Goal: Transaction & Acquisition: Book appointment/travel/reservation

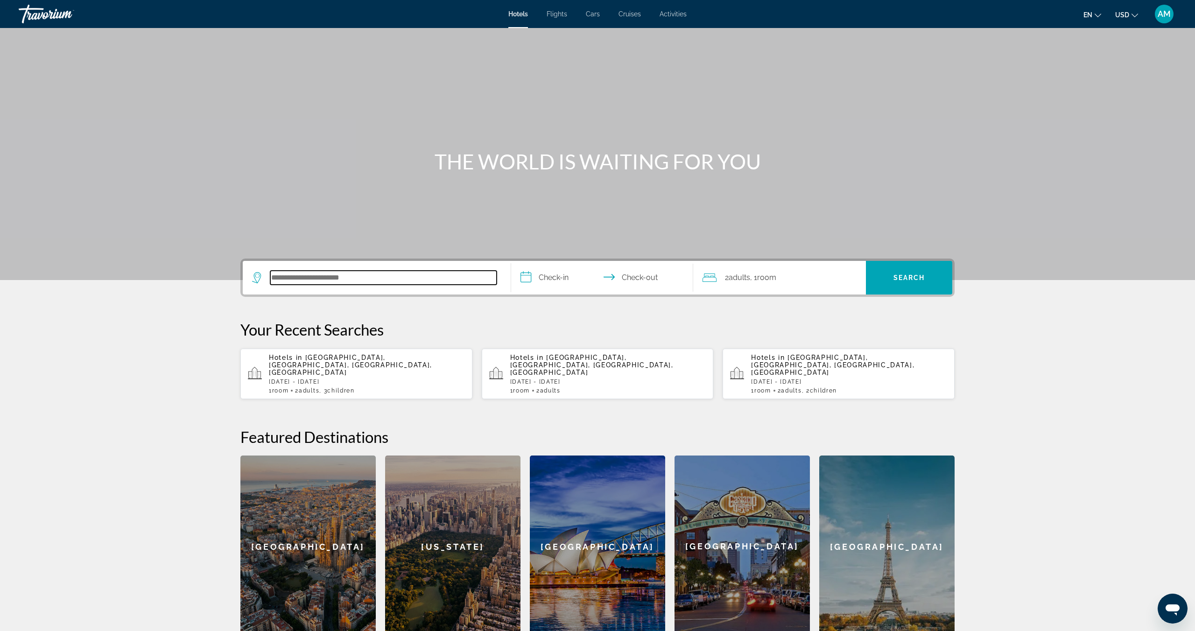
click at [323, 273] on input "Search hotel destination" at bounding box center [383, 278] width 226 height 14
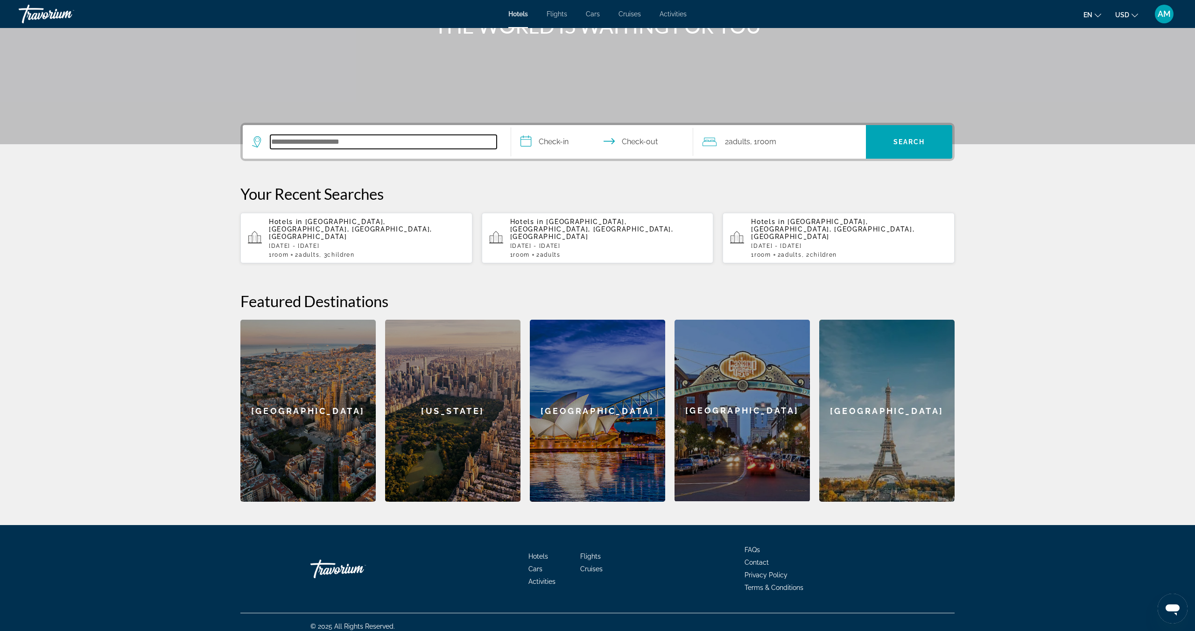
scroll to position [137, 0]
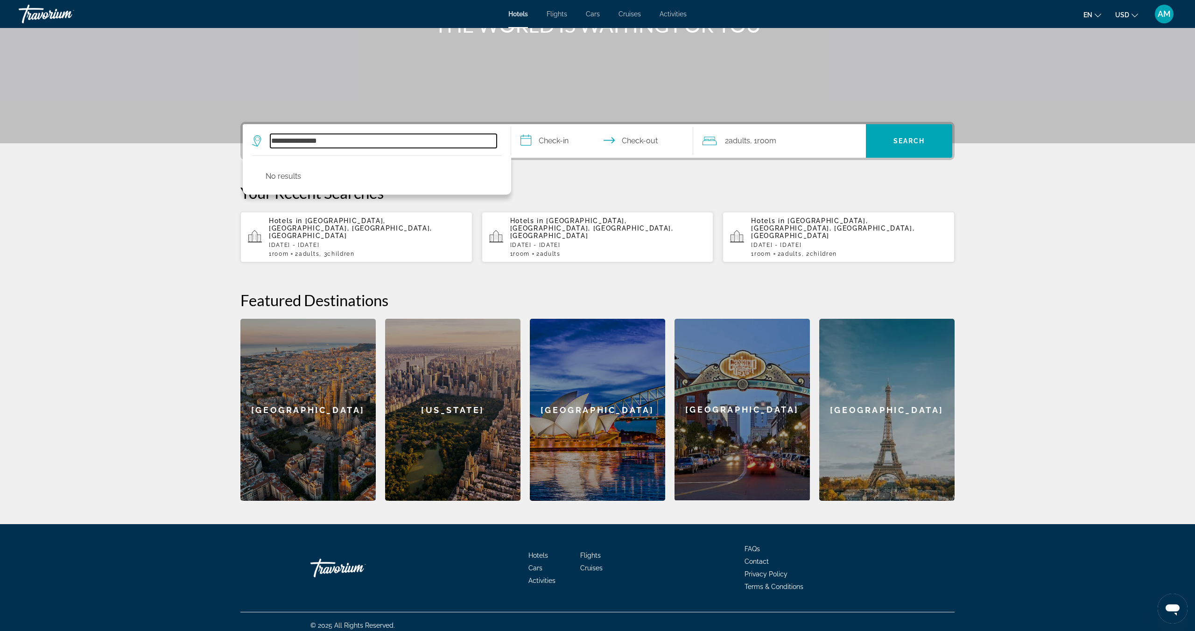
click at [296, 142] on input "**********" at bounding box center [383, 141] width 226 height 14
type input "**********"
click at [545, 140] on input "**********" at bounding box center [604, 142] width 186 height 36
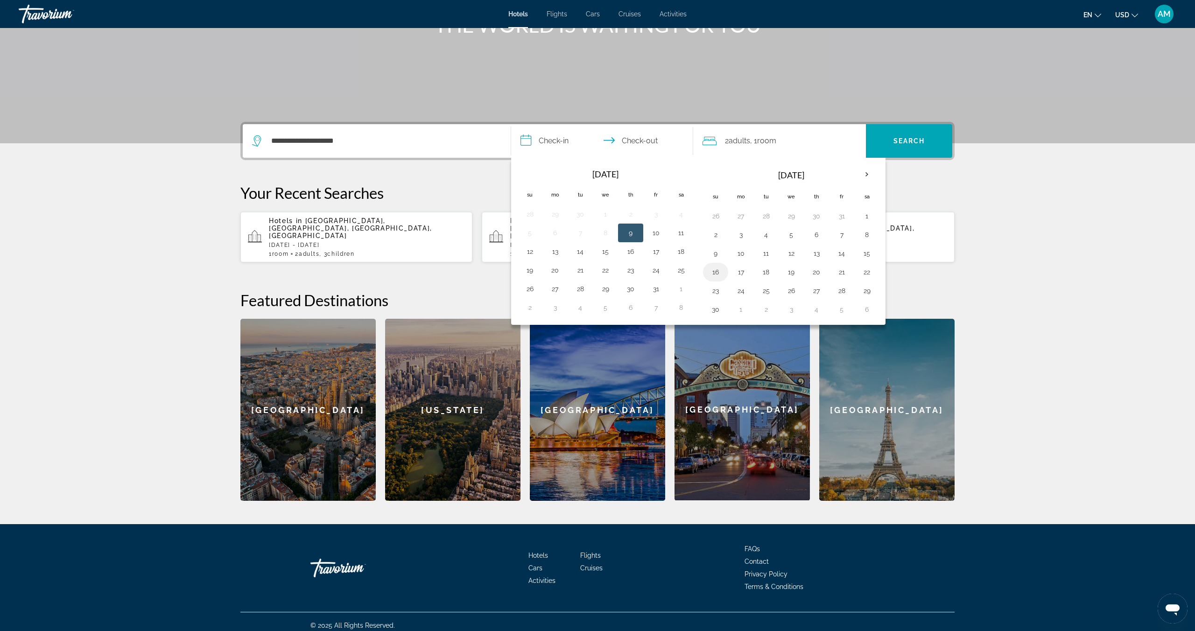
click at [715, 276] on button "16" at bounding box center [715, 272] width 15 height 13
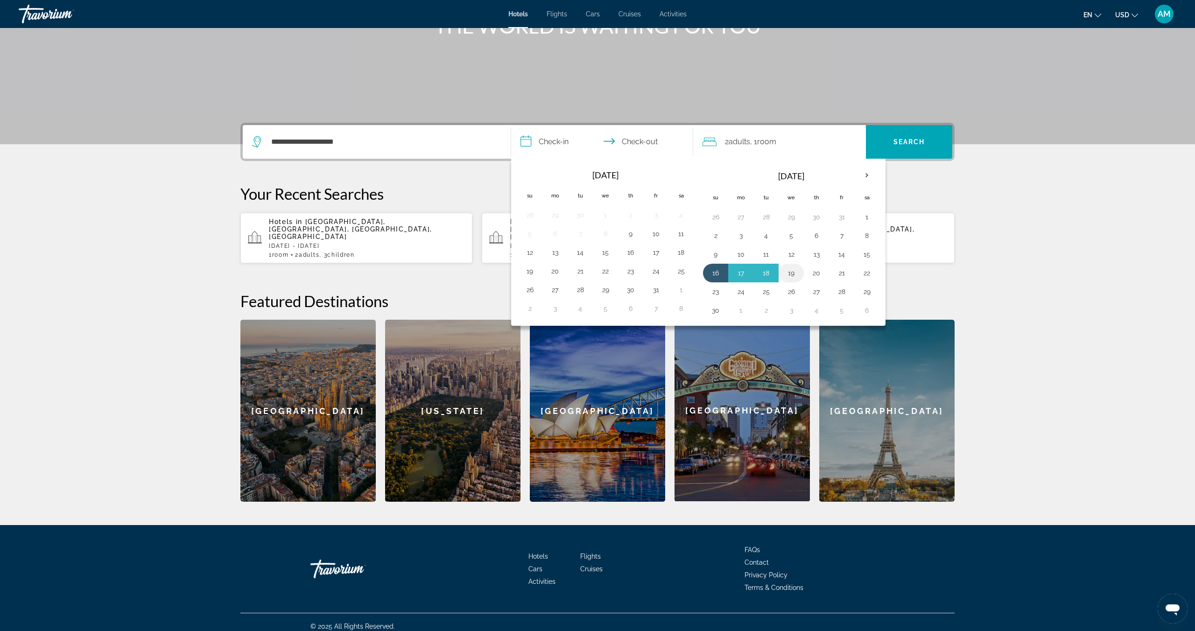
click at [800, 275] on td "19" at bounding box center [790, 273] width 25 height 19
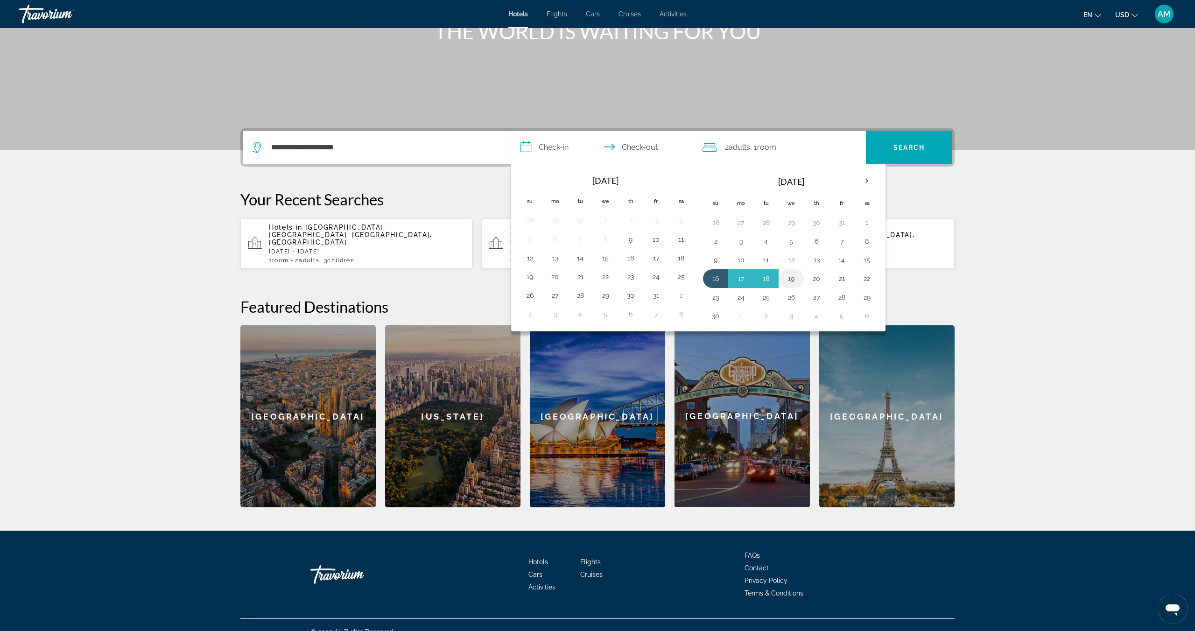
scroll to position [129, 0]
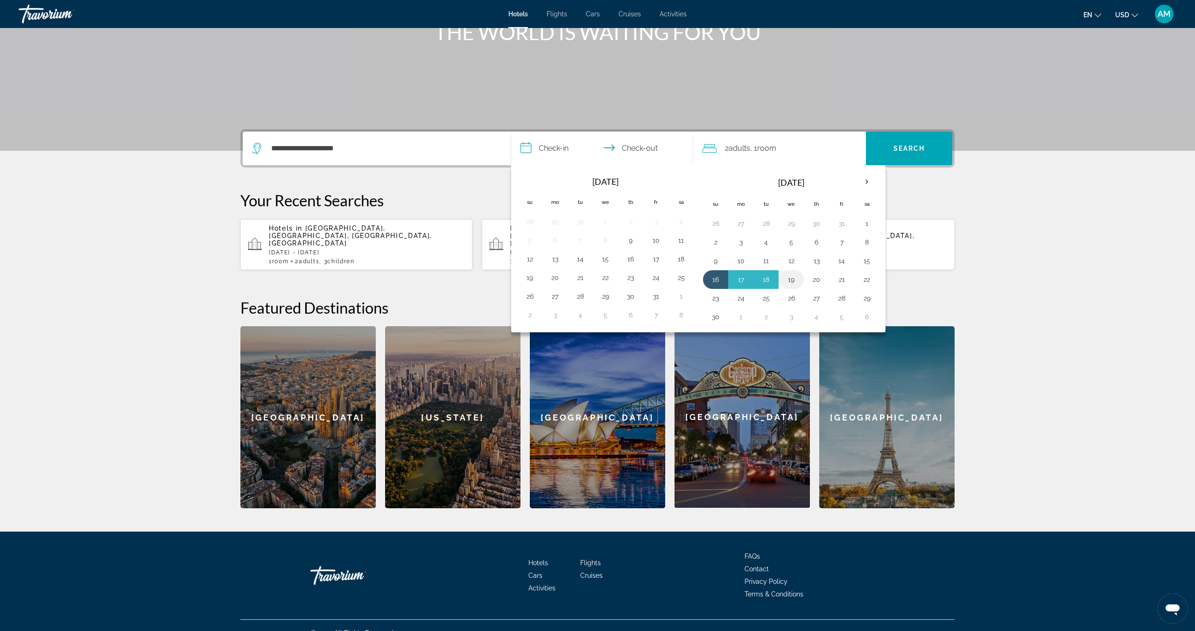
click at [796, 279] on button "19" at bounding box center [790, 279] width 15 height 13
type input "**********"
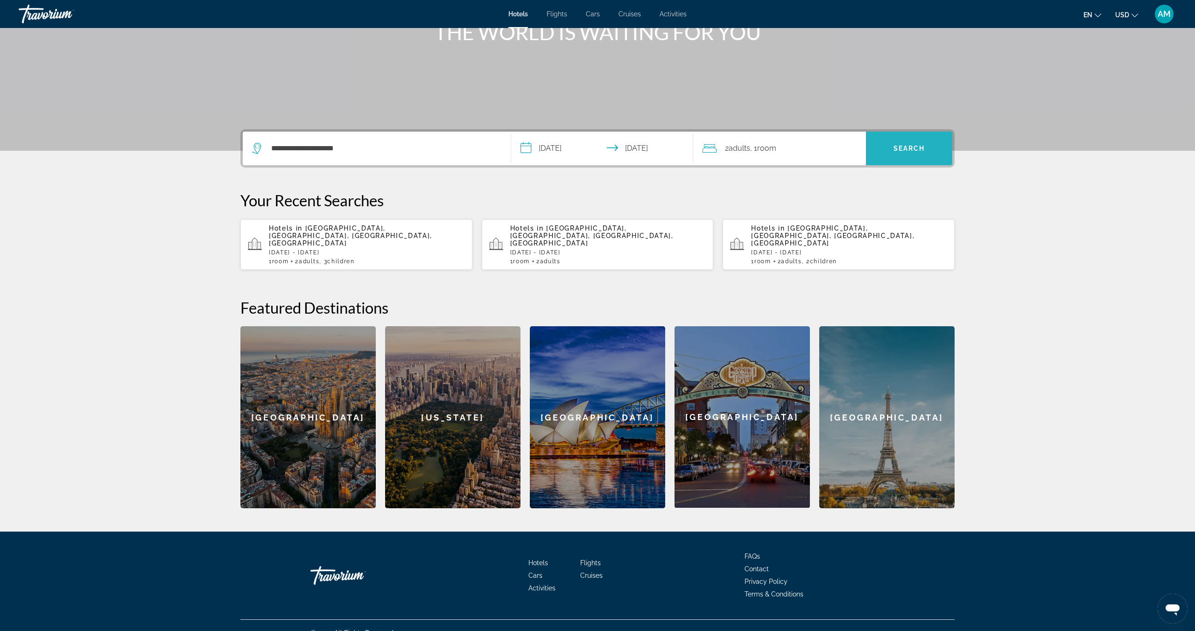
click at [903, 155] on span "Search" at bounding box center [909, 148] width 86 height 22
click at [332, 227] on span "[GEOGRAPHIC_DATA], [GEOGRAPHIC_DATA], [GEOGRAPHIC_DATA], [GEOGRAPHIC_DATA]" at bounding box center [350, 235] width 163 height 22
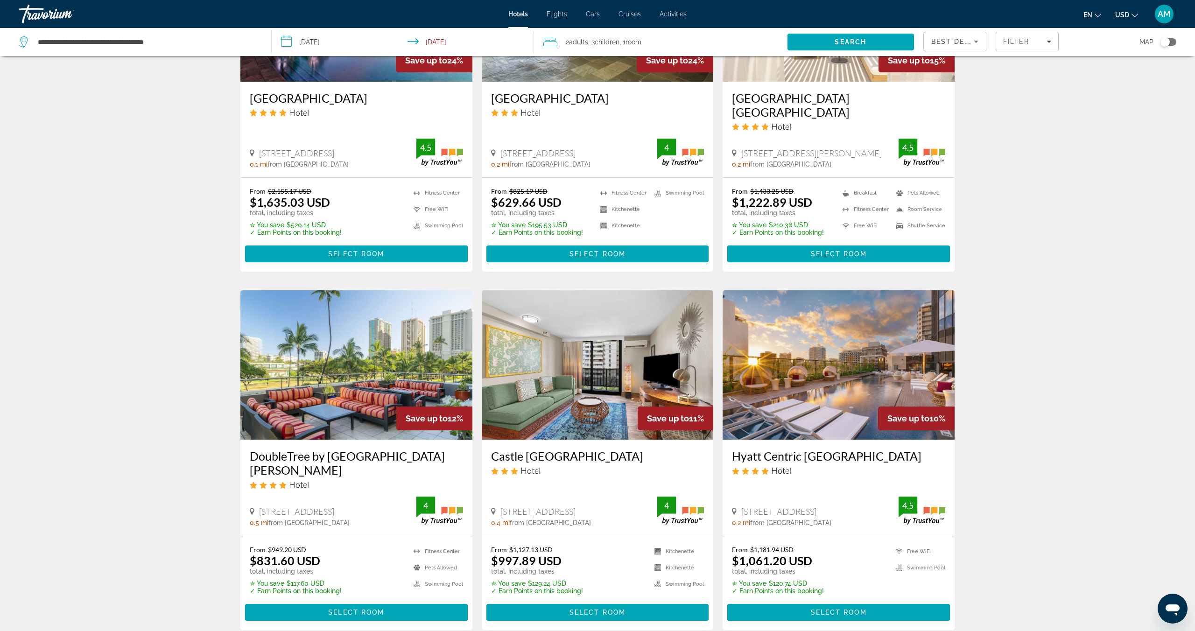
scroll to position [860, 0]
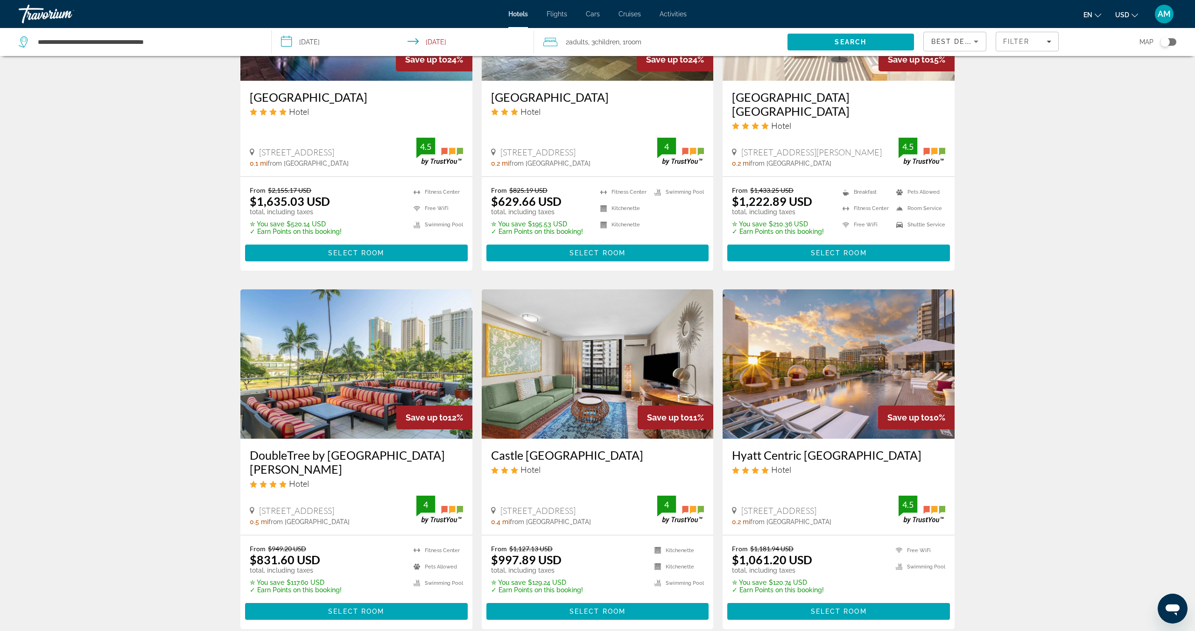
click at [318, 369] on img "Main content" at bounding box center [356, 363] width 232 height 149
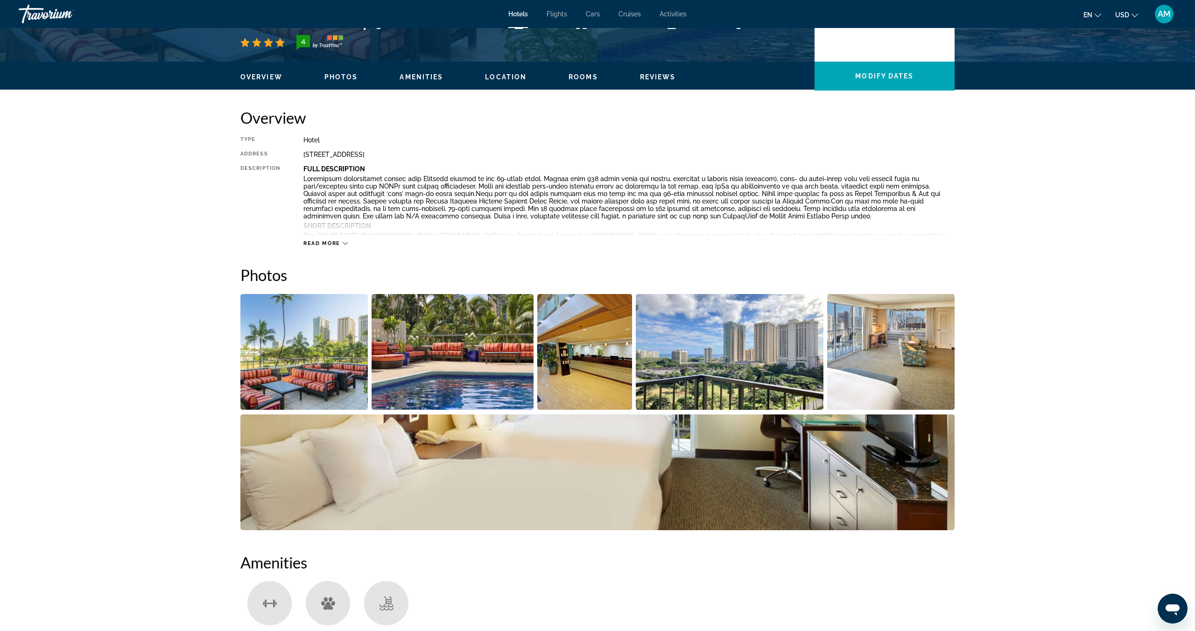
scroll to position [244, 0]
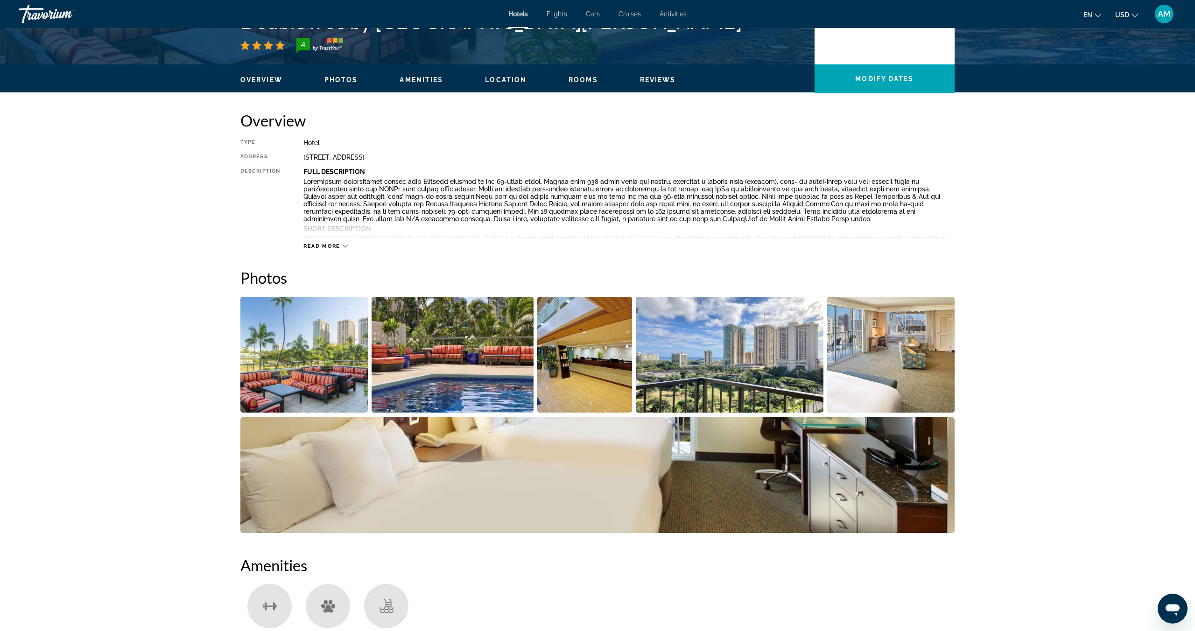
click at [321, 382] on img "Open full-screen image slider" at bounding box center [303, 355] width 127 height 116
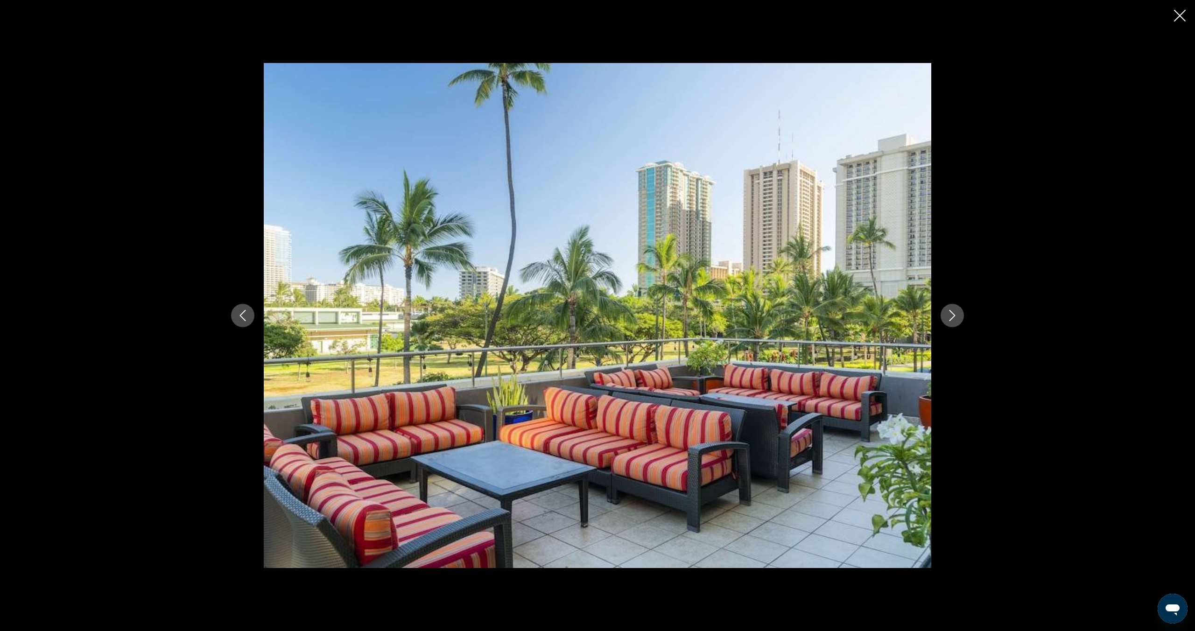
click at [953, 314] on icon "Next image" at bounding box center [952, 315] width 6 height 11
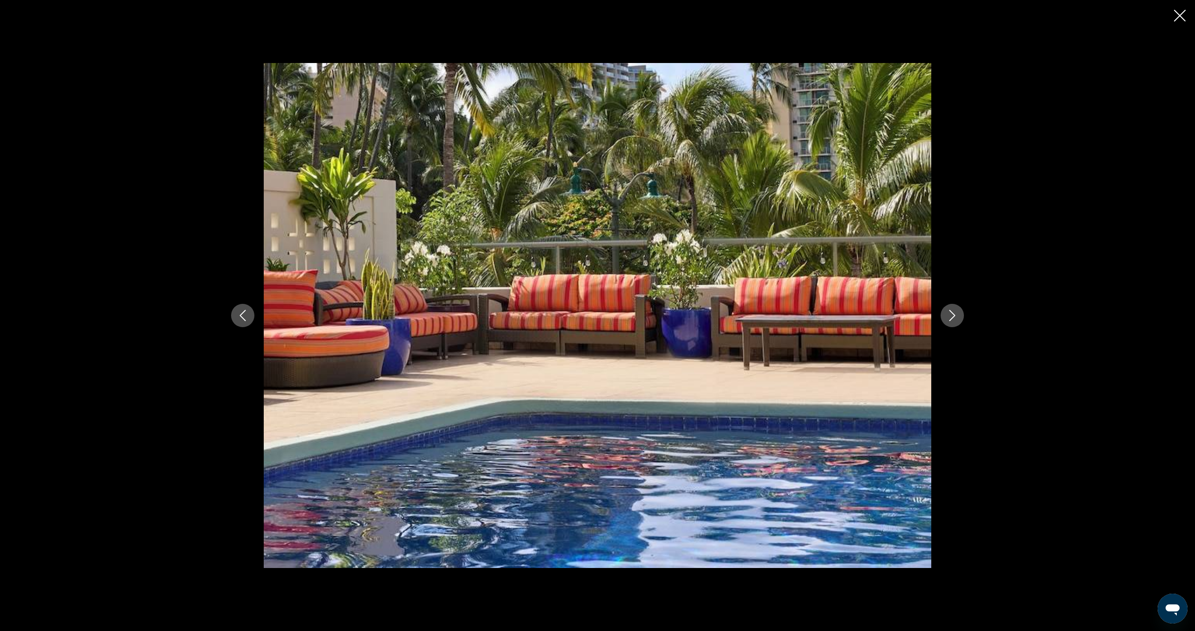
click at [953, 314] on icon "Next image" at bounding box center [952, 315] width 6 height 11
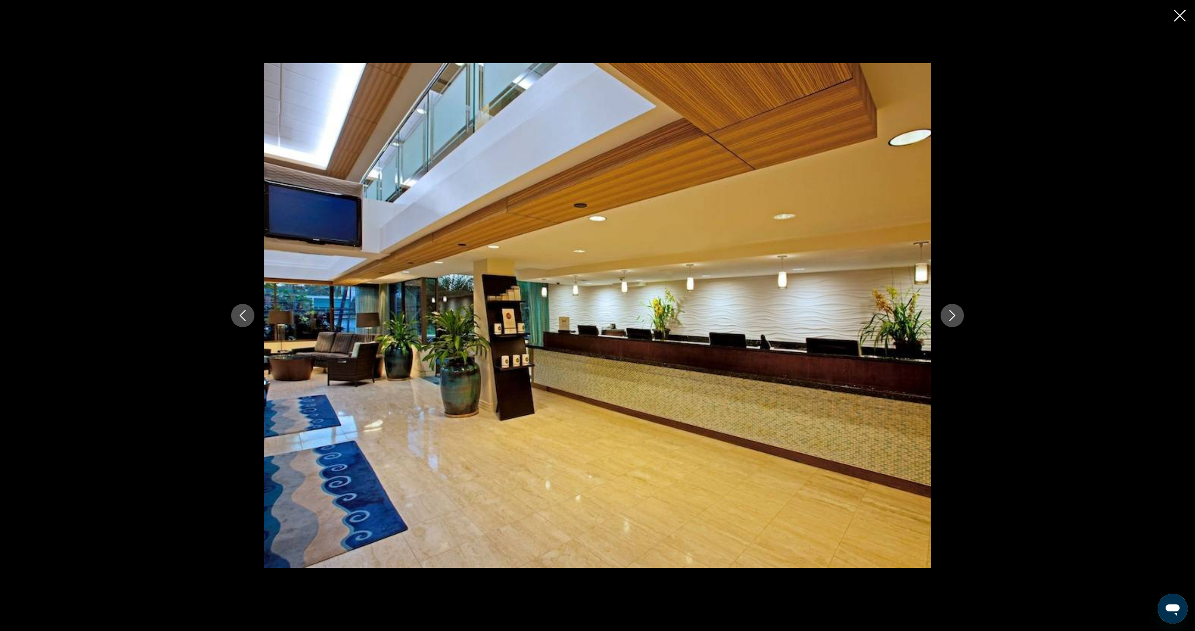
click at [953, 314] on icon "Next image" at bounding box center [952, 315] width 6 height 11
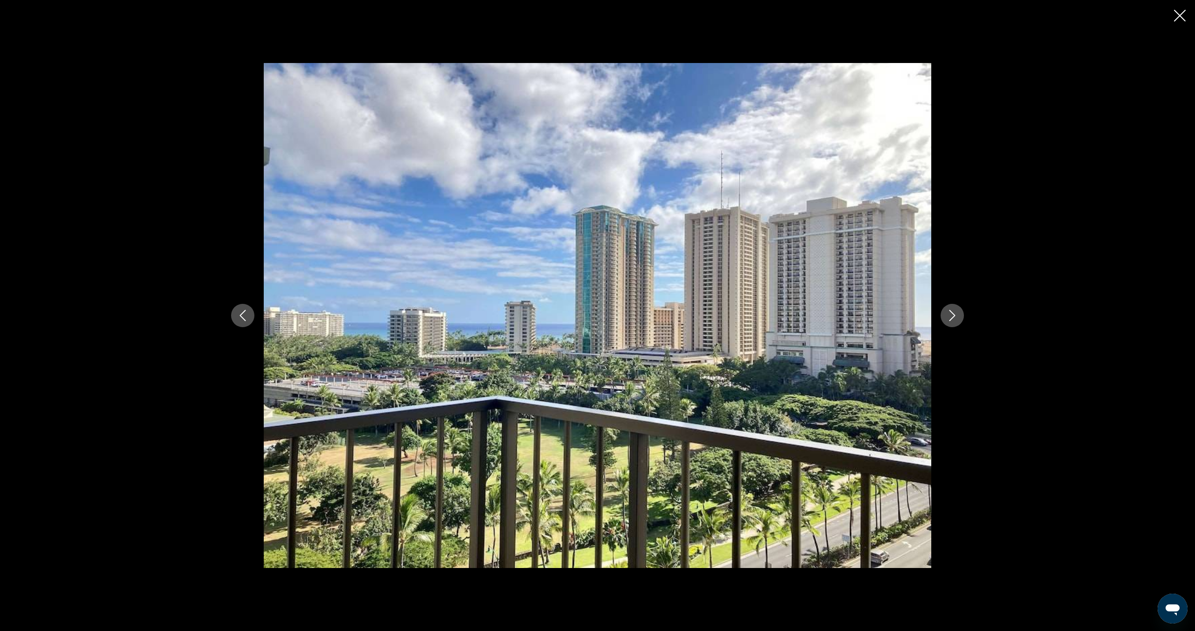
click at [953, 314] on icon "Next image" at bounding box center [952, 315] width 6 height 11
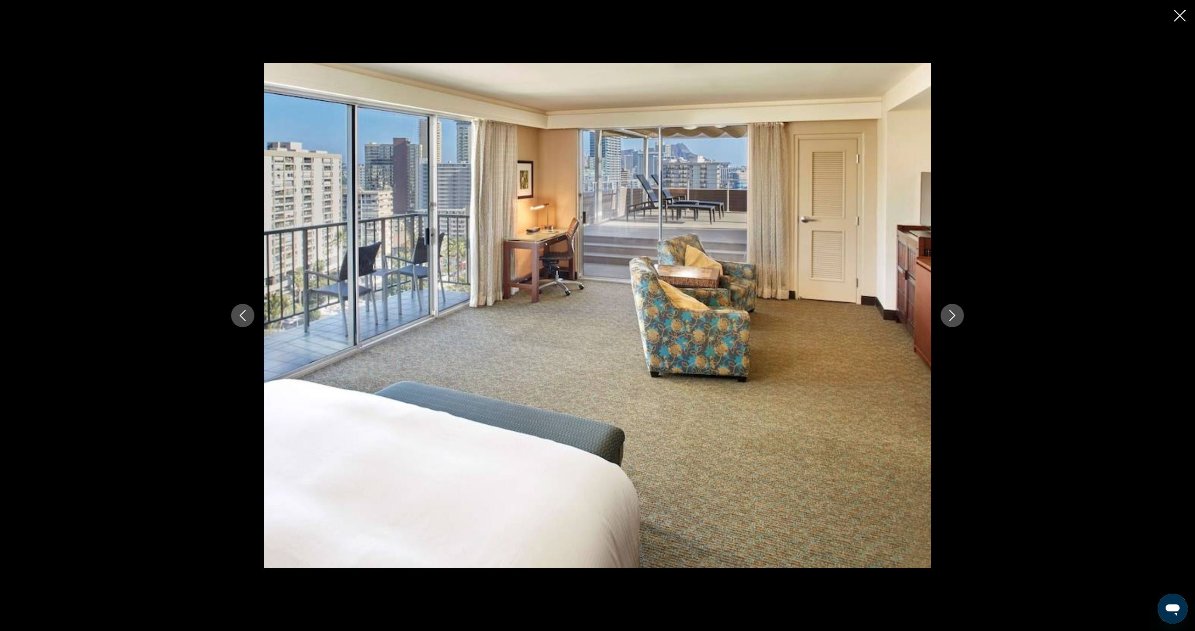
click at [248, 324] on button "Previous image" at bounding box center [242, 315] width 23 height 23
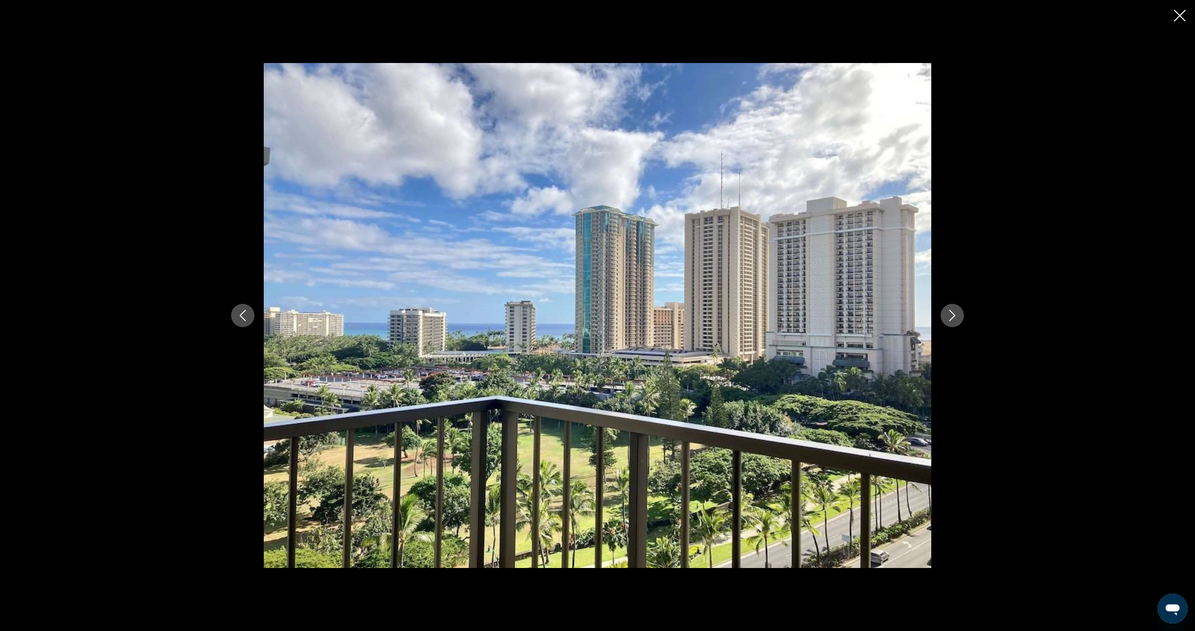
click at [952, 312] on icon "Next image" at bounding box center [951, 315] width 11 height 11
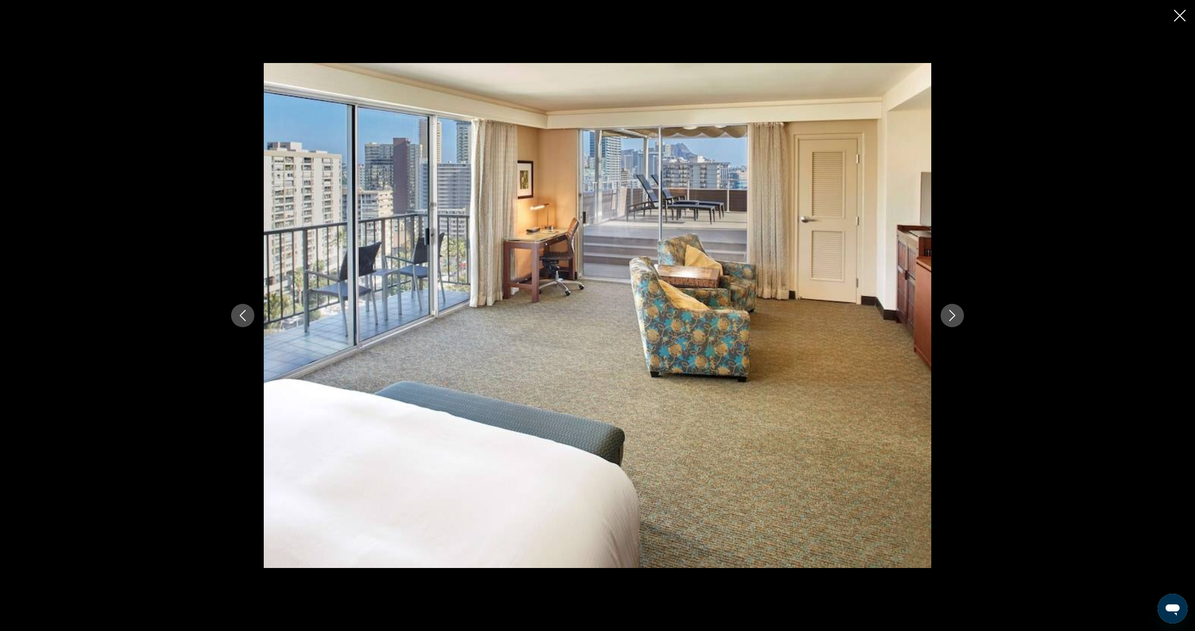
click at [952, 312] on icon "Next image" at bounding box center [951, 315] width 11 height 11
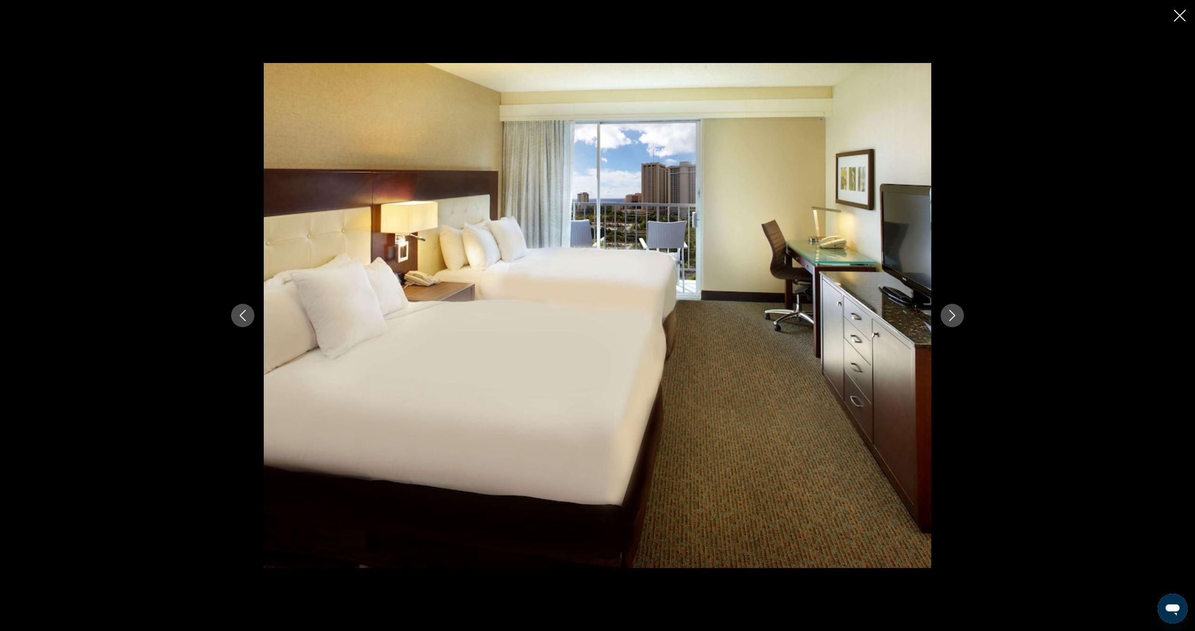
click at [952, 312] on icon "Next image" at bounding box center [951, 315] width 11 height 11
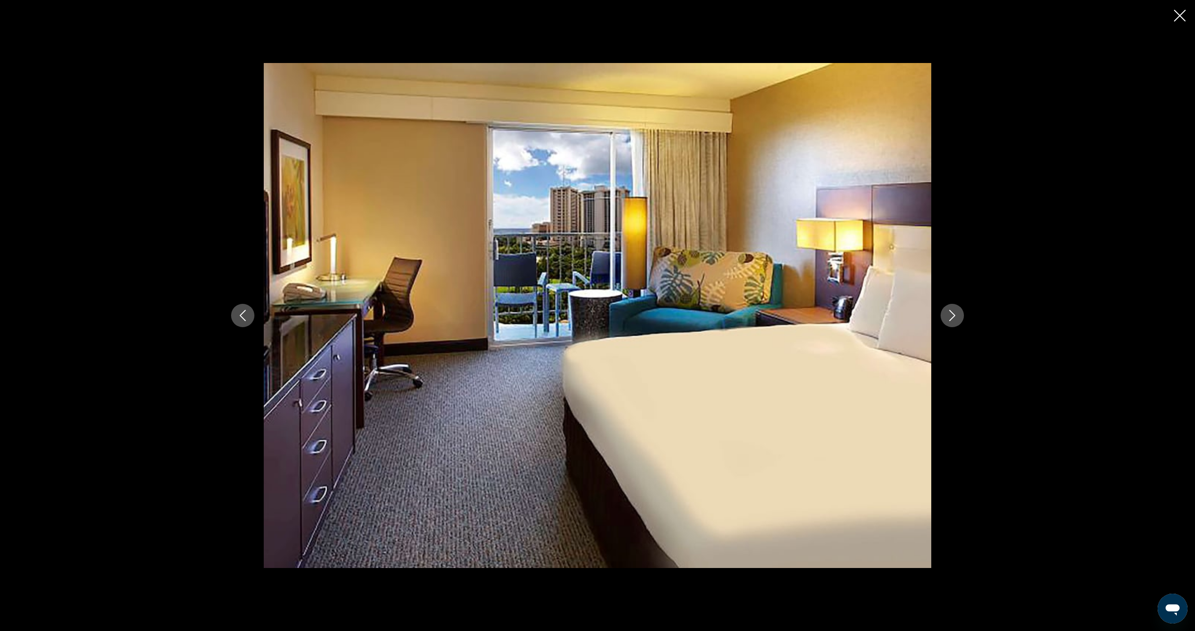
click at [952, 312] on icon "Next image" at bounding box center [951, 315] width 11 height 11
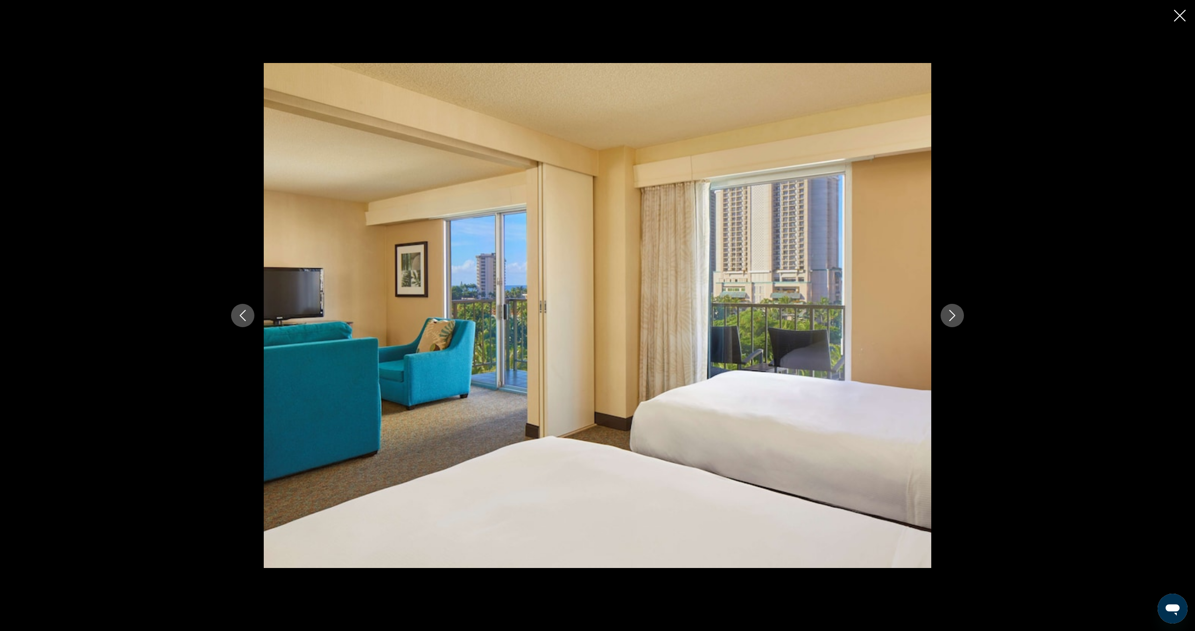
click at [952, 312] on icon "Next image" at bounding box center [951, 315] width 11 height 11
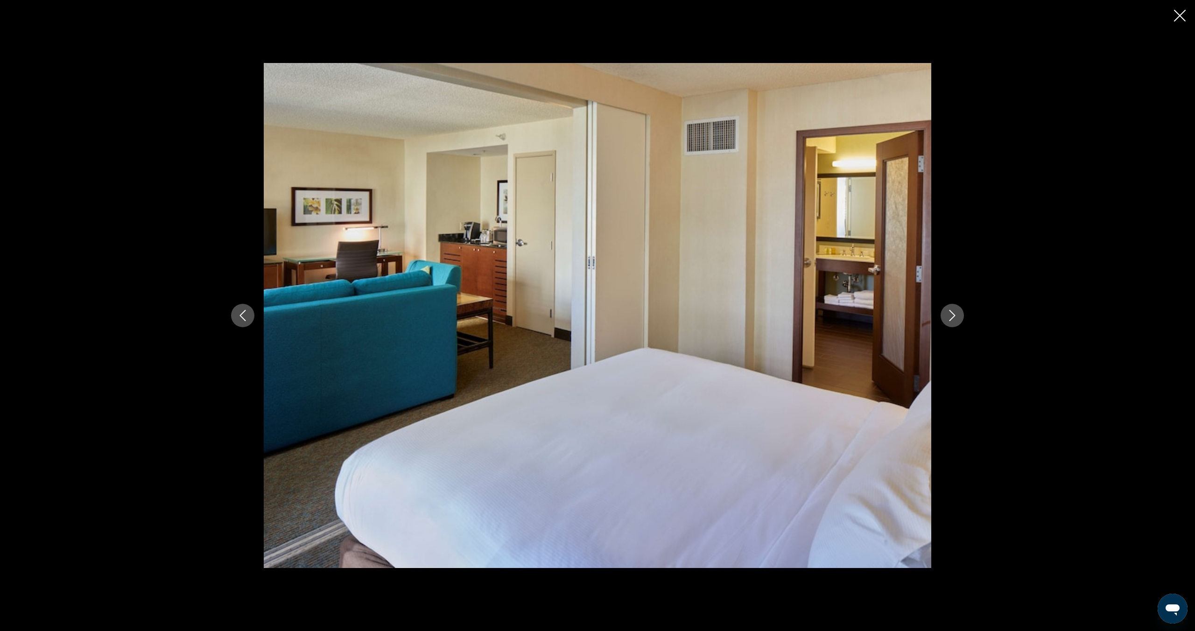
click at [952, 312] on icon "Next image" at bounding box center [951, 315] width 11 height 11
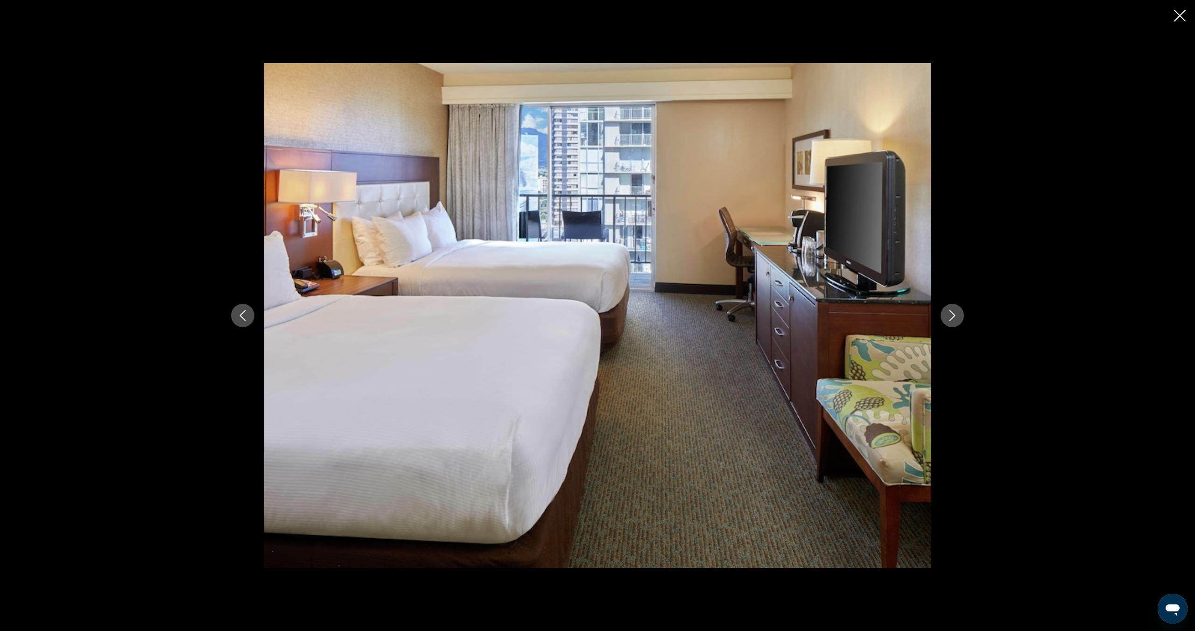
click at [954, 312] on icon "Next image" at bounding box center [951, 315] width 11 height 11
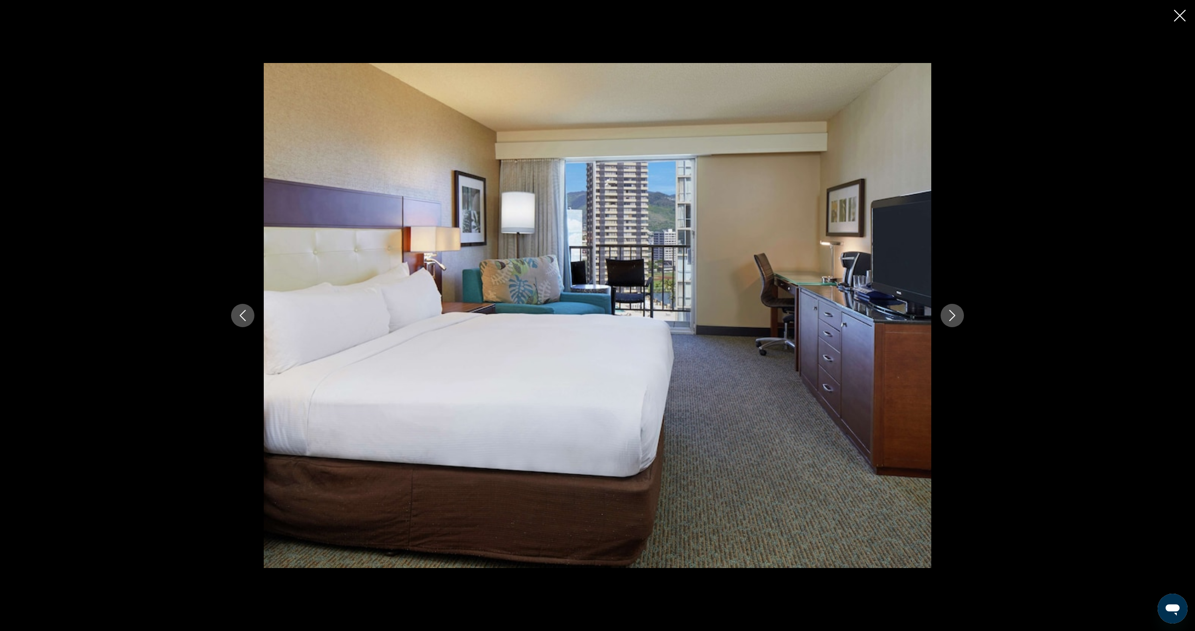
click at [954, 312] on icon "Next image" at bounding box center [951, 315] width 11 height 11
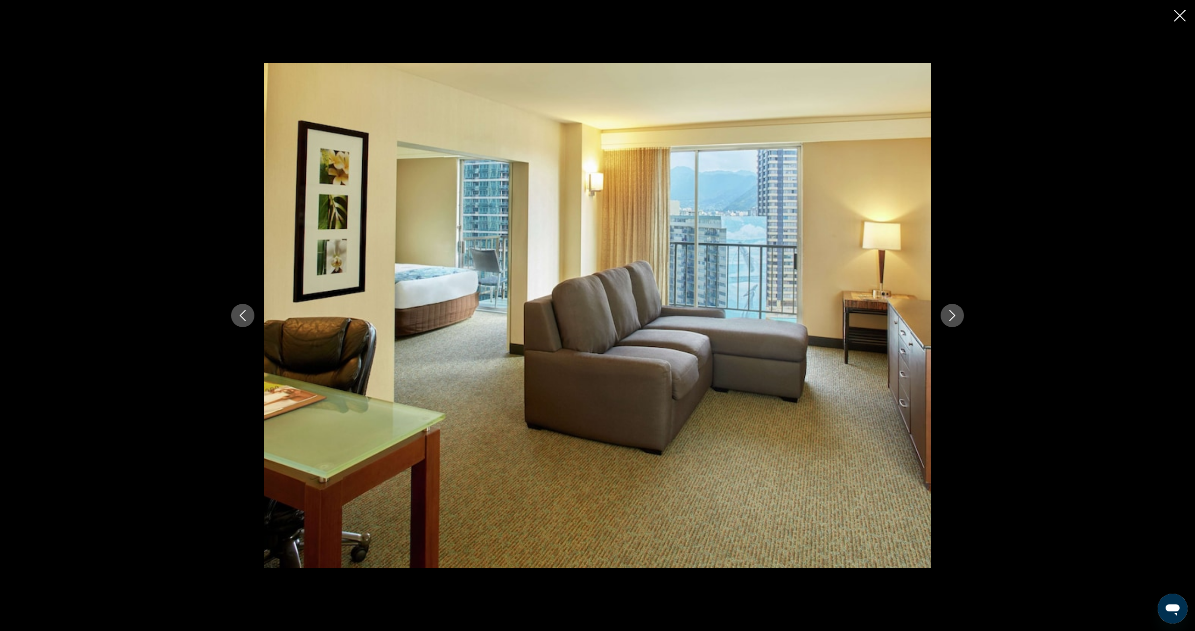
click at [954, 312] on icon "Next image" at bounding box center [951, 315] width 11 height 11
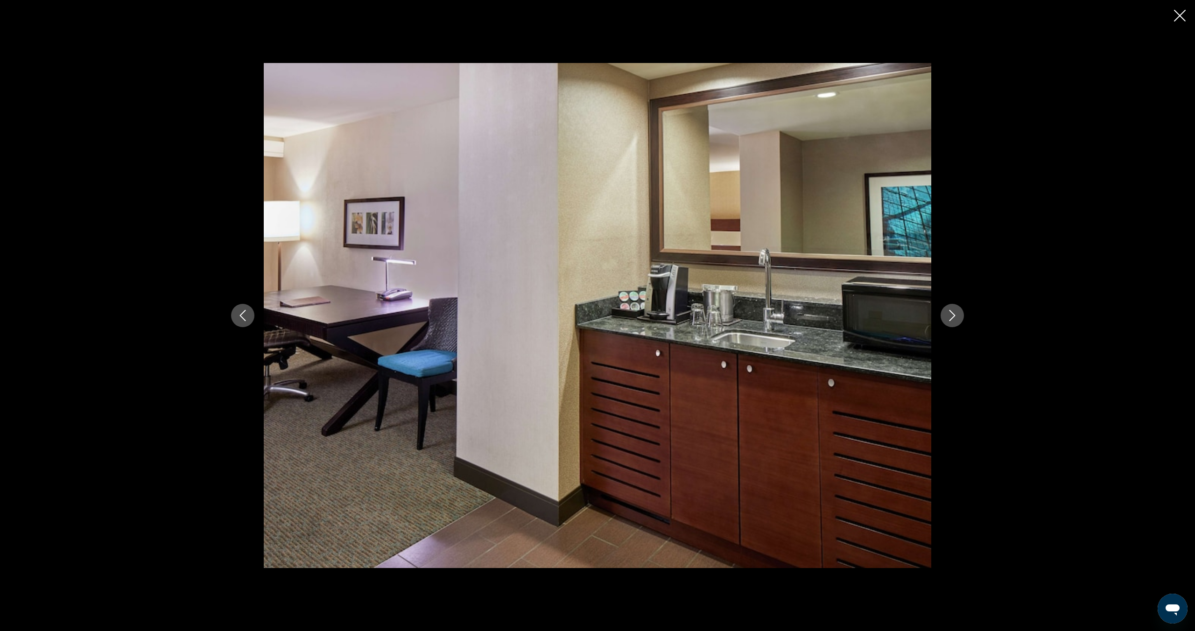
click at [954, 312] on icon "Next image" at bounding box center [951, 315] width 11 height 11
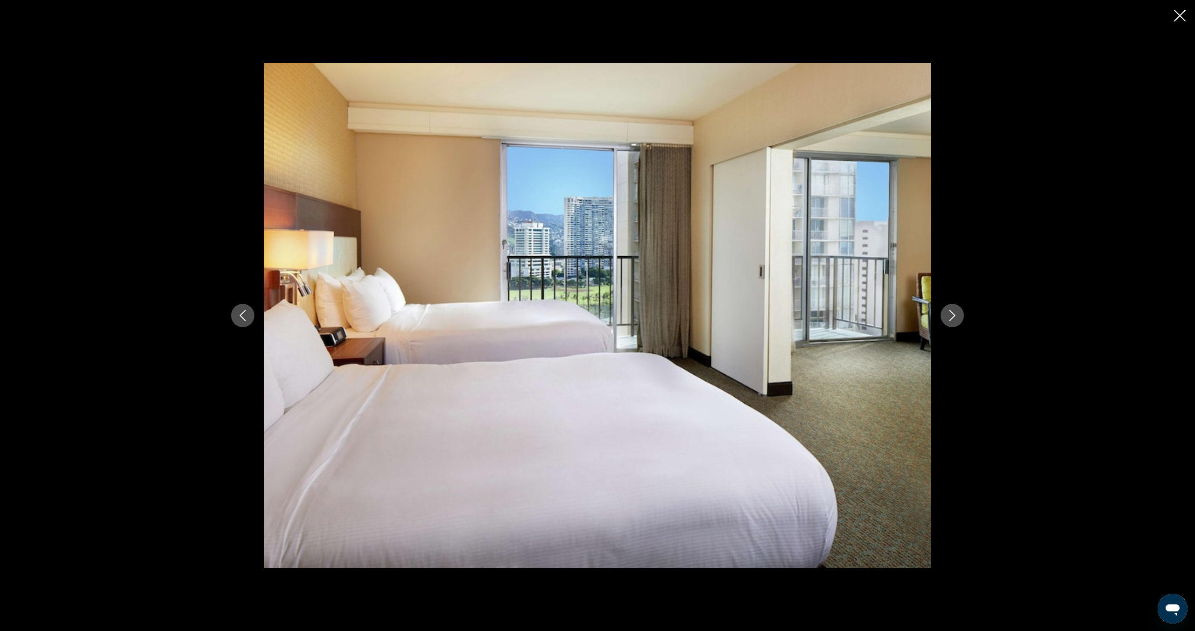
click at [954, 312] on icon "Next image" at bounding box center [951, 315] width 11 height 11
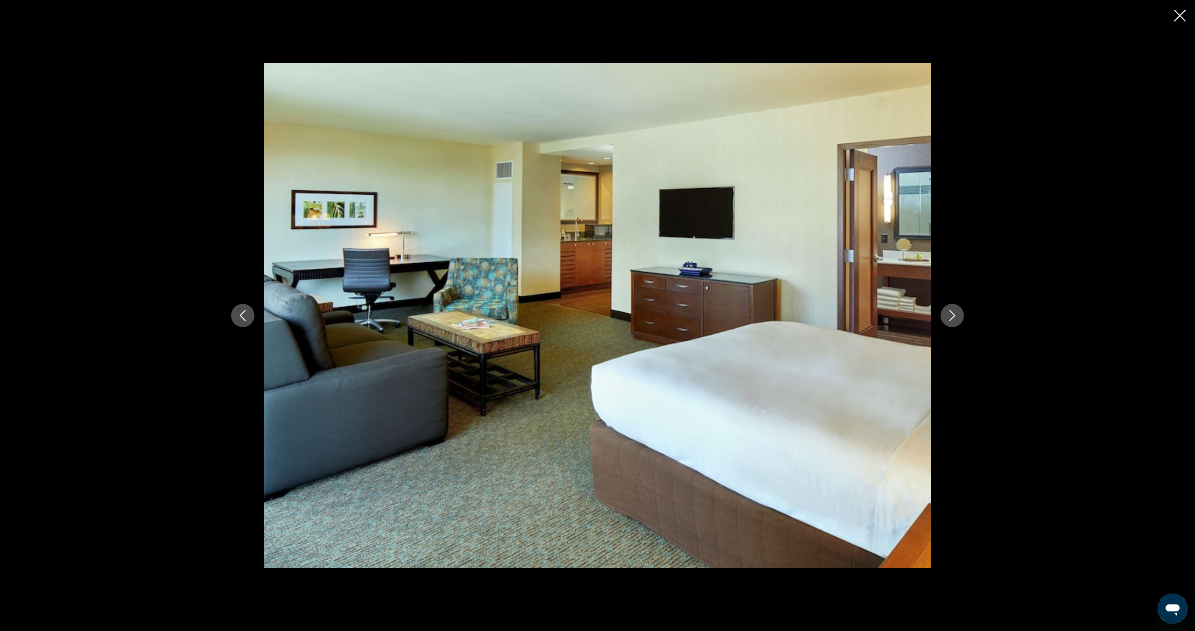
click at [1180, 15] on icon "Close slideshow" at bounding box center [1180, 16] width 12 height 12
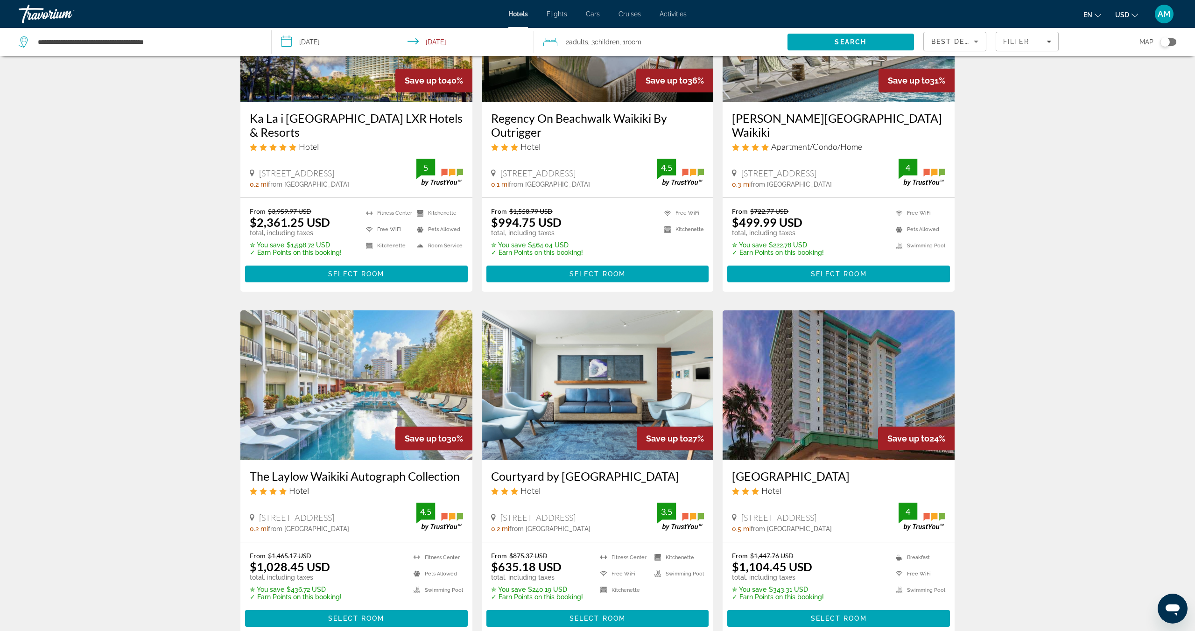
scroll to position [139, 0]
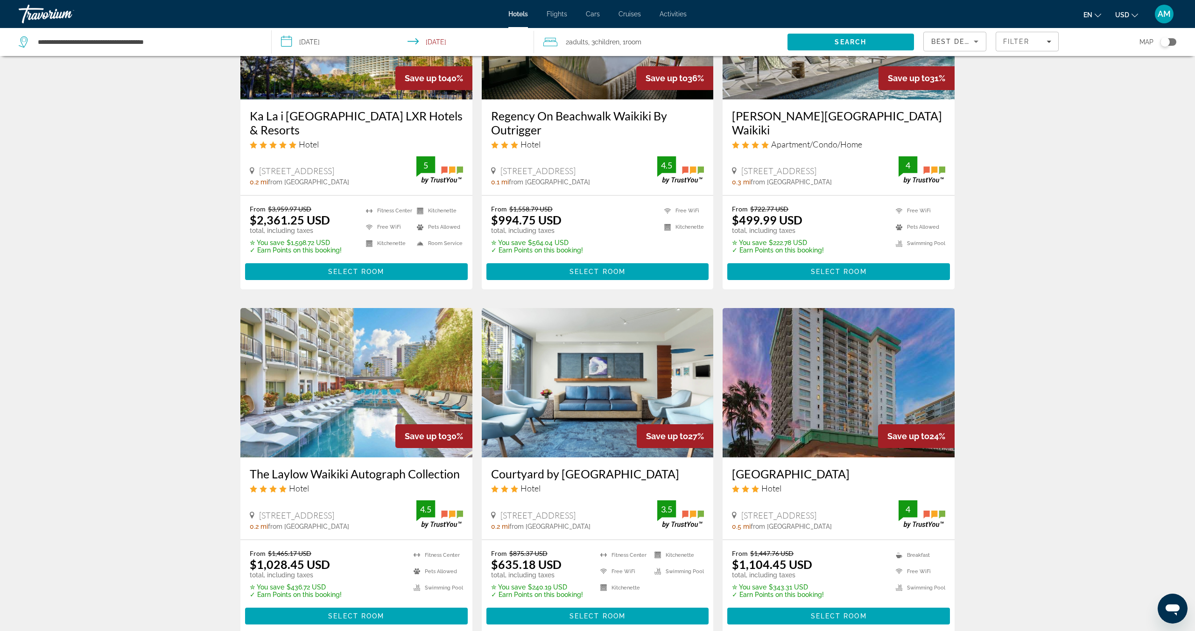
click at [569, 431] on img "Main content" at bounding box center [598, 382] width 232 height 149
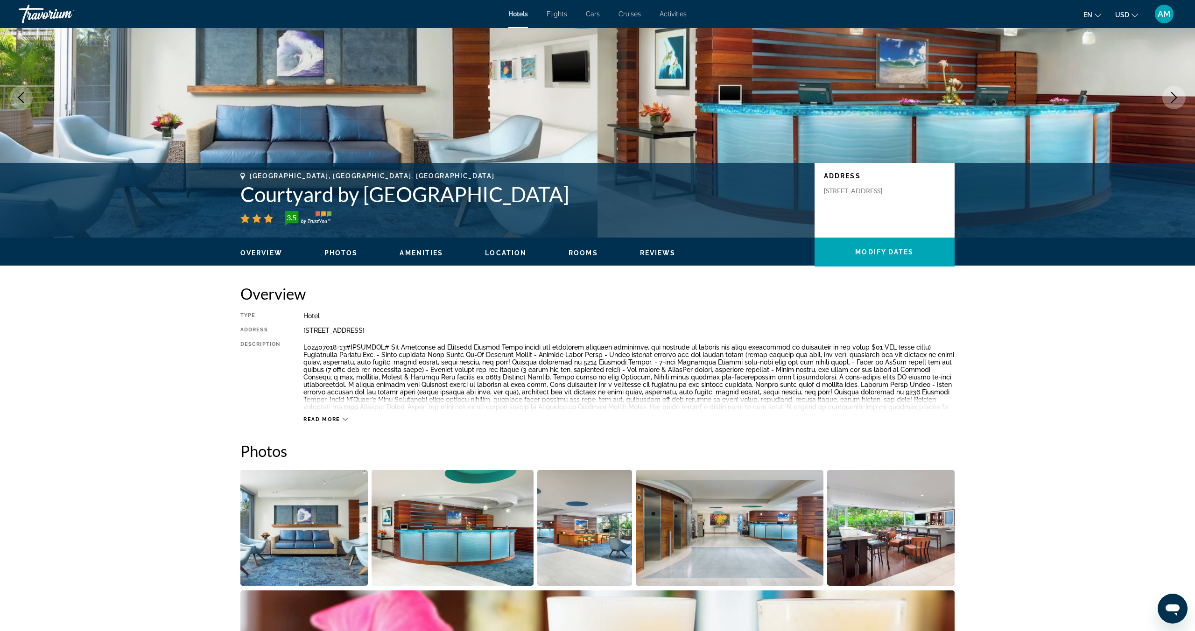
scroll to position [71, 0]
click at [300, 524] on img "Open full-screen image slider" at bounding box center [303, 527] width 127 height 116
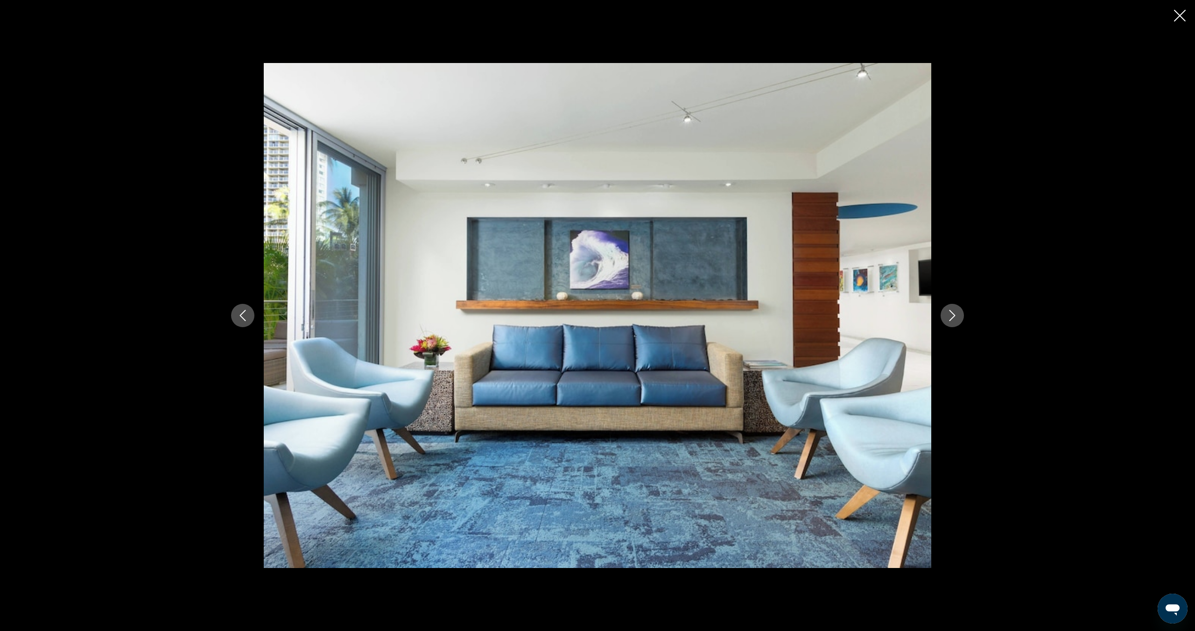
click at [958, 314] on button "Next image" at bounding box center [951, 315] width 23 height 23
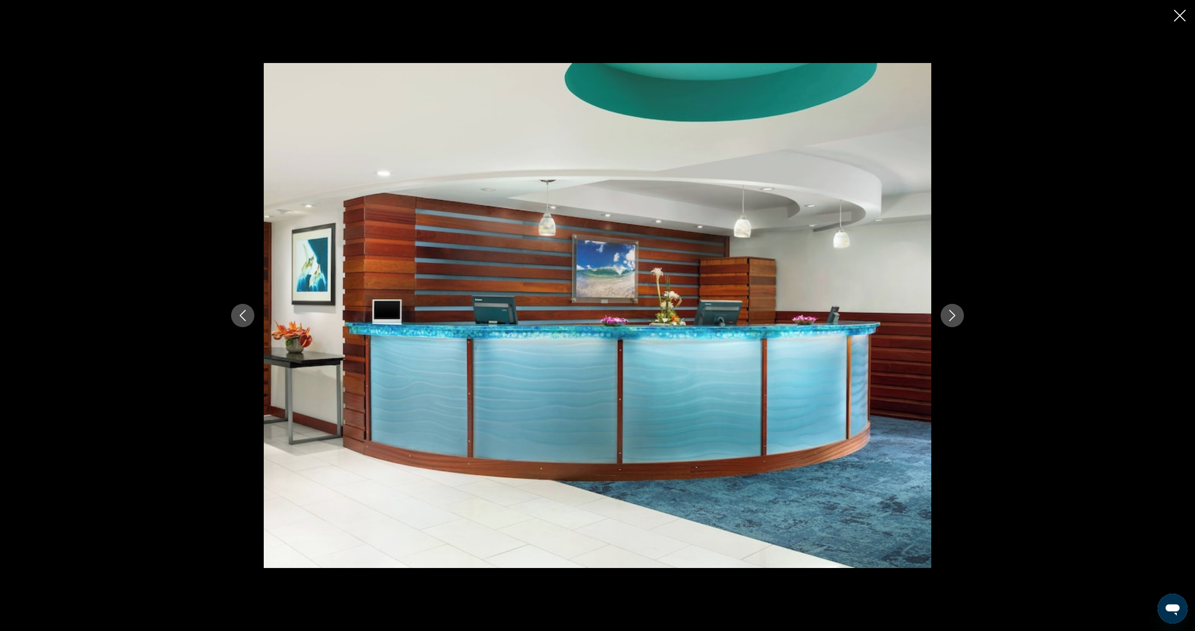
click at [958, 314] on button "Next image" at bounding box center [951, 315] width 23 height 23
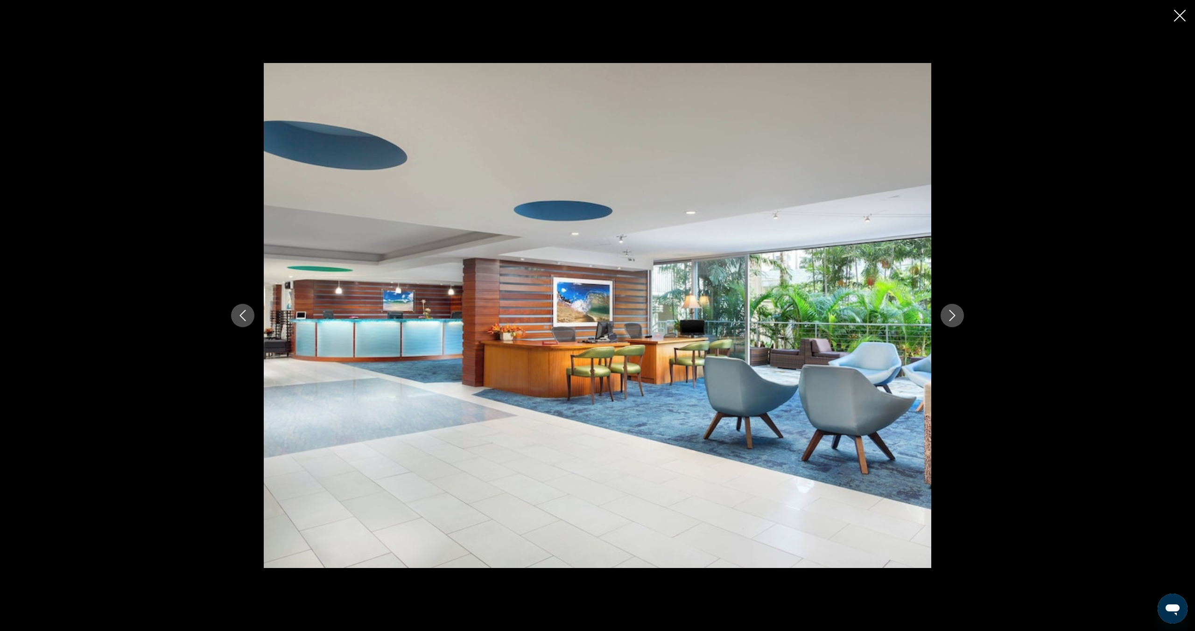
click at [958, 314] on button "Next image" at bounding box center [951, 315] width 23 height 23
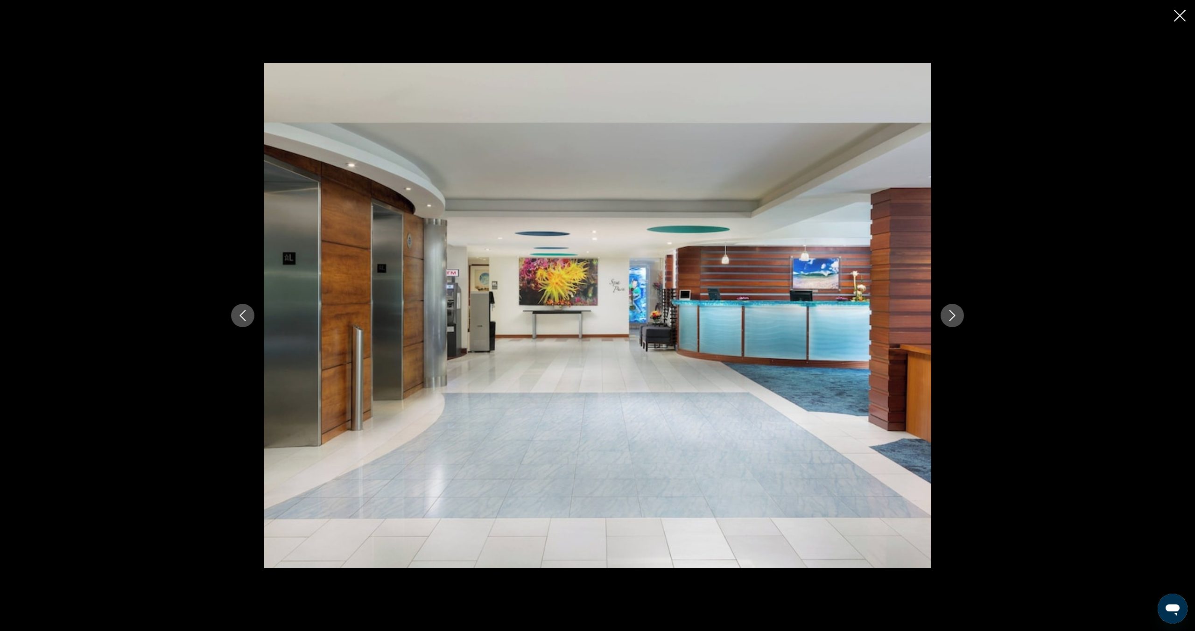
scroll to position [74, 0]
click at [958, 314] on button "Next image" at bounding box center [951, 315] width 23 height 23
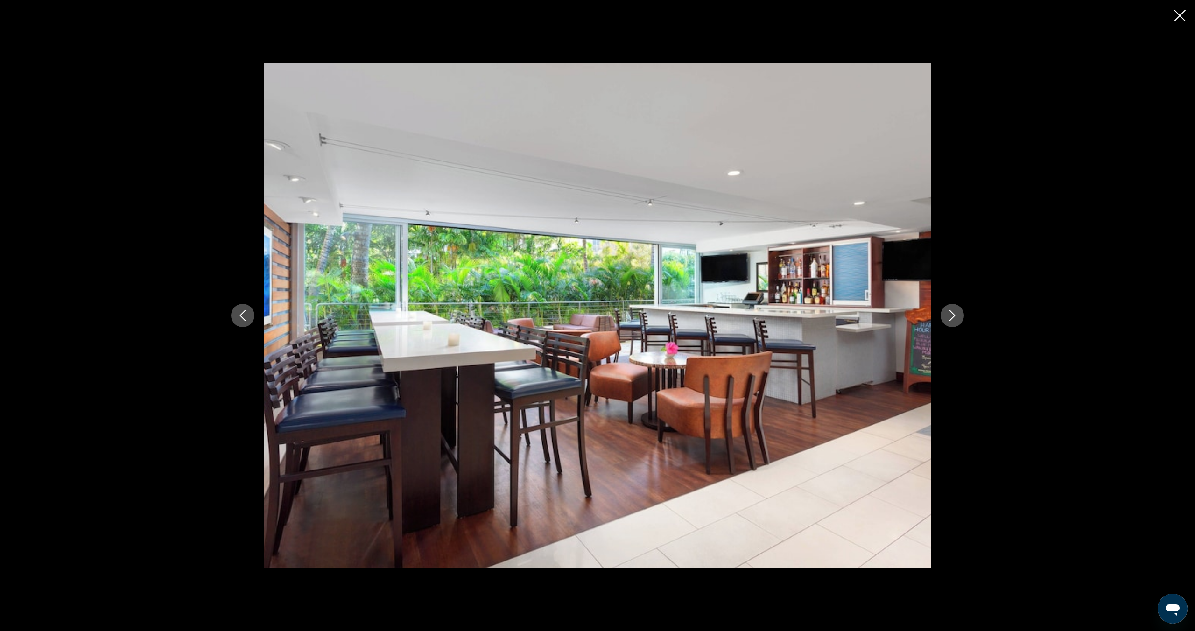
scroll to position [73, 0]
click at [958, 314] on button "Next image" at bounding box center [951, 315] width 23 height 23
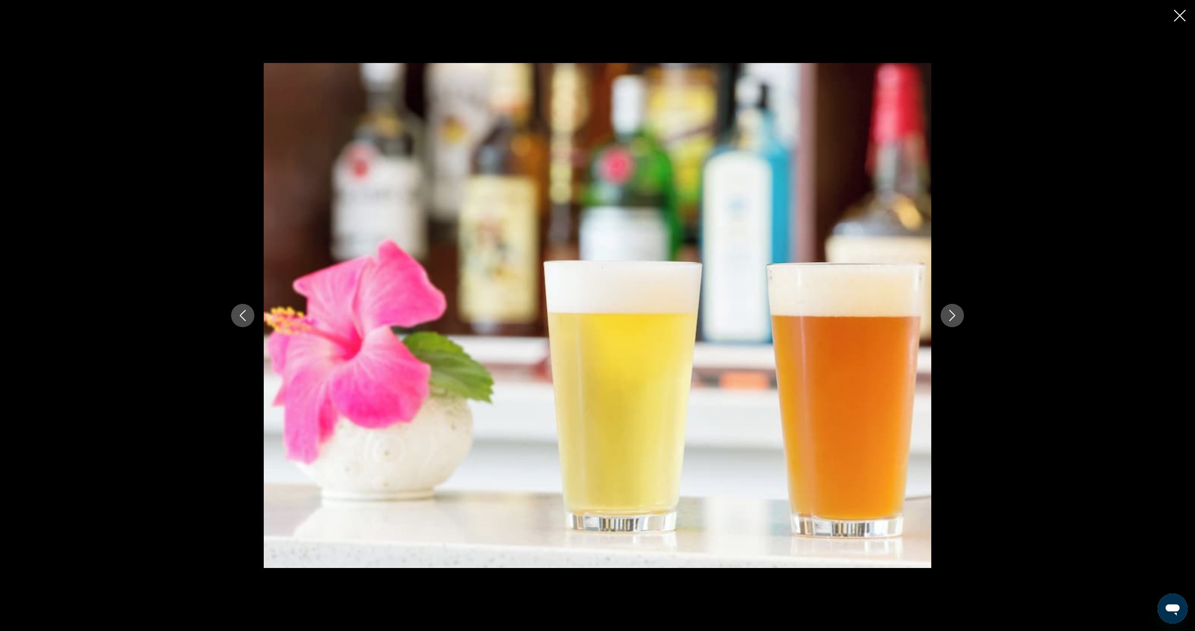
scroll to position [72, 0]
click at [958, 314] on button "Next image" at bounding box center [951, 315] width 23 height 23
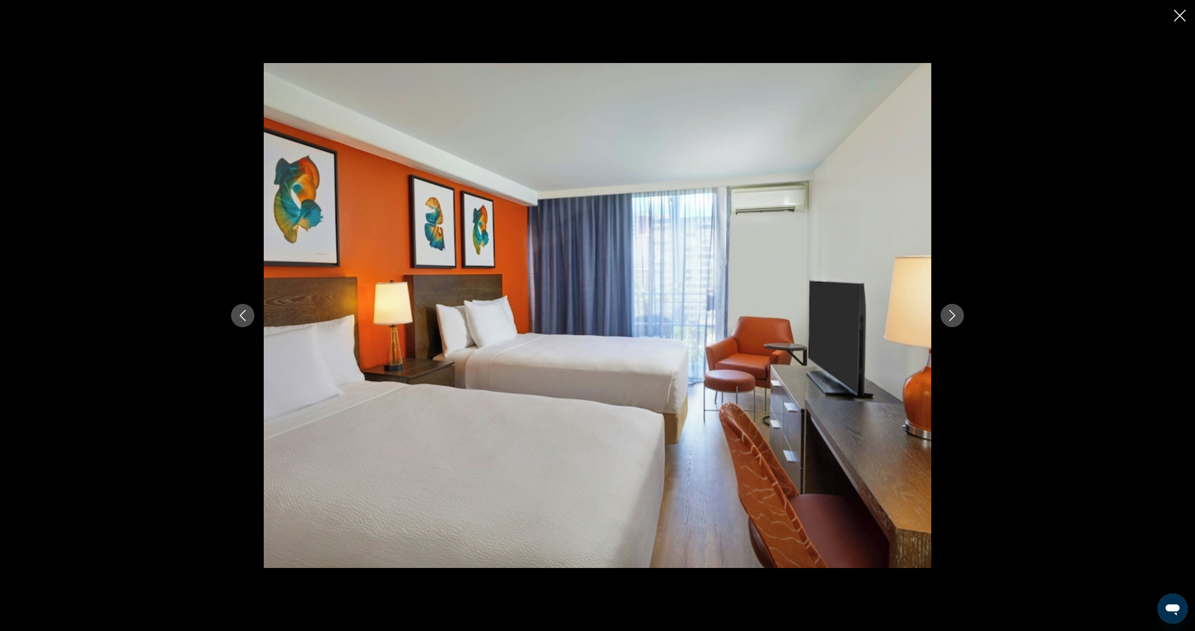
scroll to position [72, 0]
click at [958, 314] on button "Next image" at bounding box center [951, 315] width 23 height 23
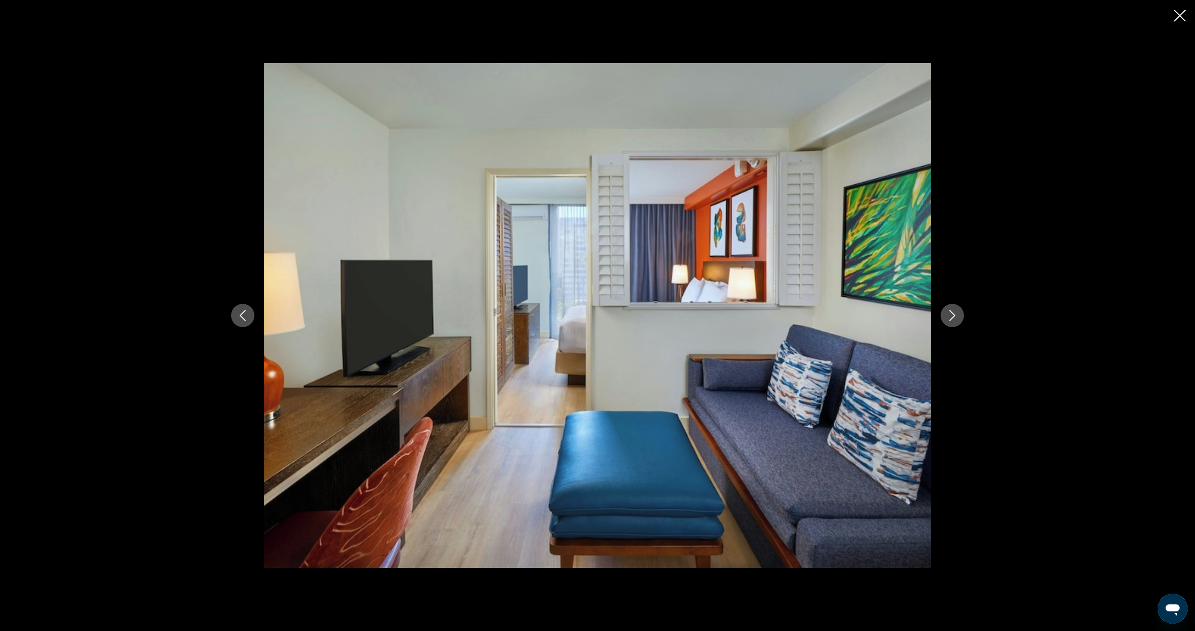
click at [957, 314] on button "Next image" at bounding box center [951, 315] width 23 height 23
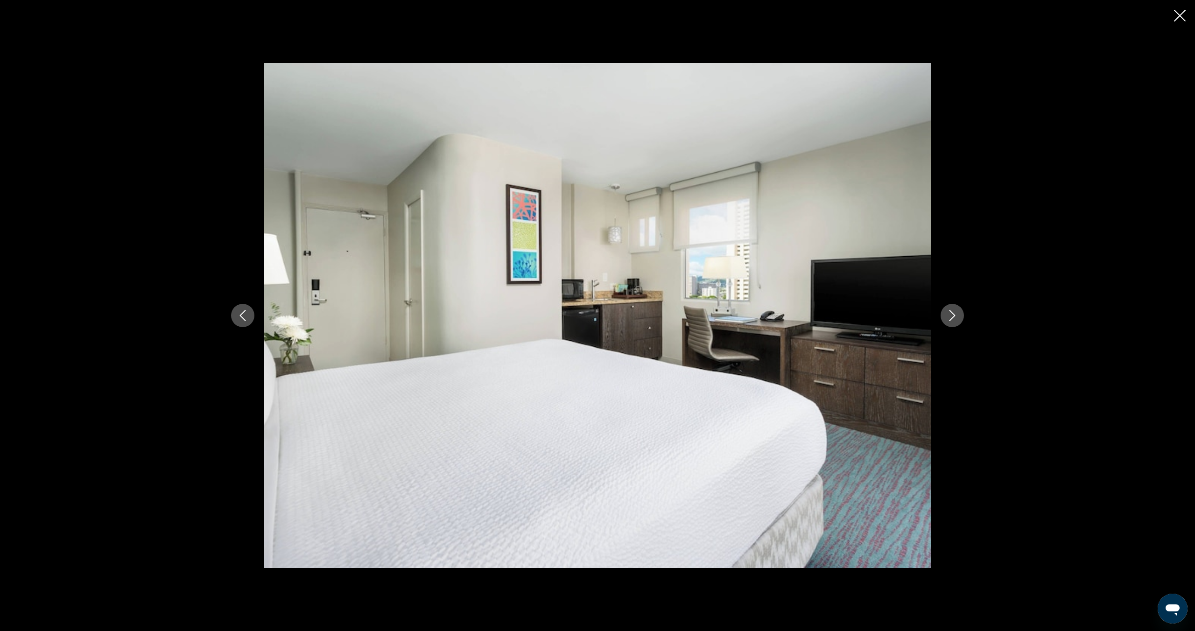
click at [957, 314] on button "Next image" at bounding box center [951, 315] width 23 height 23
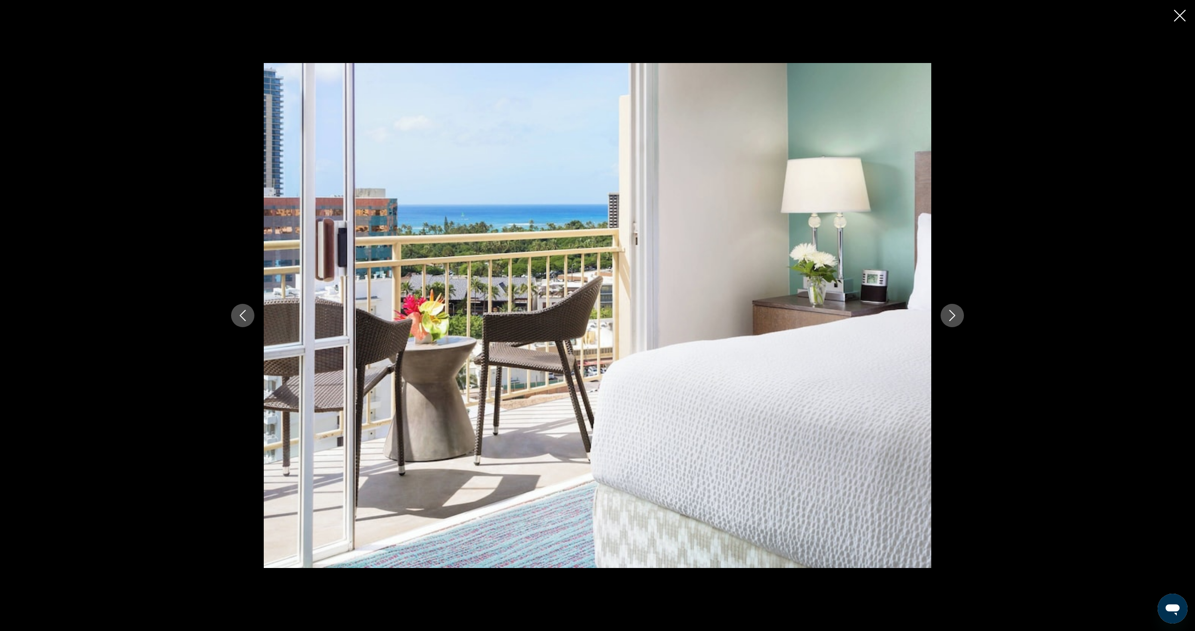
scroll to position [63, 0]
click at [957, 314] on button "Next image" at bounding box center [951, 315] width 23 height 23
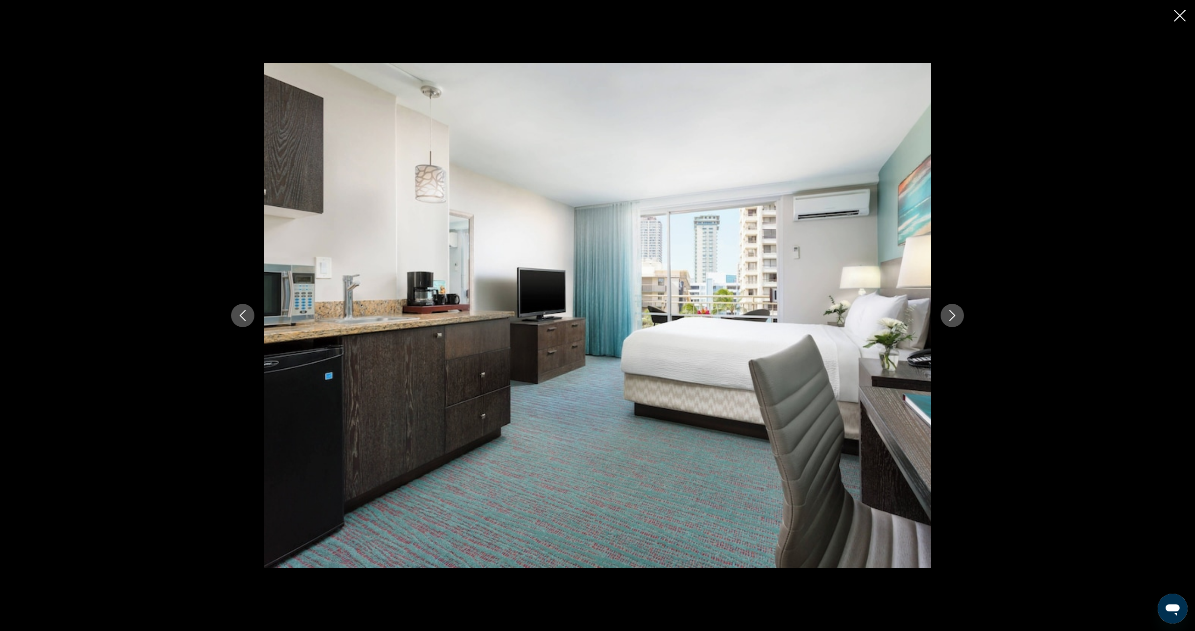
click at [957, 314] on button "Next image" at bounding box center [951, 315] width 23 height 23
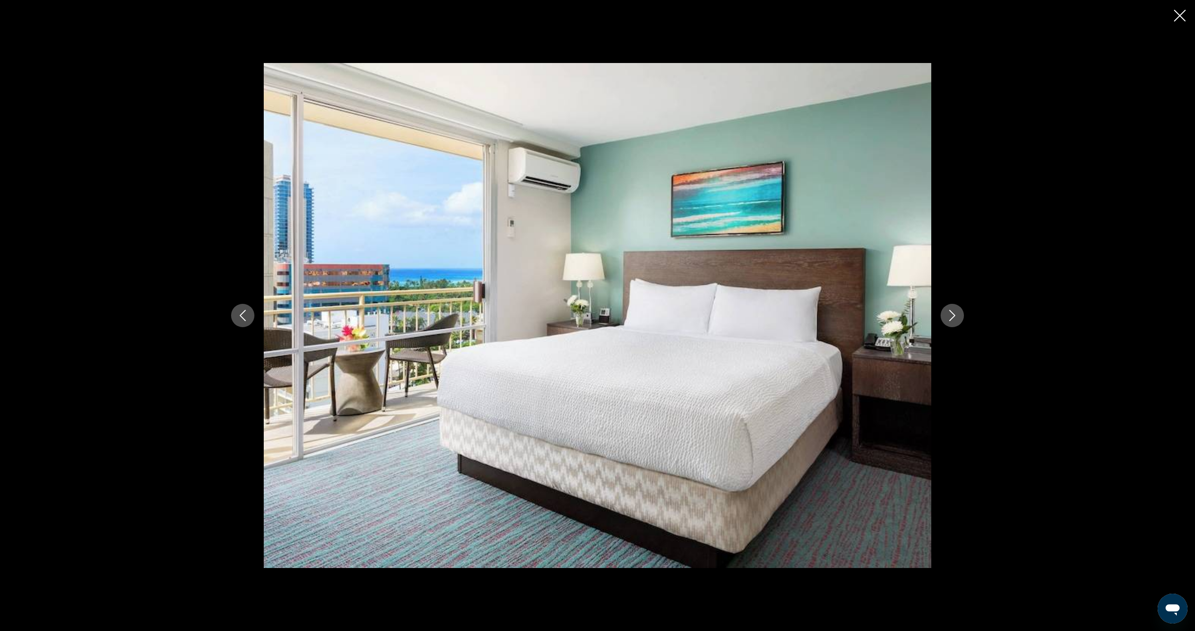
click at [957, 314] on button "Next image" at bounding box center [951, 315] width 23 height 23
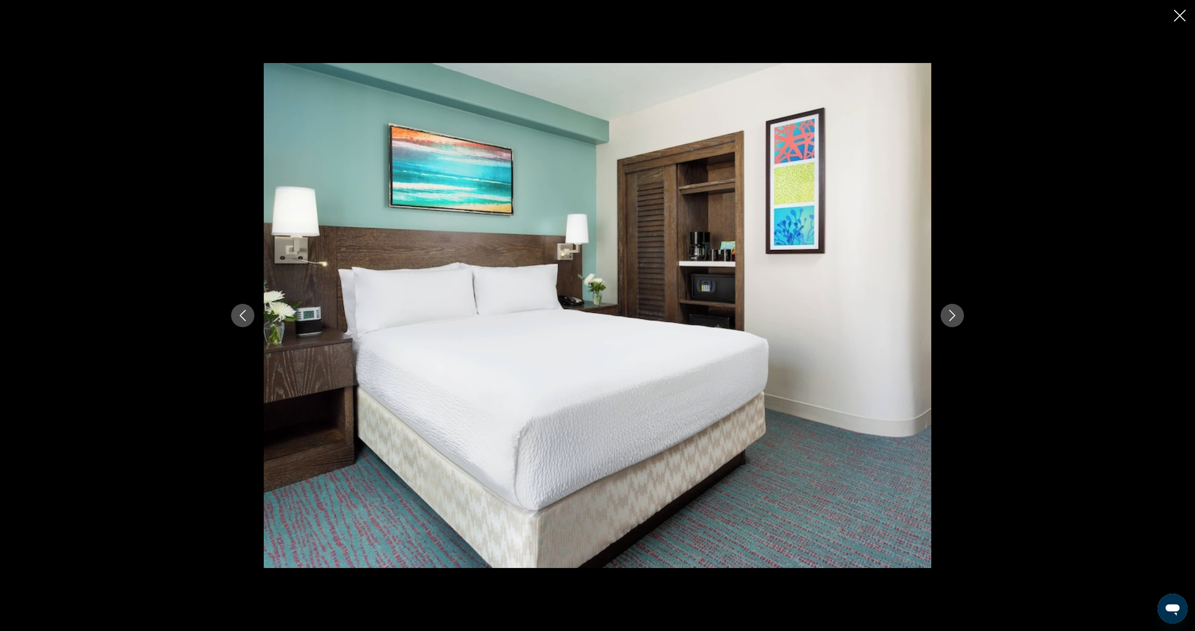
scroll to position [64, 0]
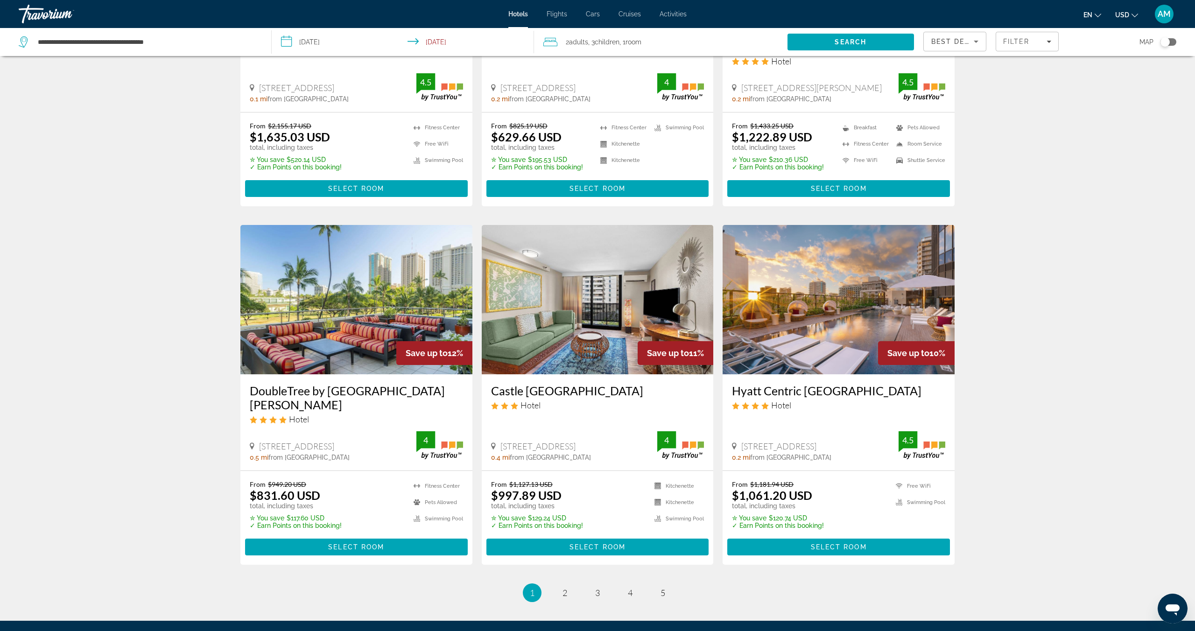
scroll to position [1013, 0]
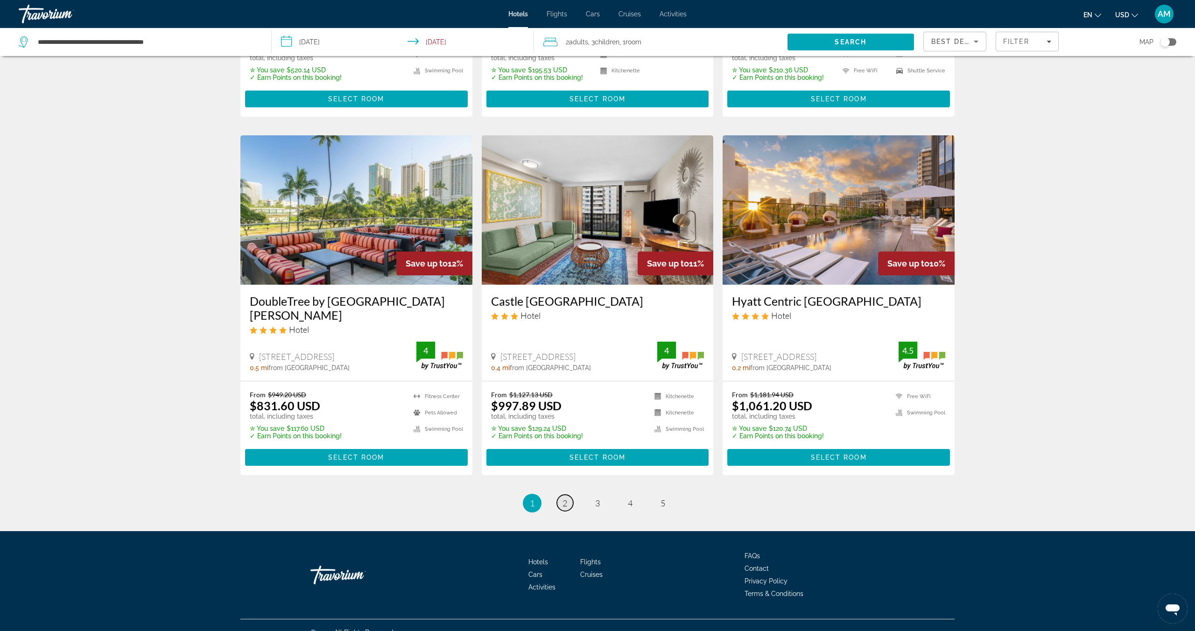
click at [569, 495] on link "page 2" at bounding box center [565, 503] width 16 height 16
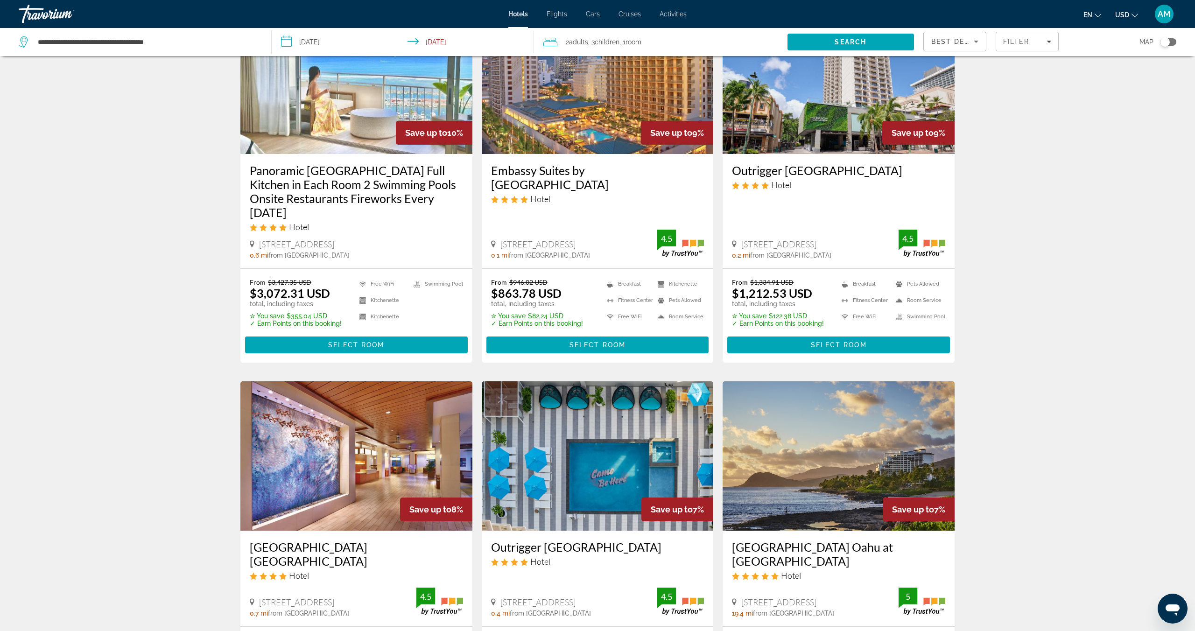
scroll to position [86, 0]
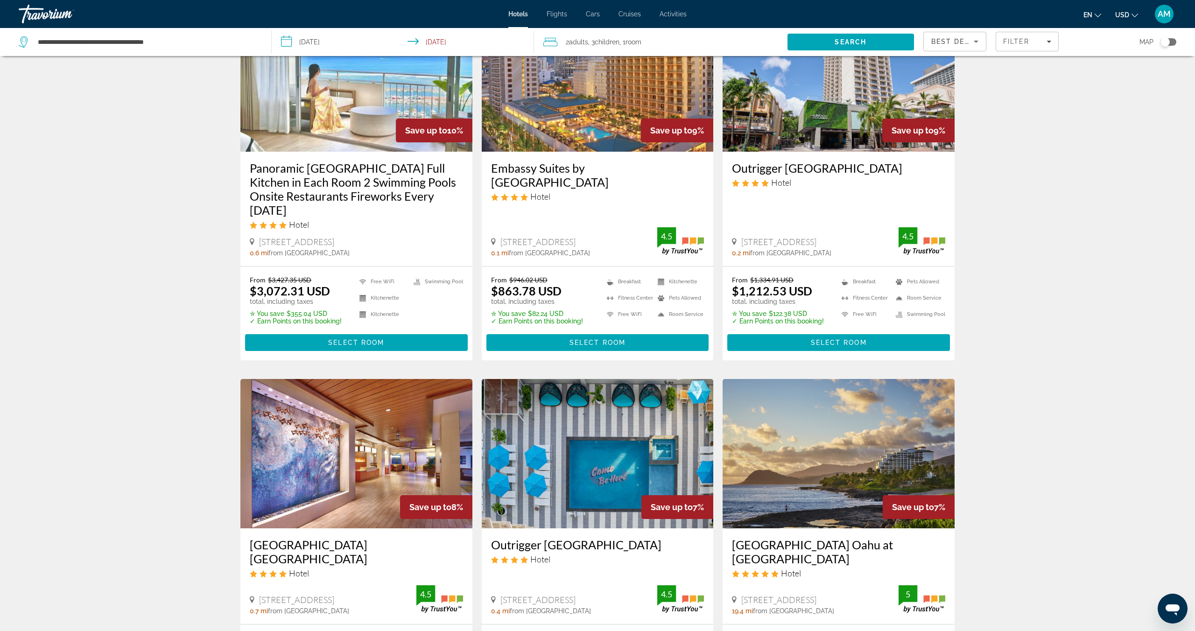
click at [569, 490] on img "Main content" at bounding box center [598, 453] width 232 height 149
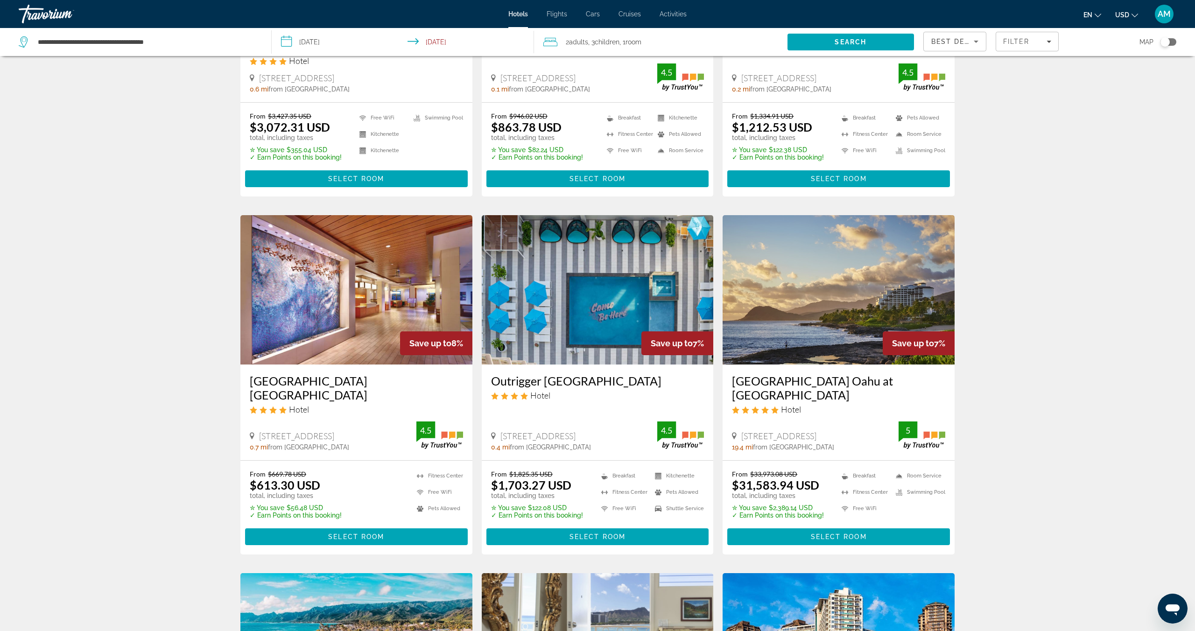
scroll to position [255, 0]
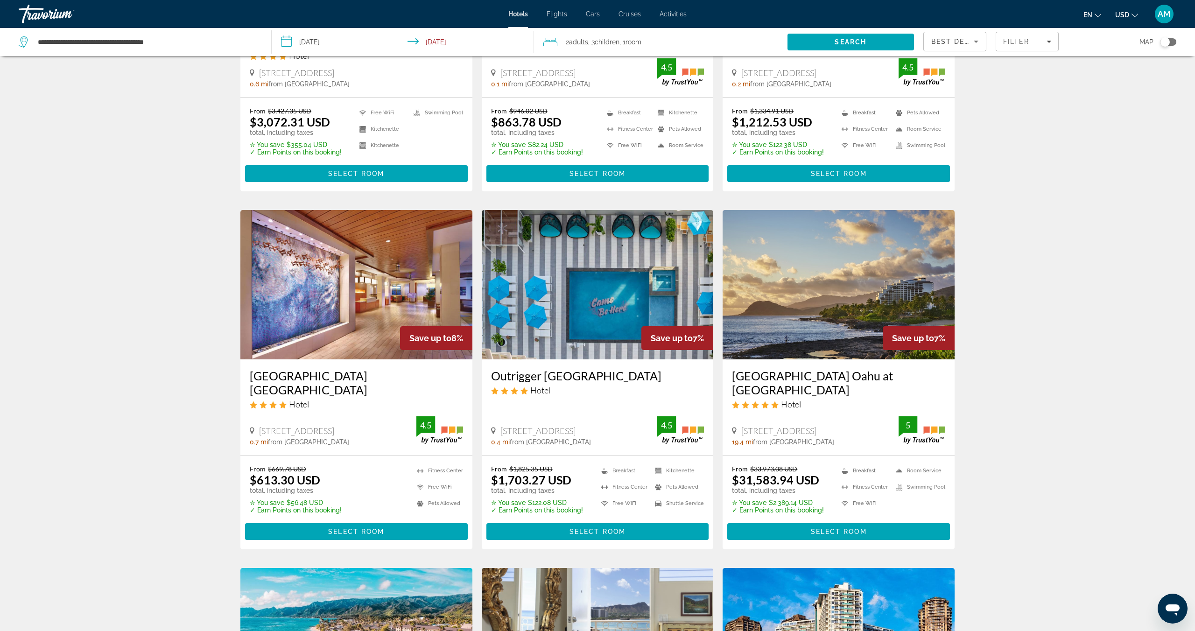
click at [863, 291] on img "Main content" at bounding box center [838, 284] width 232 height 149
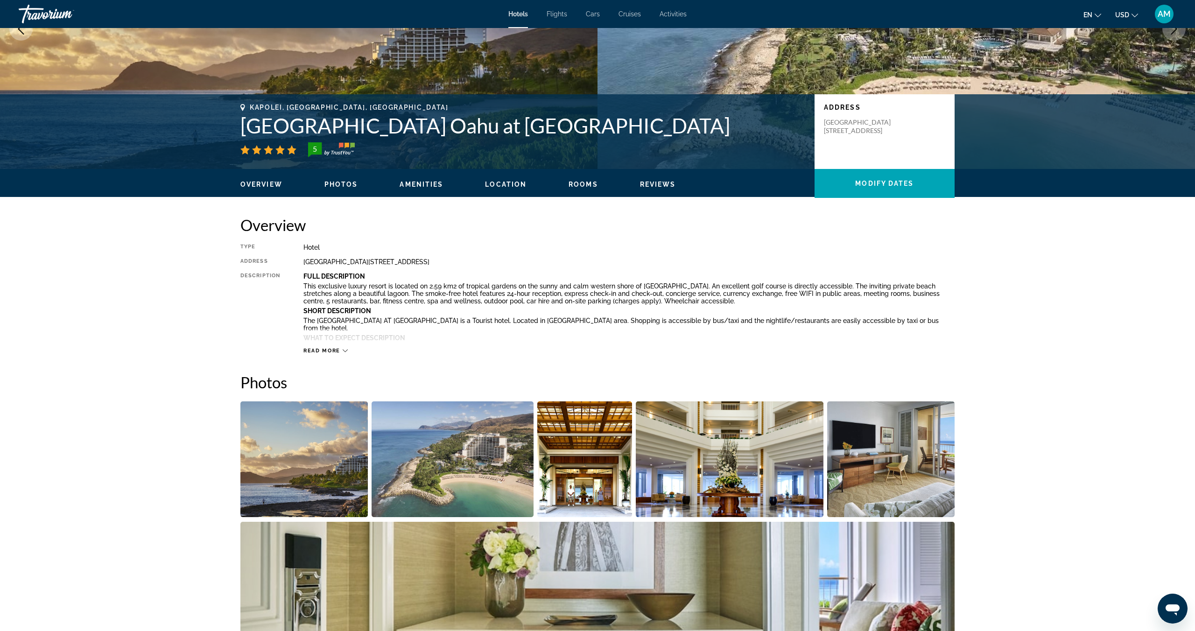
scroll to position [191, 0]
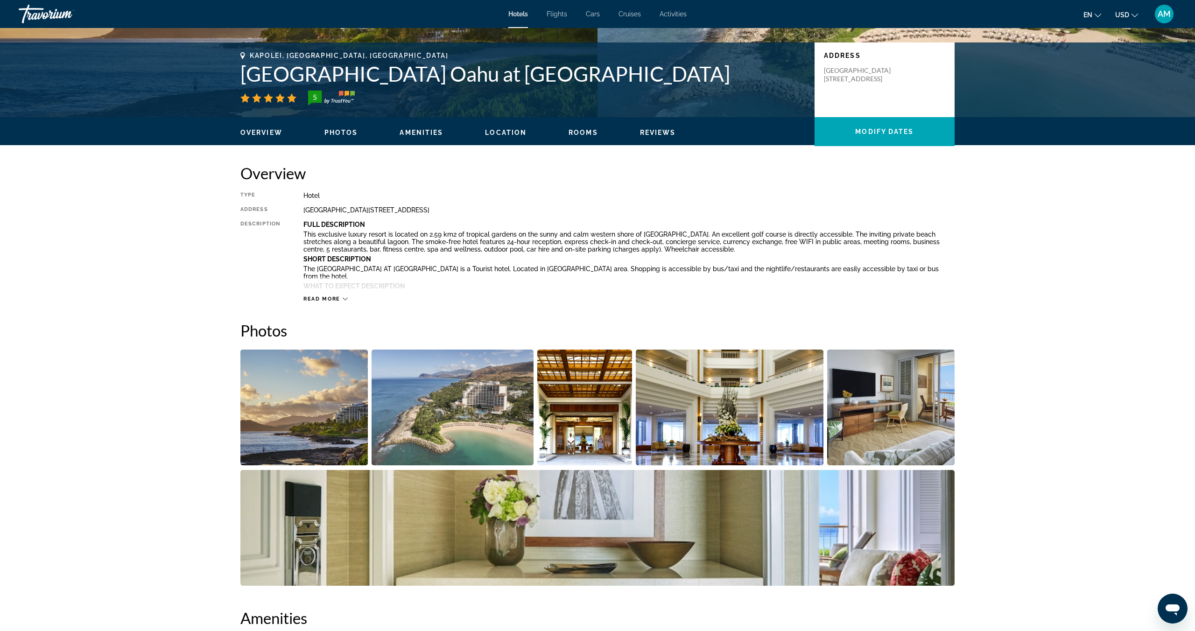
click at [280, 416] on img "Open full-screen image slider" at bounding box center [303, 407] width 127 height 116
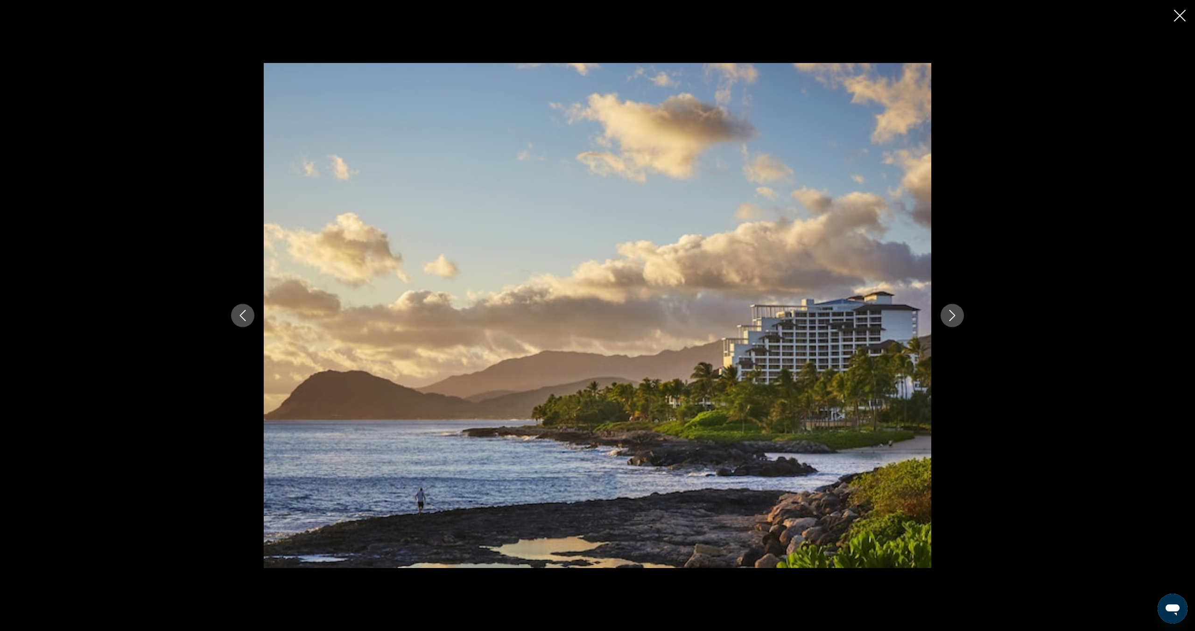
click at [951, 317] on icon "Next image" at bounding box center [951, 315] width 11 height 11
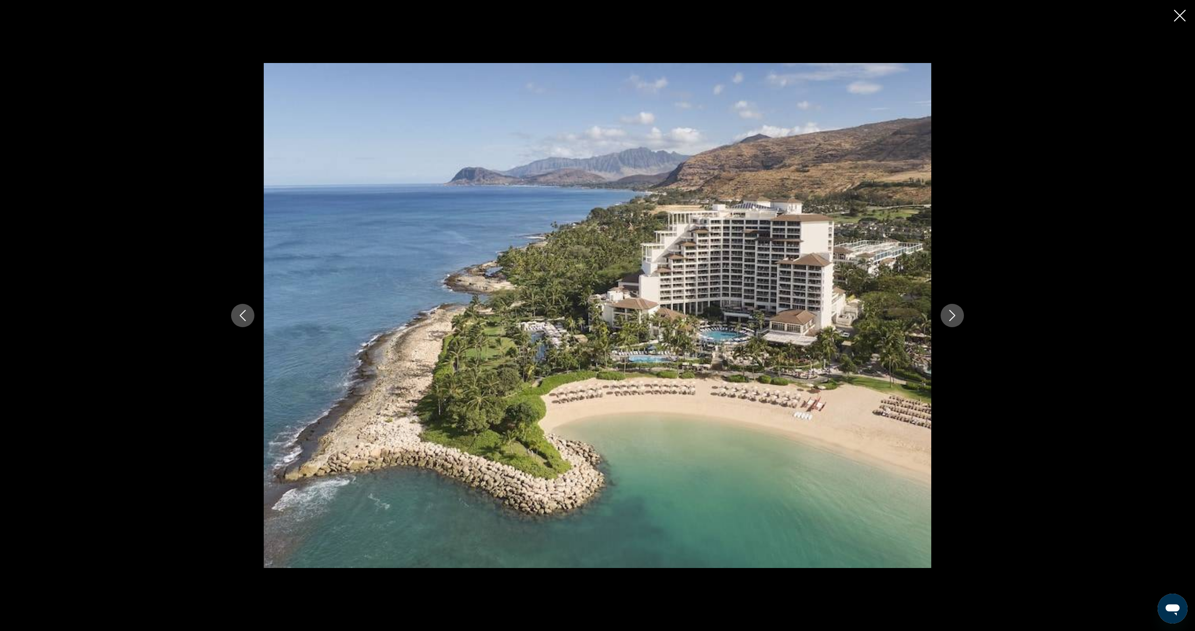
click at [951, 317] on icon "Next image" at bounding box center [951, 315] width 11 height 11
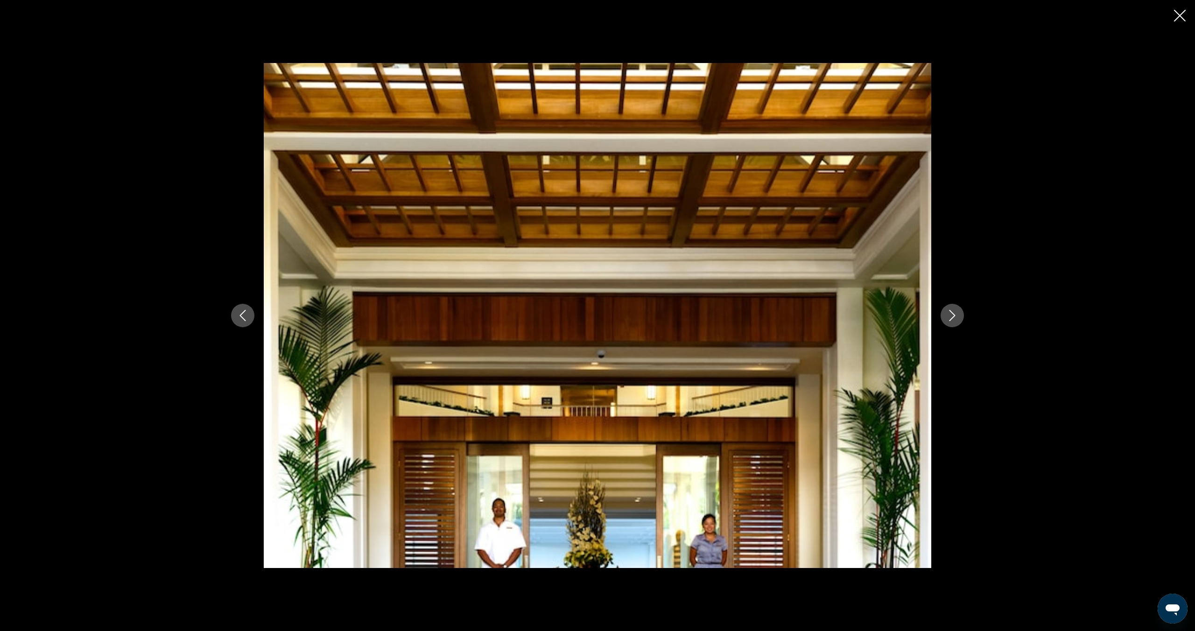
click at [951, 317] on icon "Next image" at bounding box center [951, 315] width 11 height 11
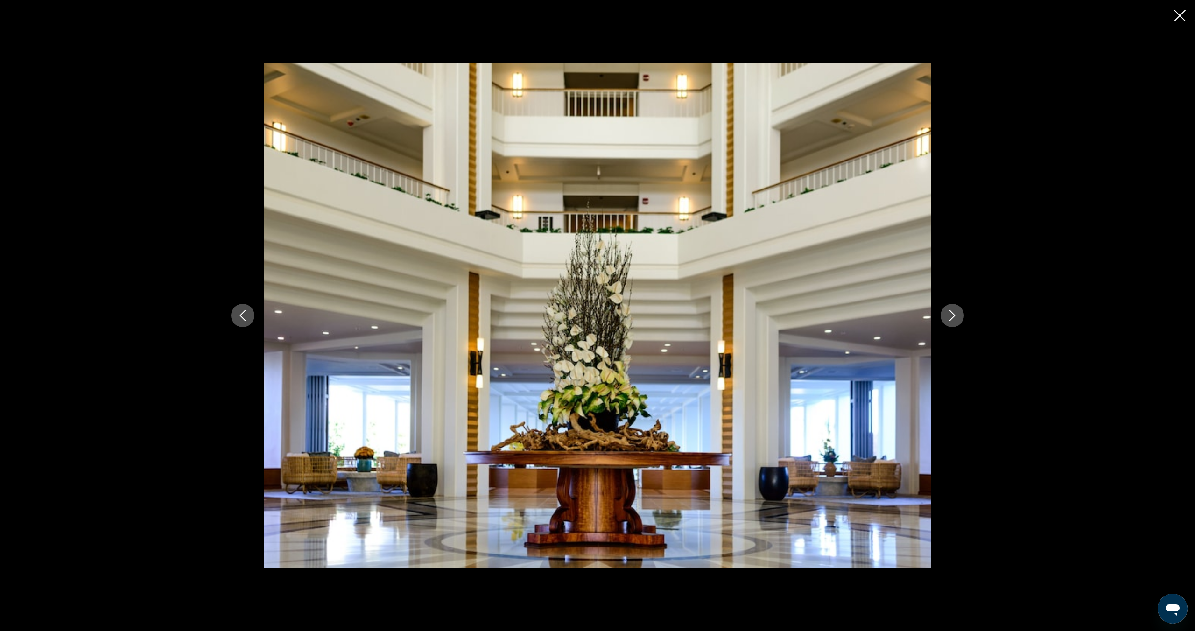
scroll to position [253, 0]
click at [946, 318] on button "Next image" at bounding box center [951, 315] width 23 height 23
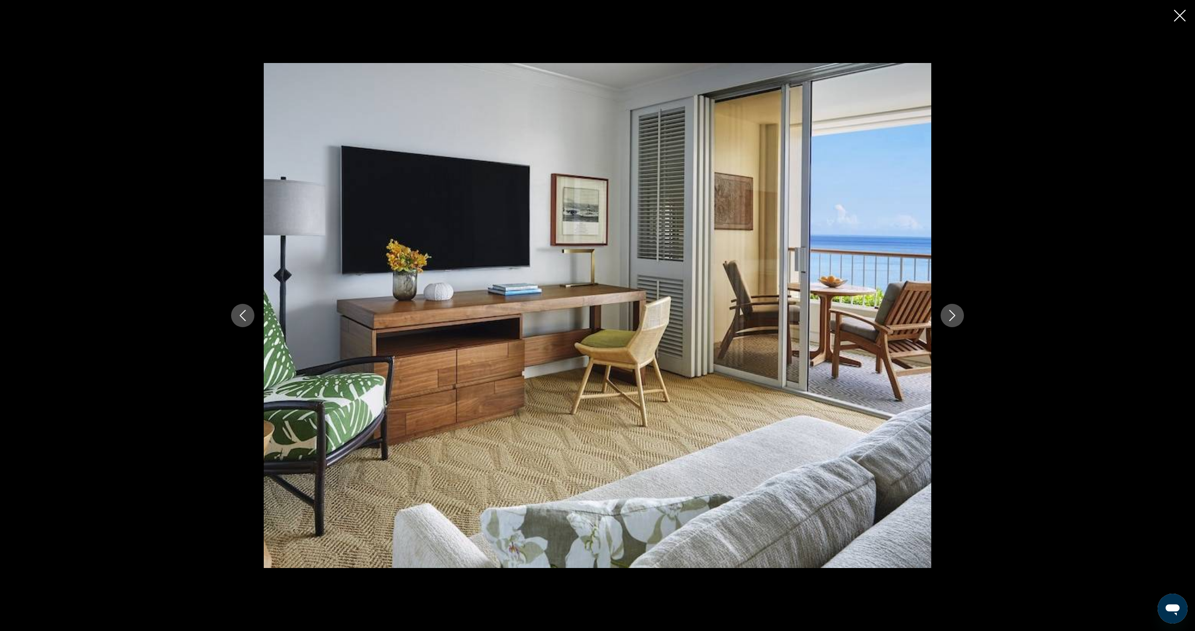
click at [946, 318] on button "Next image" at bounding box center [951, 315] width 23 height 23
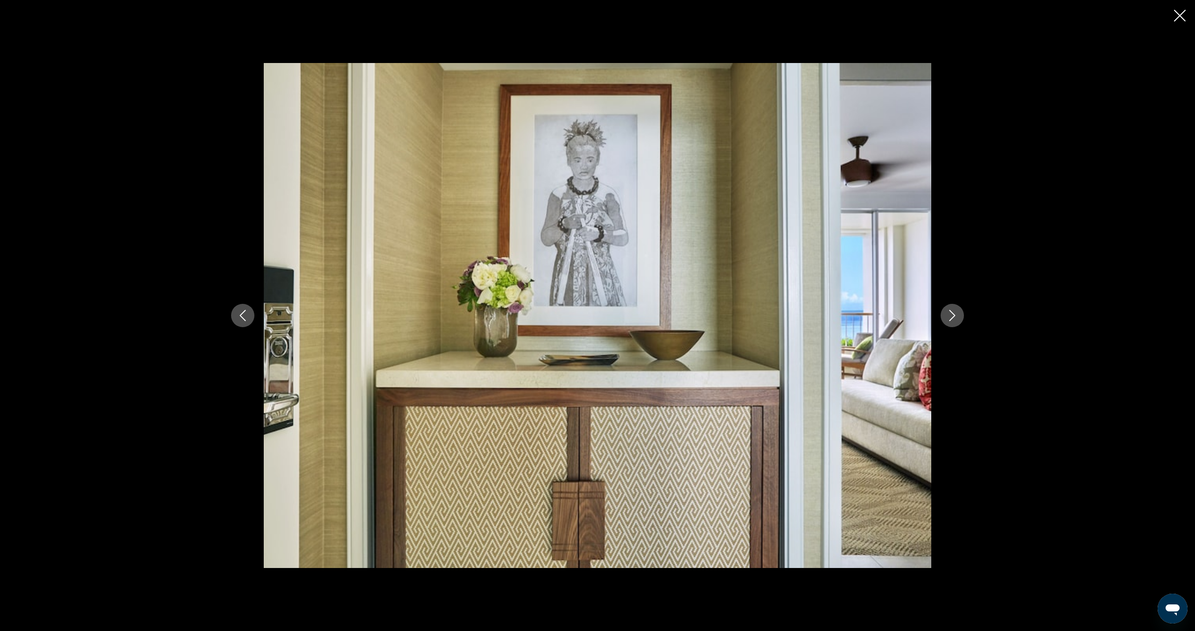
click at [946, 318] on button "Next image" at bounding box center [951, 315] width 23 height 23
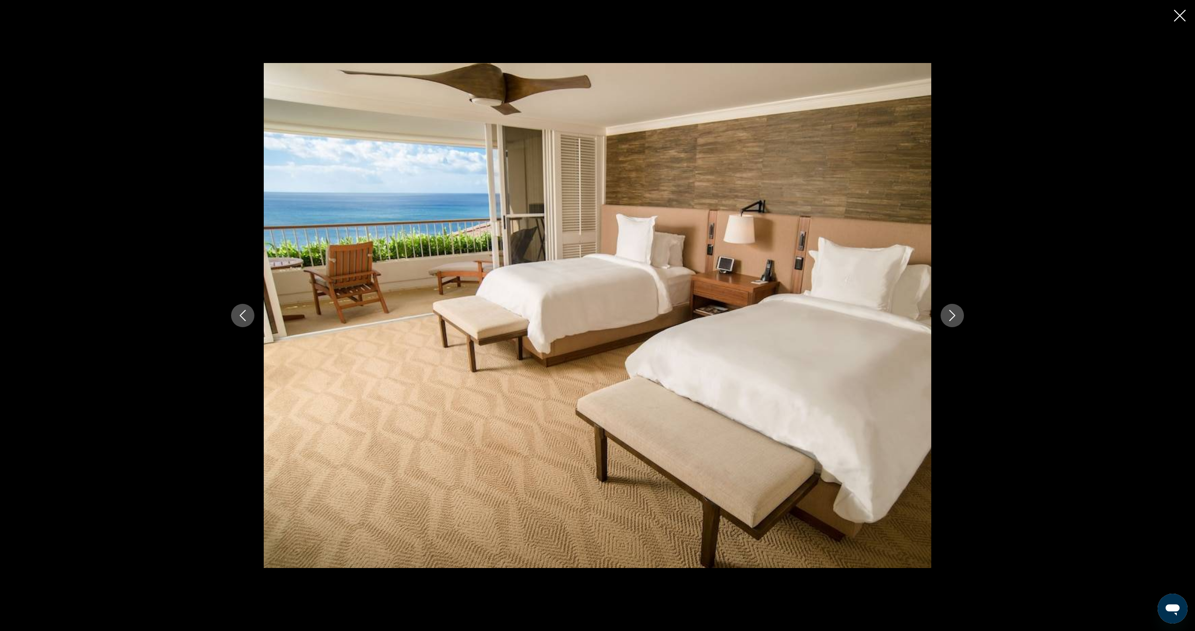
click at [946, 318] on button "Next image" at bounding box center [951, 315] width 23 height 23
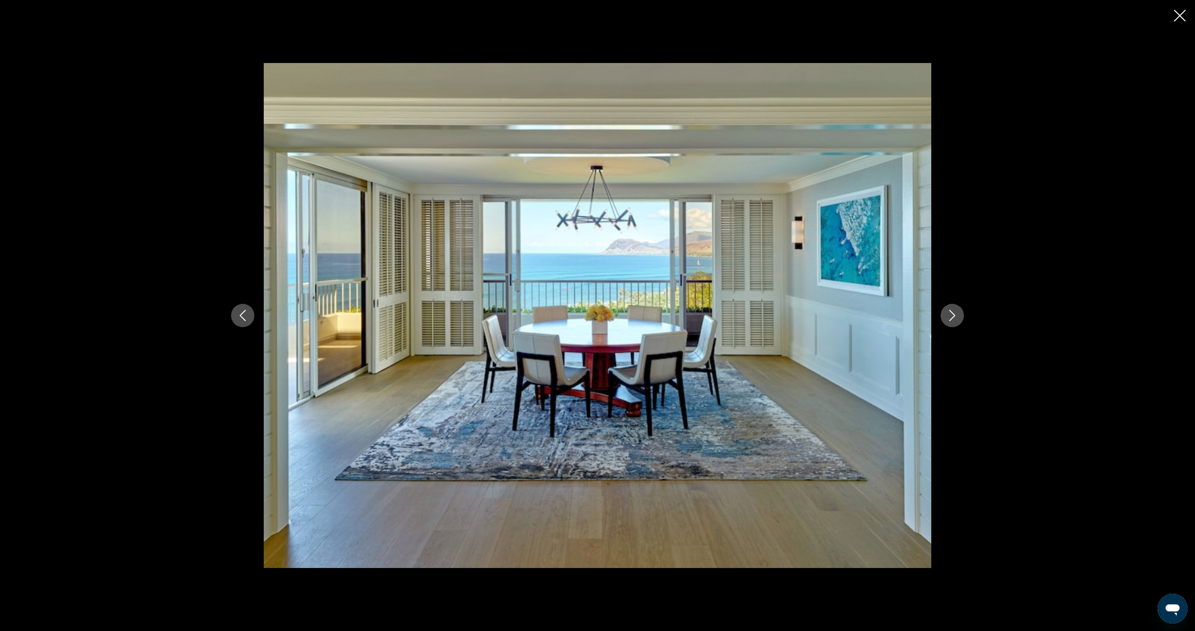
click at [946, 318] on button "Next image" at bounding box center [951, 315] width 23 height 23
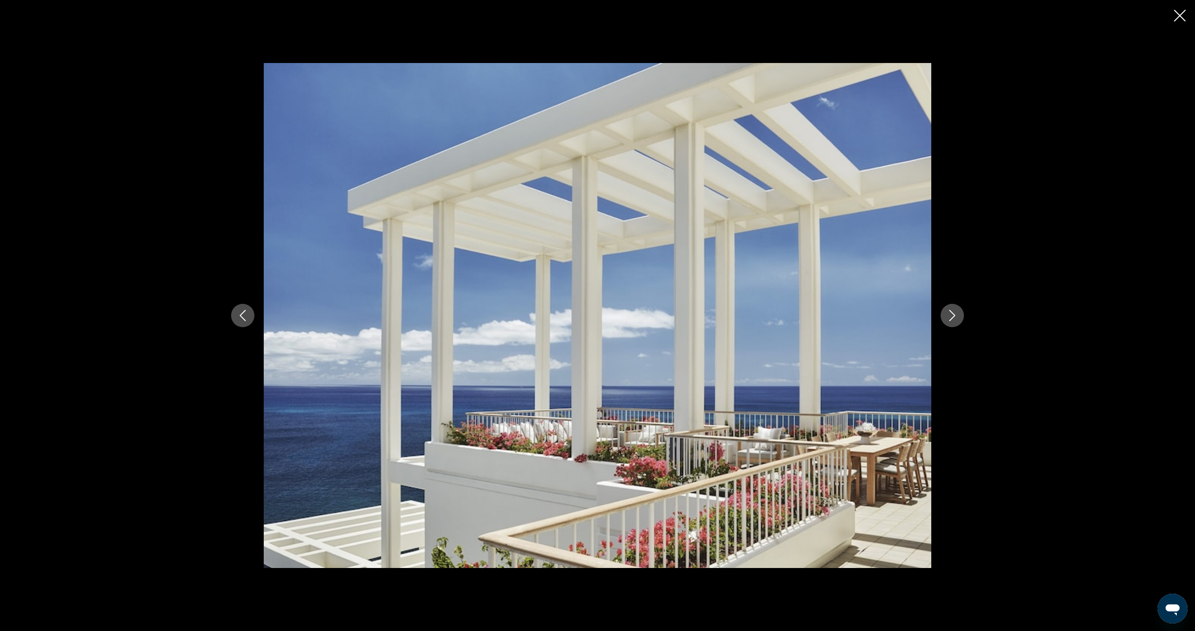
click at [946, 318] on button "Next image" at bounding box center [951, 315] width 23 height 23
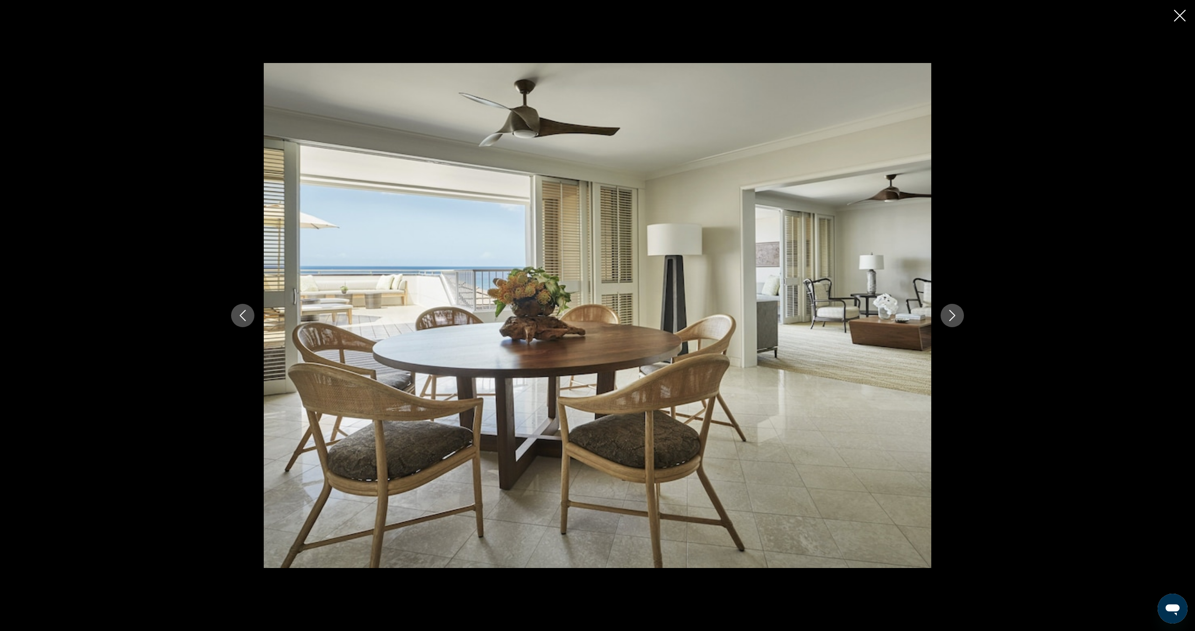
click at [946, 318] on button "Next image" at bounding box center [951, 315] width 23 height 23
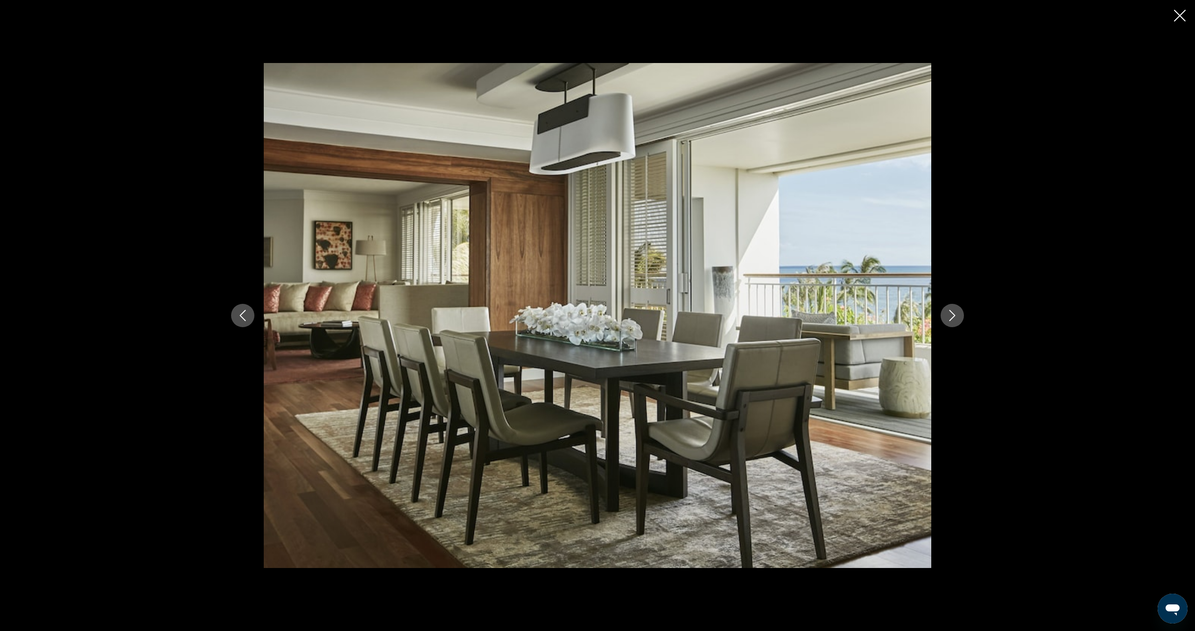
click at [946, 318] on button "Next image" at bounding box center [951, 315] width 23 height 23
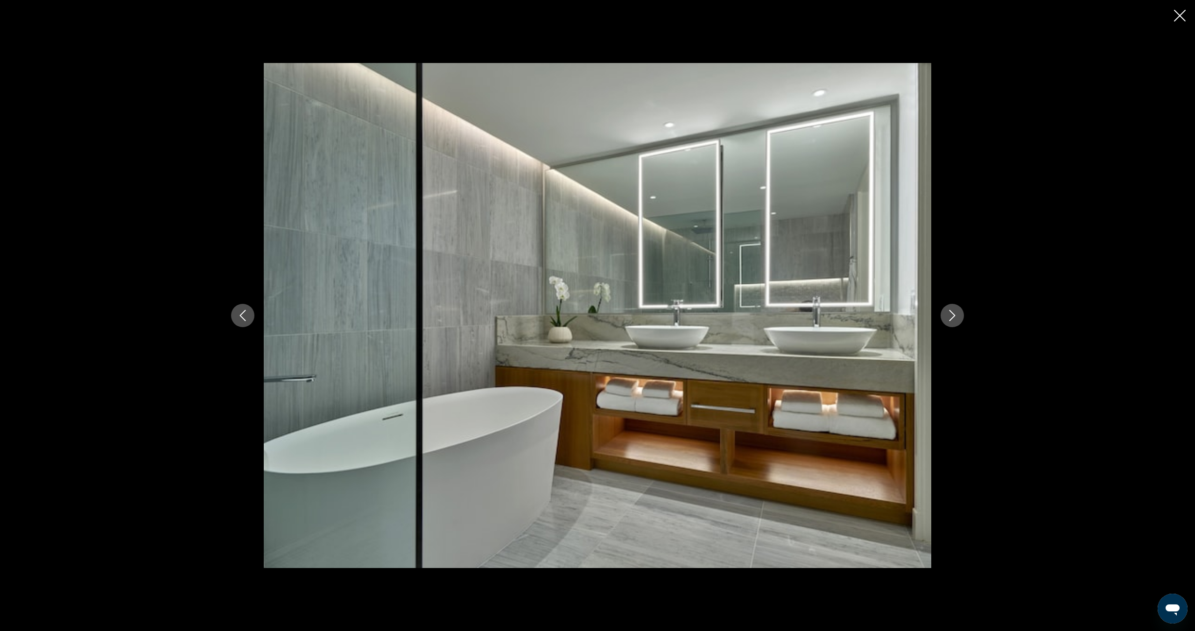
click at [946, 318] on button "Next image" at bounding box center [951, 315] width 23 height 23
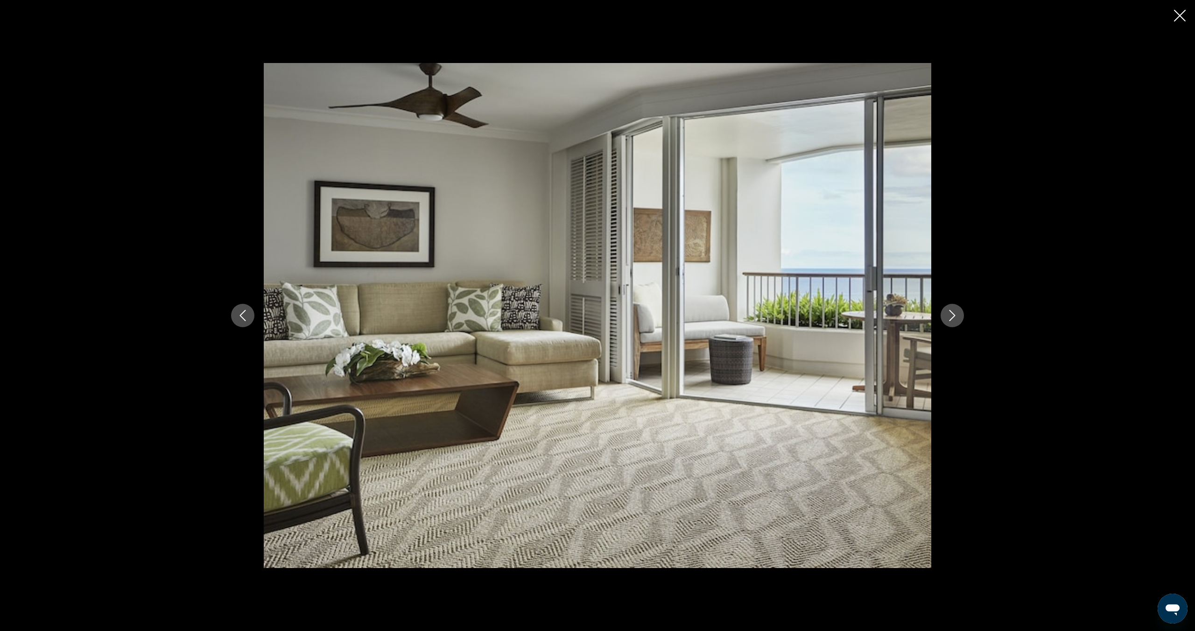
click at [946, 318] on button "Next image" at bounding box center [951, 315] width 23 height 23
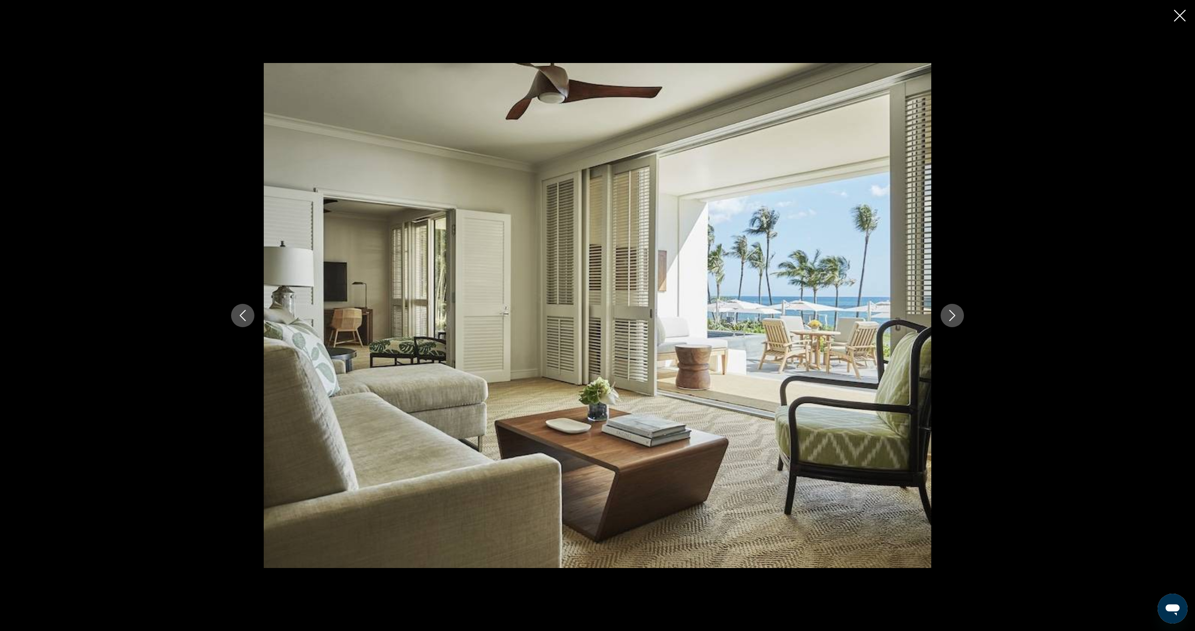
click at [946, 318] on button "Next image" at bounding box center [951, 315] width 23 height 23
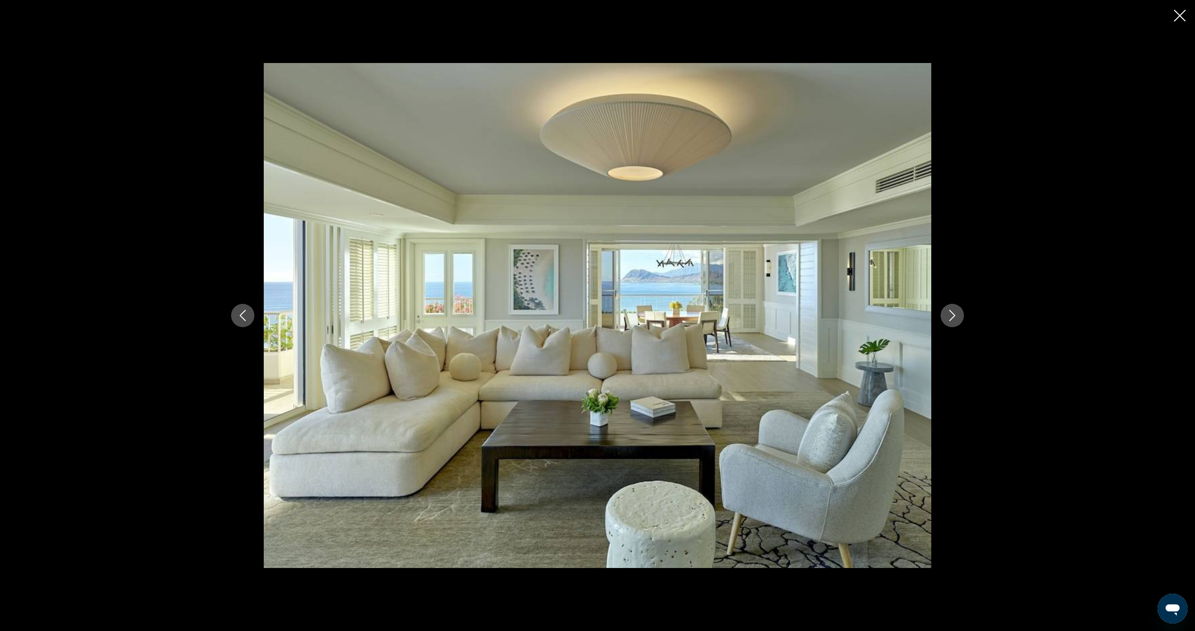
click at [946, 318] on button "Next image" at bounding box center [951, 315] width 23 height 23
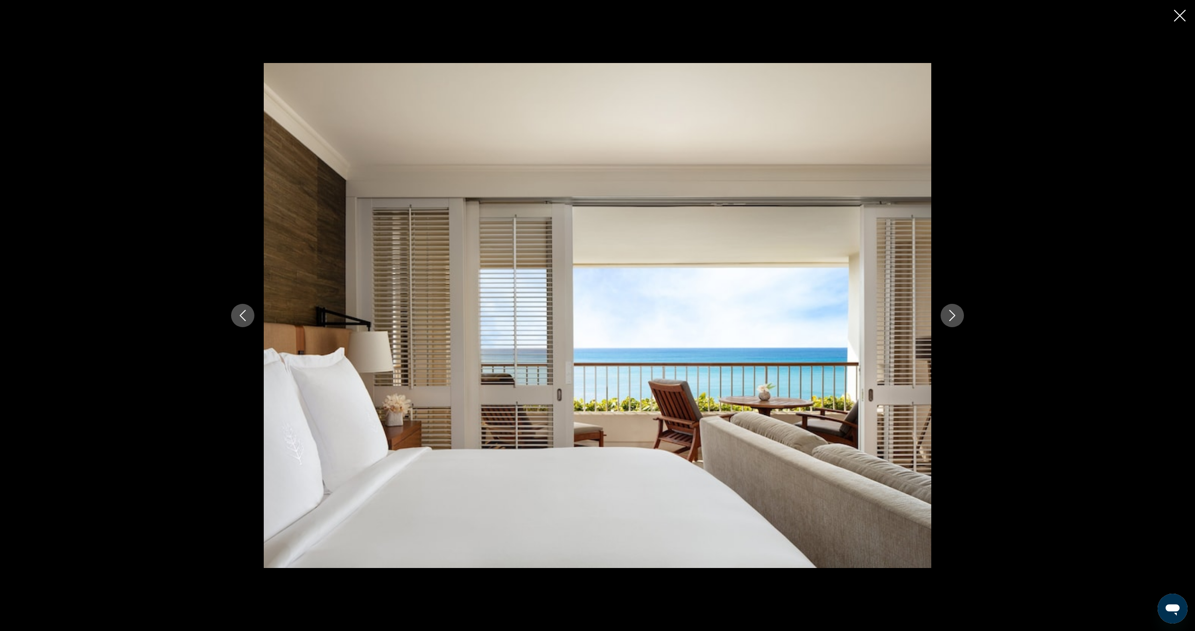
click at [946, 318] on button "Next image" at bounding box center [951, 315] width 23 height 23
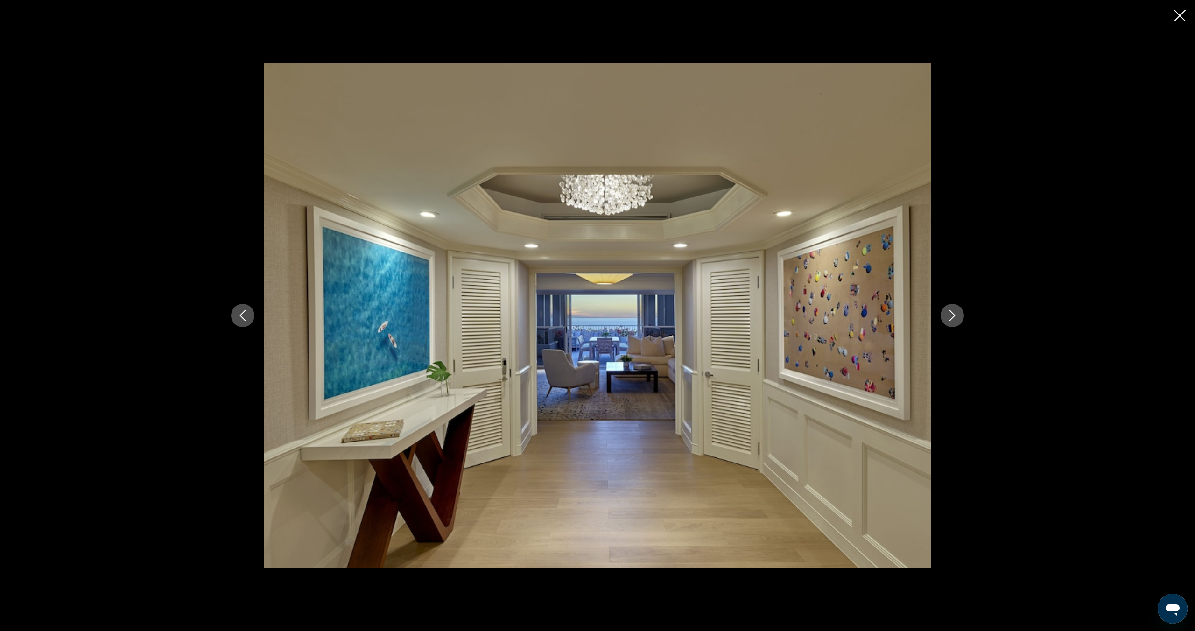
click at [946, 318] on button "Next image" at bounding box center [951, 315] width 23 height 23
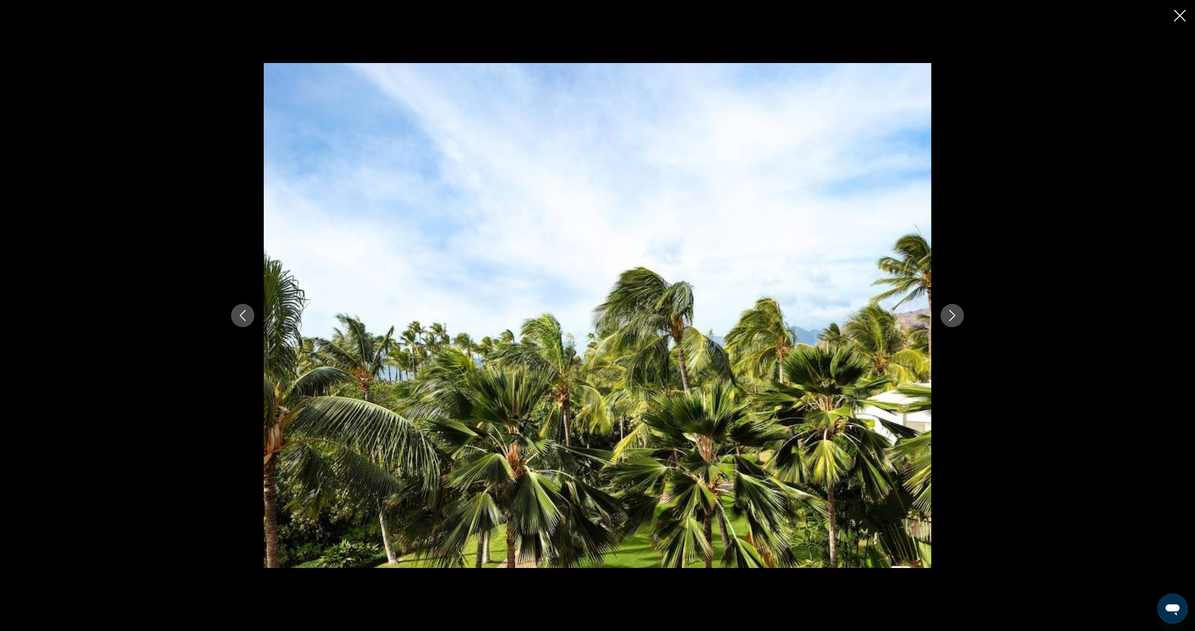
click at [946, 318] on button "Next image" at bounding box center [951, 315] width 23 height 23
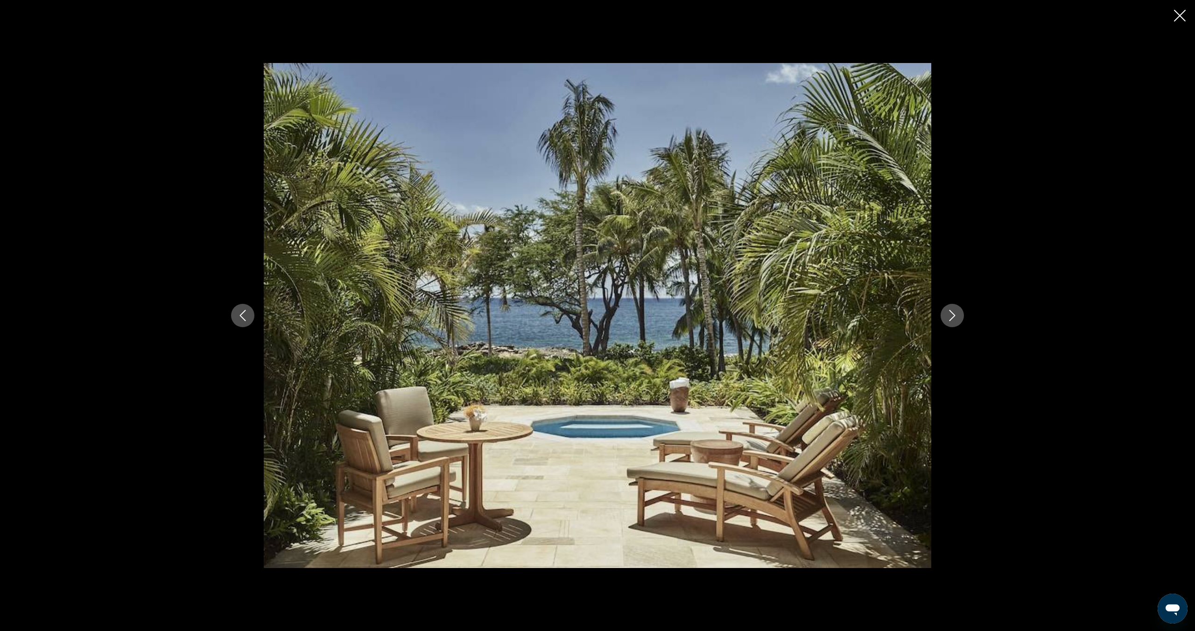
click at [946, 318] on button "Next image" at bounding box center [951, 315] width 23 height 23
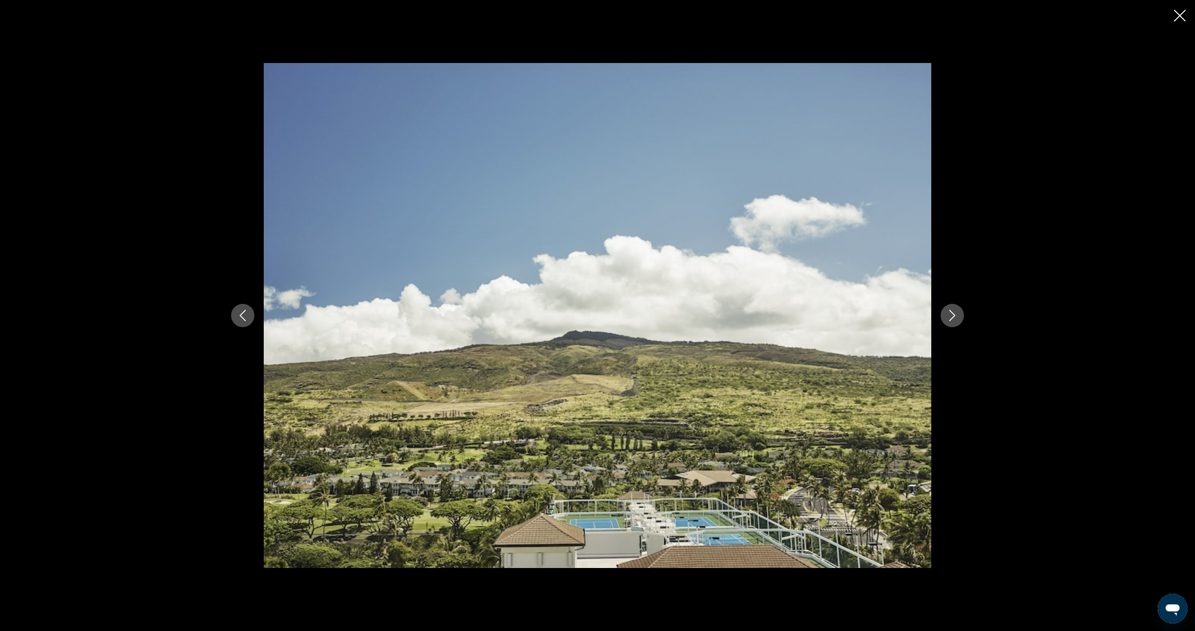
click at [946, 318] on button "Next image" at bounding box center [951, 315] width 23 height 23
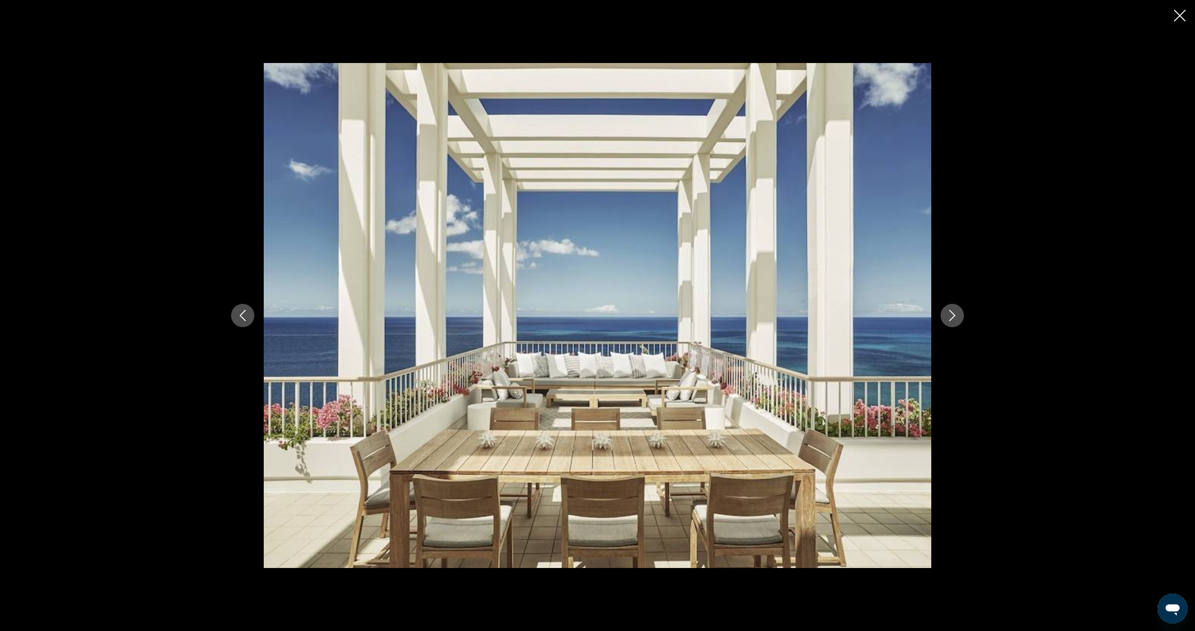
click at [946, 318] on button "Next image" at bounding box center [951, 315] width 23 height 23
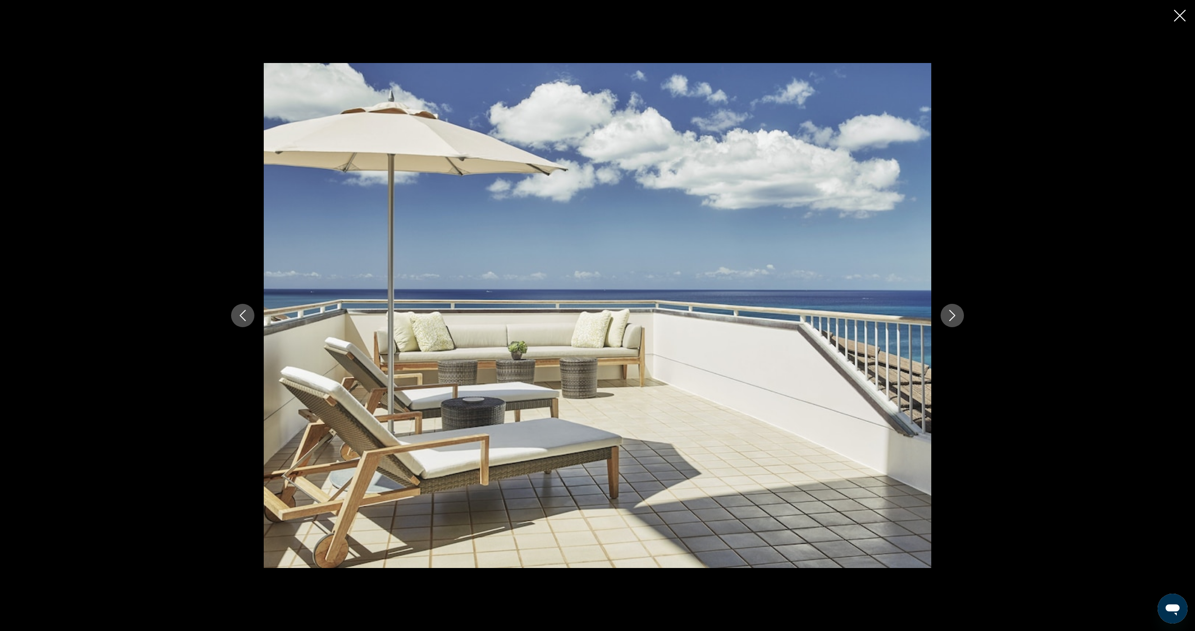
click at [946, 318] on button "Next image" at bounding box center [951, 315] width 23 height 23
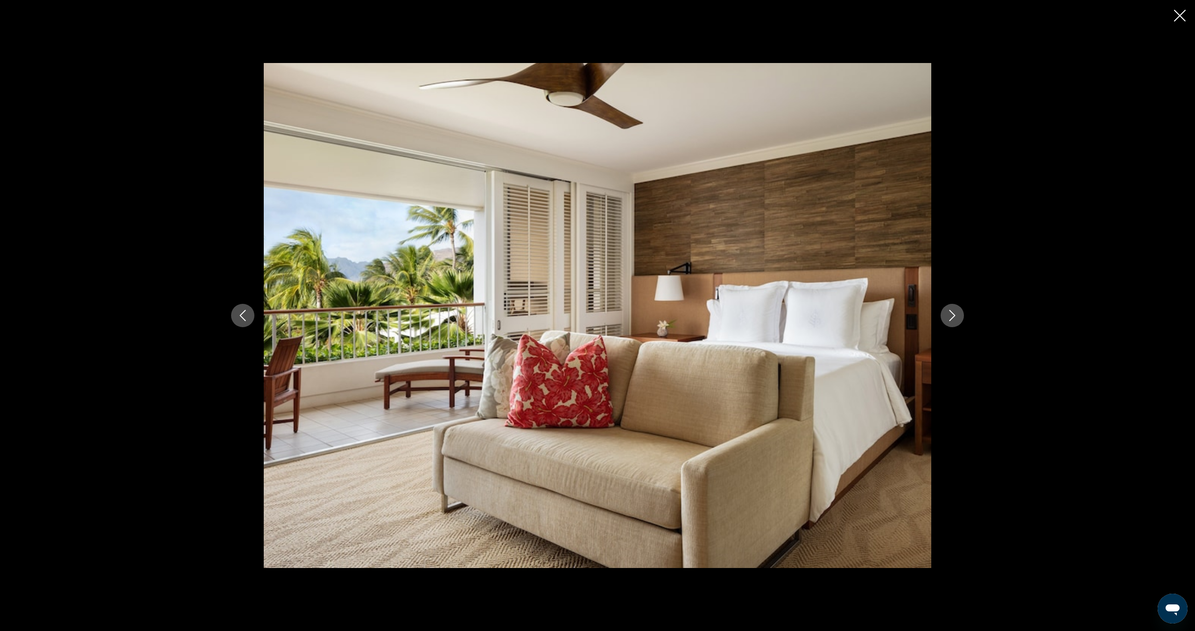
click at [946, 318] on button "Next image" at bounding box center [951, 315] width 23 height 23
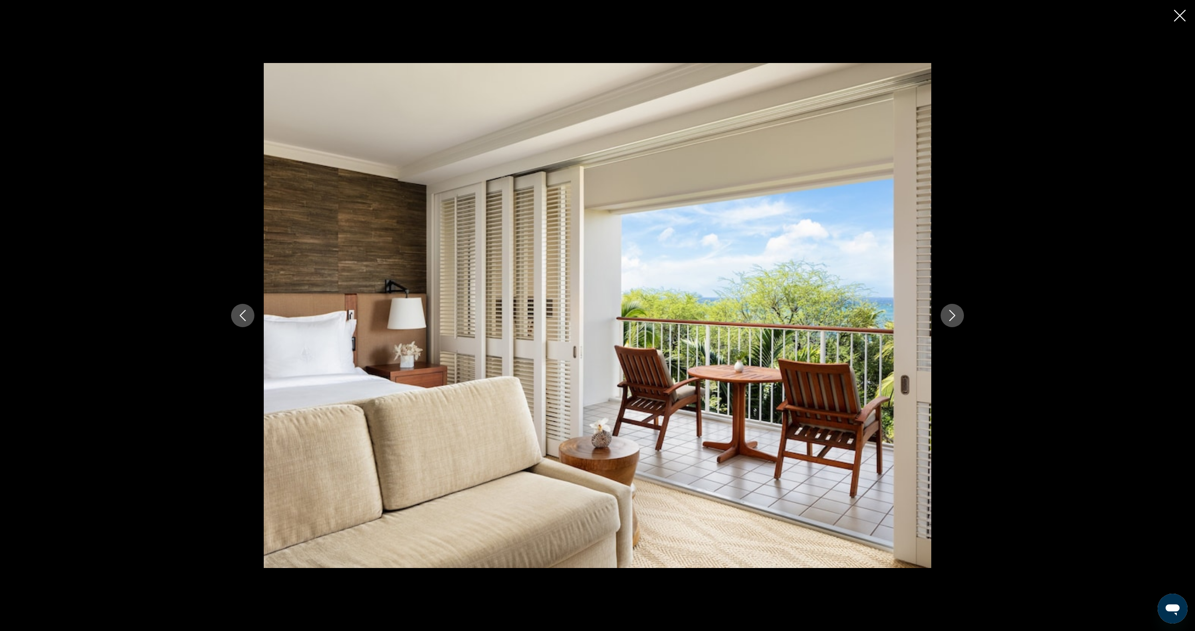
click at [948, 318] on icon "Next image" at bounding box center [951, 315] width 11 height 11
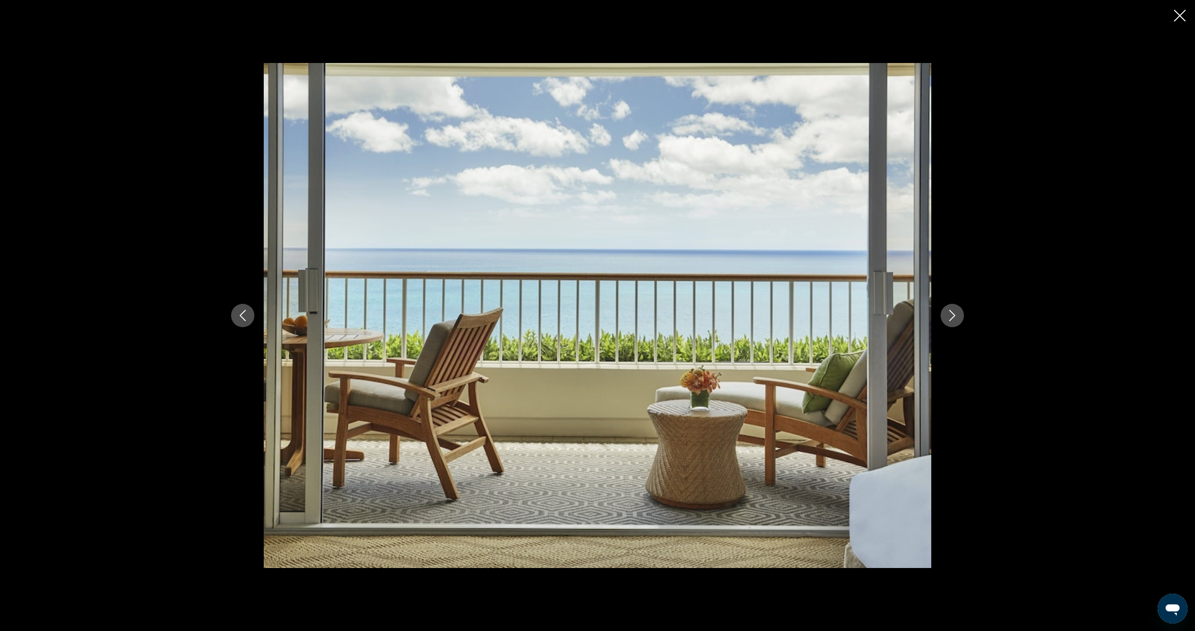
click at [948, 318] on icon "Next image" at bounding box center [951, 315] width 11 height 11
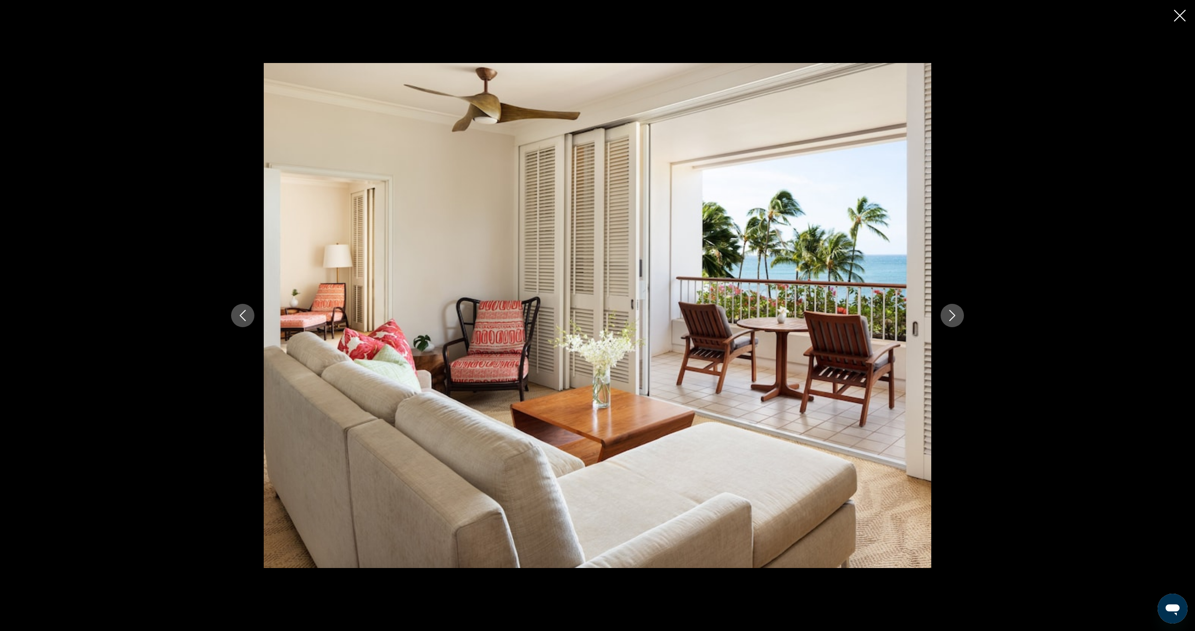
click at [948, 318] on icon "Next image" at bounding box center [951, 315] width 11 height 11
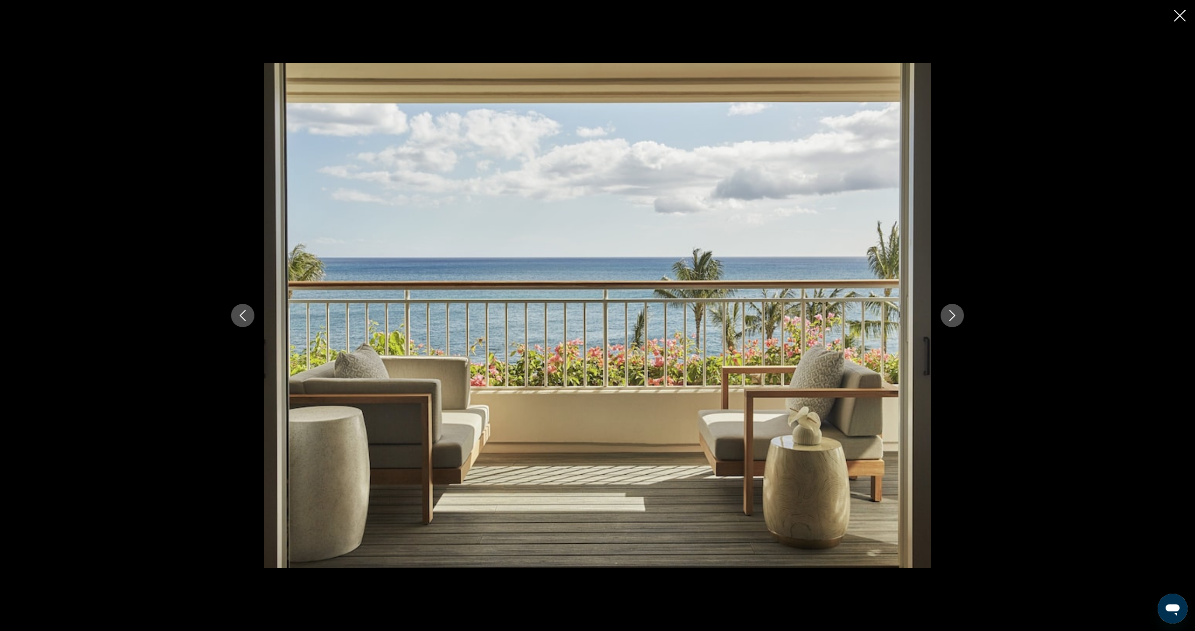
click at [948, 318] on icon "Next image" at bounding box center [951, 315] width 11 height 11
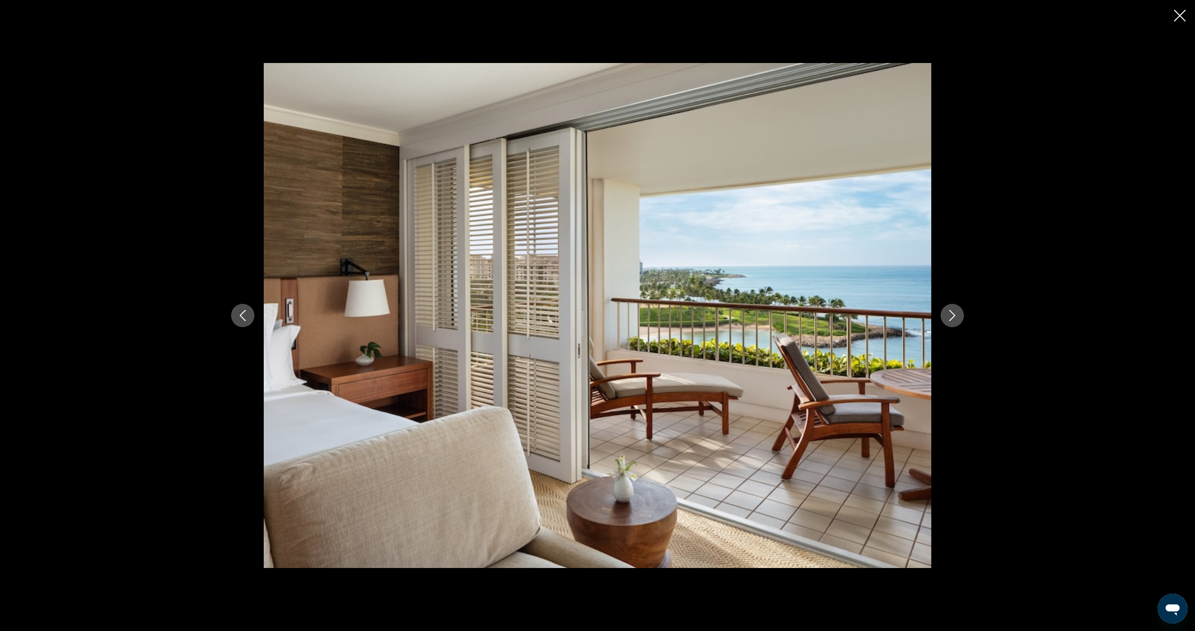
click at [948, 318] on icon "Next image" at bounding box center [951, 315] width 11 height 11
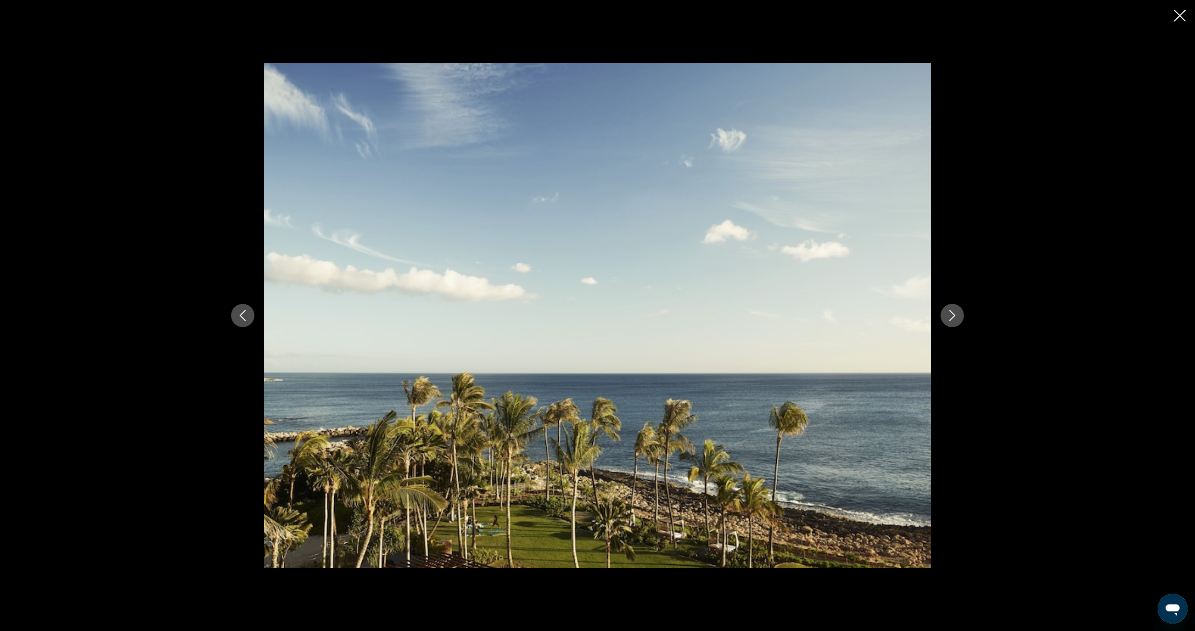
click at [948, 318] on icon "Next image" at bounding box center [951, 315] width 11 height 11
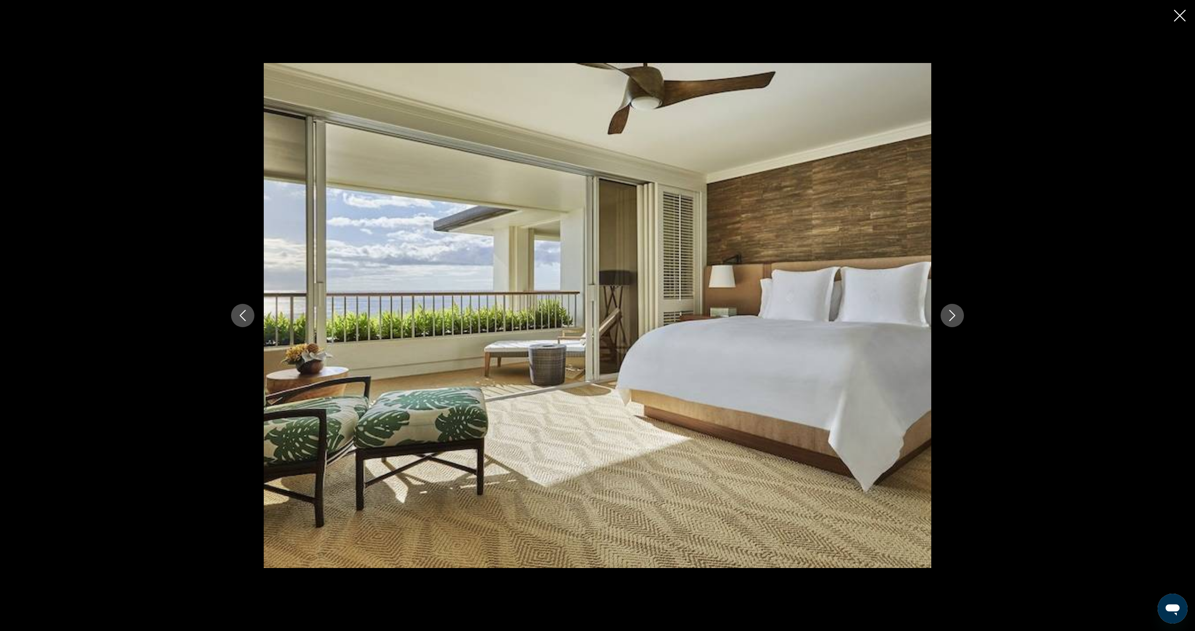
click at [948, 318] on icon "Next image" at bounding box center [951, 315] width 11 height 11
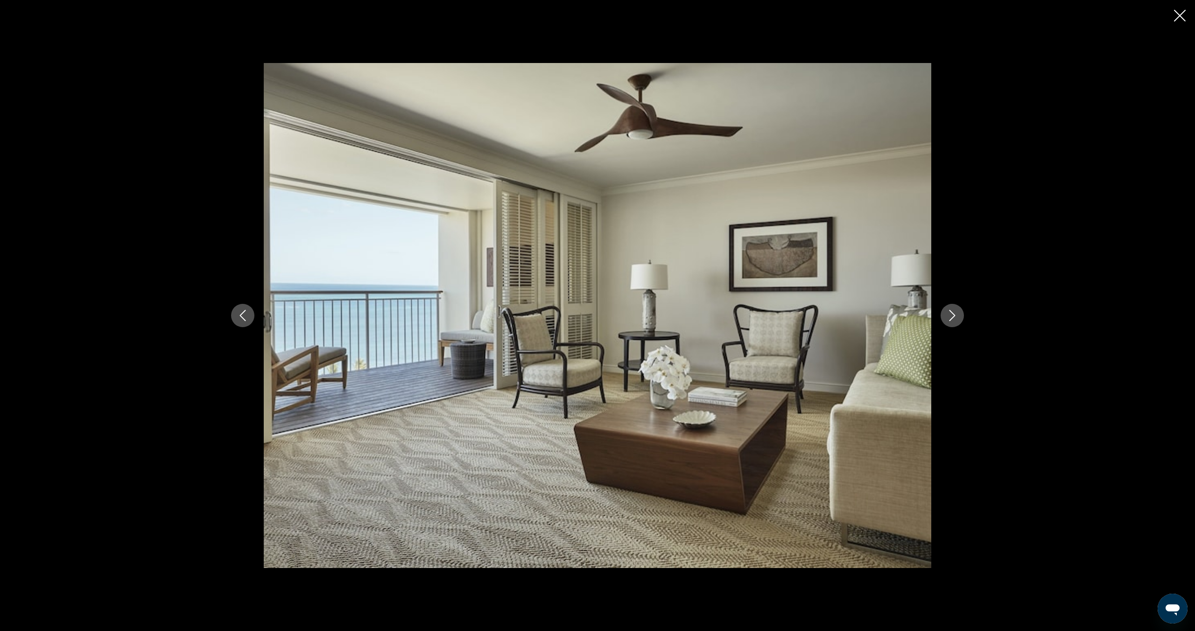
click at [948, 318] on icon "Next image" at bounding box center [951, 315] width 11 height 11
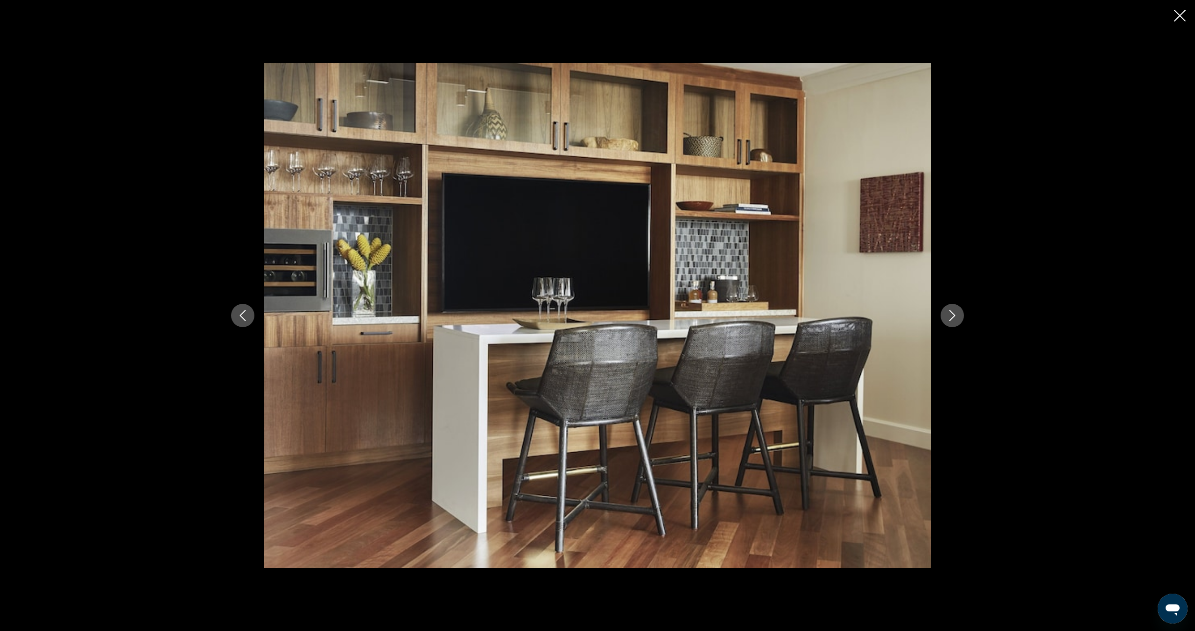
click at [948, 318] on icon "Next image" at bounding box center [951, 315] width 11 height 11
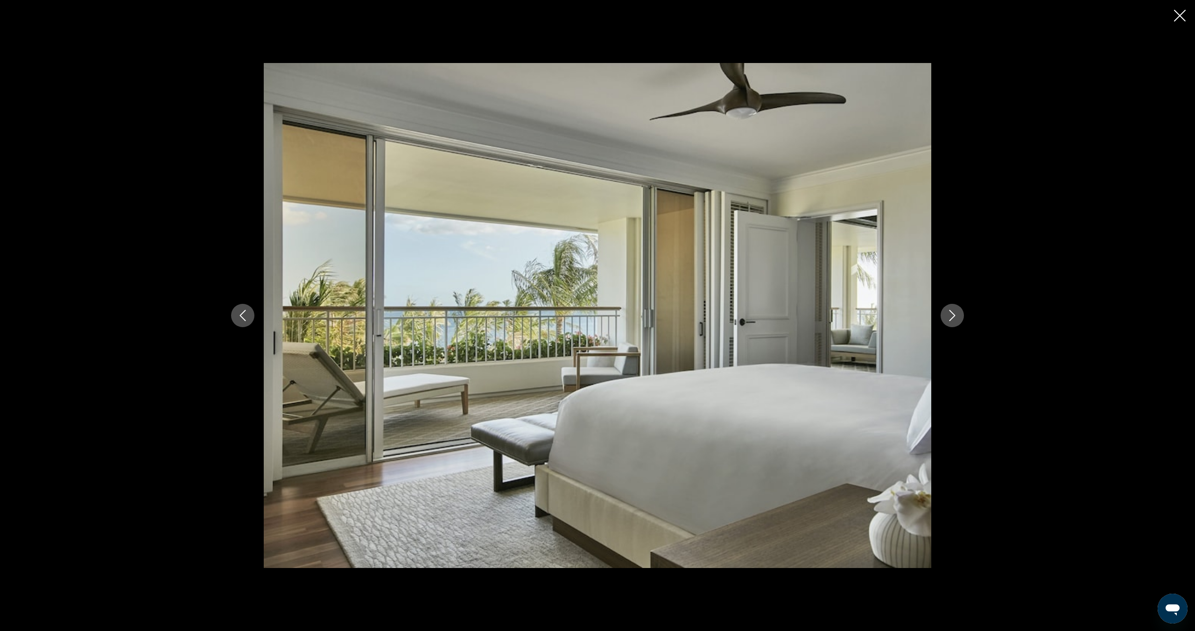
click at [948, 318] on icon "Next image" at bounding box center [951, 315] width 11 height 11
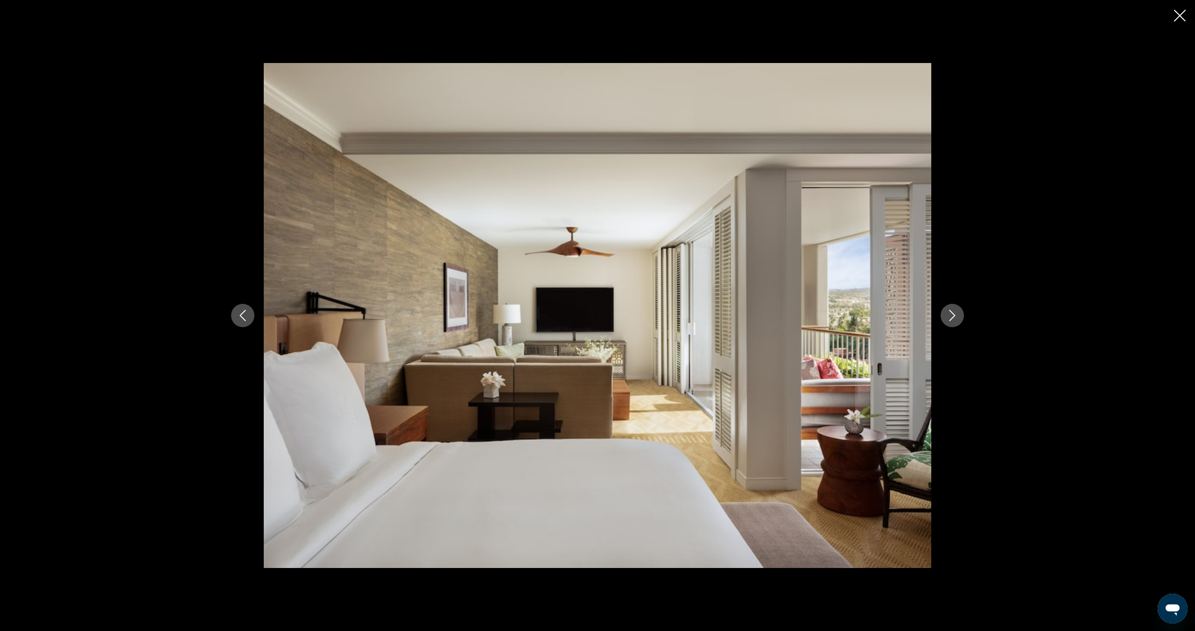
click at [948, 318] on icon "Next image" at bounding box center [951, 315] width 11 height 11
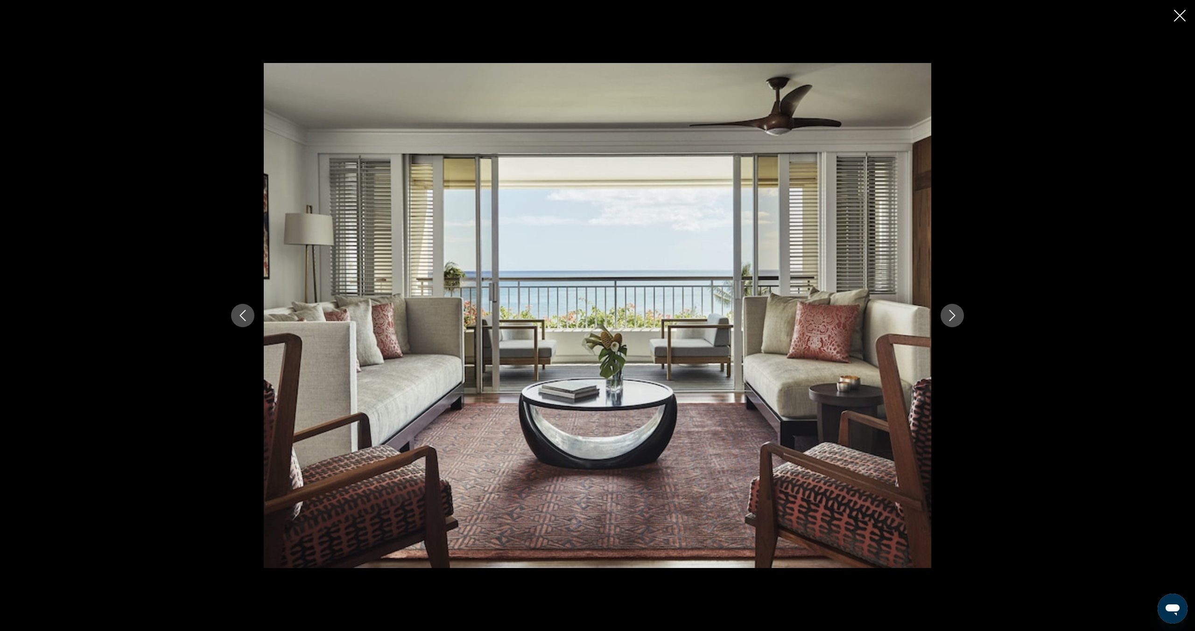
click at [948, 318] on icon "Next image" at bounding box center [951, 315] width 11 height 11
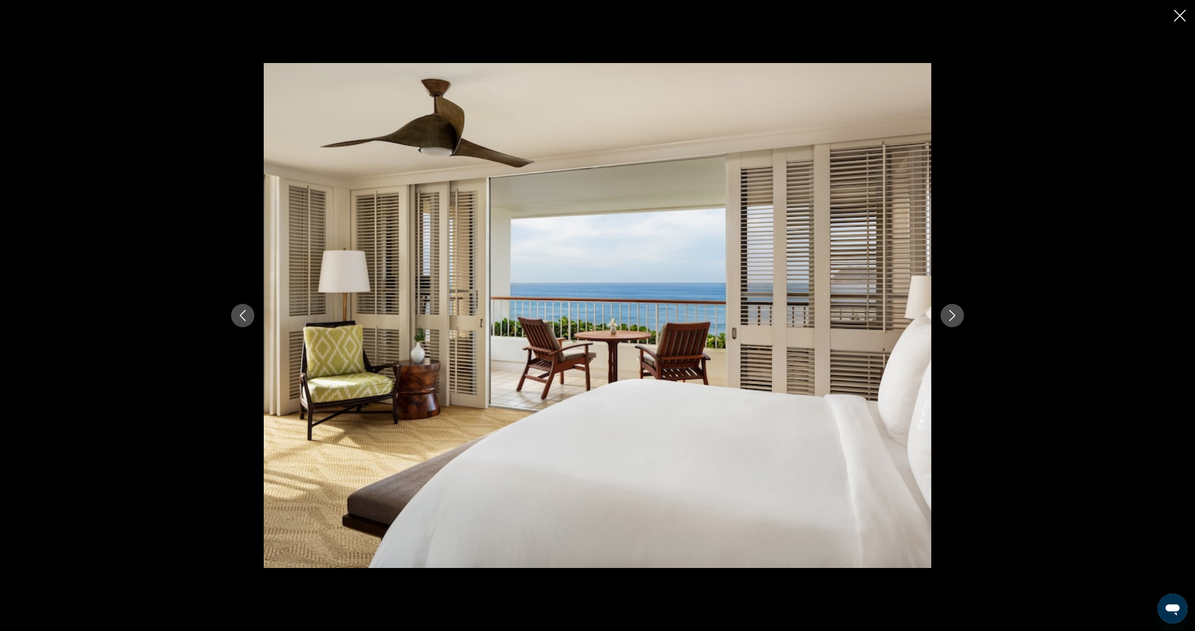
click at [948, 318] on icon "Next image" at bounding box center [951, 315] width 11 height 11
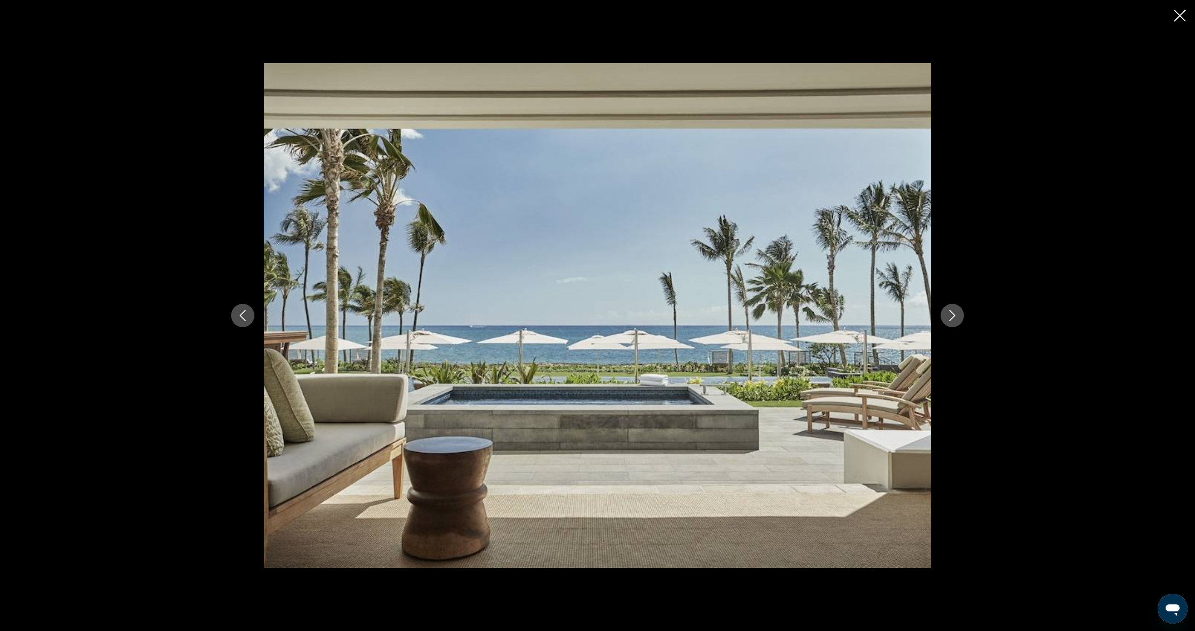
click at [948, 318] on icon "Next image" at bounding box center [951, 315] width 11 height 11
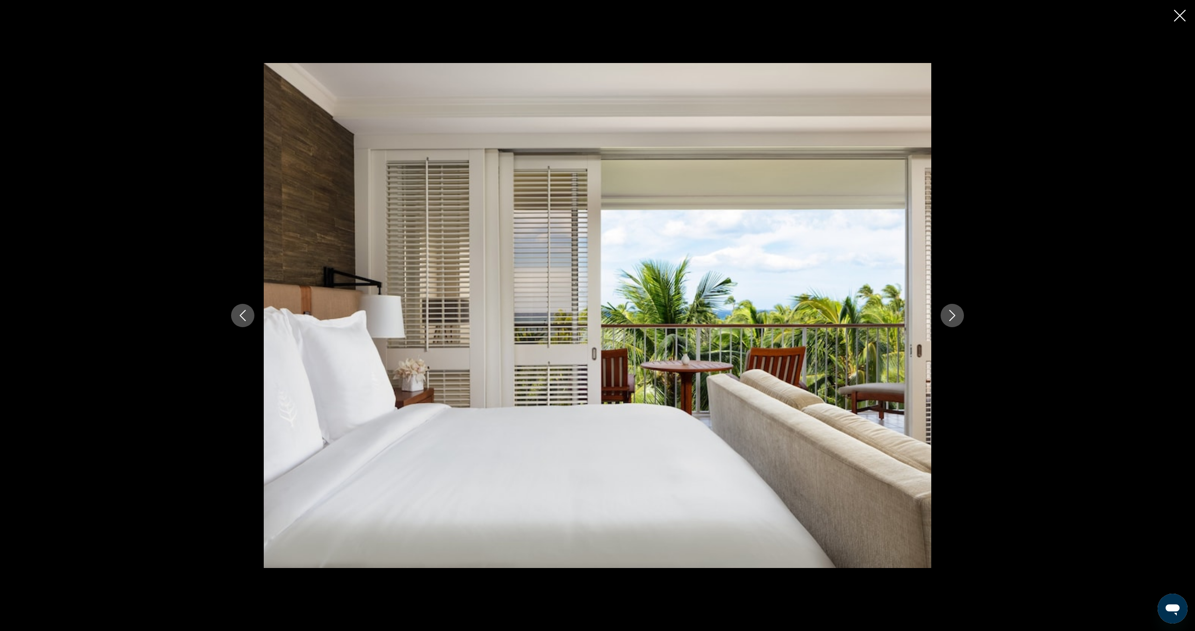
click at [948, 318] on icon "Next image" at bounding box center [951, 315] width 11 height 11
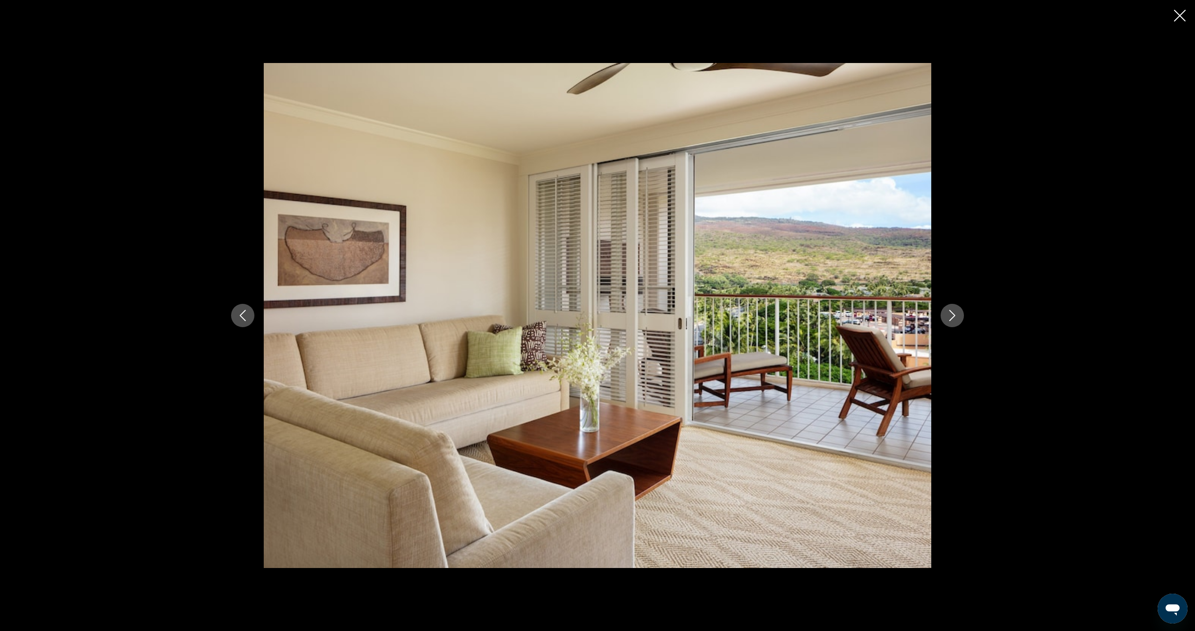
click at [948, 318] on icon "Next image" at bounding box center [951, 315] width 11 height 11
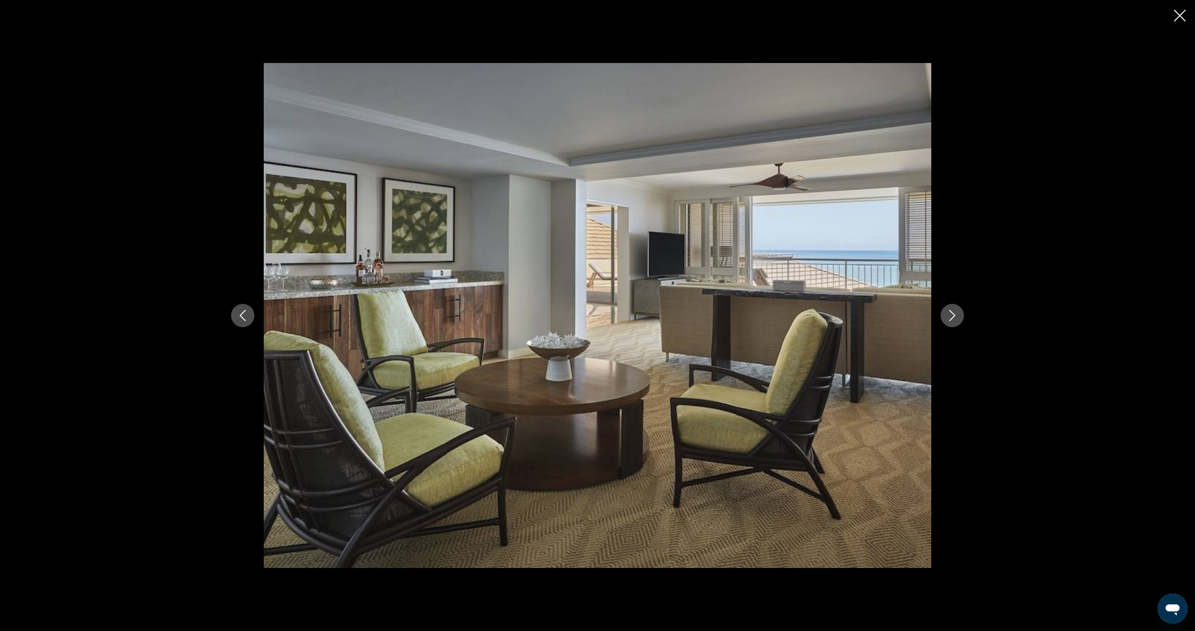
click at [948, 318] on icon "Next image" at bounding box center [951, 315] width 11 height 11
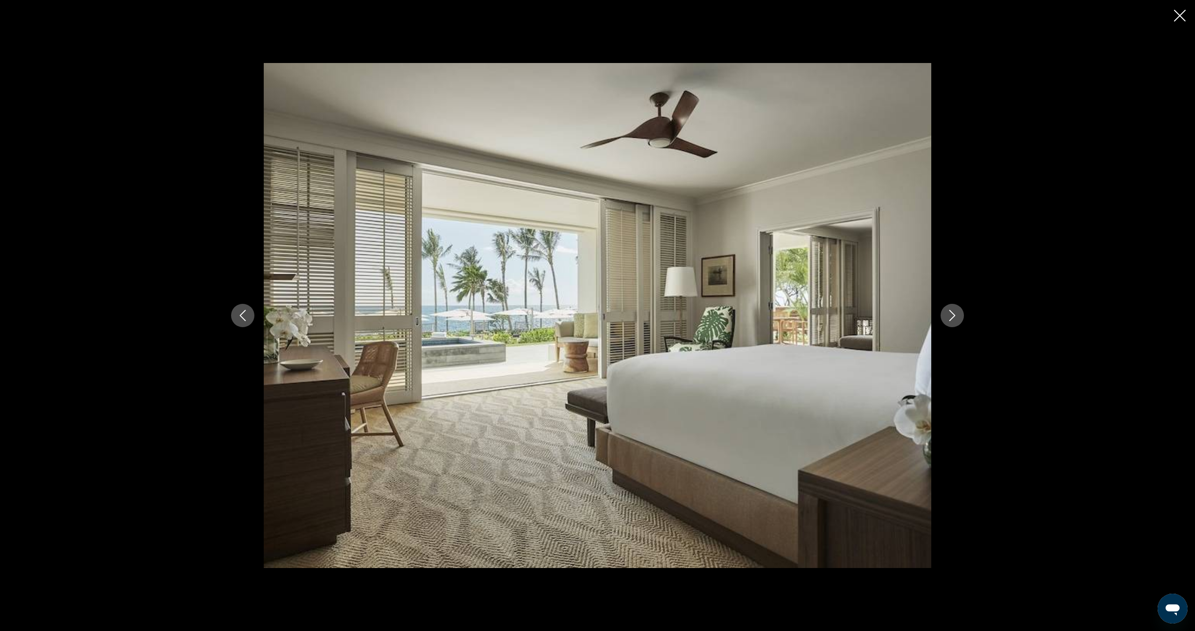
click at [948, 318] on icon "Next image" at bounding box center [951, 315] width 11 height 11
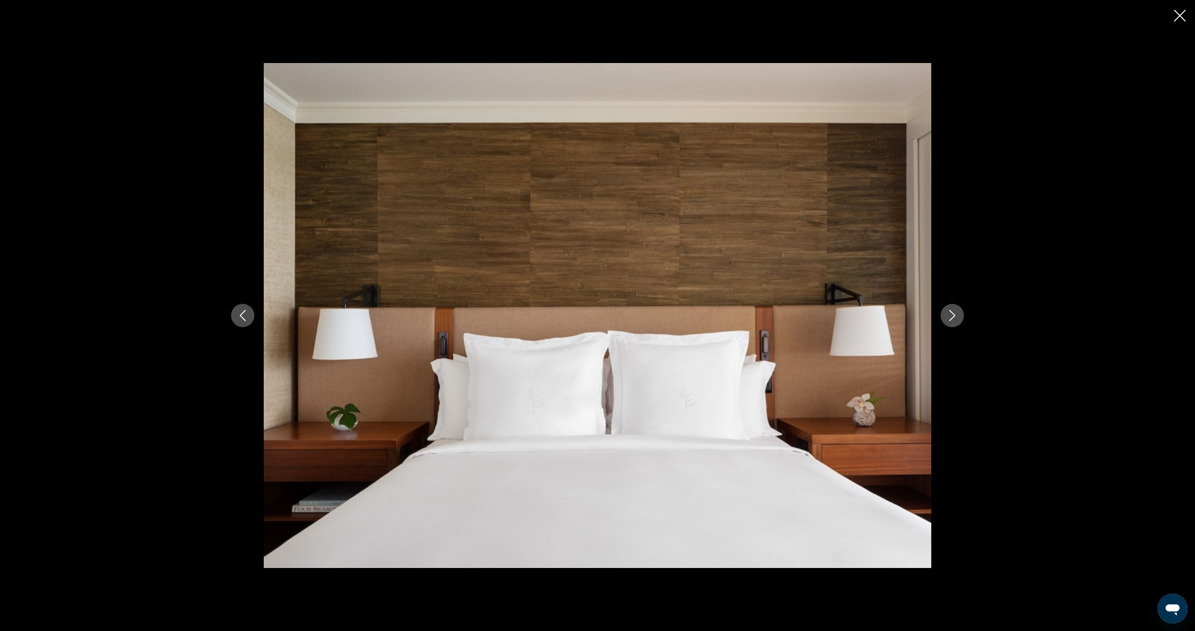
click at [948, 318] on icon "Next image" at bounding box center [951, 315] width 11 height 11
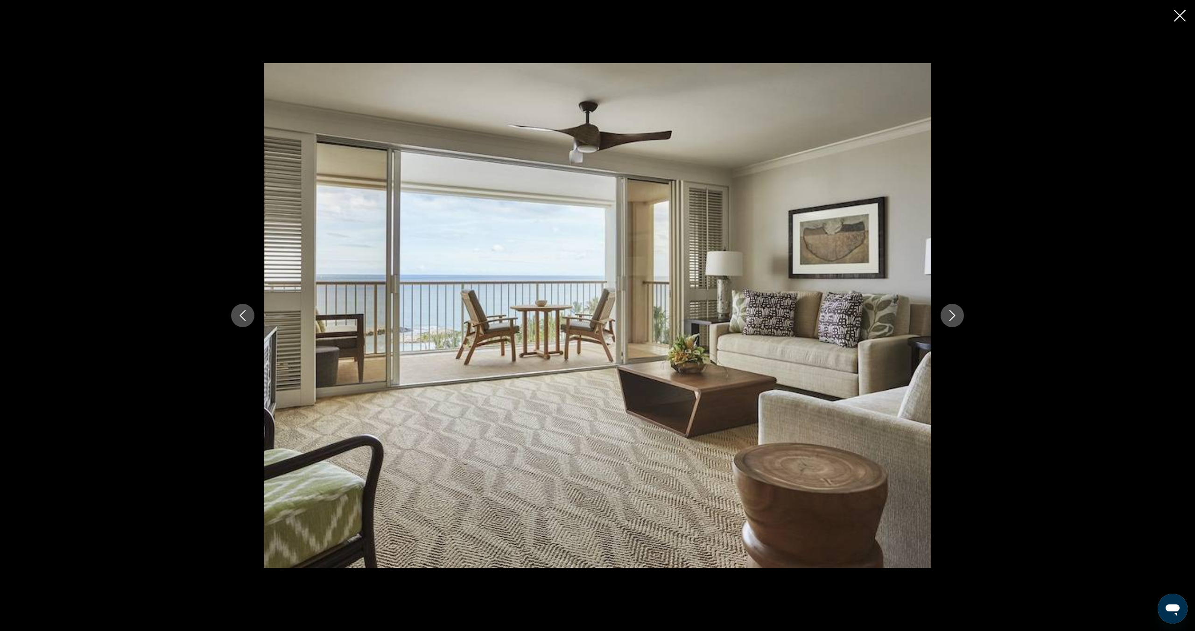
click at [948, 318] on icon "Next image" at bounding box center [951, 315] width 11 height 11
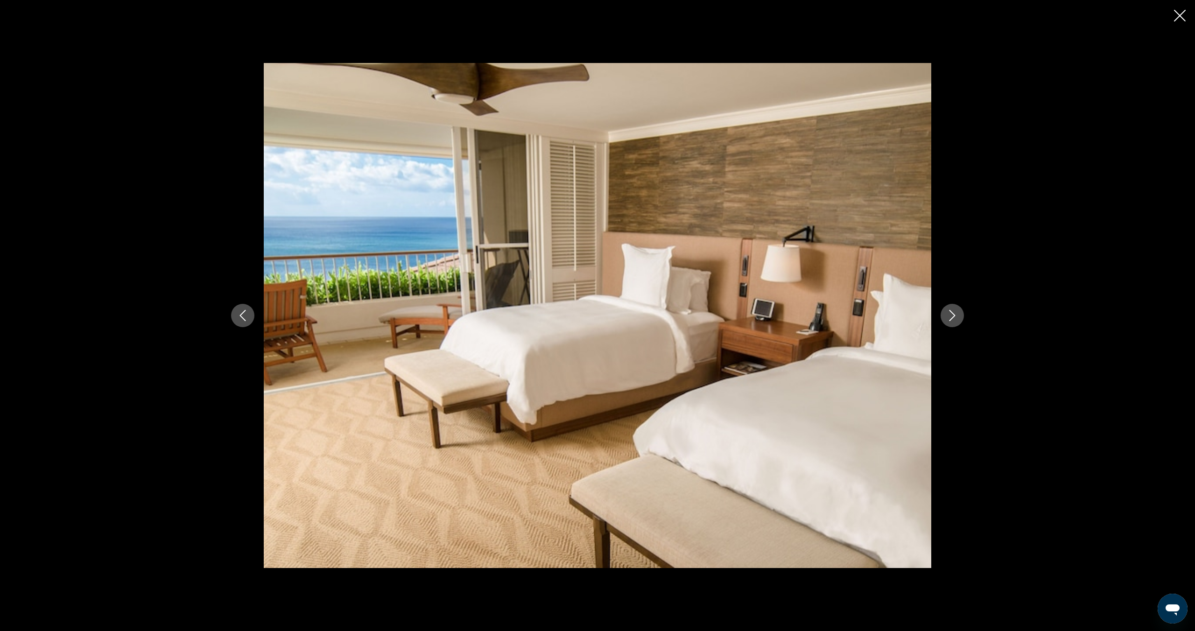
click at [948, 318] on icon "Next image" at bounding box center [951, 315] width 11 height 11
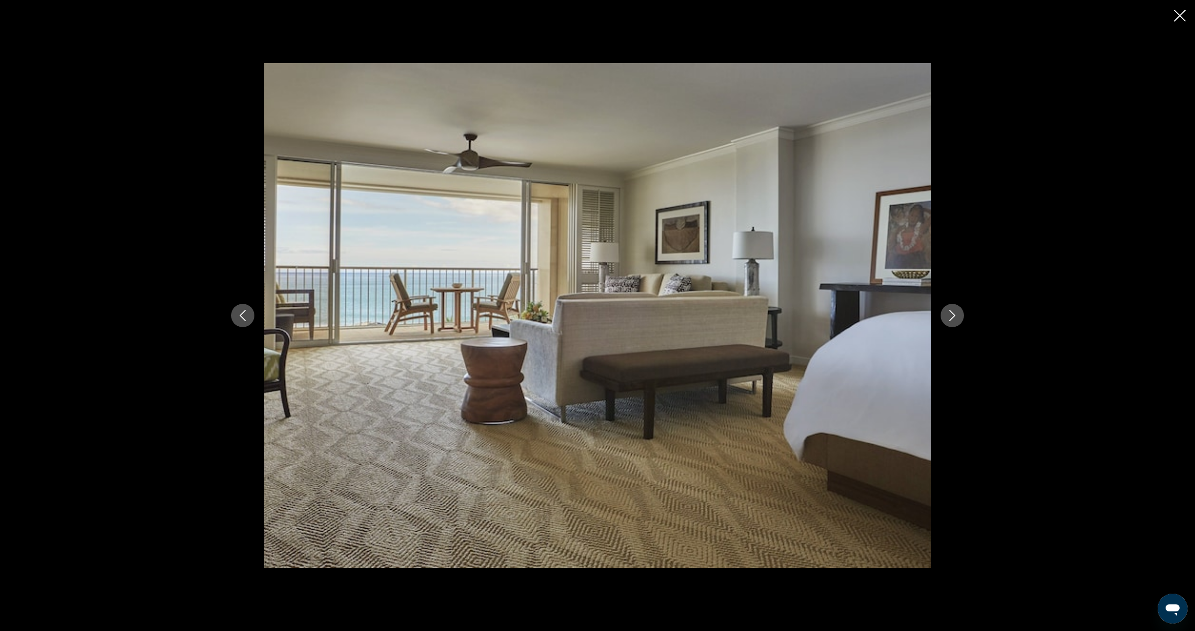
click at [948, 318] on icon "Next image" at bounding box center [951, 315] width 11 height 11
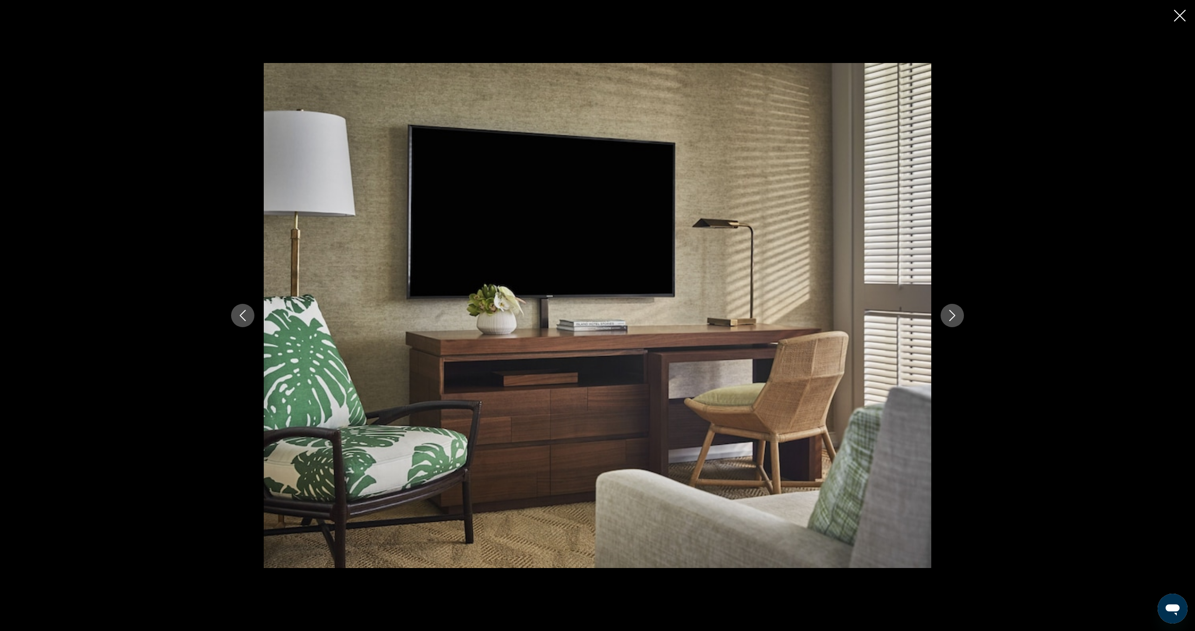
click at [948, 318] on icon "Next image" at bounding box center [951, 315] width 11 height 11
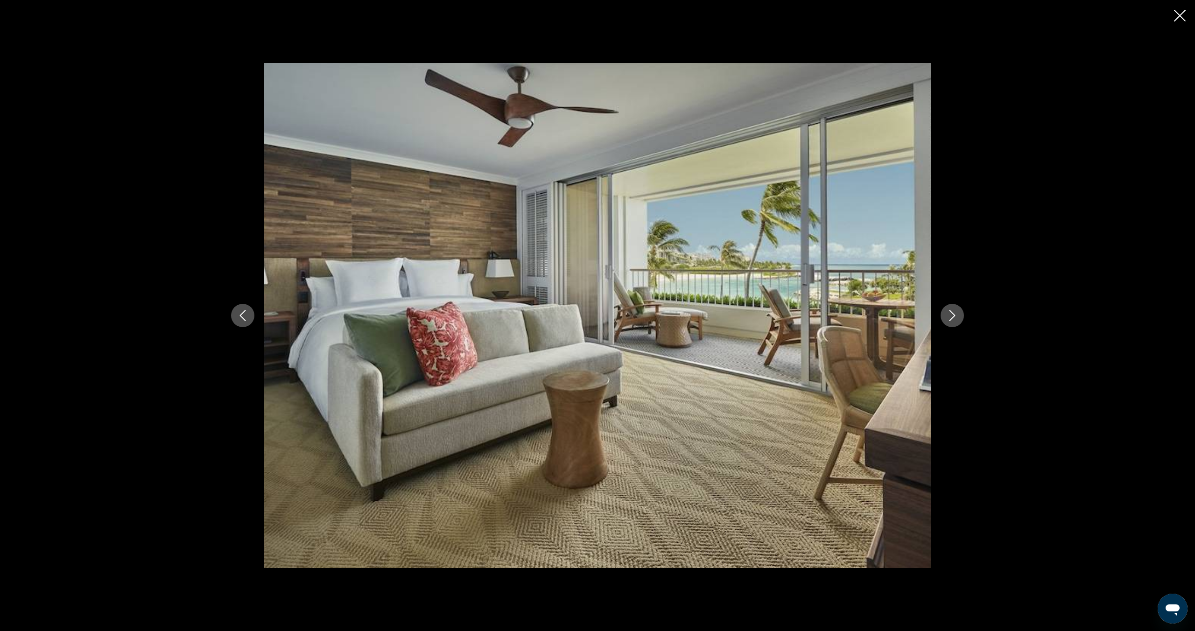
click at [1183, 17] on icon "Close slideshow" at bounding box center [1180, 16] width 12 height 12
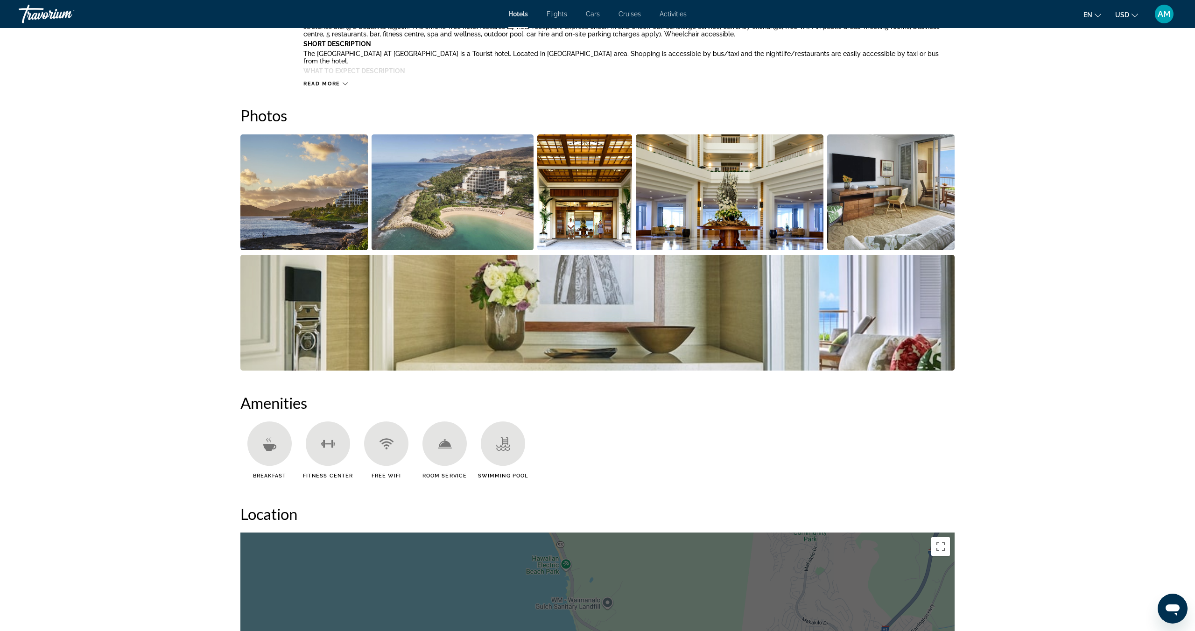
scroll to position [403, 0]
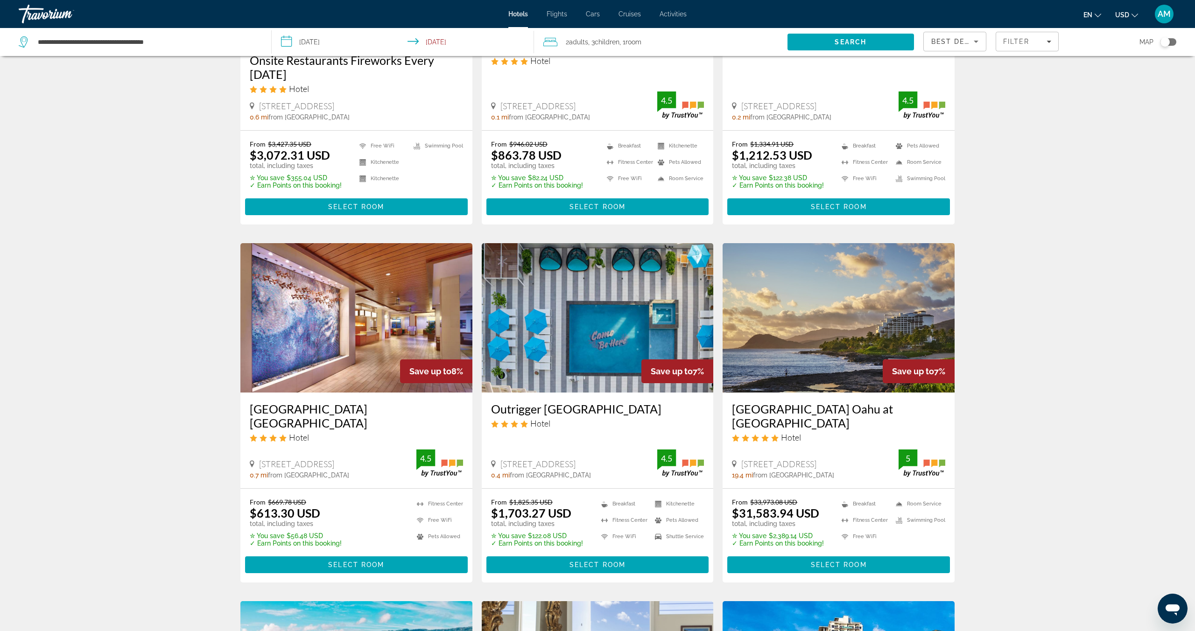
scroll to position [224, 0]
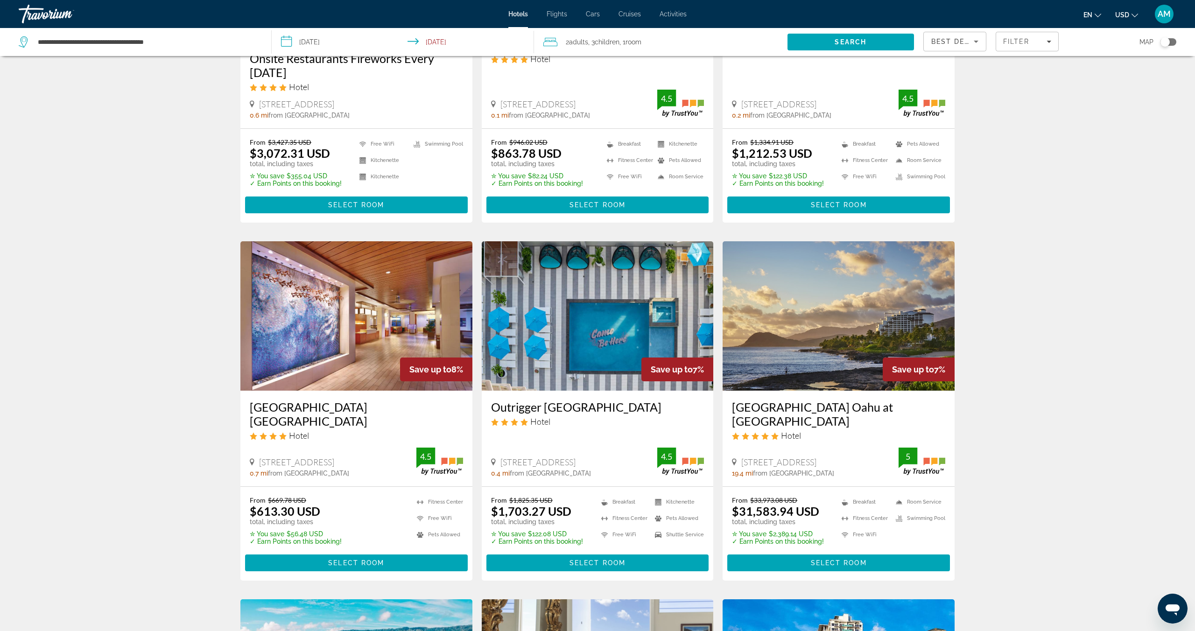
click at [321, 300] on img "Main content" at bounding box center [356, 315] width 232 height 149
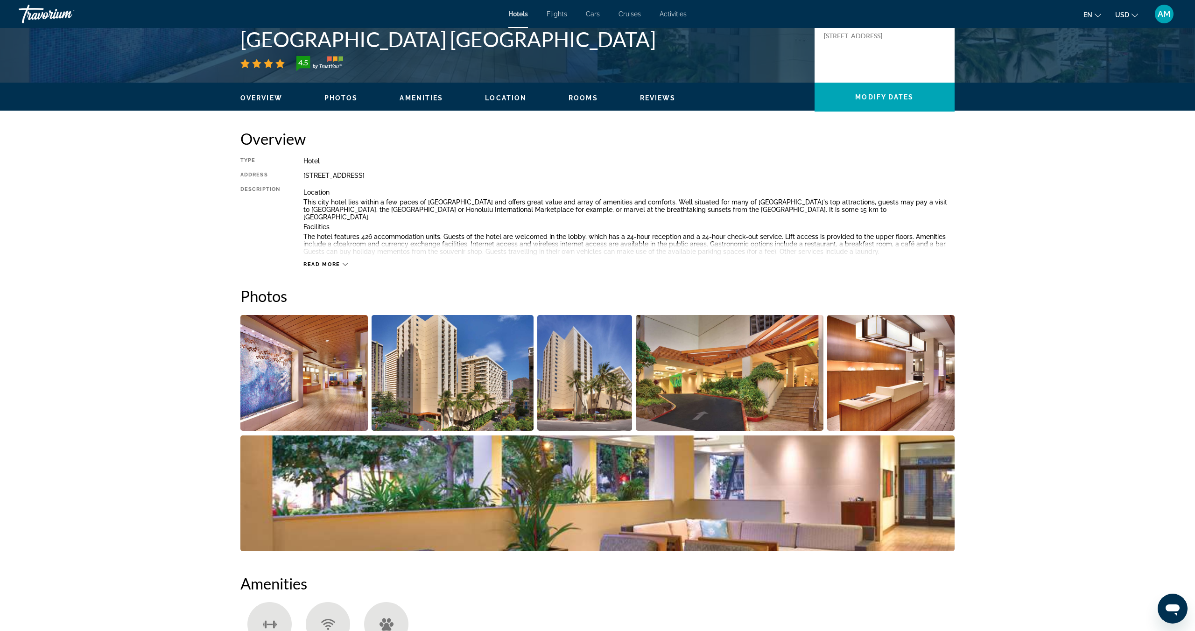
scroll to position [227, 0]
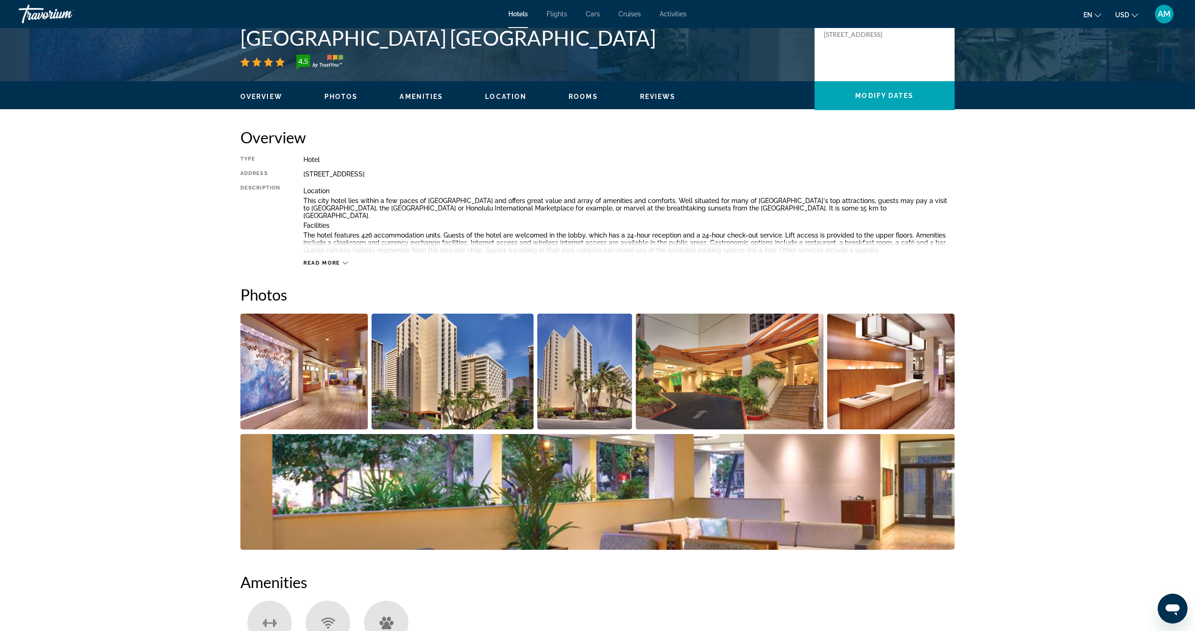
click at [319, 362] on img "Open full-screen image slider" at bounding box center [303, 372] width 127 height 116
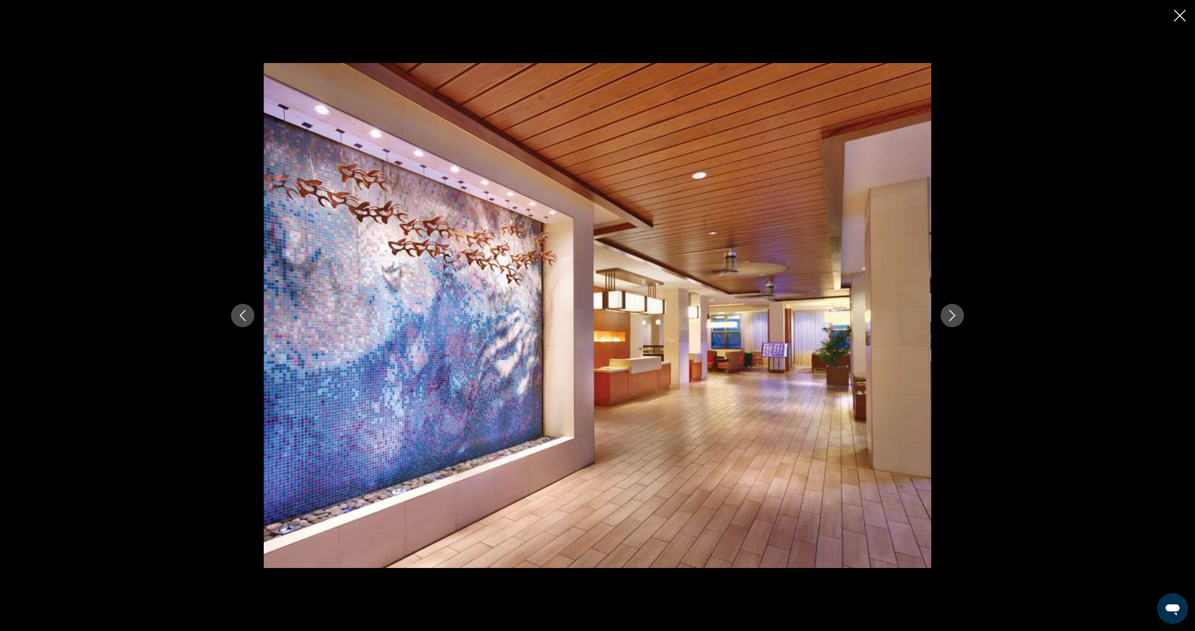
click at [956, 322] on button "Next image" at bounding box center [951, 315] width 23 height 23
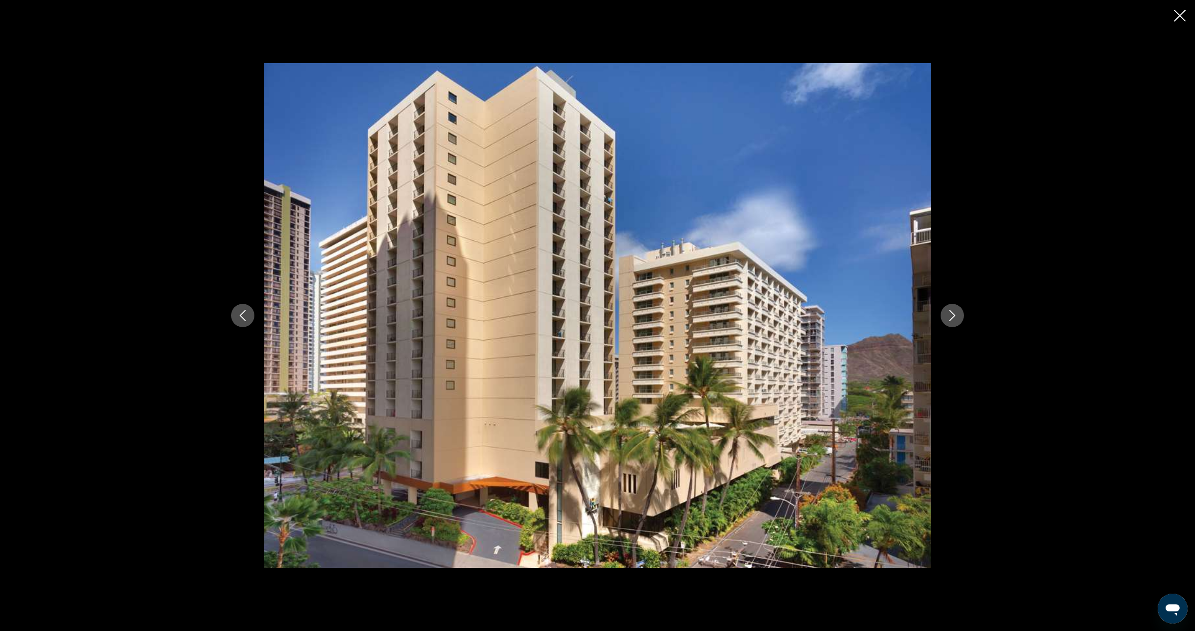
click at [956, 322] on button "Next image" at bounding box center [951, 315] width 23 height 23
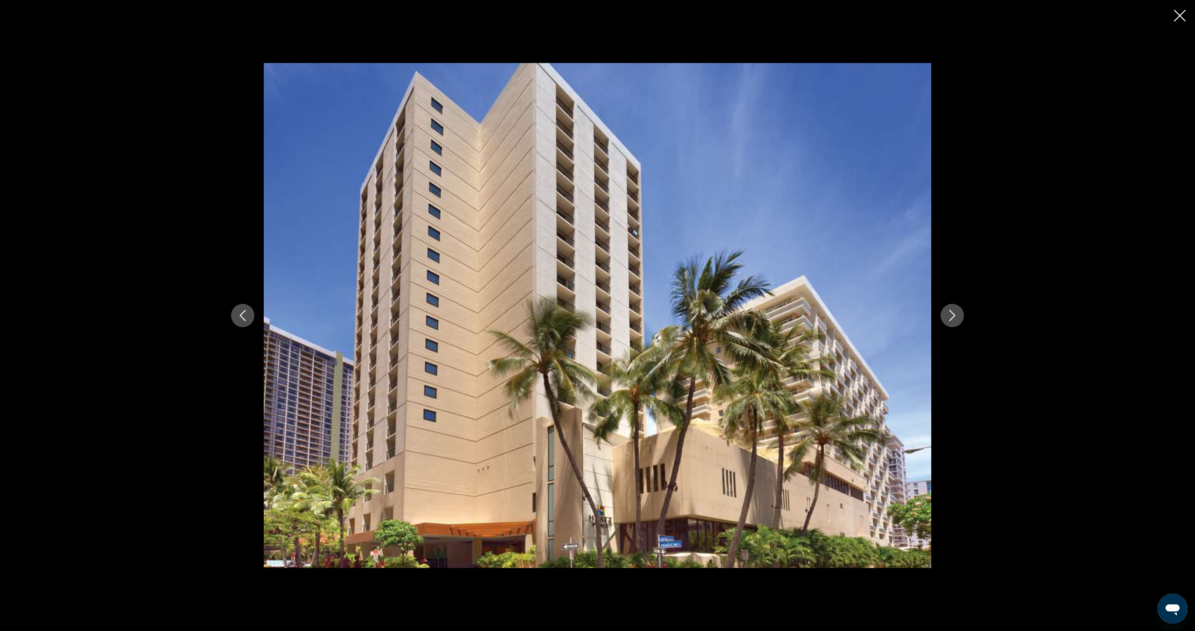
click at [956, 322] on button "Next image" at bounding box center [951, 315] width 23 height 23
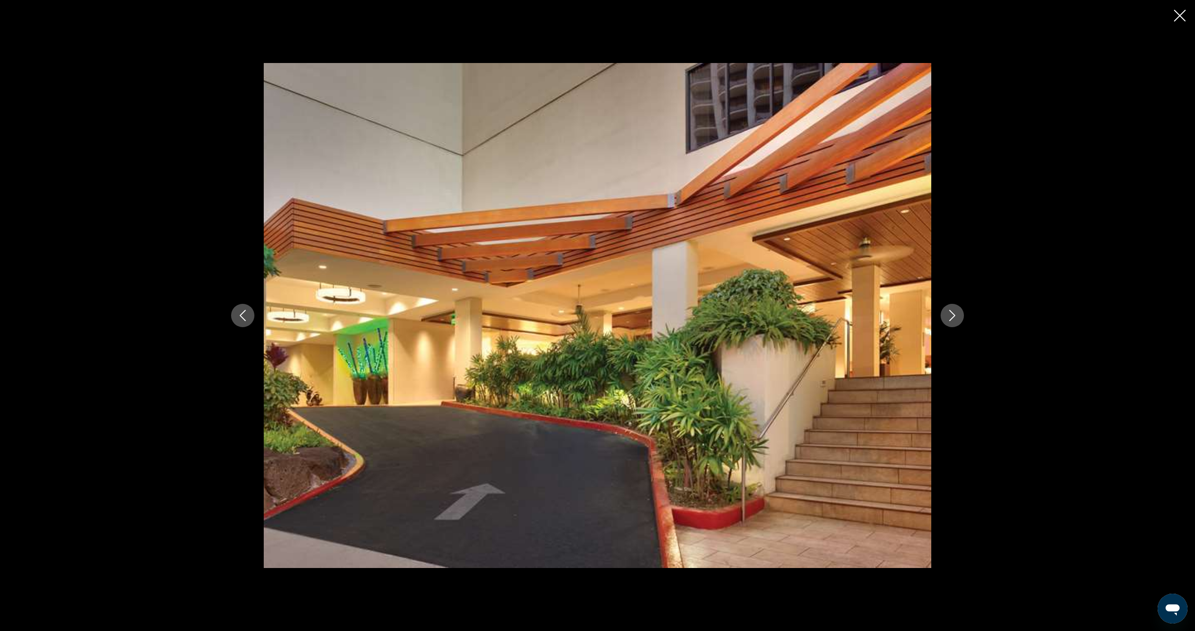
click at [956, 322] on button "Next image" at bounding box center [951, 315] width 23 height 23
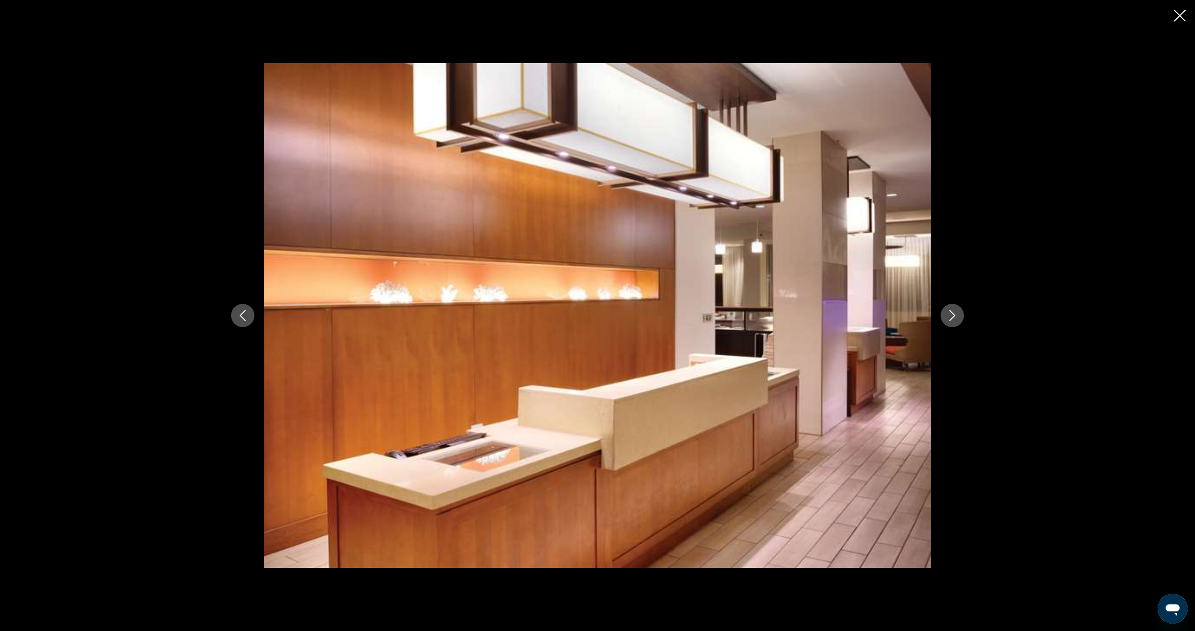
click at [246, 312] on icon "Previous image" at bounding box center [242, 315] width 11 height 11
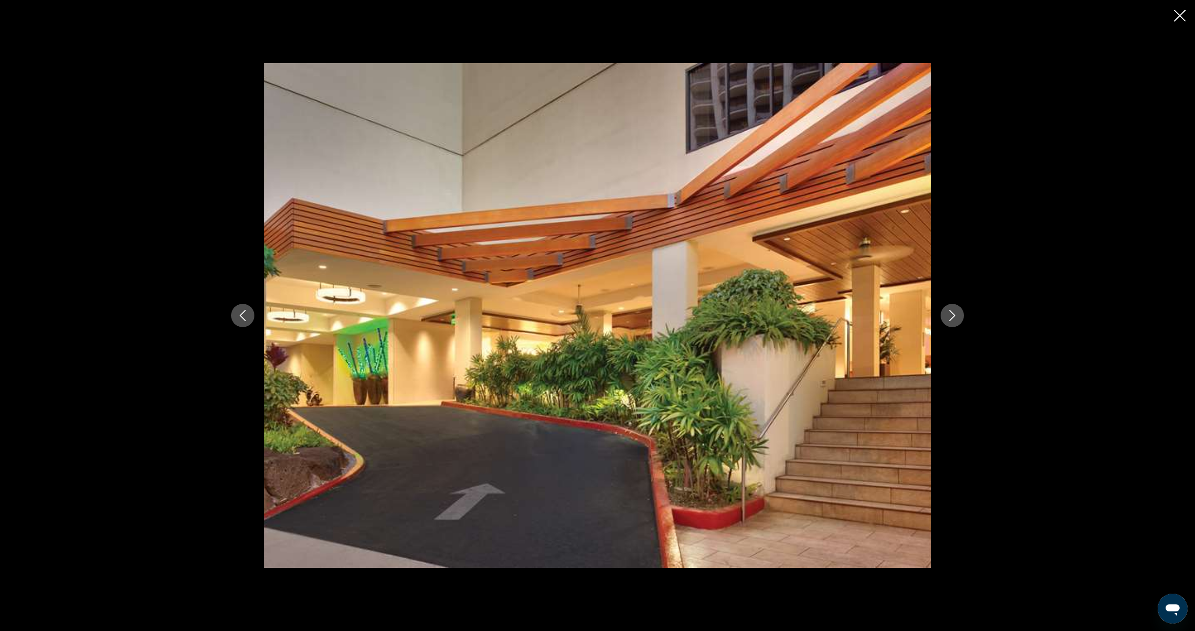
click at [949, 314] on icon "Next image" at bounding box center [951, 315] width 11 height 11
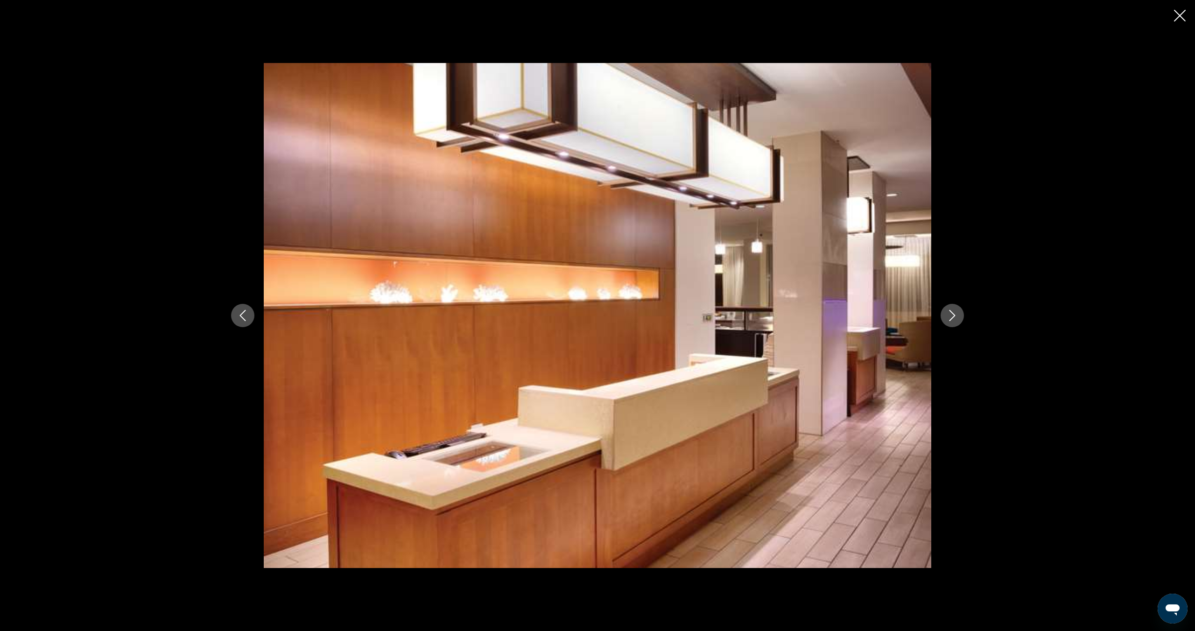
click at [949, 314] on icon "Next image" at bounding box center [951, 315] width 11 height 11
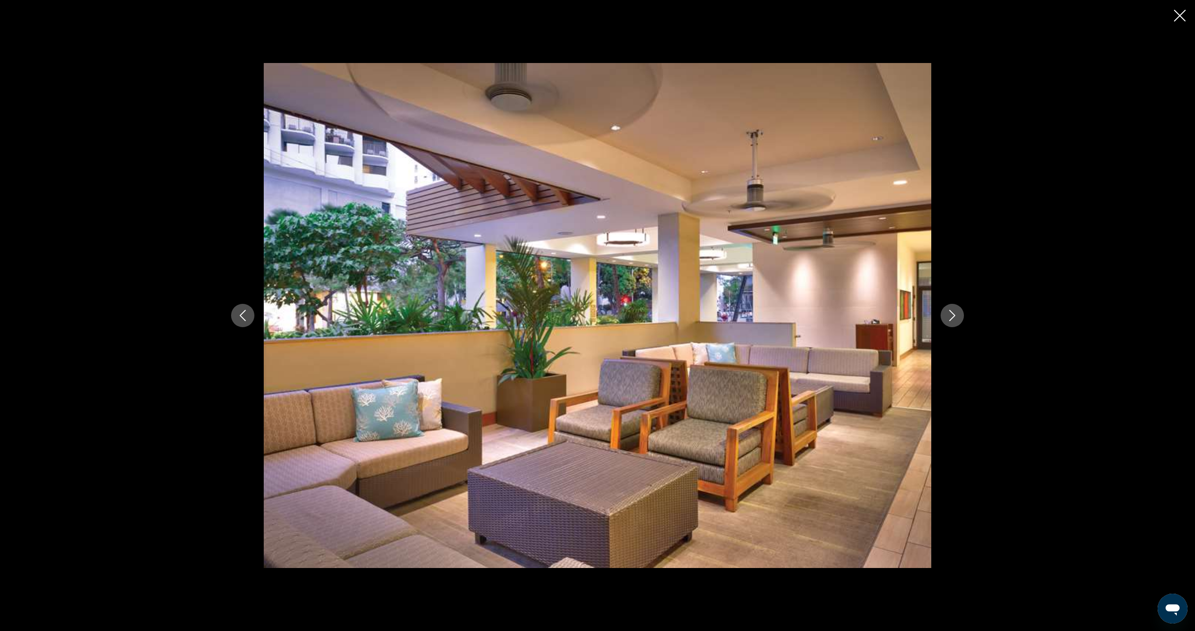
click at [949, 314] on icon "Next image" at bounding box center [951, 315] width 11 height 11
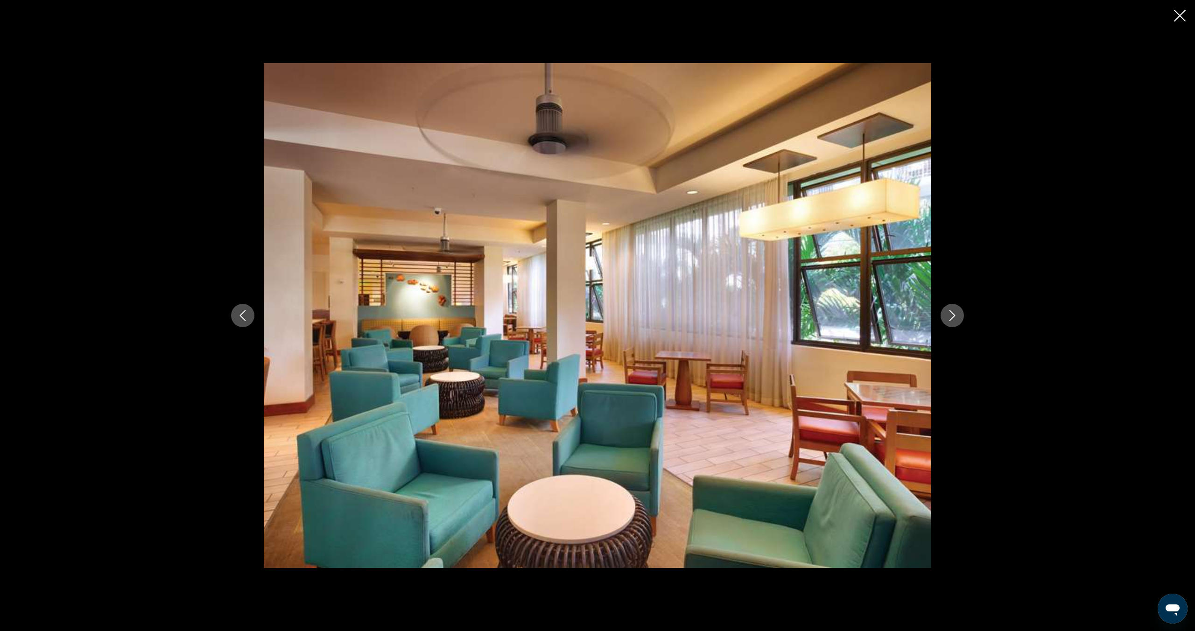
click at [949, 314] on icon "Next image" at bounding box center [951, 315] width 11 height 11
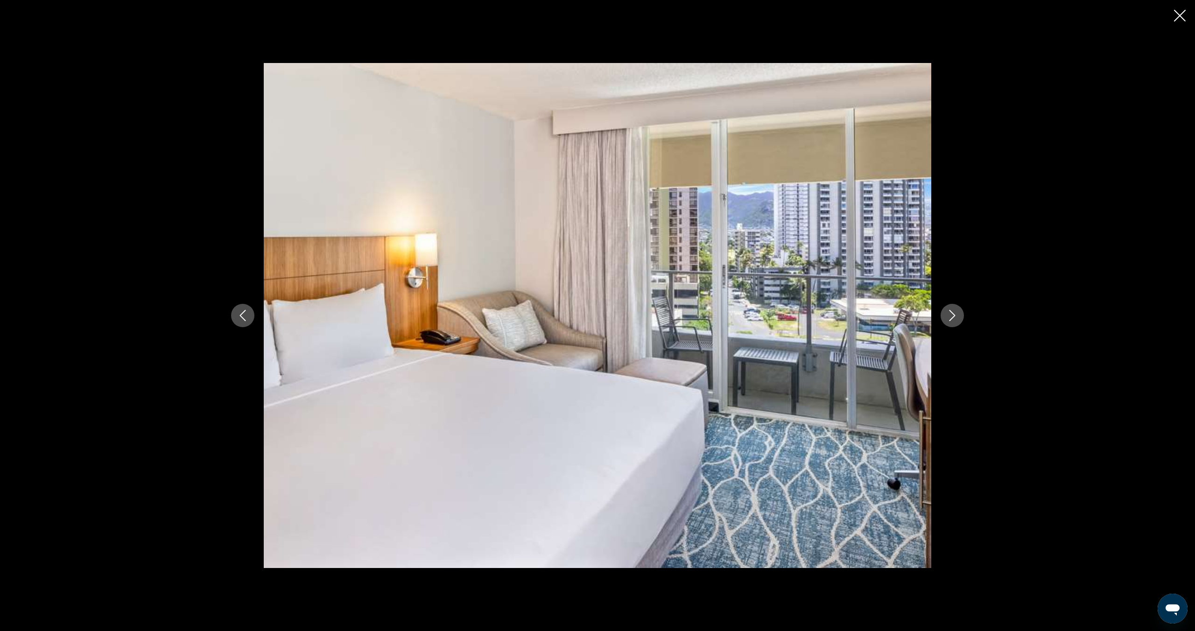
click at [949, 314] on icon "Next image" at bounding box center [951, 315] width 11 height 11
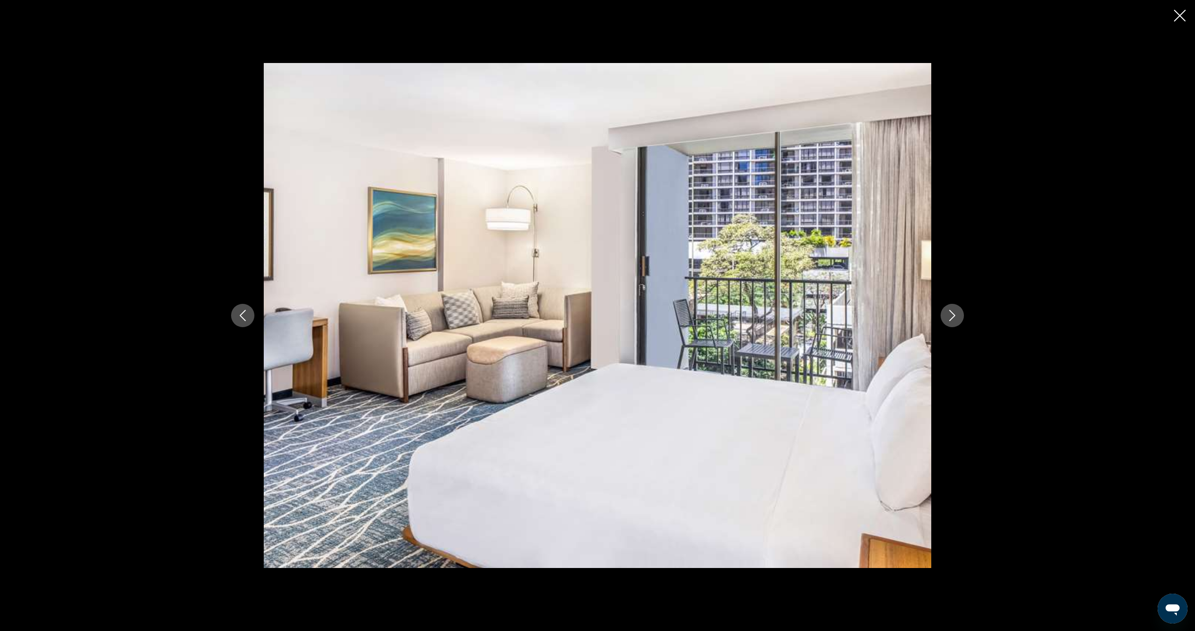
click at [949, 314] on icon "Next image" at bounding box center [951, 315] width 11 height 11
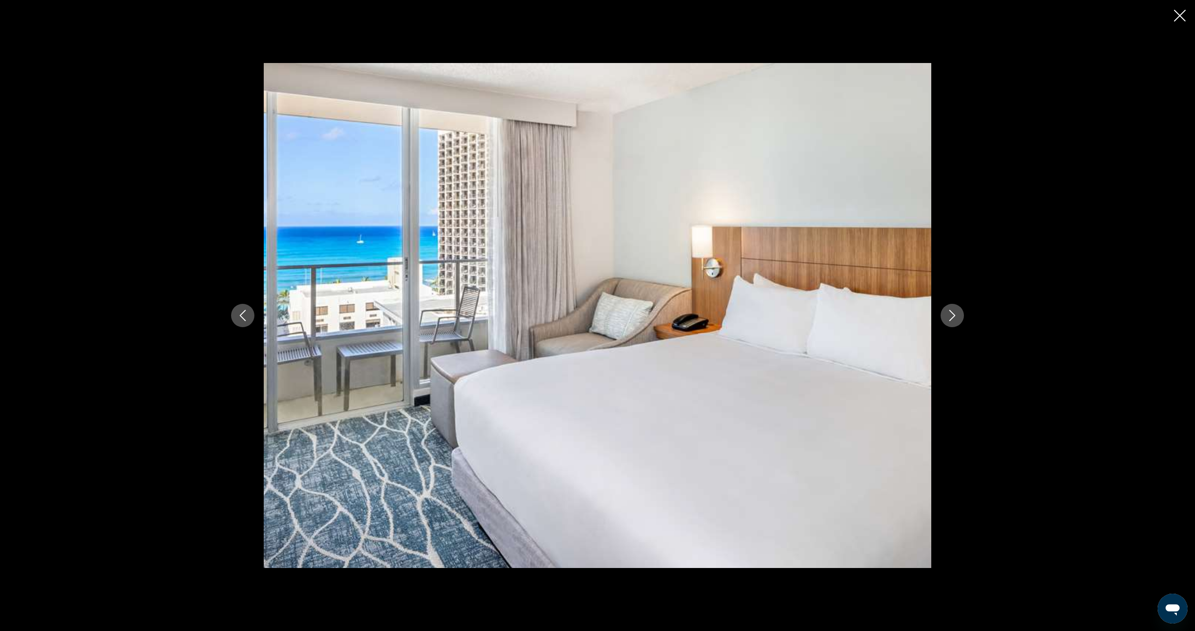
click at [949, 314] on icon "Next image" at bounding box center [951, 315] width 11 height 11
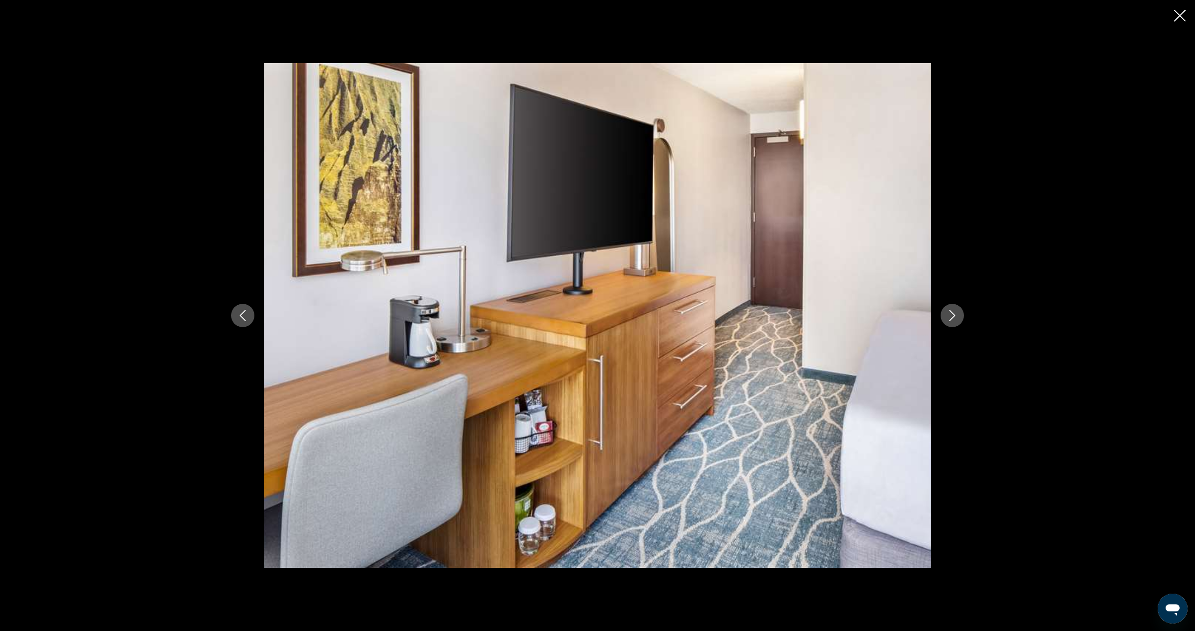
click at [949, 314] on icon "Next image" at bounding box center [951, 315] width 11 height 11
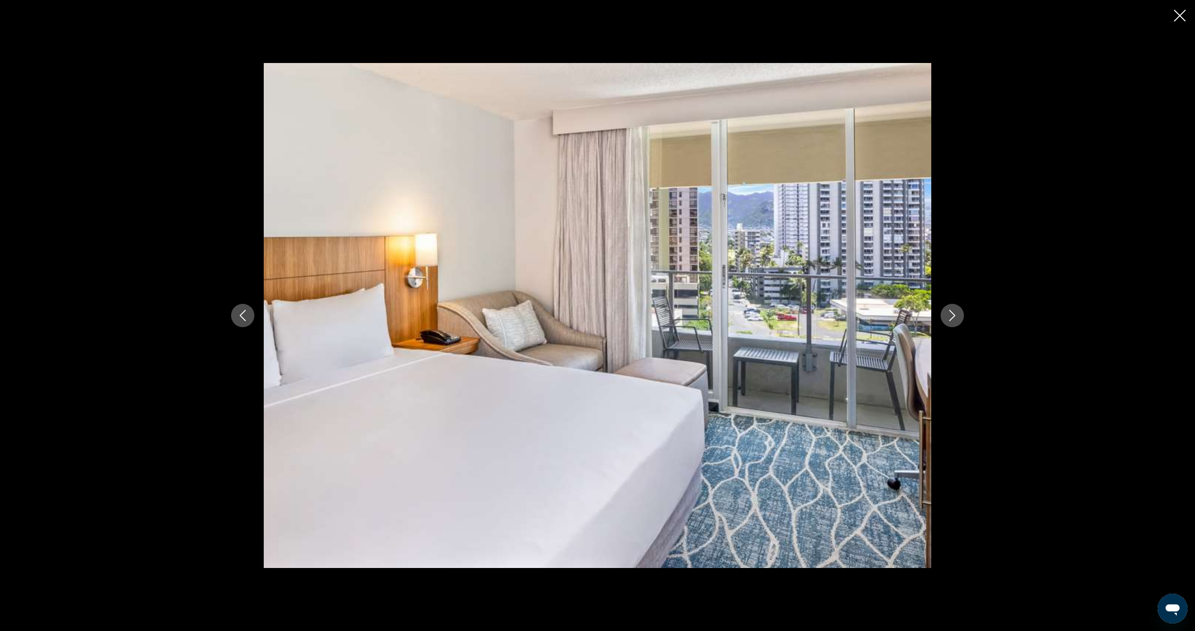
click at [949, 314] on icon "Next image" at bounding box center [951, 315] width 11 height 11
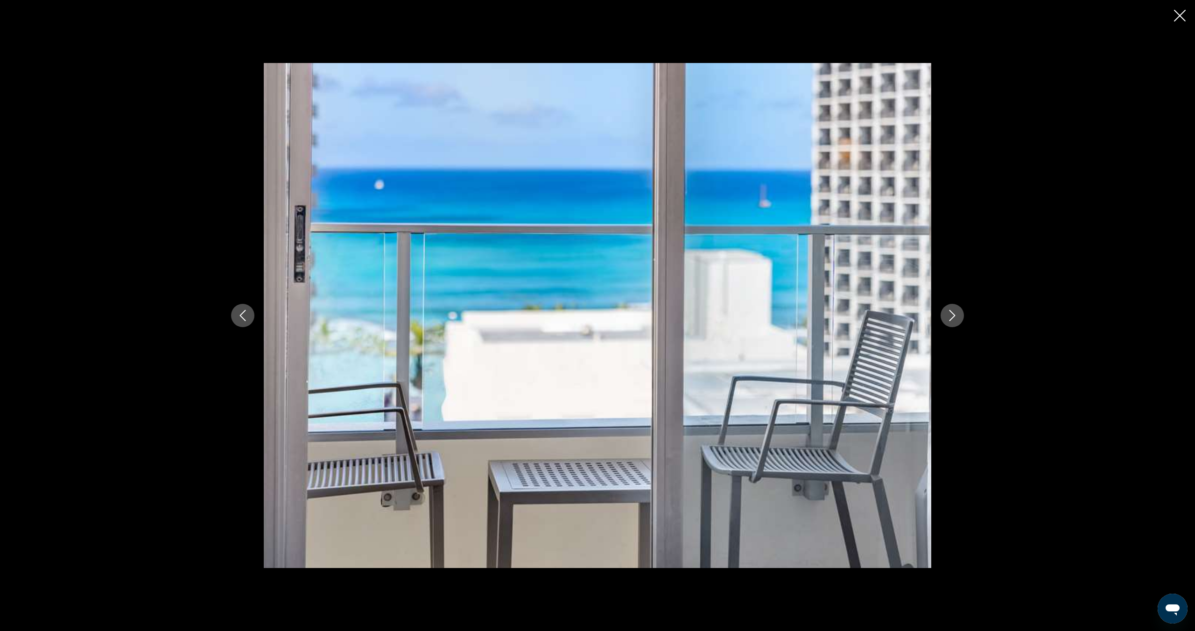
click at [949, 314] on icon "Next image" at bounding box center [951, 315] width 11 height 11
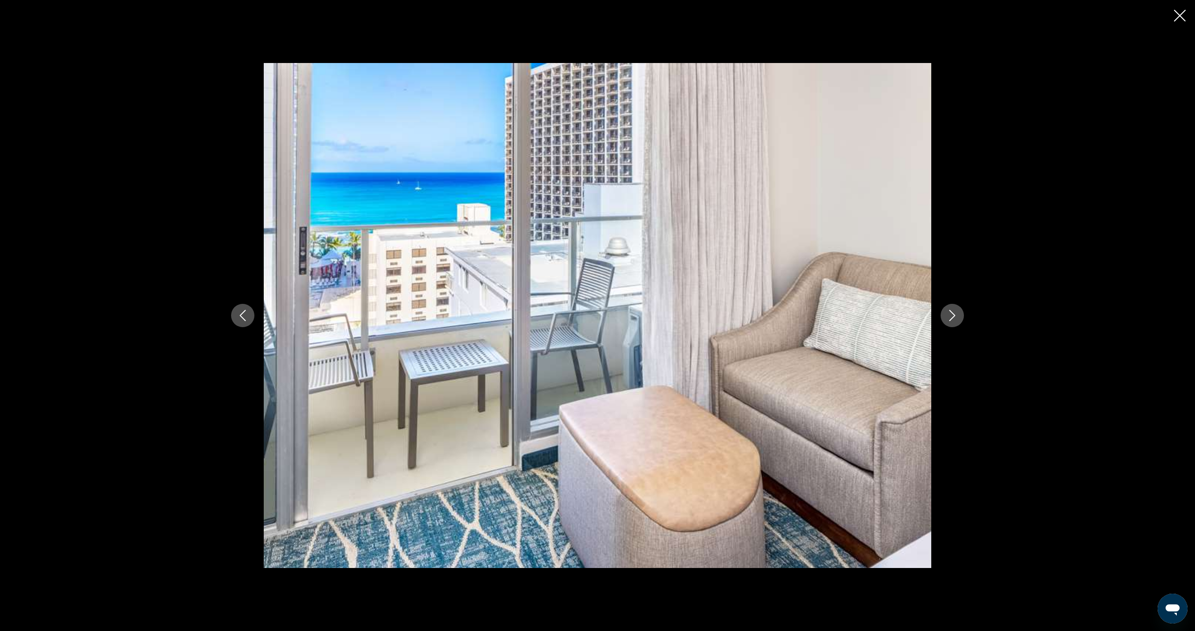
click at [949, 314] on icon "Next image" at bounding box center [951, 315] width 11 height 11
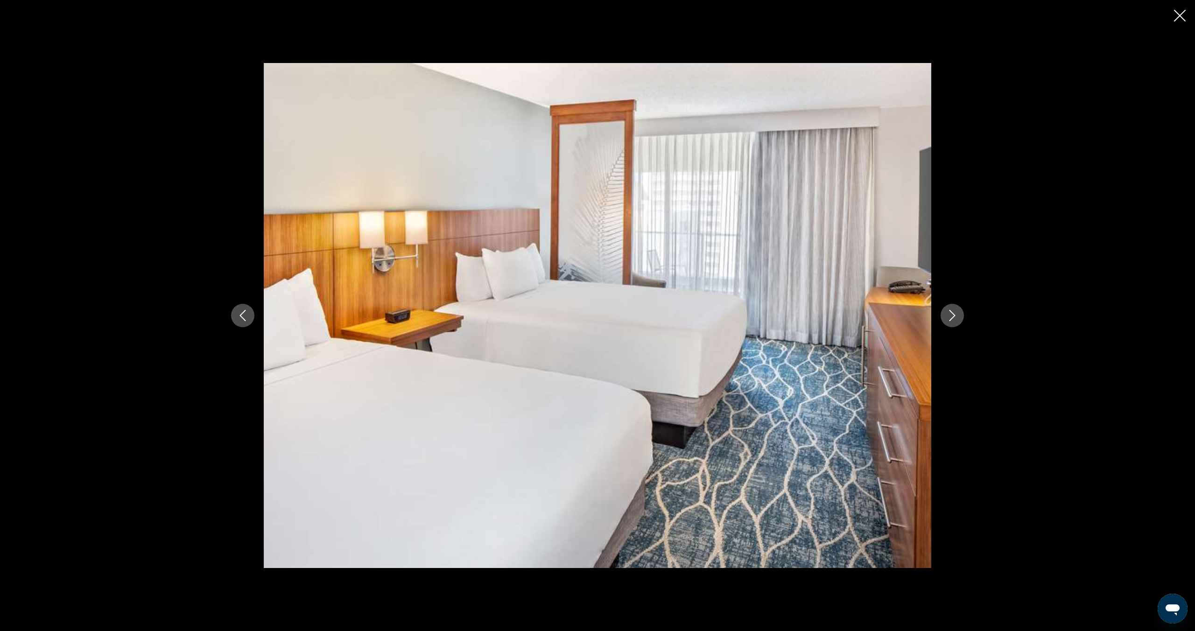
click at [949, 314] on icon "Next image" at bounding box center [951, 315] width 11 height 11
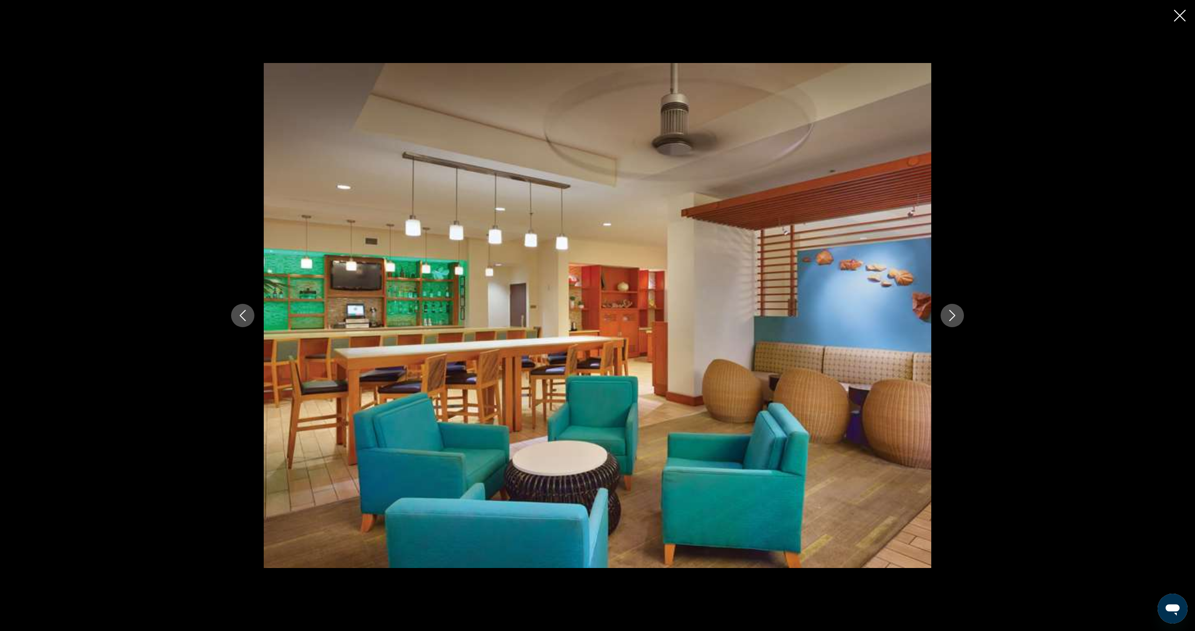
click at [949, 314] on icon "Next image" at bounding box center [951, 315] width 11 height 11
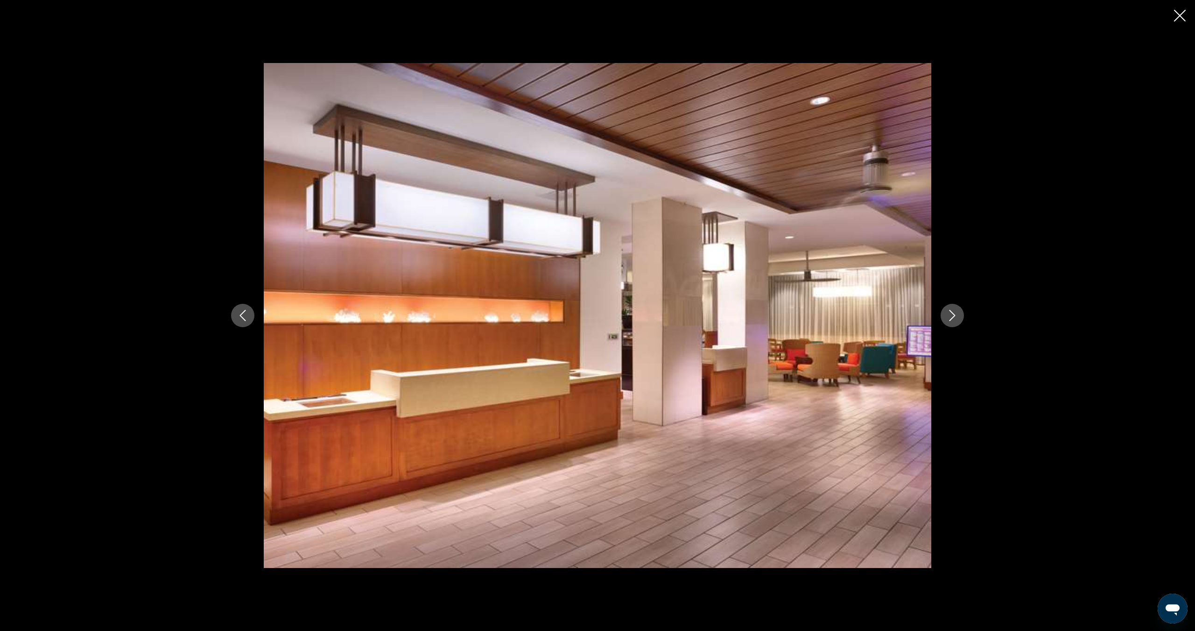
click at [949, 314] on icon "Next image" at bounding box center [951, 315] width 11 height 11
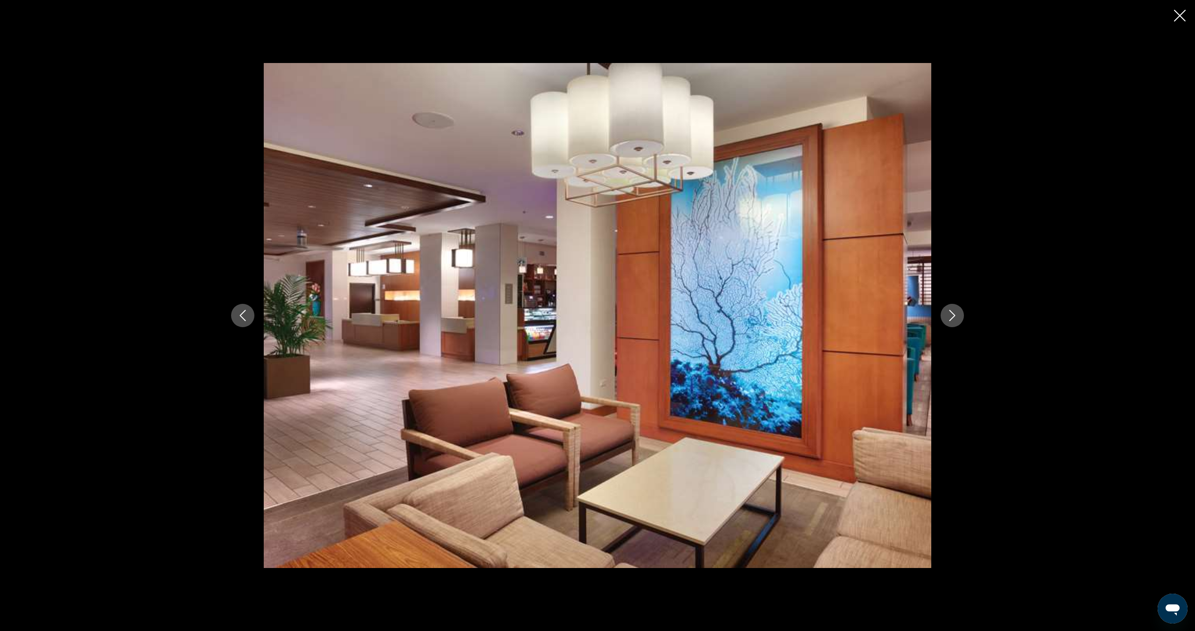
click at [949, 314] on icon "Next image" at bounding box center [951, 315] width 11 height 11
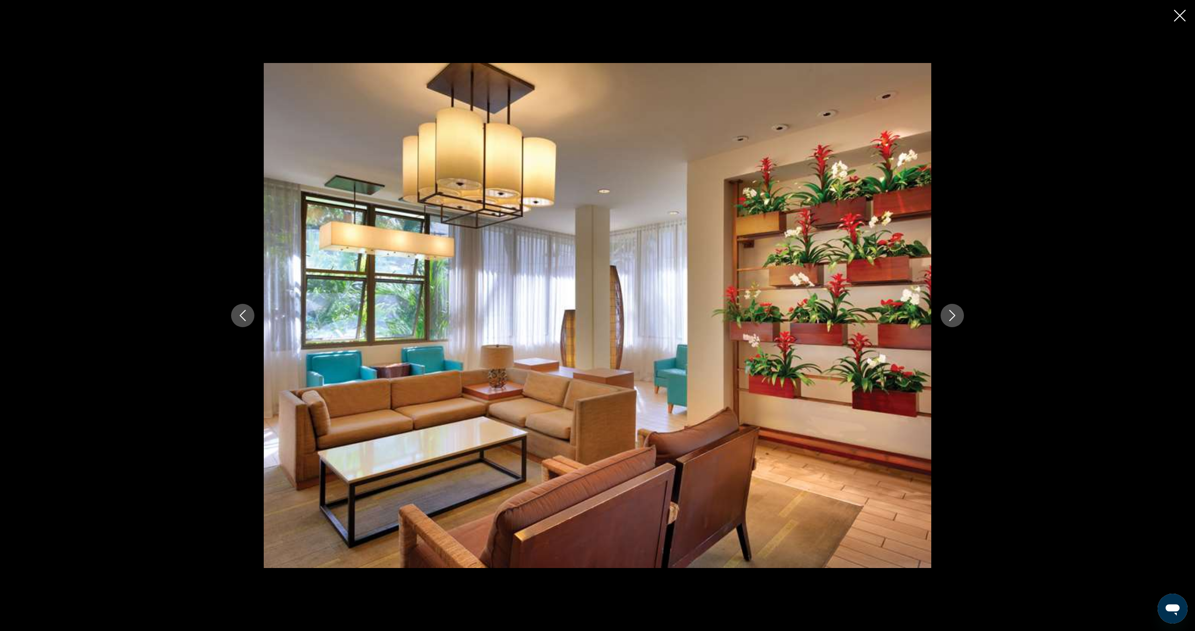
click at [949, 314] on icon "Next image" at bounding box center [951, 315] width 11 height 11
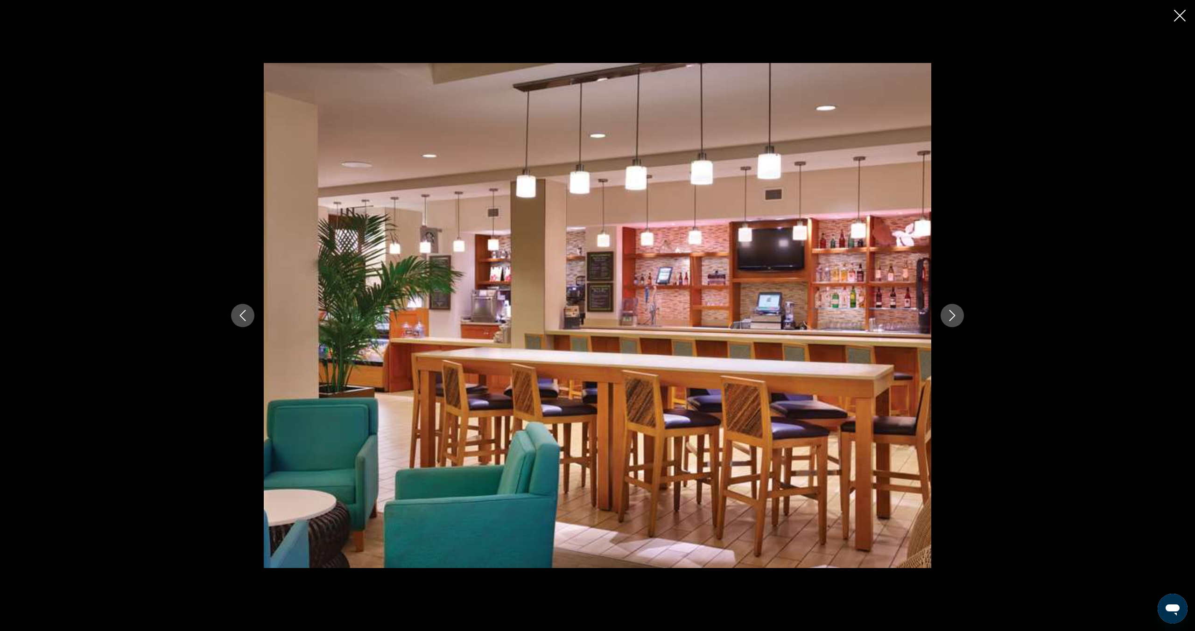
click at [949, 314] on icon "Next image" at bounding box center [951, 315] width 11 height 11
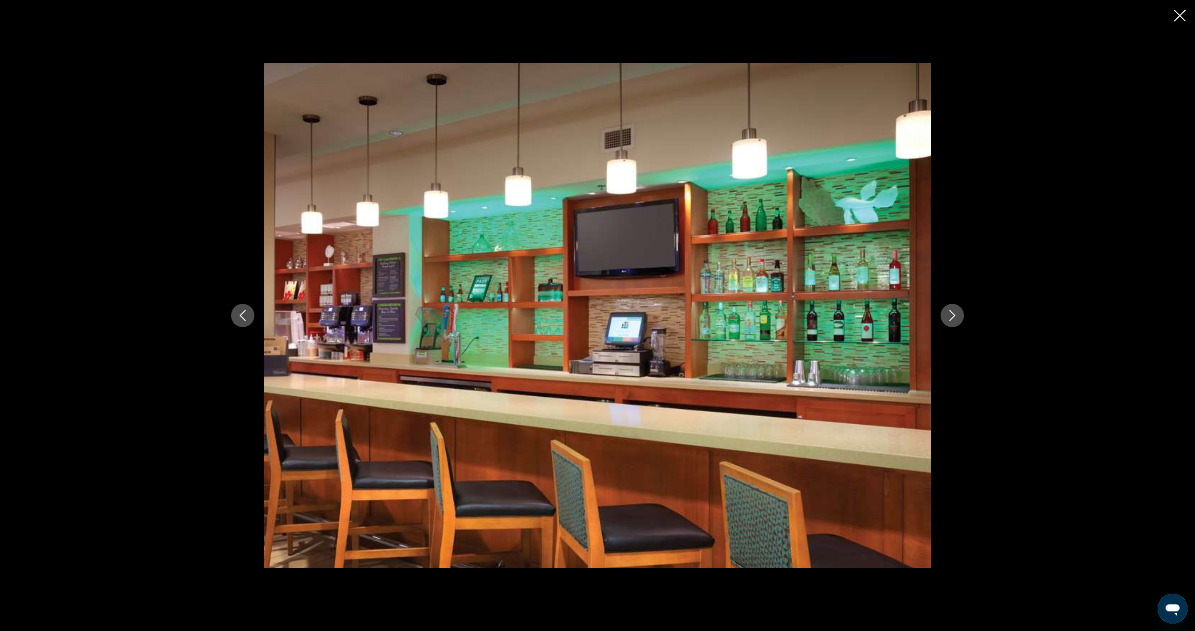
click at [949, 314] on icon "Next image" at bounding box center [951, 315] width 11 height 11
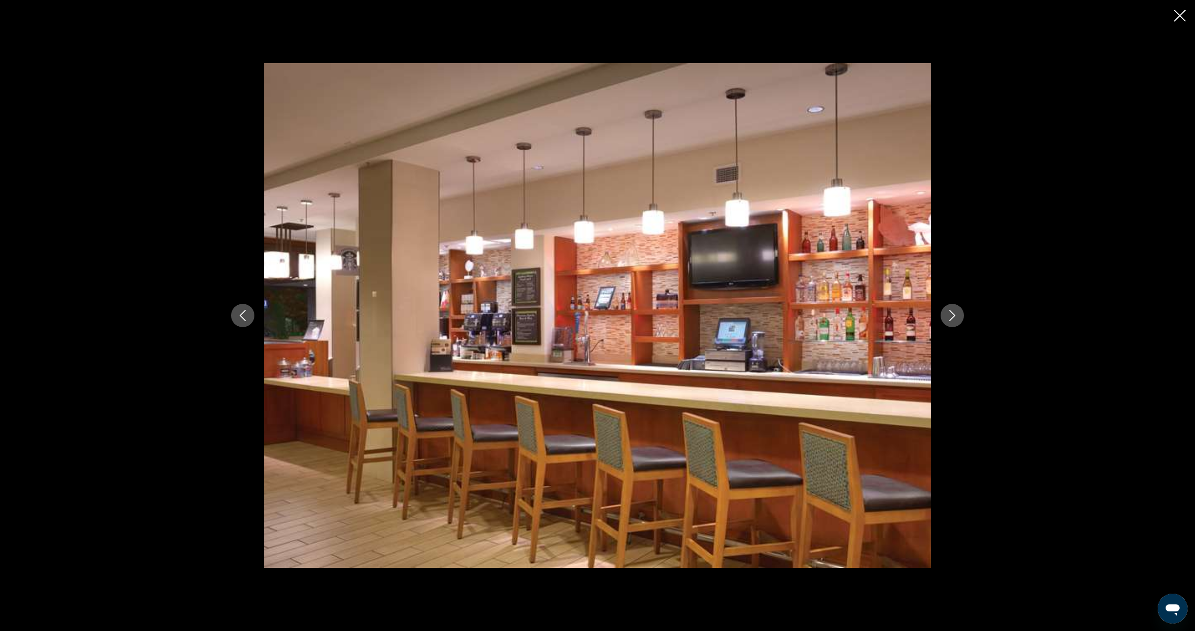
click at [949, 314] on icon "Next image" at bounding box center [951, 315] width 11 height 11
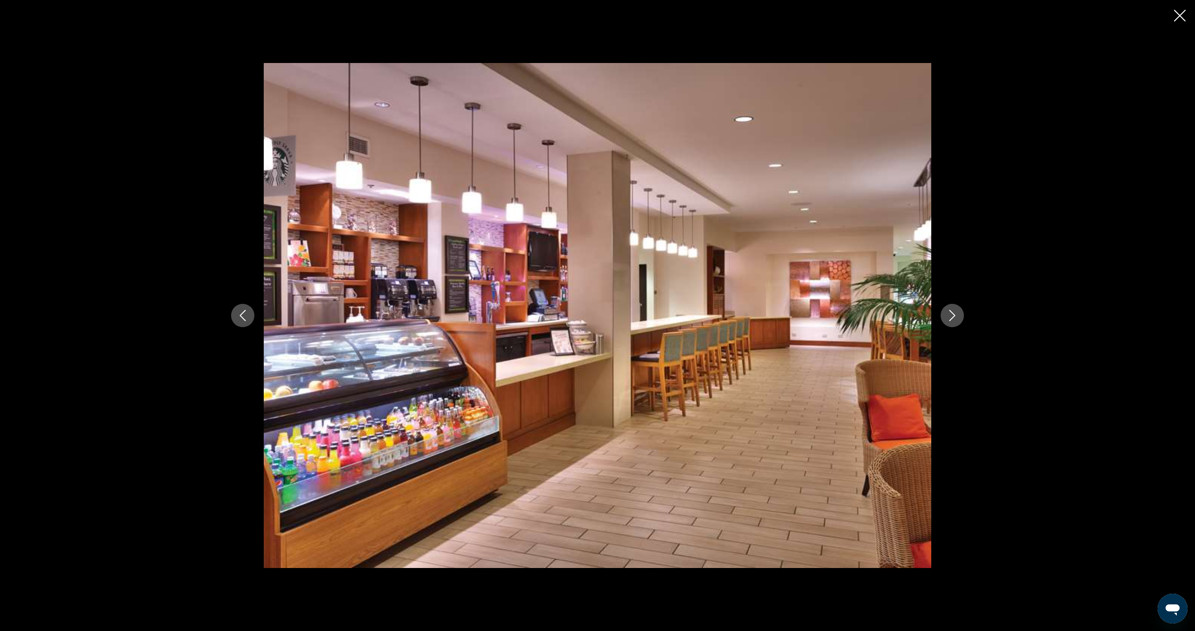
click at [949, 314] on icon "Next image" at bounding box center [951, 315] width 11 height 11
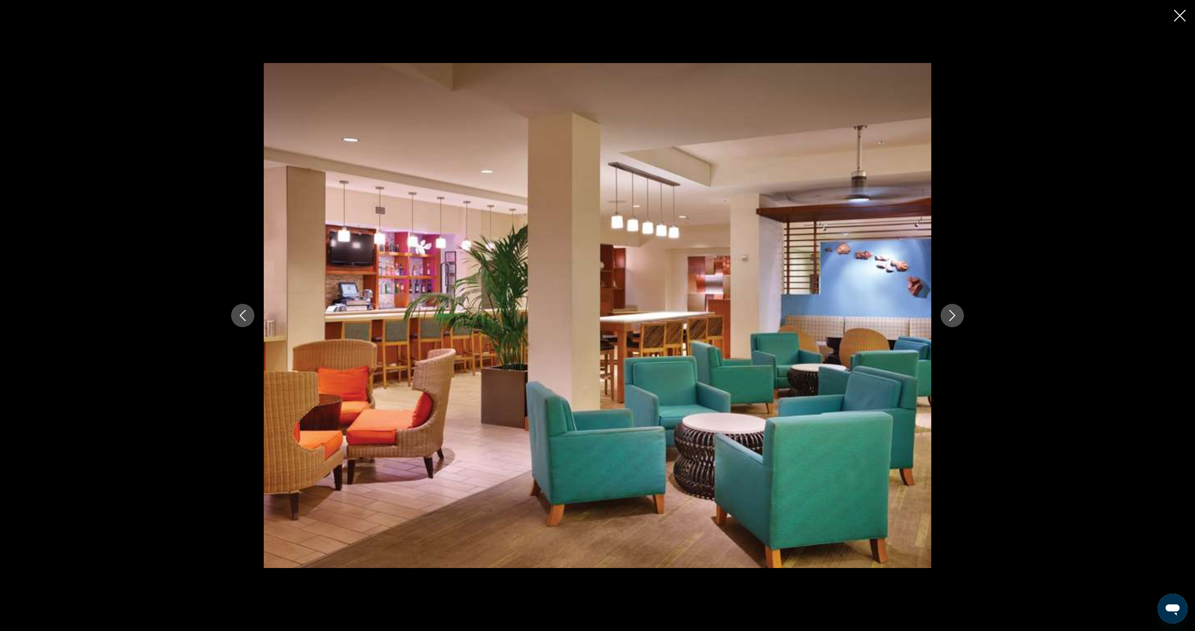
click at [949, 314] on icon "Next image" at bounding box center [951, 315] width 11 height 11
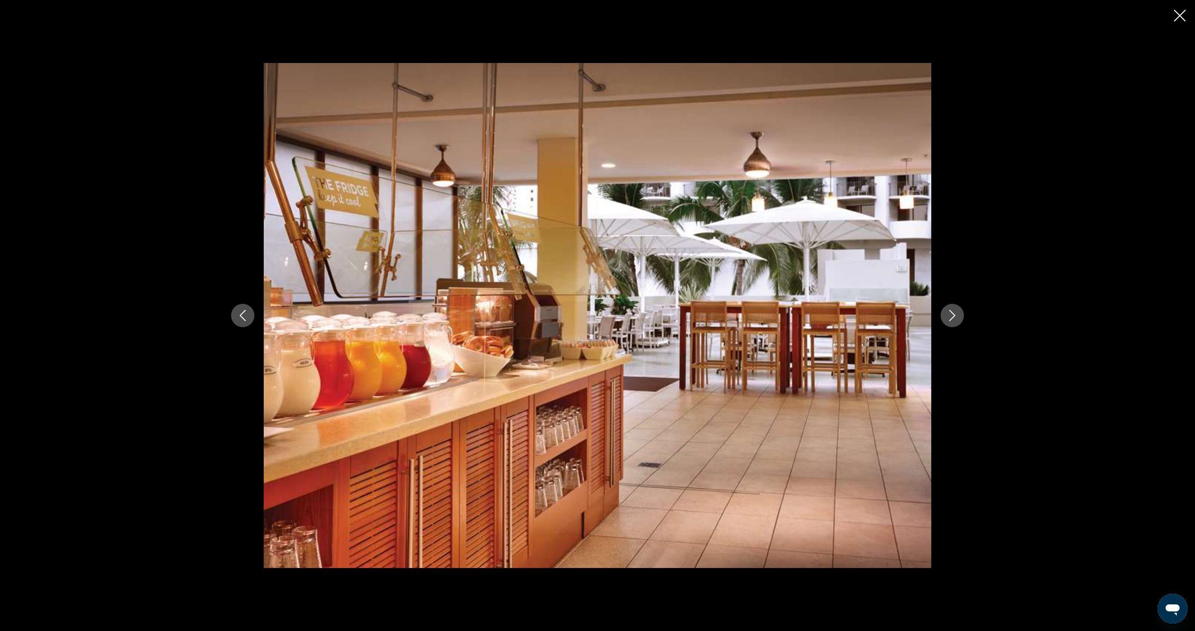
click at [949, 314] on icon "Next image" at bounding box center [951, 315] width 11 height 11
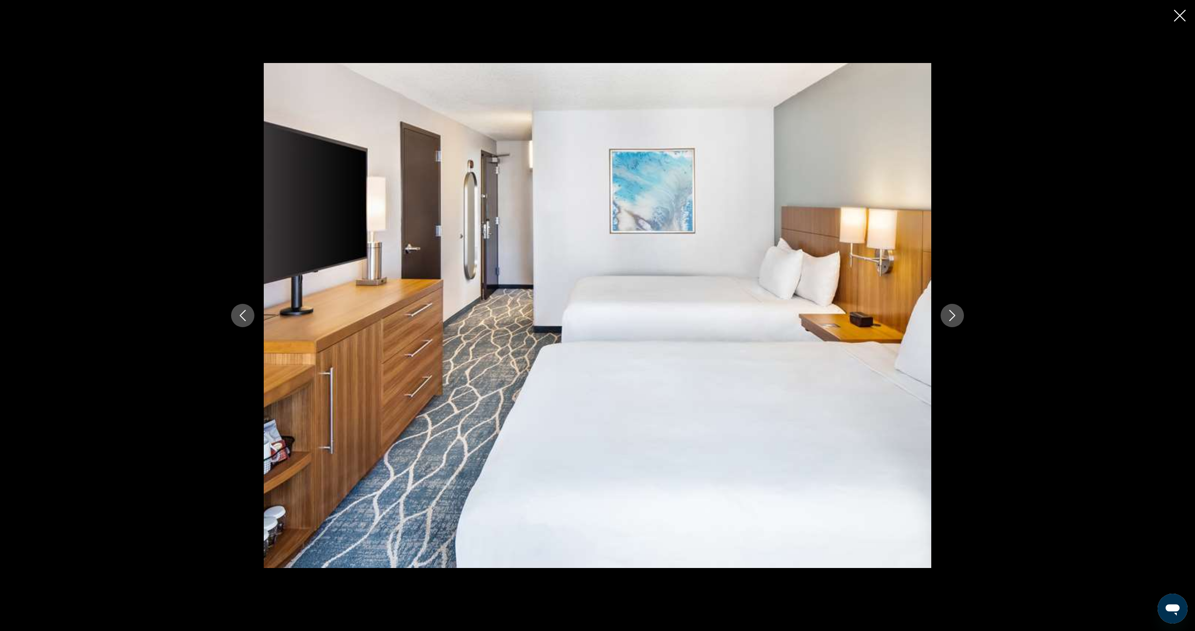
click at [949, 314] on icon "Next image" at bounding box center [951, 315] width 11 height 11
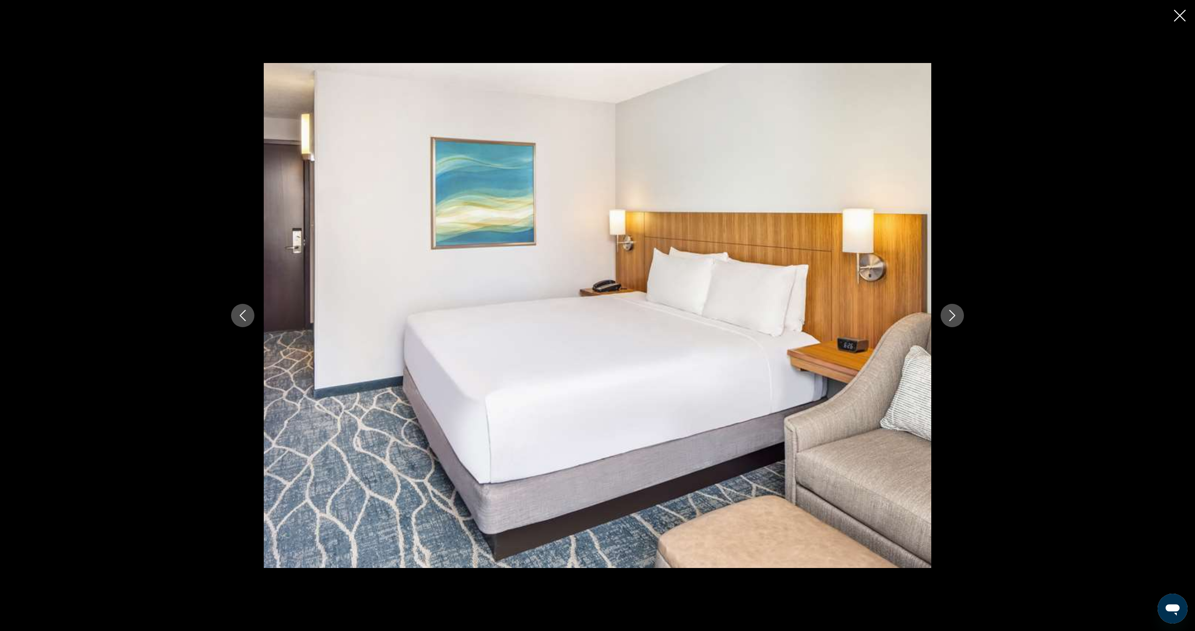
click at [1179, 13] on icon "Close slideshow" at bounding box center [1180, 16] width 12 height 12
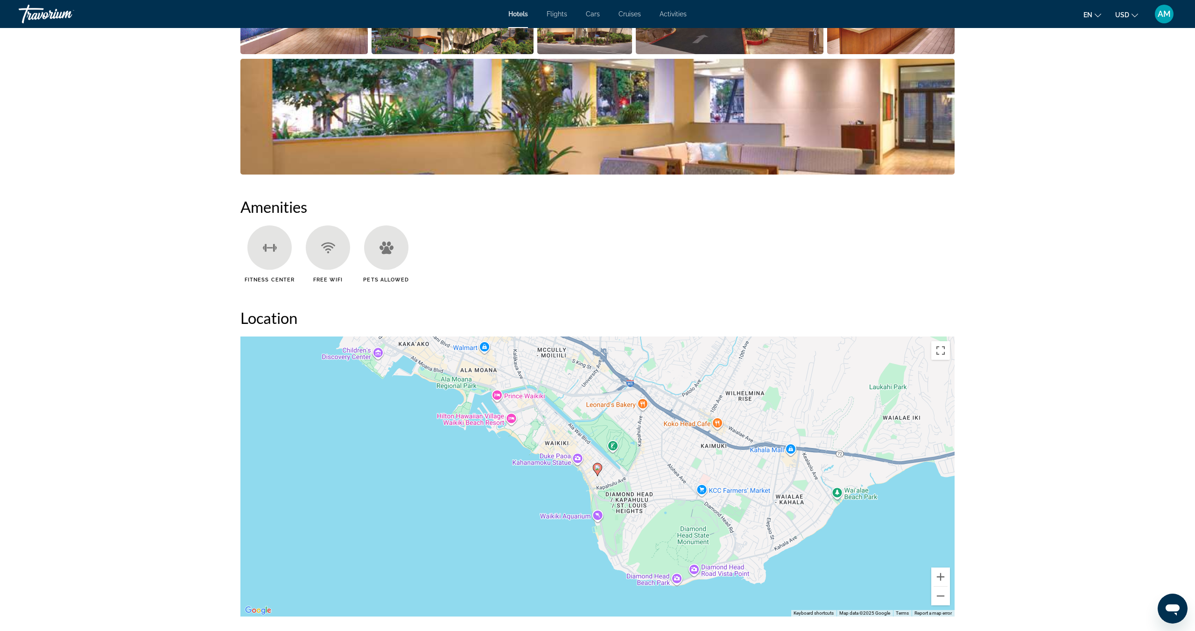
scroll to position [602, 0]
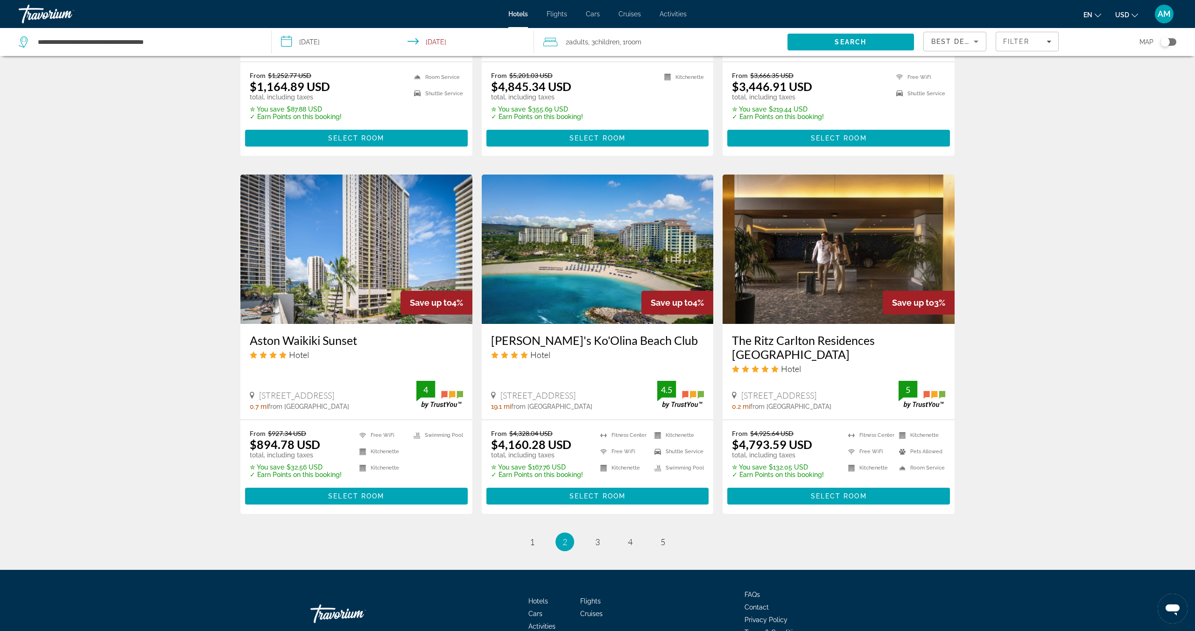
scroll to position [1018, 0]
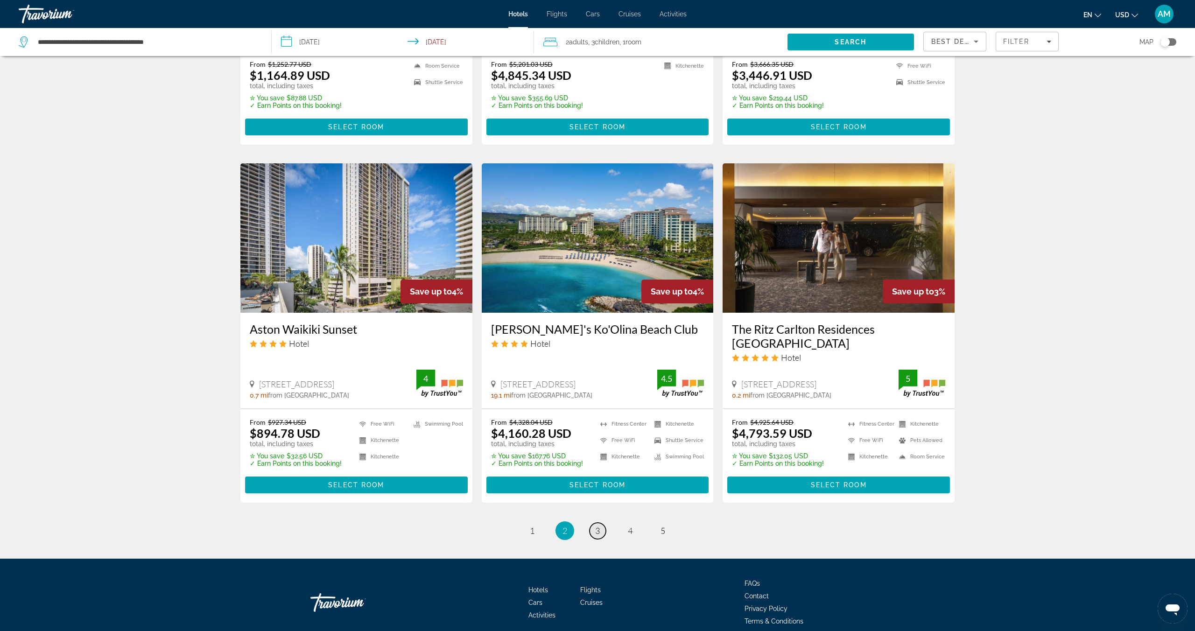
click at [597, 525] on span "3" at bounding box center [597, 530] width 5 height 10
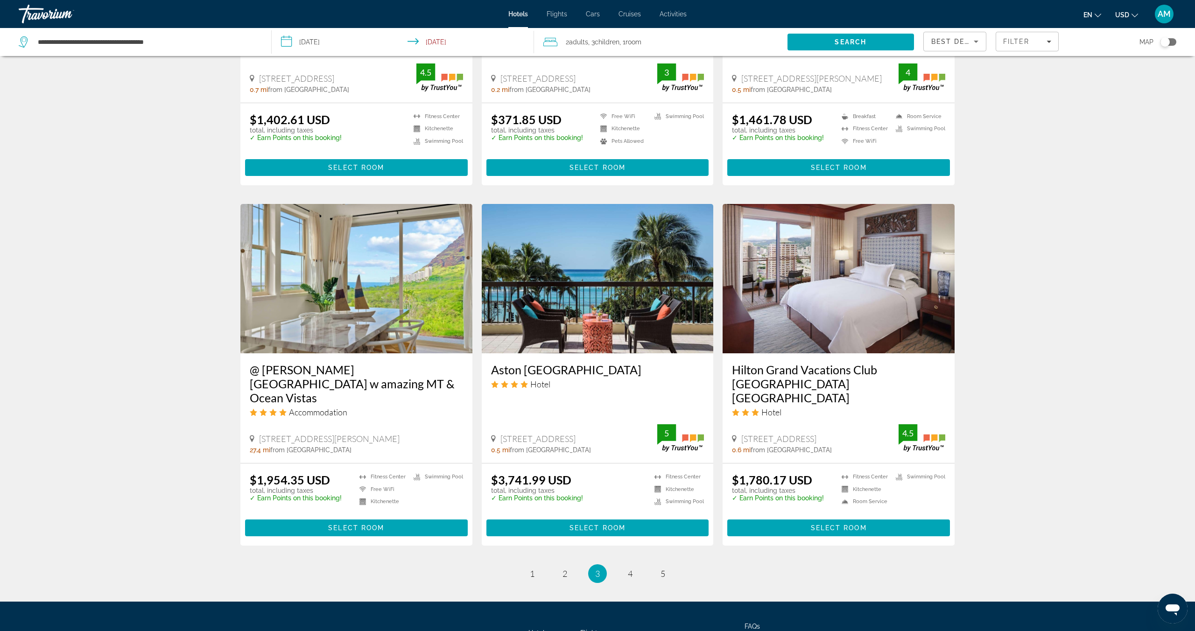
scroll to position [927, 0]
click at [632, 565] on link "page 4" at bounding box center [630, 573] width 16 height 16
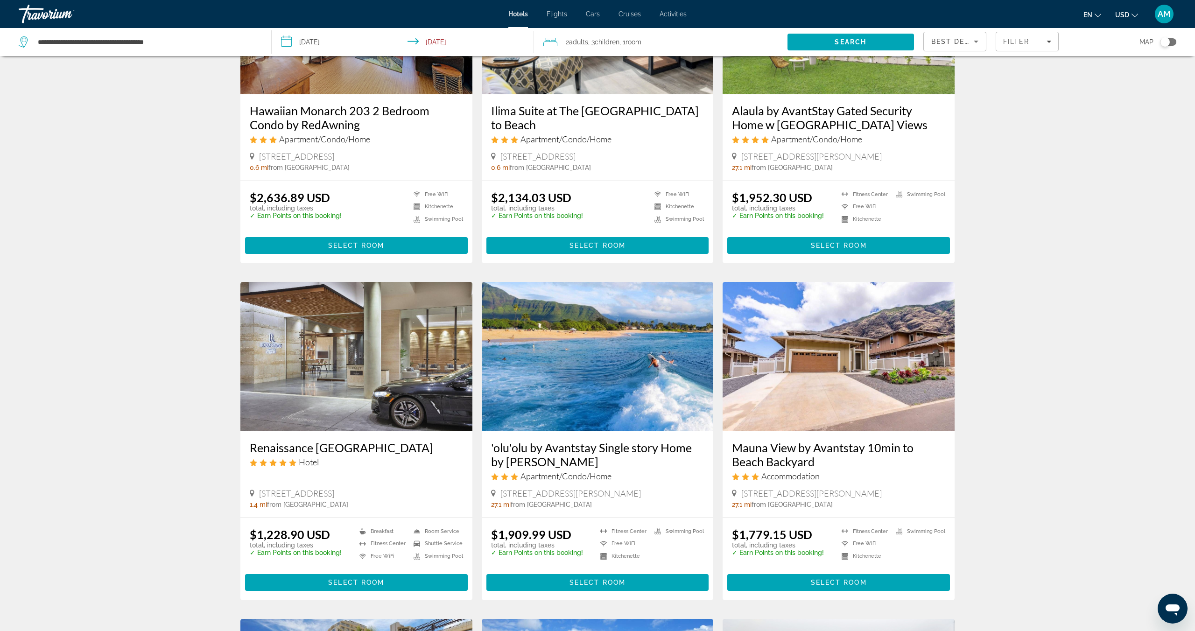
scroll to position [147, 0]
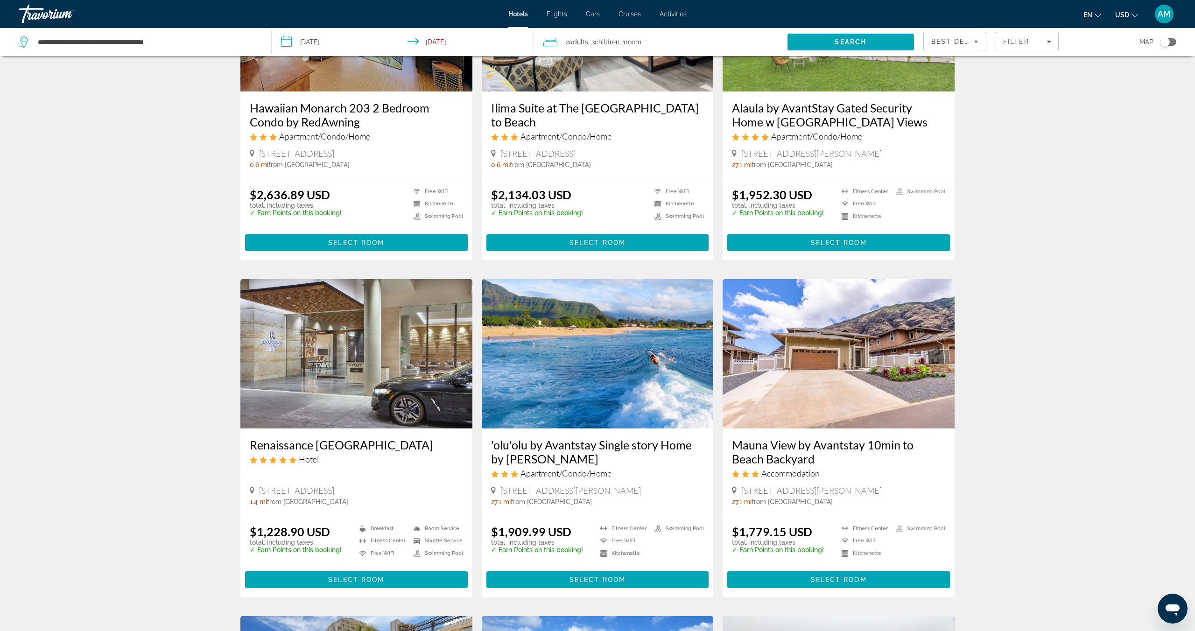
click at [858, 356] on img "Main content" at bounding box center [838, 353] width 232 height 149
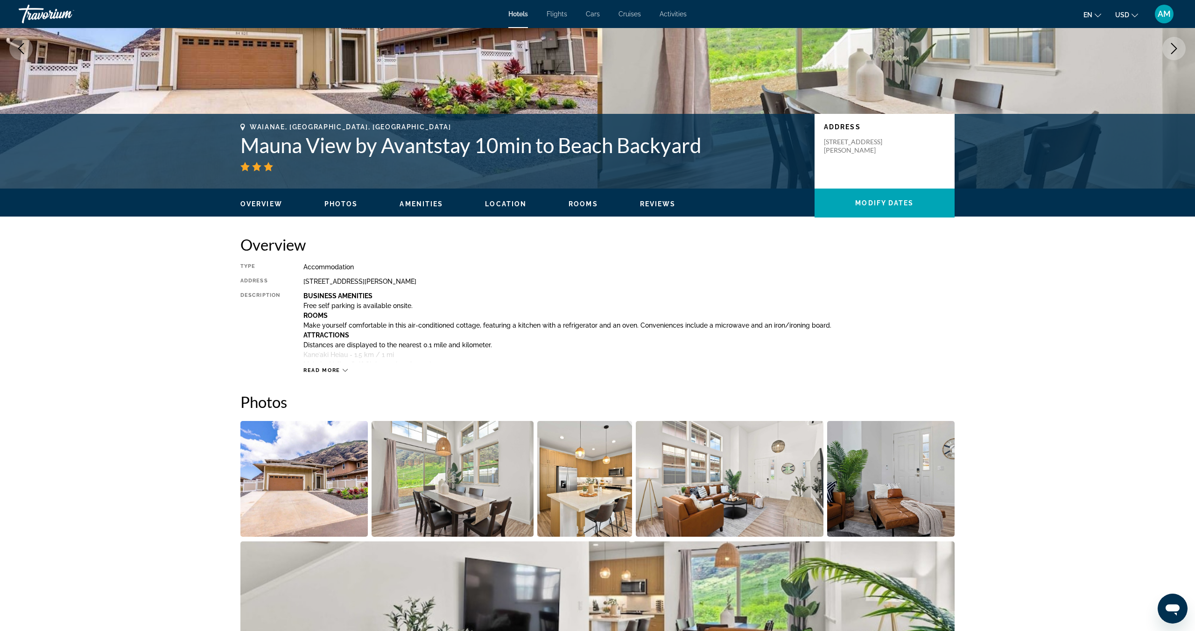
scroll to position [119, 0]
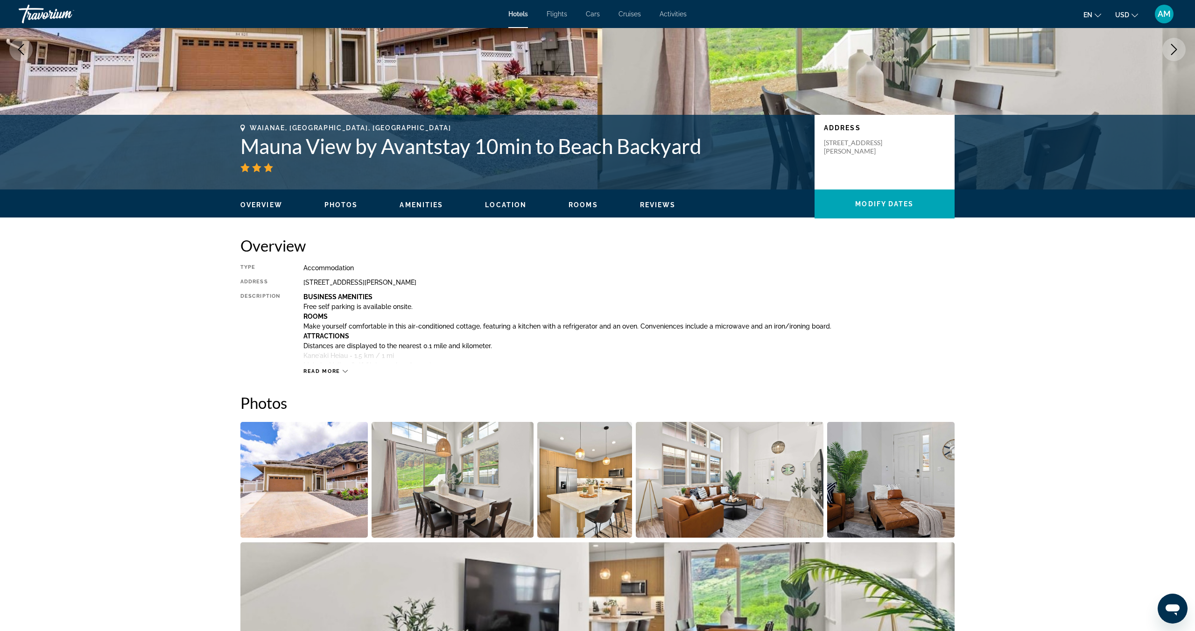
click at [316, 498] on img "Open full-screen image slider" at bounding box center [303, 480] width 127 height 116
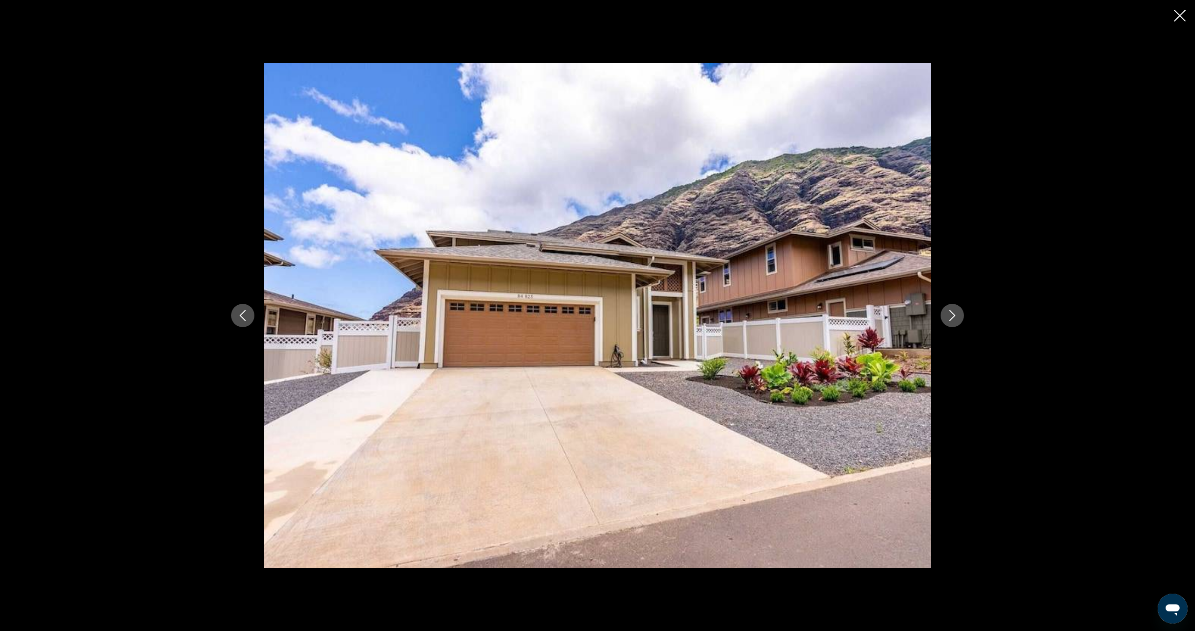
scroll to position [119, 0]
click at [950, 317] on icon "Next image" at bounding box center [951, 315] width 11 height 11
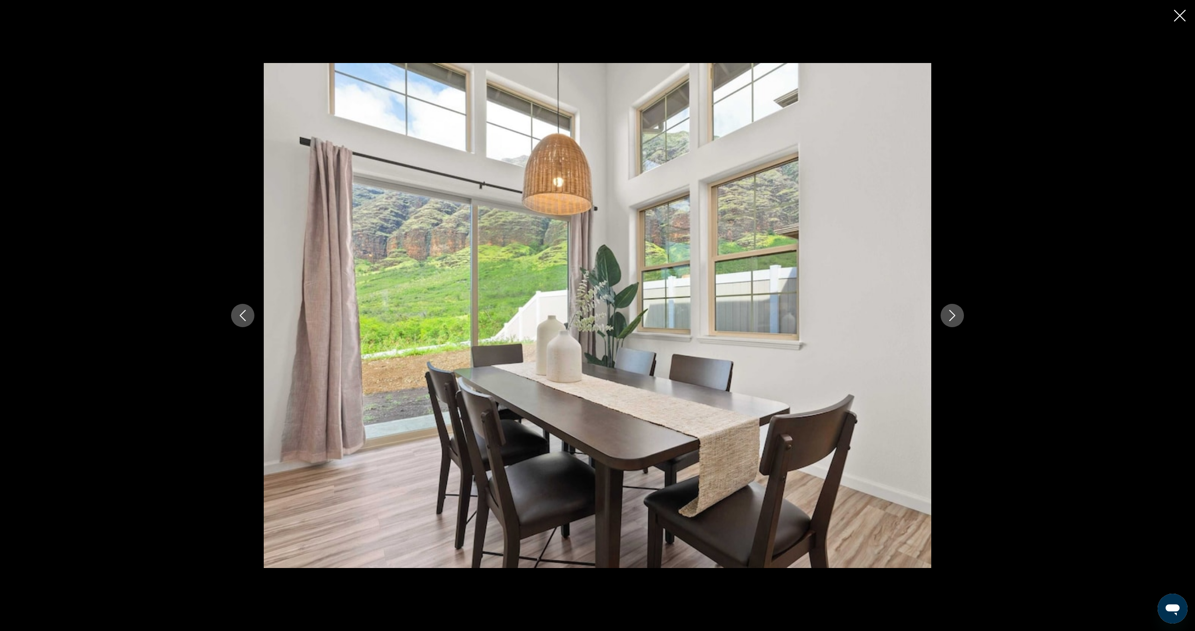
click at [950, 317] on icon "Next image" at bounding box center [951, 315] width 11 height 11
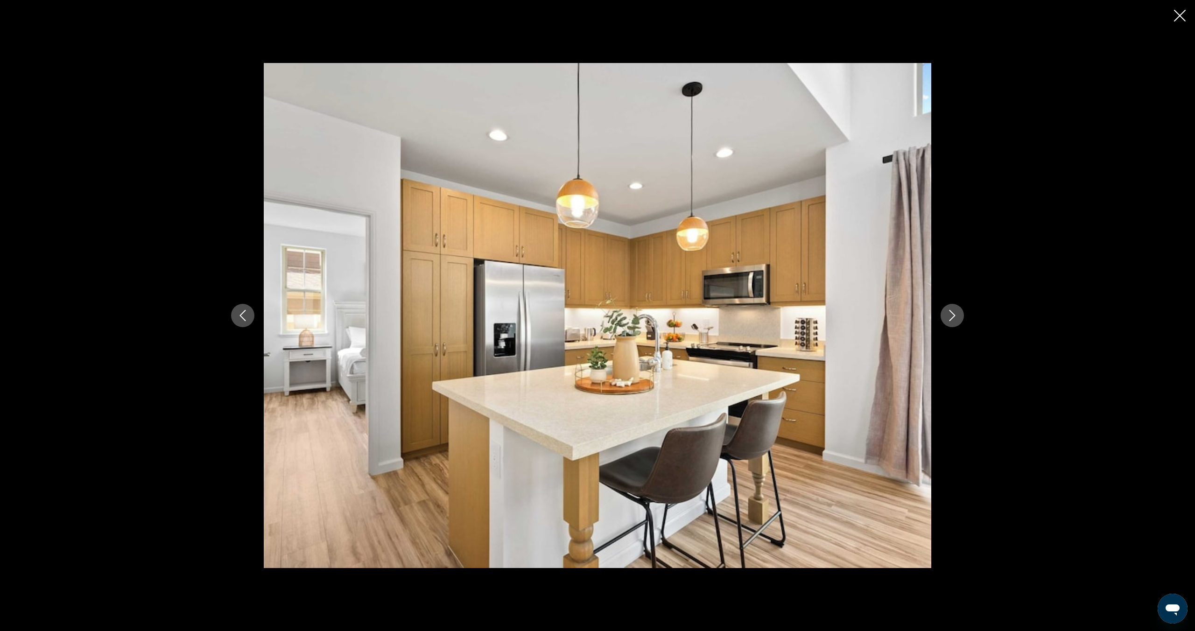
click at [950, 317] on icon "Next image" at bounding box center [951, 315] width 11 height 11
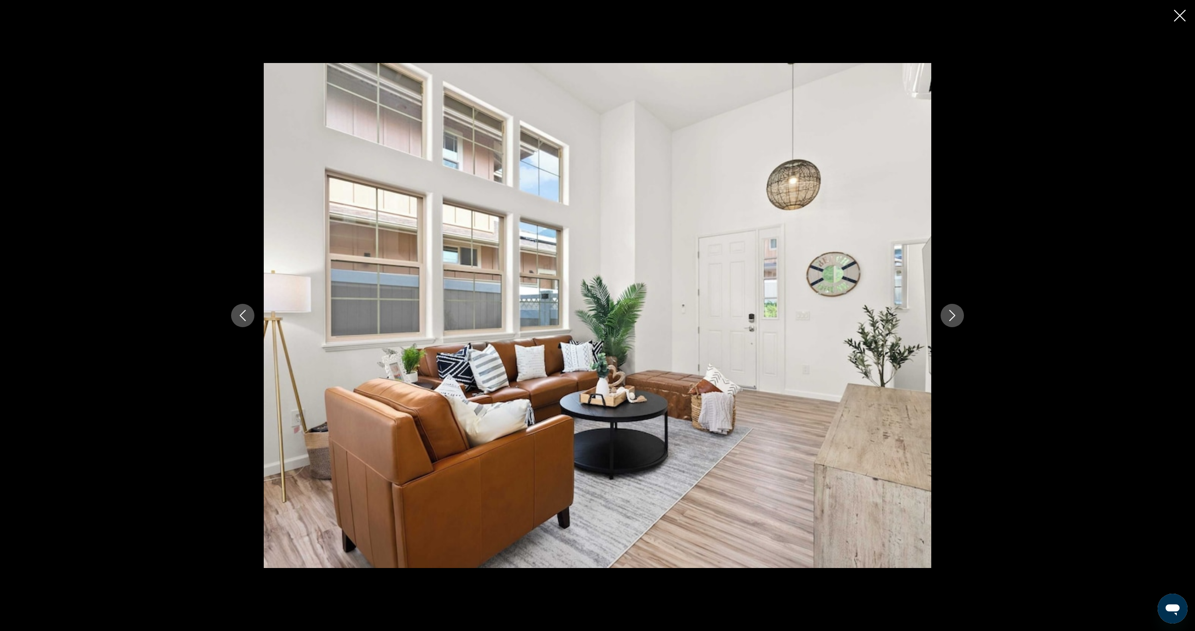
click at [950, 317] on icon "Next image" at bounding box center [951, 315] width 11 height 11
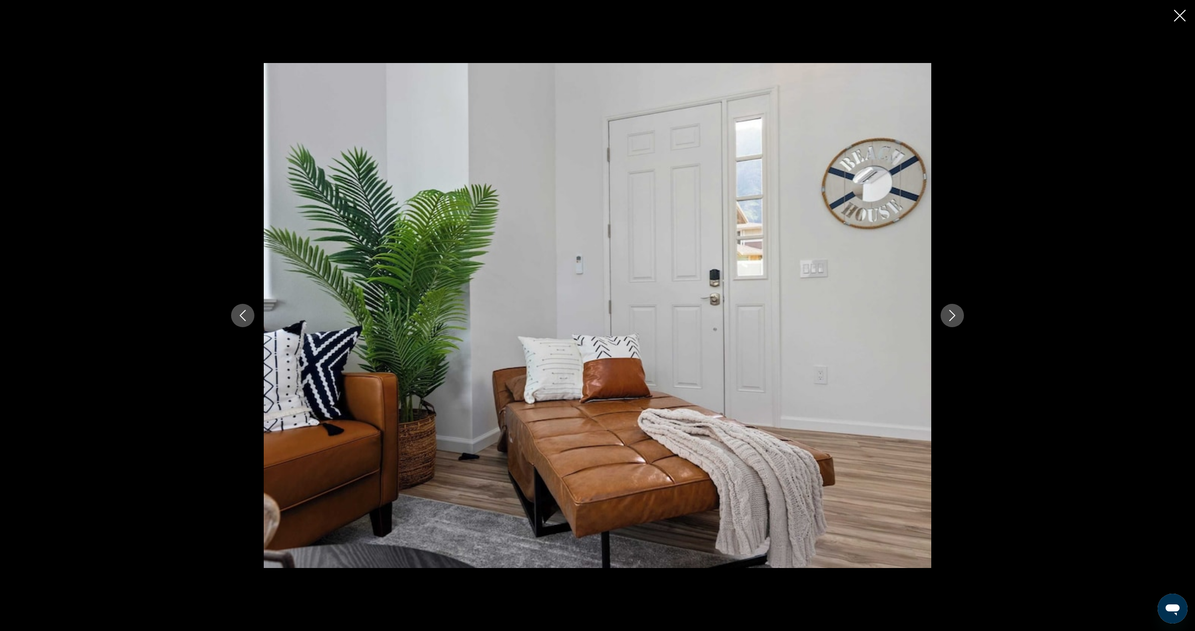
click at [950, 317] on icon "Next image" at bounding box center [951, 315] width 11 height 11
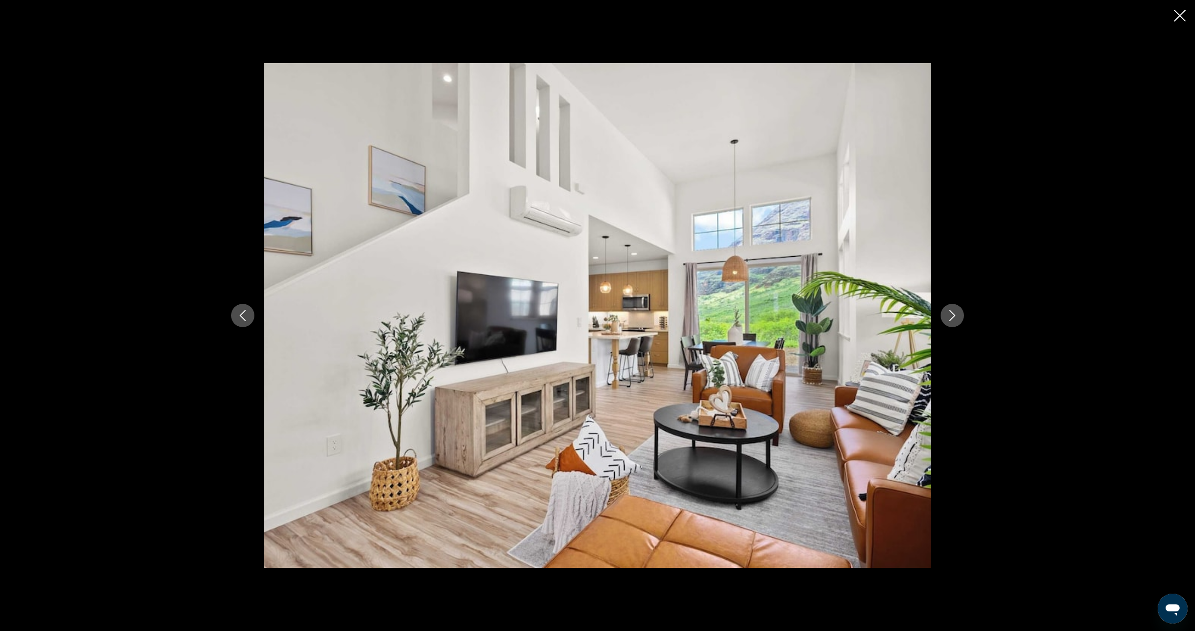
click at [950, 317] on icon "Next image" at bounding box center [951, 315] width 11 height 11
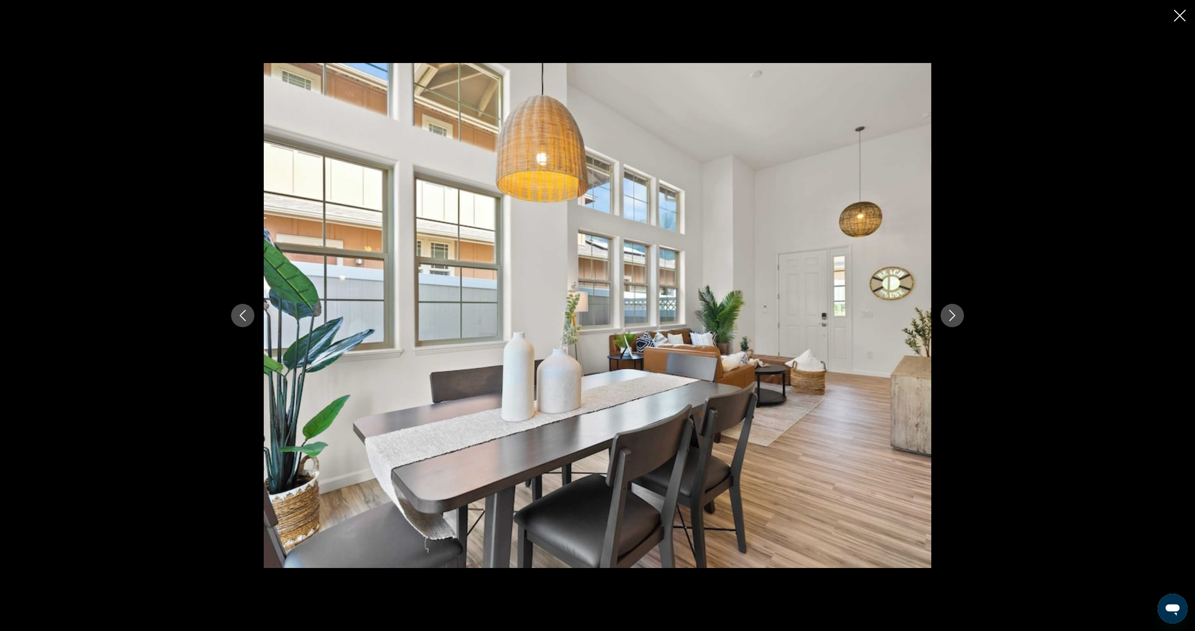
click at [950, 317] on icon "Next image" at bounding box center [951, 315] width 11 height 11
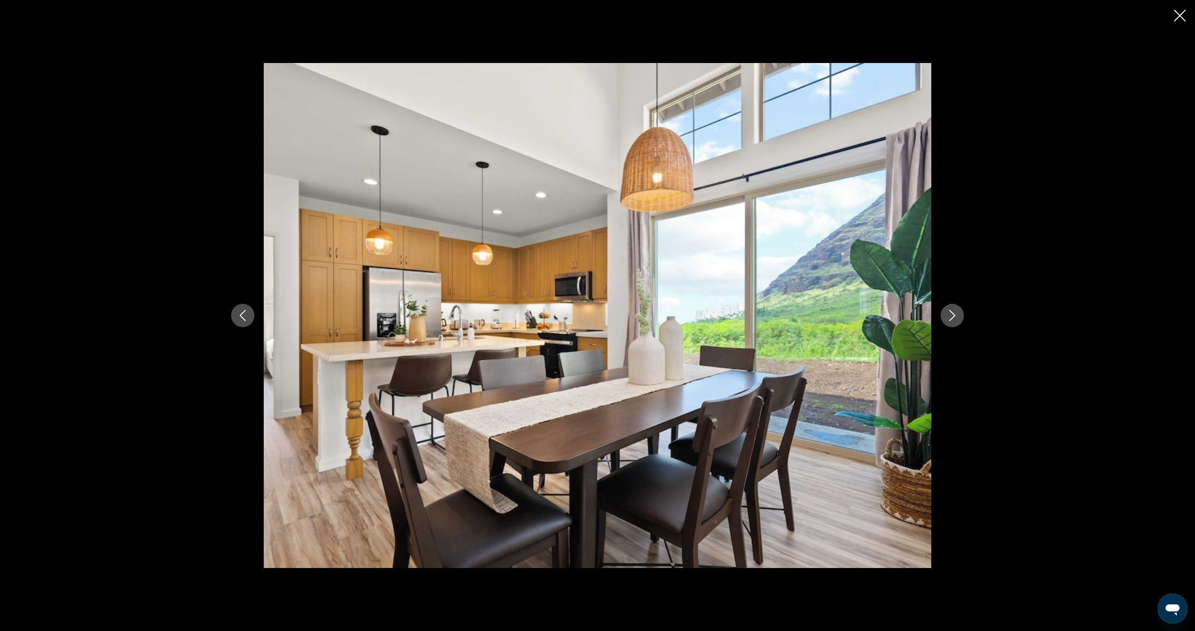
click at [950, 317] on icon "Next image" at bounding box center [951, 315] width 11 height 11
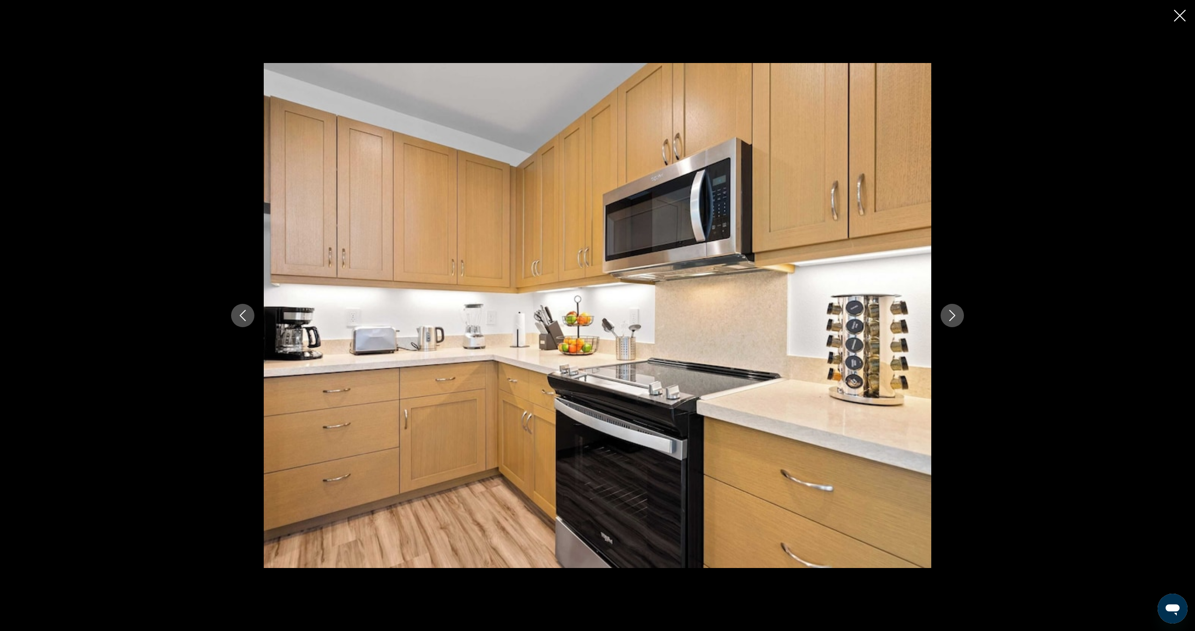
click at [950, 317] on icon "Next image" at bounding box center [951, 315] width 11 height 11
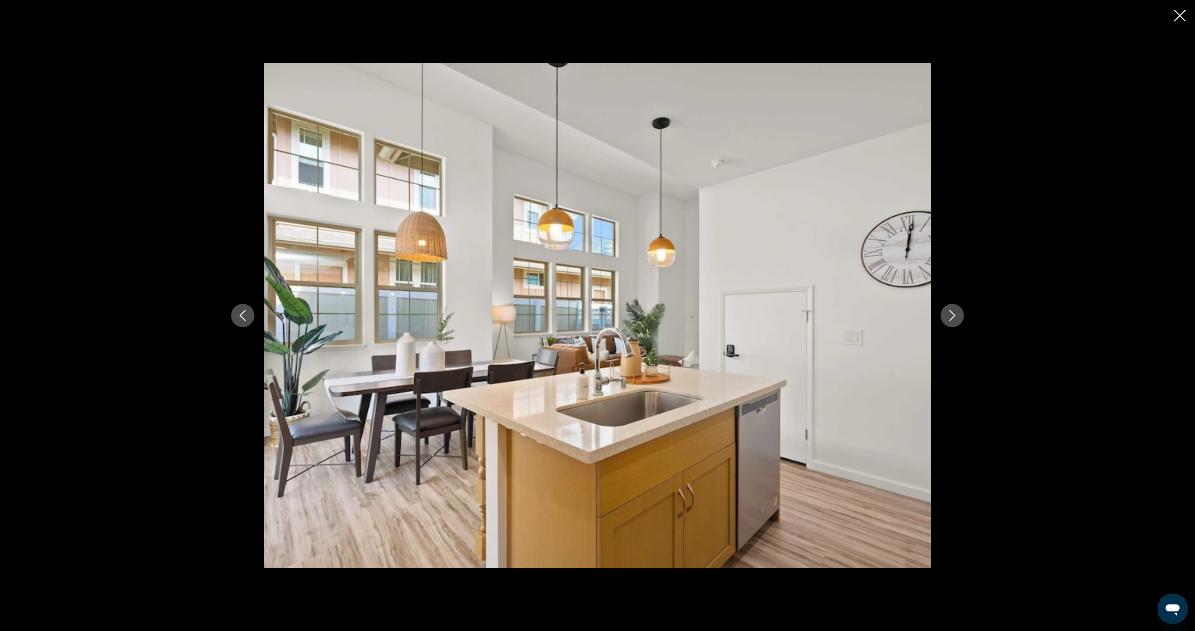
click at [950, 317] on icon "Next image" at bounding box center [951, 315] width 11 height 11
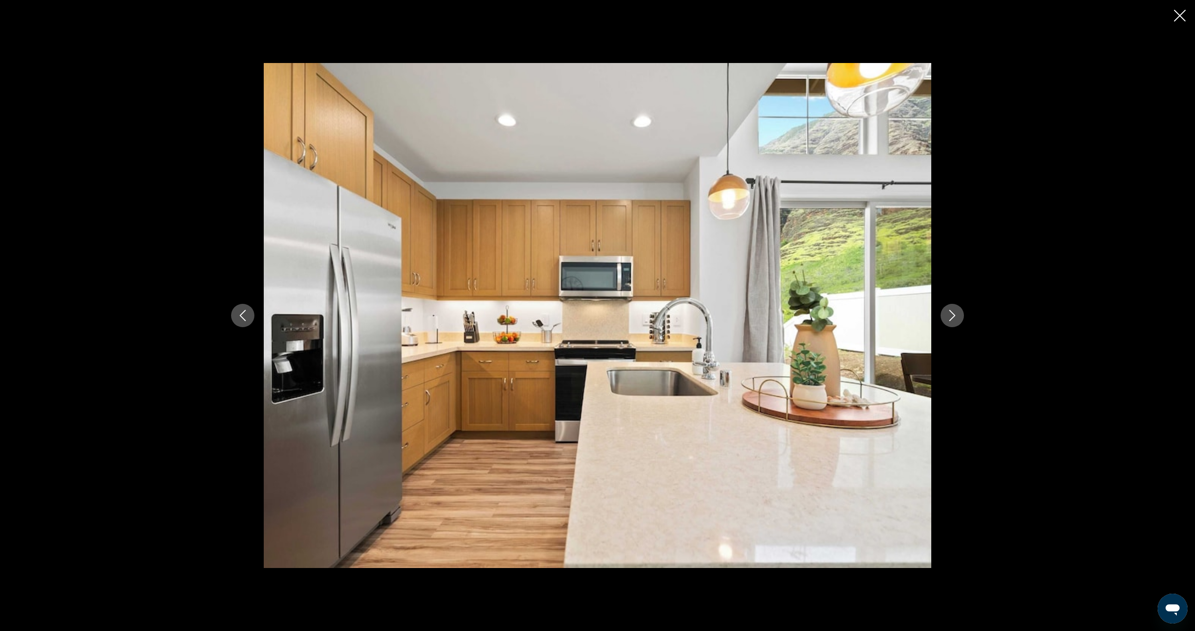
click at [950, 317] on icon "Next image" at bounding box center [951, 315] width 11 height 11
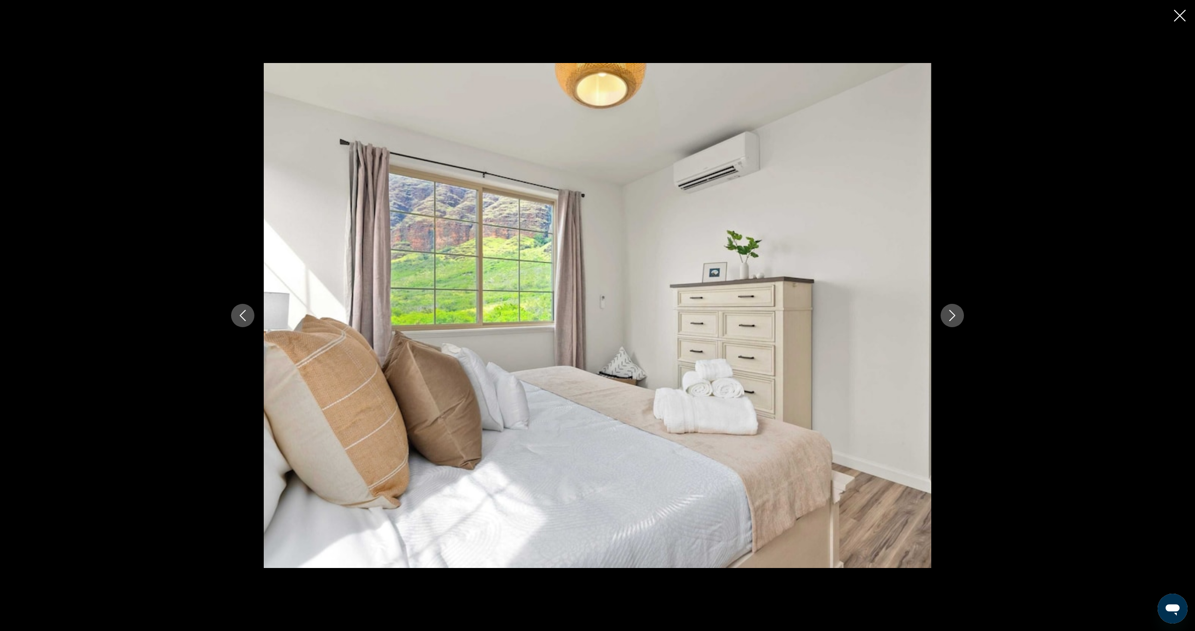
click at [950, 317] on icon "Next image" at bounding box center [951, 315] width 11 height 11
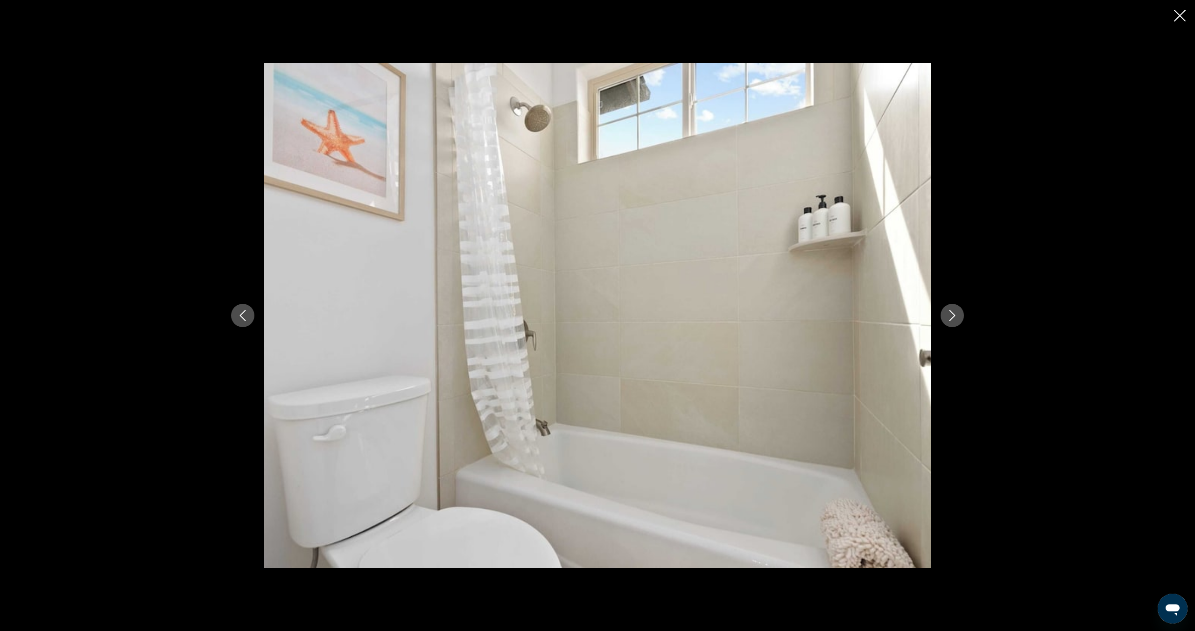
click at [950, 317] on icon "Next image" at bounding box center [951, 315] width 11 height 11
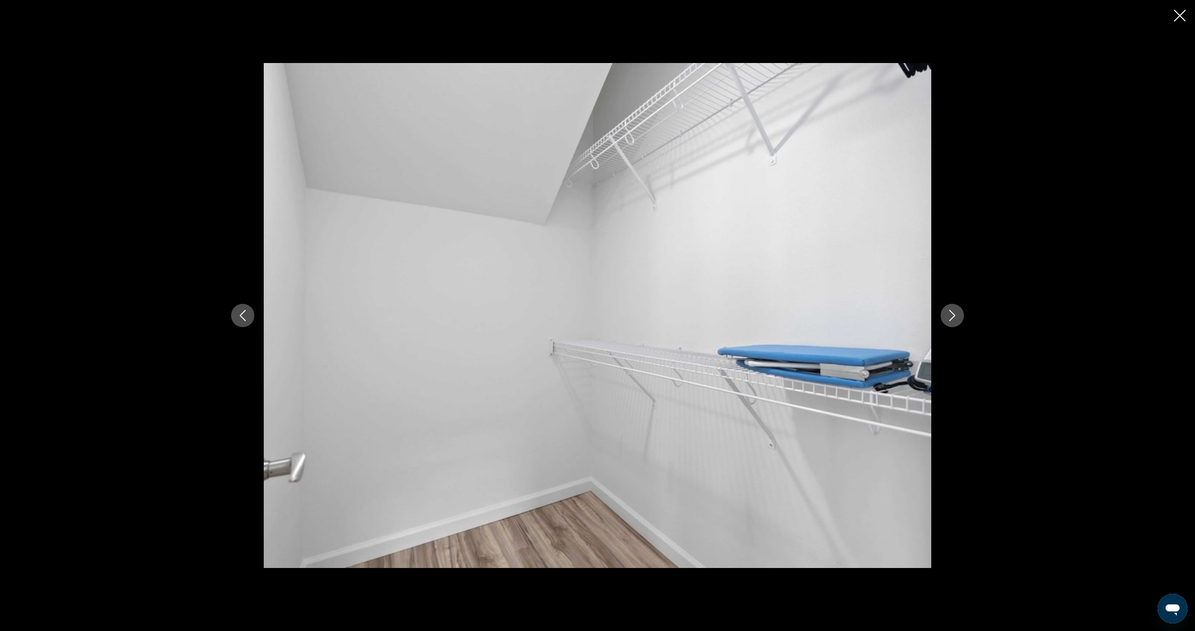
click at [950, 317] on icon "Next image" at bounding box center [951, 315] width 11 height 11
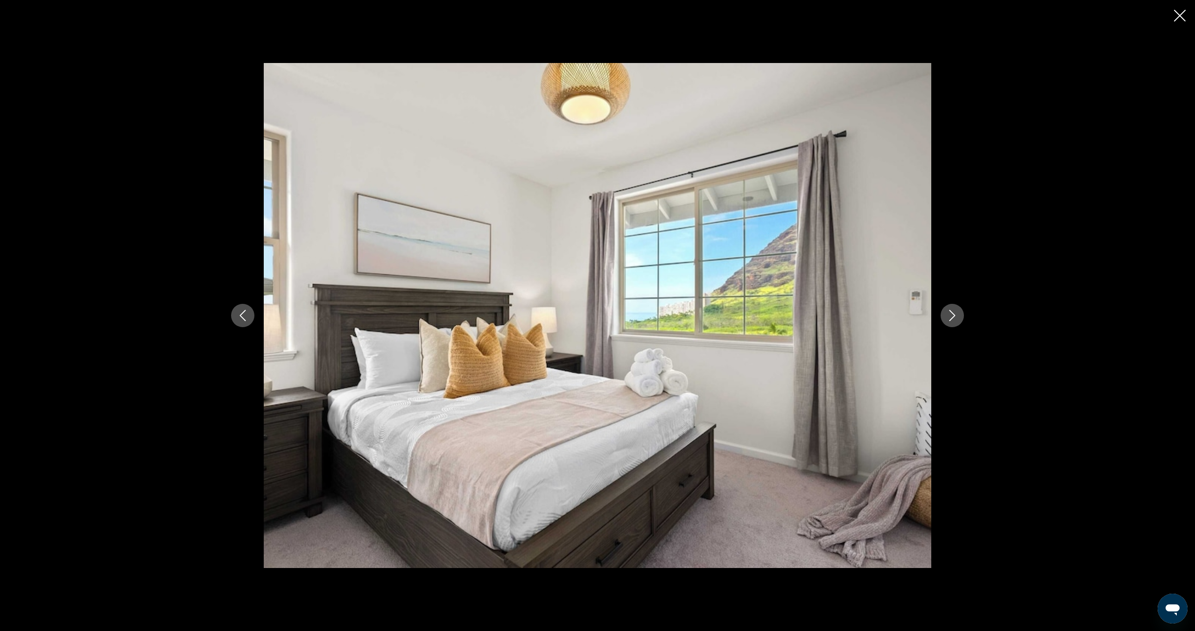
click at [950, 317] on icon "Next image" at bounding box center [951, 315] width 11 height 11
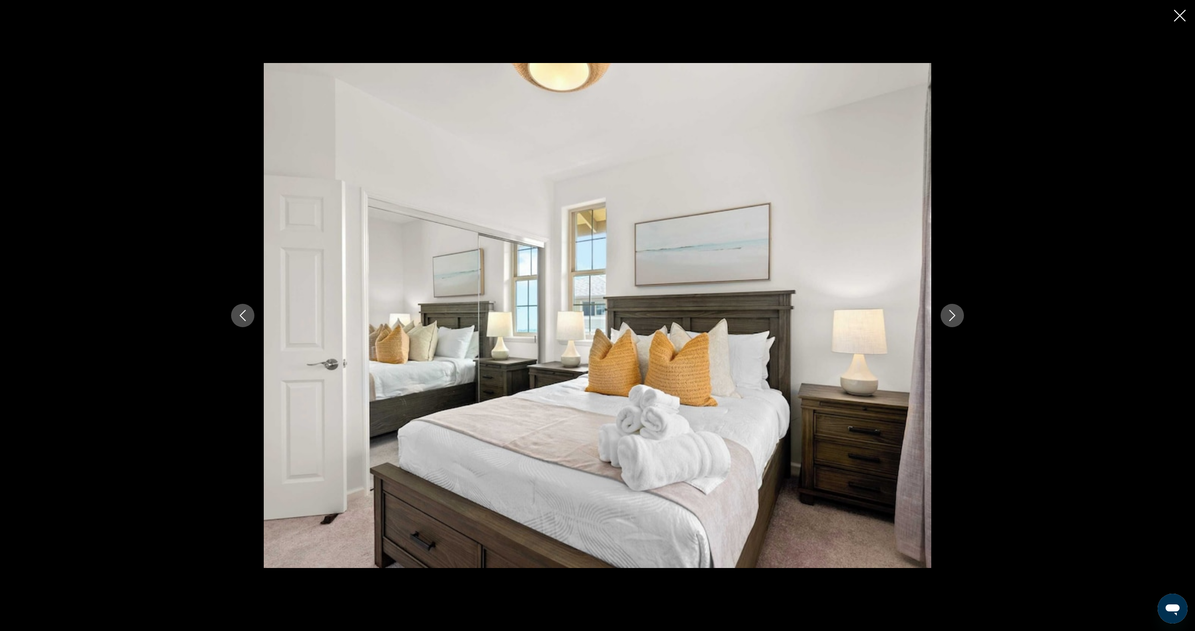
click at [950, 317] on icon "Next image" at bounding box center [951, 315] width 11 height 11
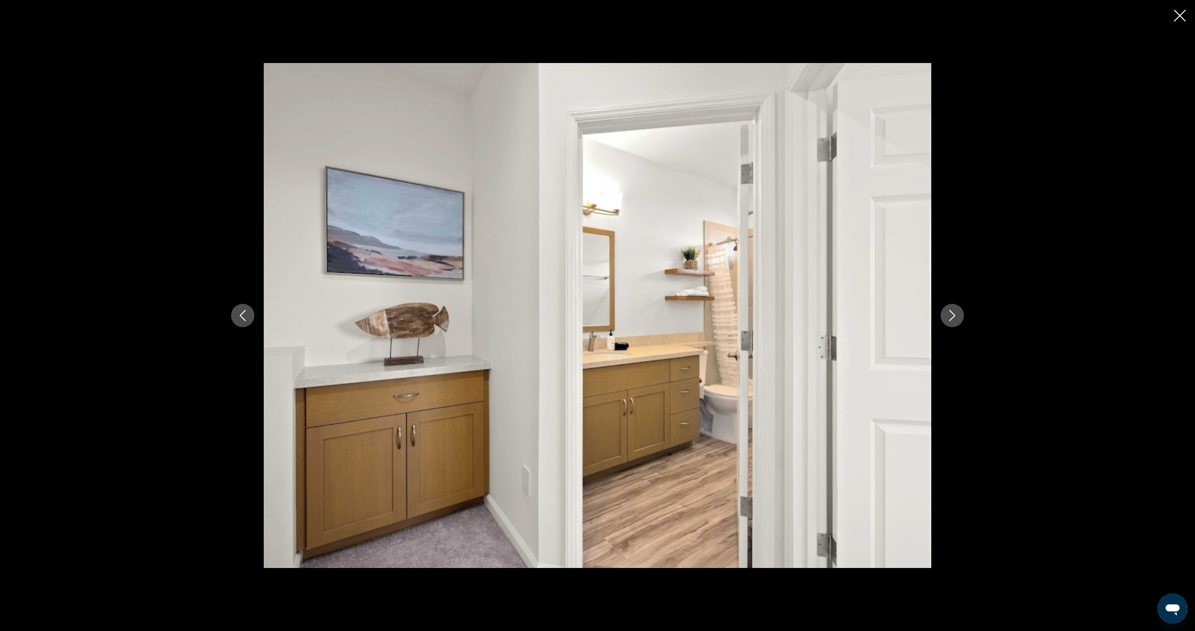
click at [950, 317] on icon "Next image" at bounding box center [951, 315] width 11 height 11
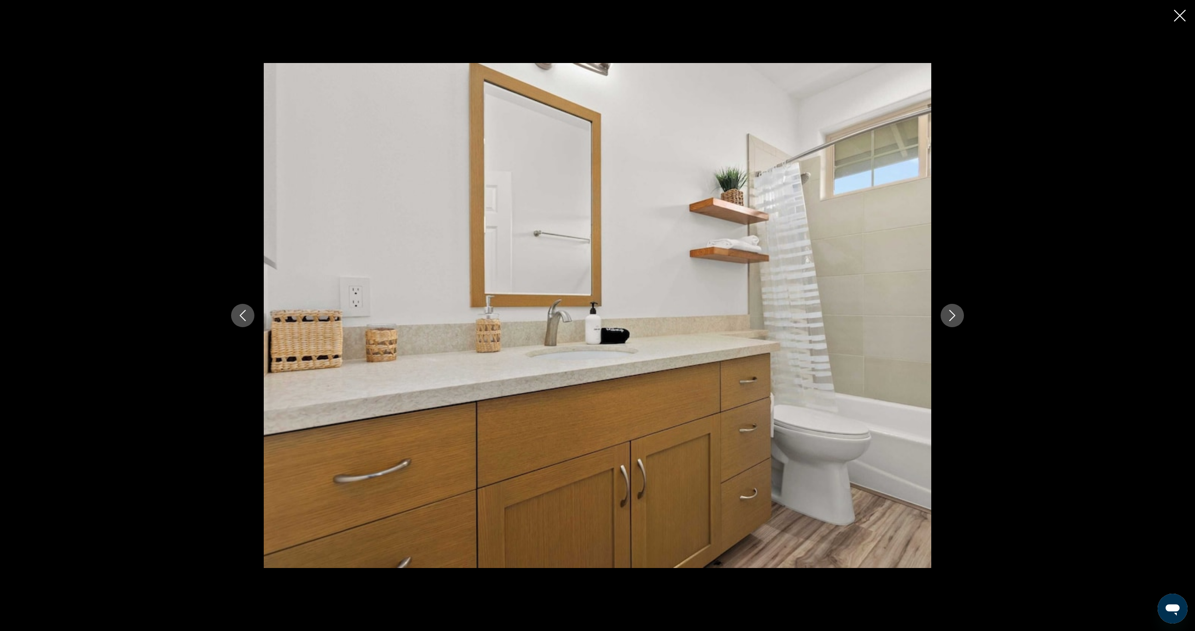
click at [950, 317] on icon "Next image" at bounding box center [951, 315] width 11 height 11
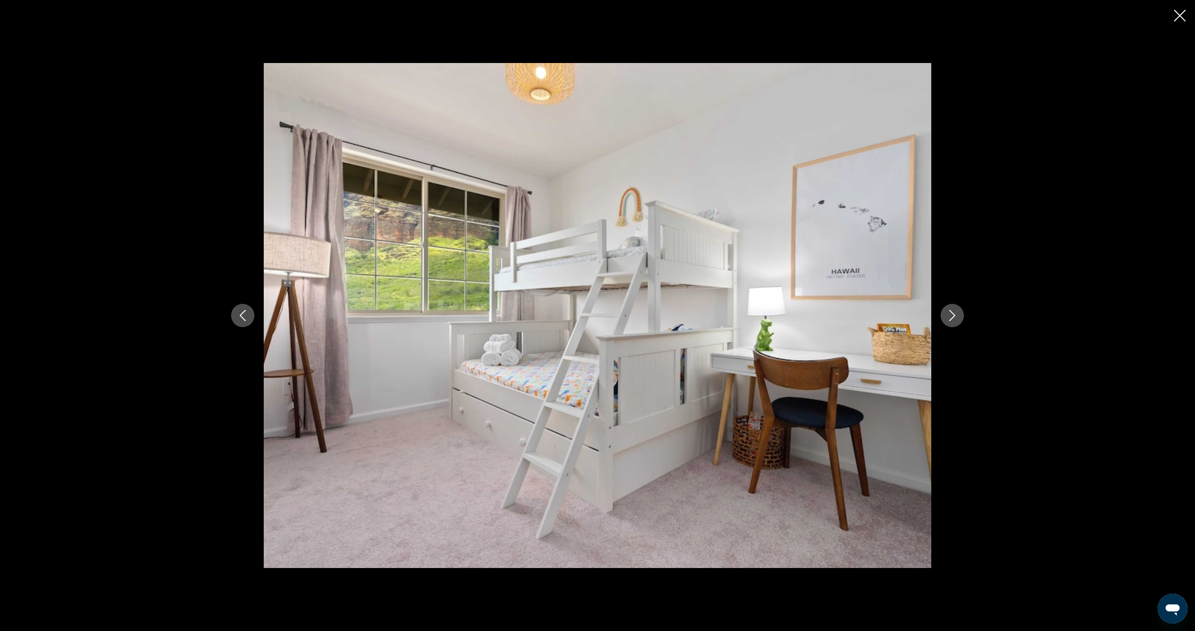
scroll to position [120, 0]
click at [950, 317] on icon "Next image" at bounding box center [951, 315] width 11 height 11
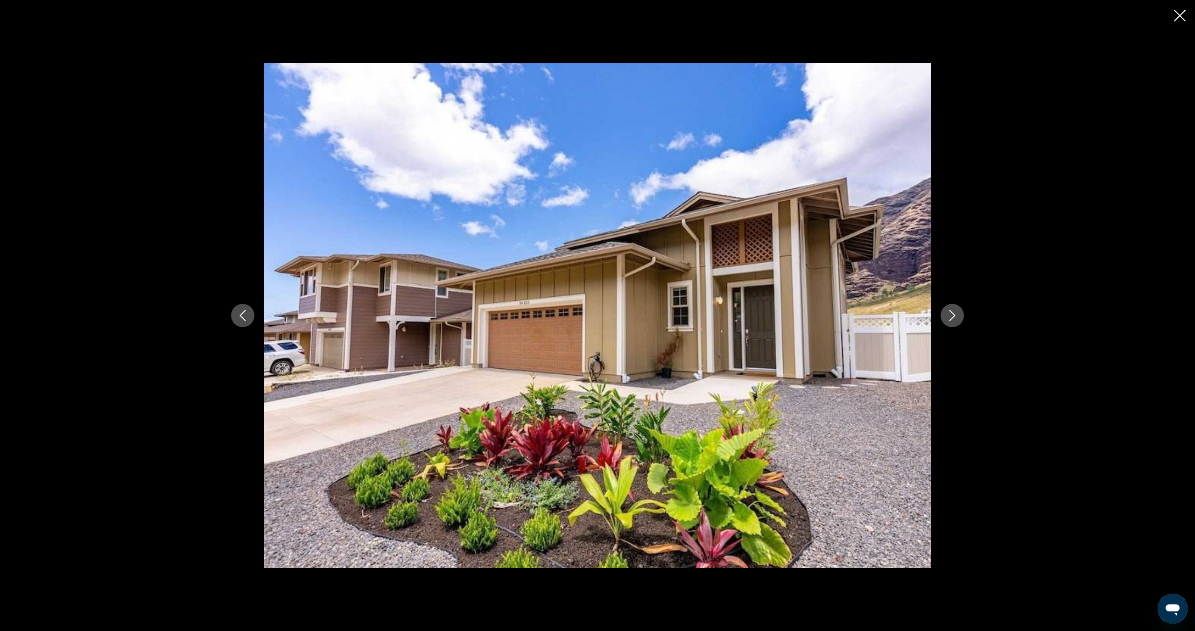
click at [950, 317] on icon "Next image" at bounding box center [951, 315] width 11 height 11
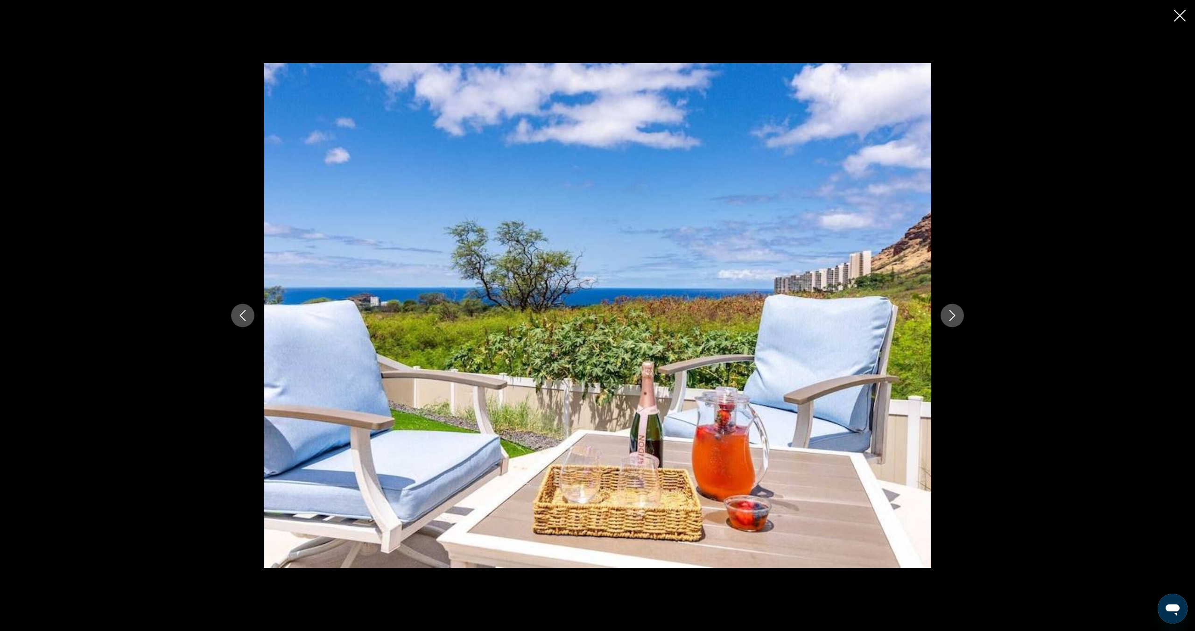
click at [950, 317] on icon "Next image" at bounding box center [951, 315] width 11 height 11
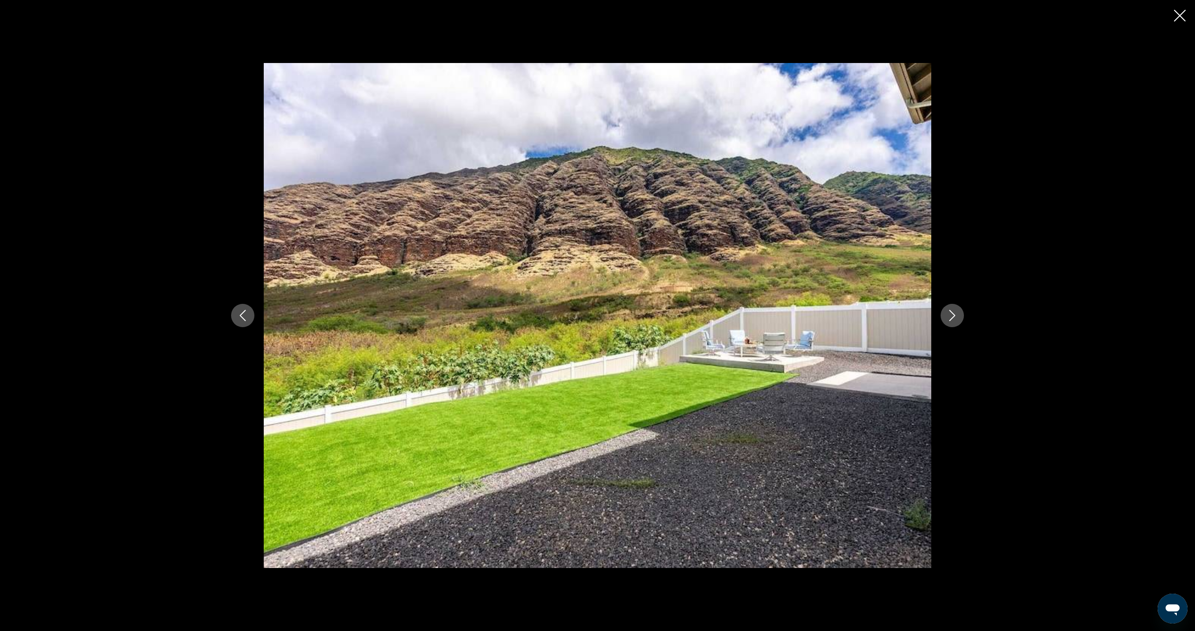
click at [950, 317] on icon "Next image" at bounding box center [951, 315] width 11 height 11
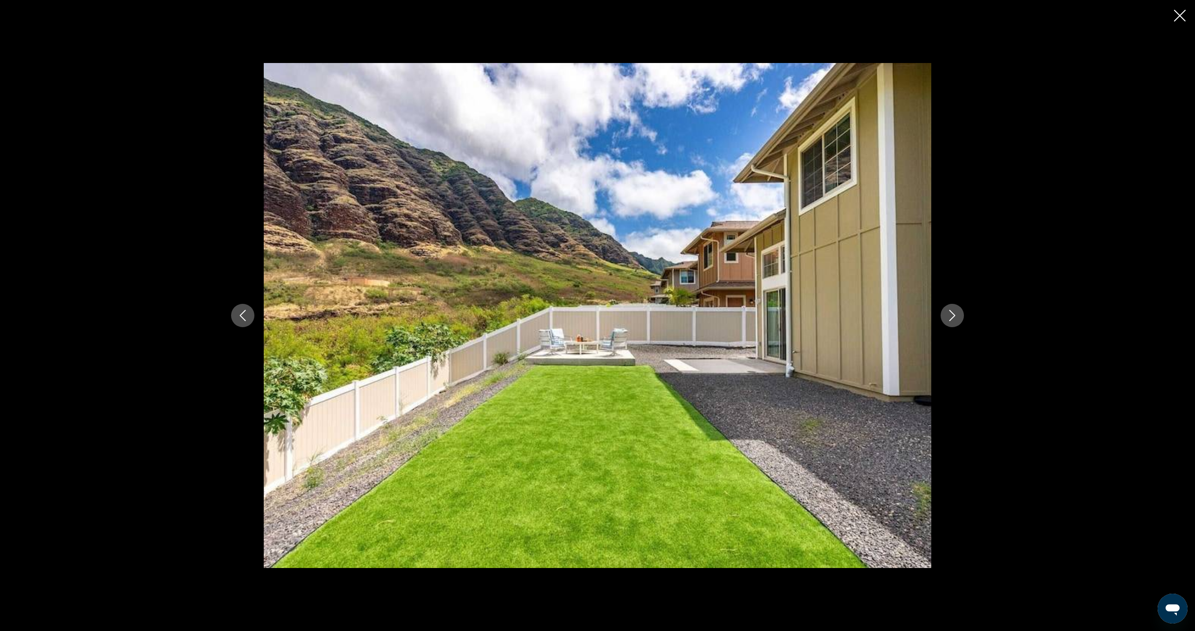
click at [950, 317] on icon "Next image" at bounding box center [951, 315] width 11 height 11
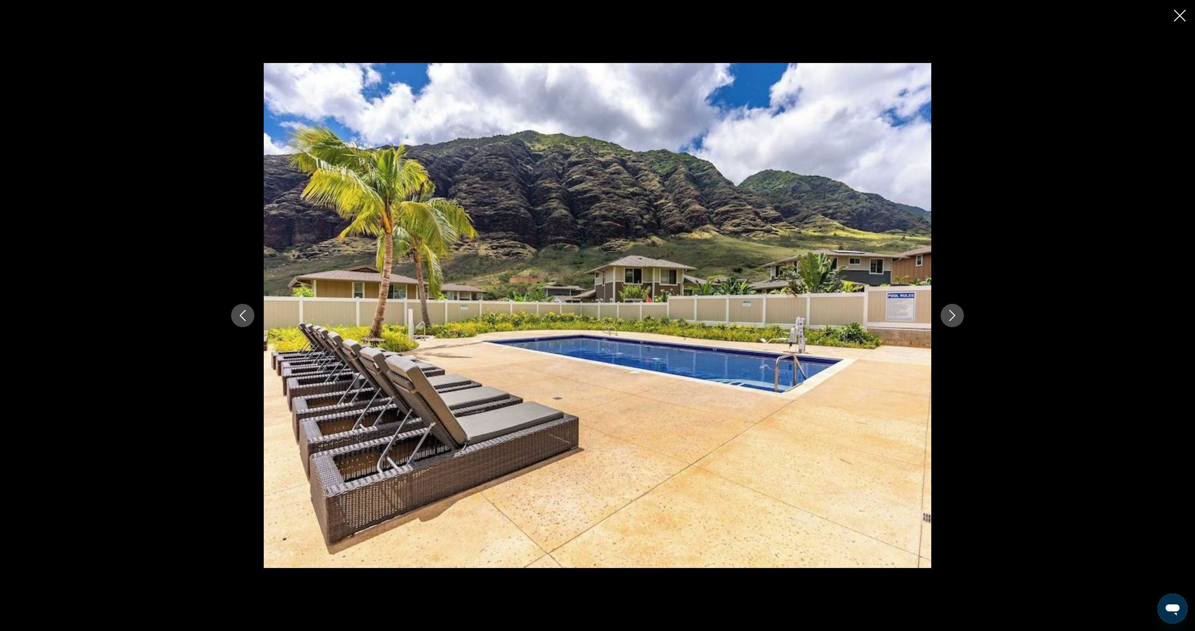
click at [950, 317] on icon "Next image" at bounding box center [951, 315] width 11 height 11
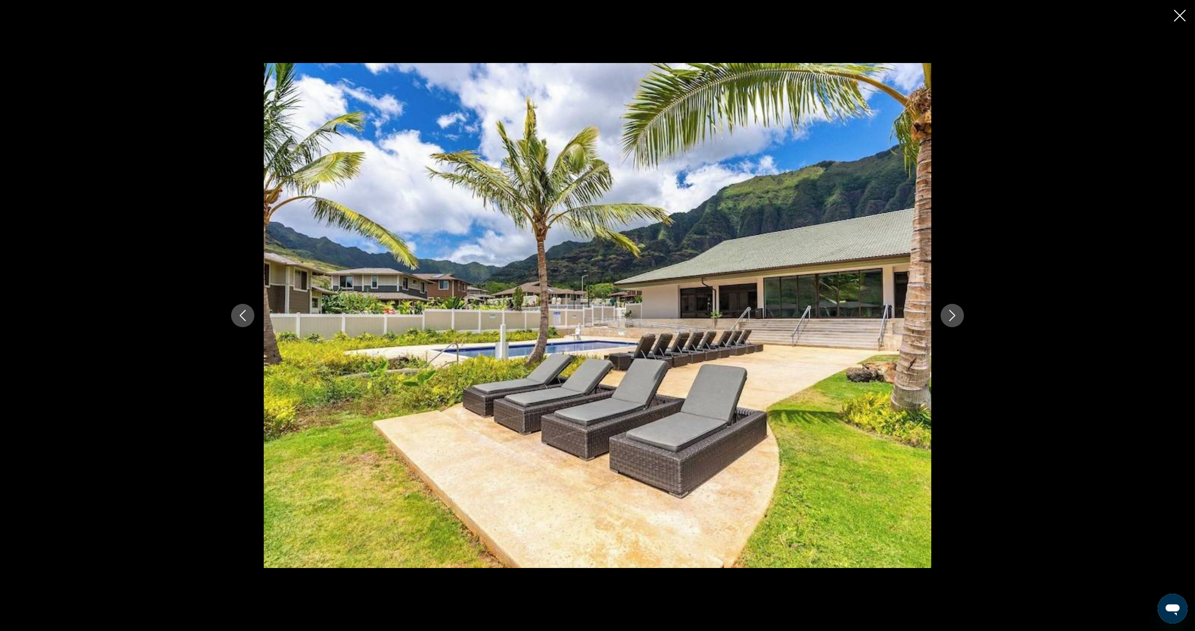
click at [950, 317] on icon "Next image" at bounding box center [951, 315] width 11 height 11
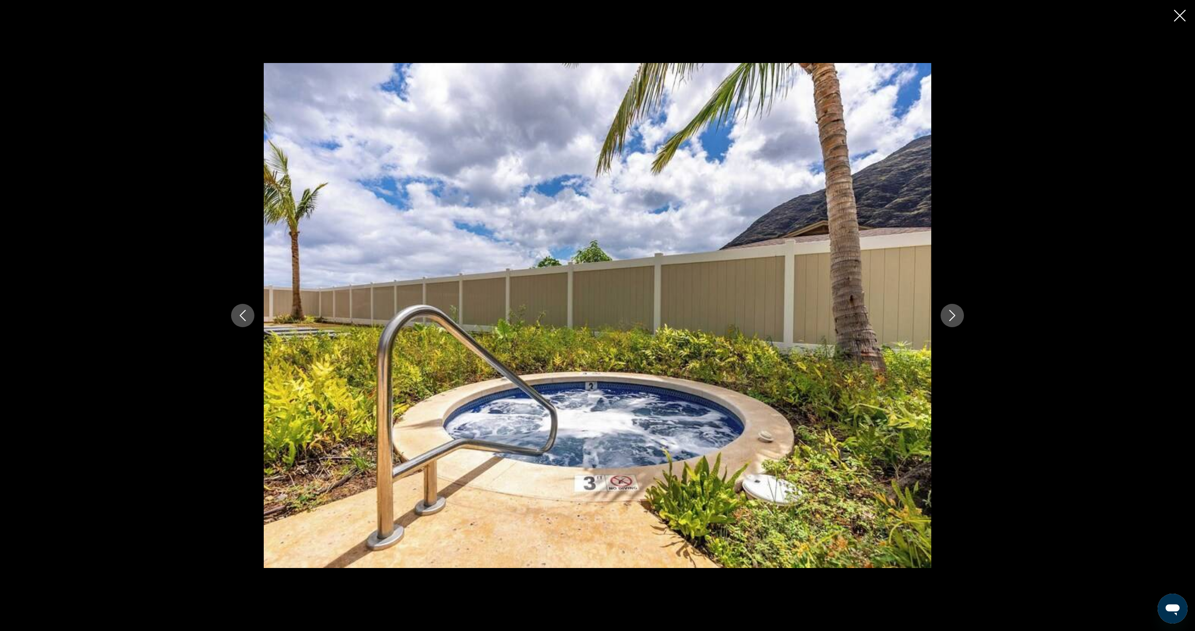
click at [950, 317] on icon "Next image" at bounding box center [951, 315] width 11 height 11
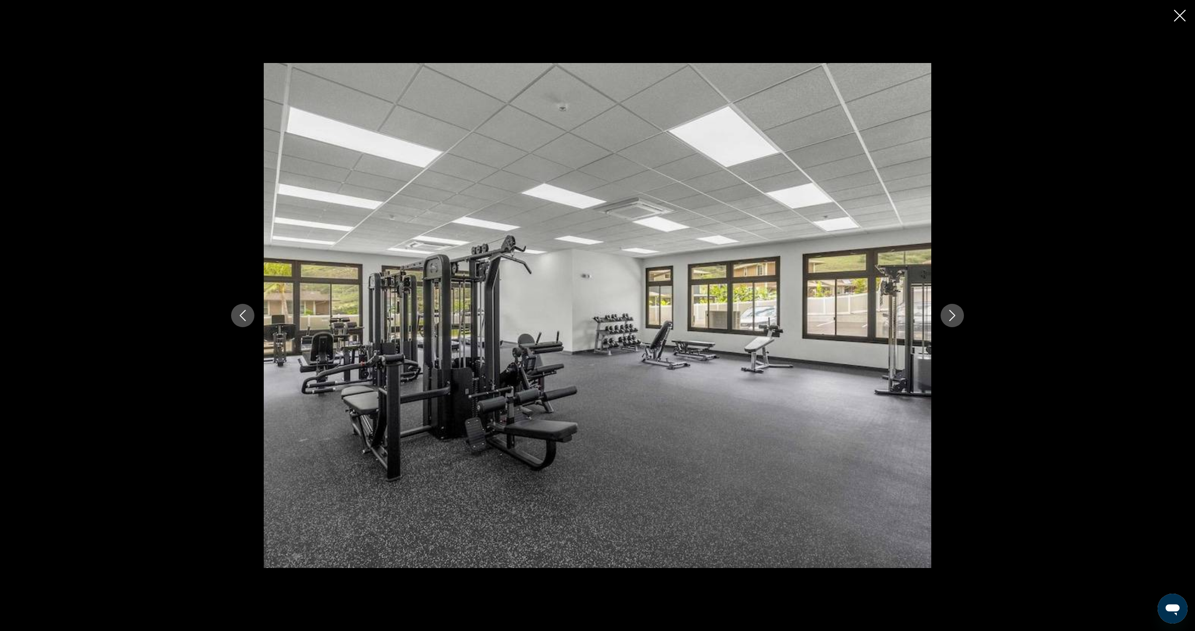
click at [950, 317] on icon "Next image" at bounding box center [951, 315] width 11 height 11
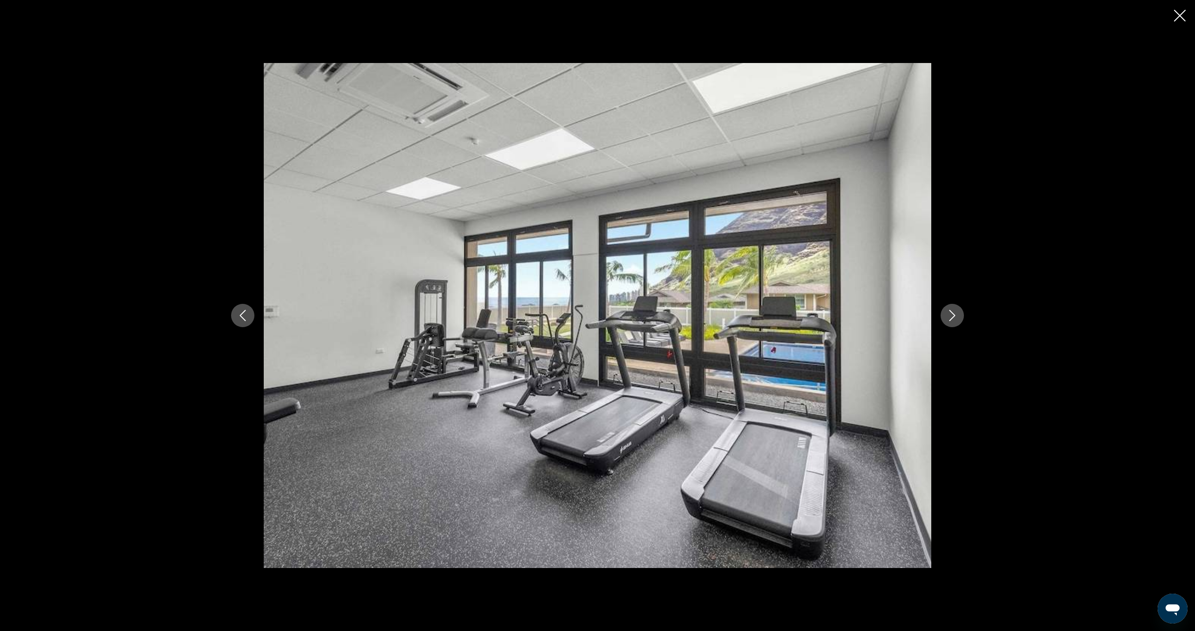
click at [950, 317] on icon "Next image" at bounding box center [951, 315] width 11 height 11
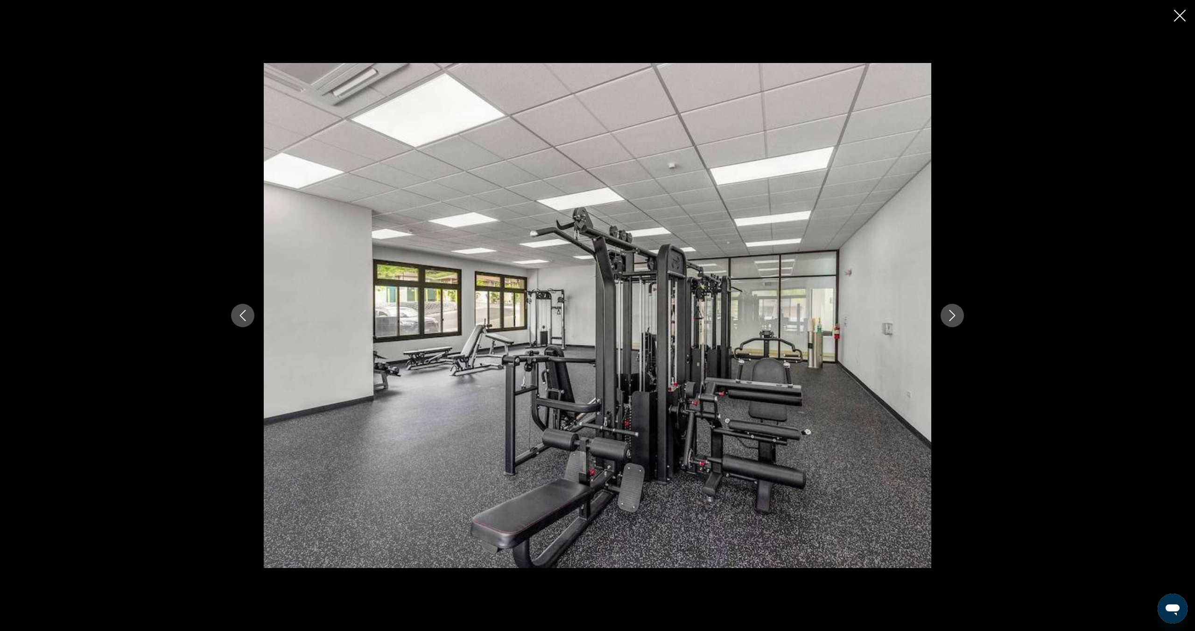
click at [950, 317] on icon "Next image" at bounding box center [951, 315] width 11 height 11
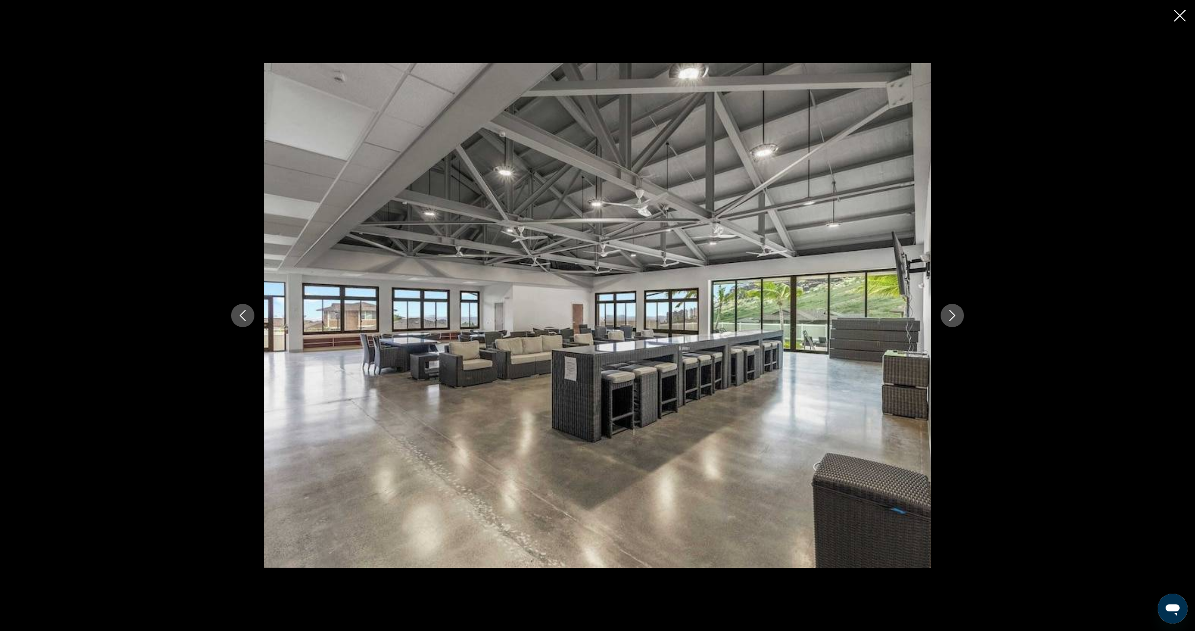
click at [950, 317] on icon "Next image" at bounding box center [951, 315] width 11 height 11
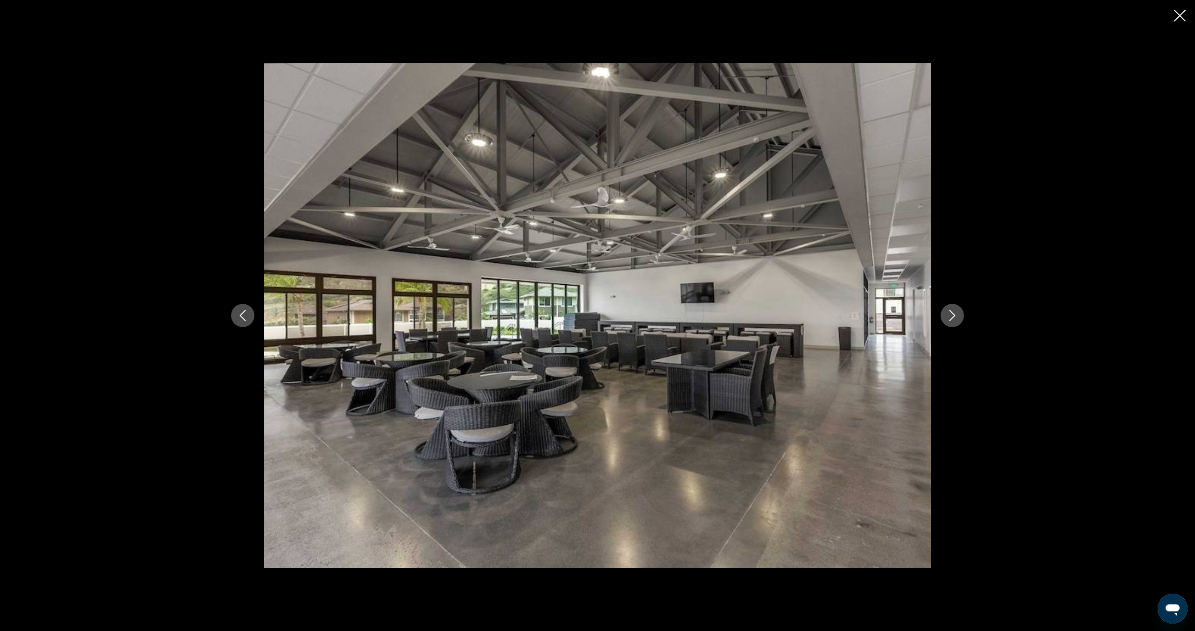
click at [950, 317] on icon "Next image" at bounding box center [951, 315] width 11 height 11
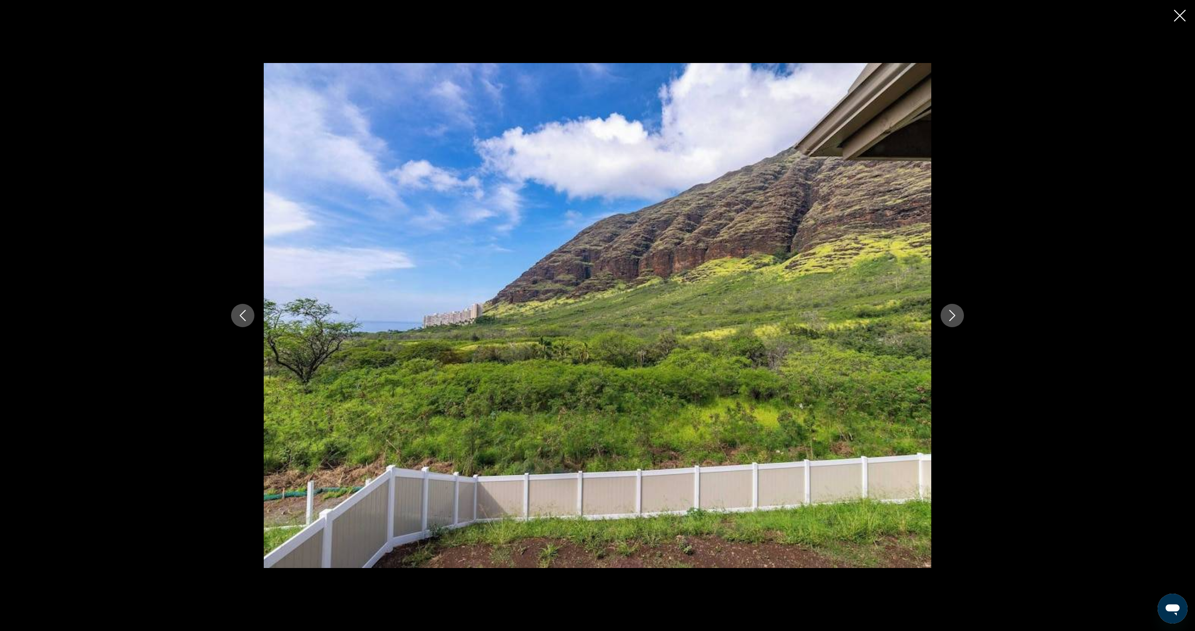
click at [950, 317] on icon "Next image" at bounding box center [951, 315] width 11 height 11
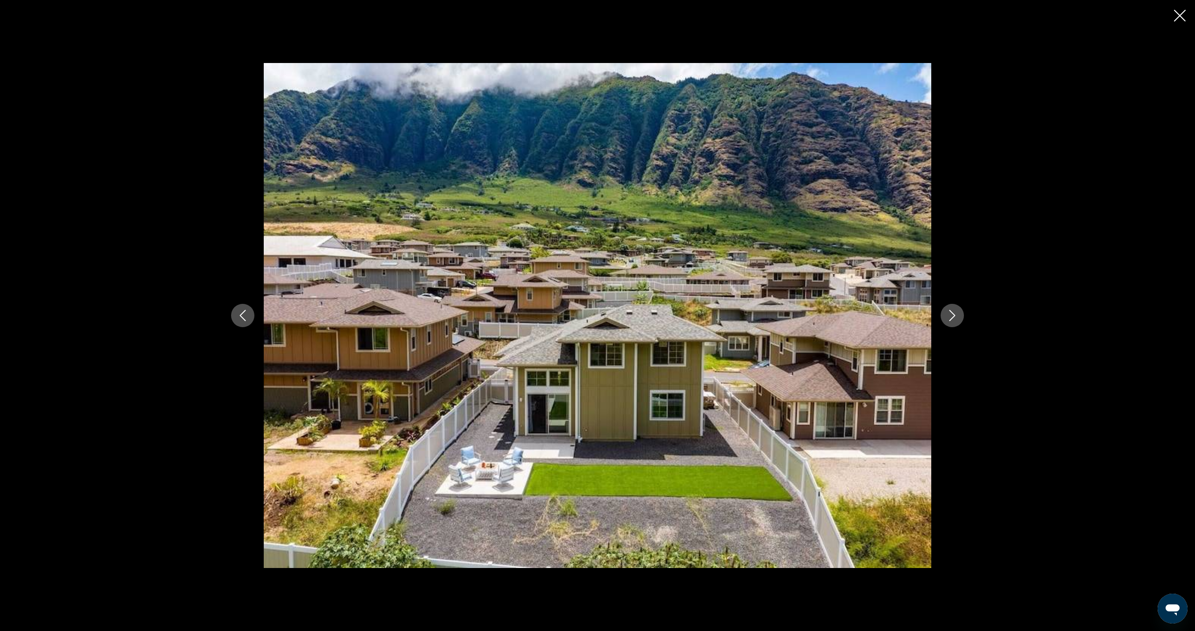
click at [950, 317] on icon "Next image" at bounding box center [951, 315] width 11 height 11
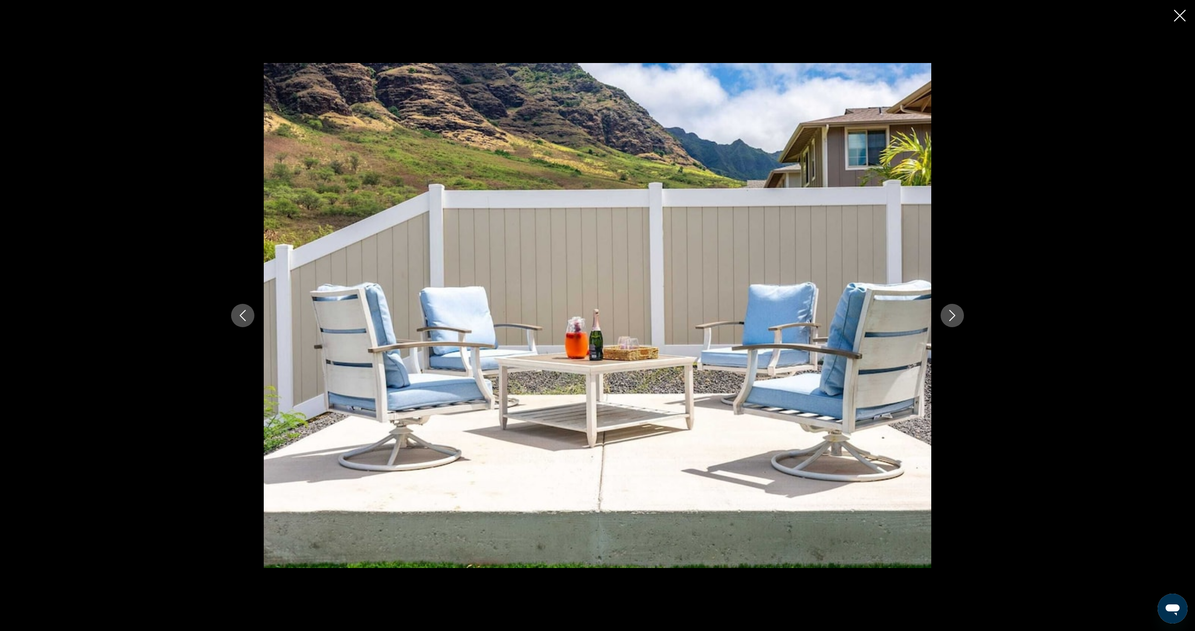
click at [950, 317] on icon "Next image" at bounding box center [951, 315] width 11 height 11
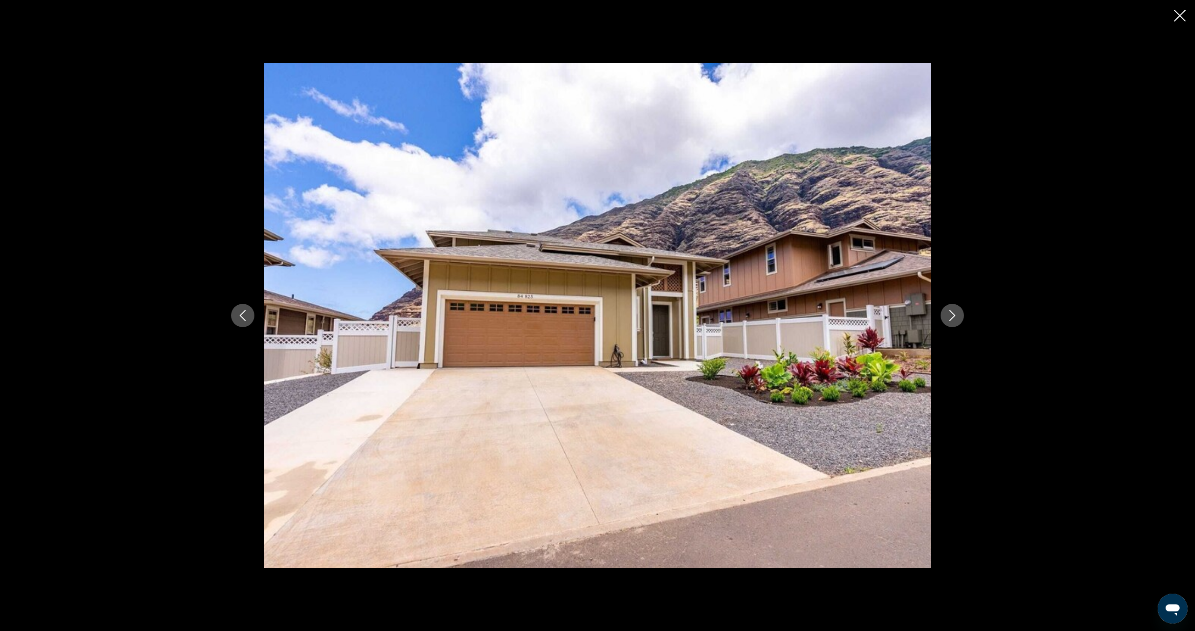
click at [1181, 20] on icon "Close slideshow" at bounding box center [1180, 16] width 12 height 12
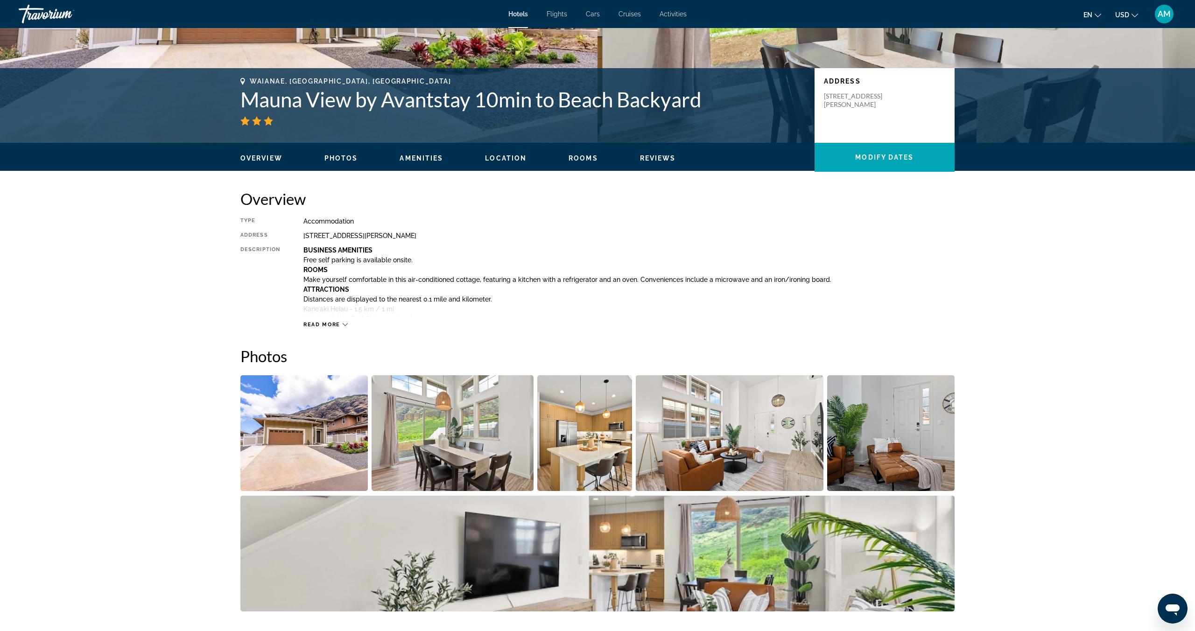
scroll to position [166, 0]
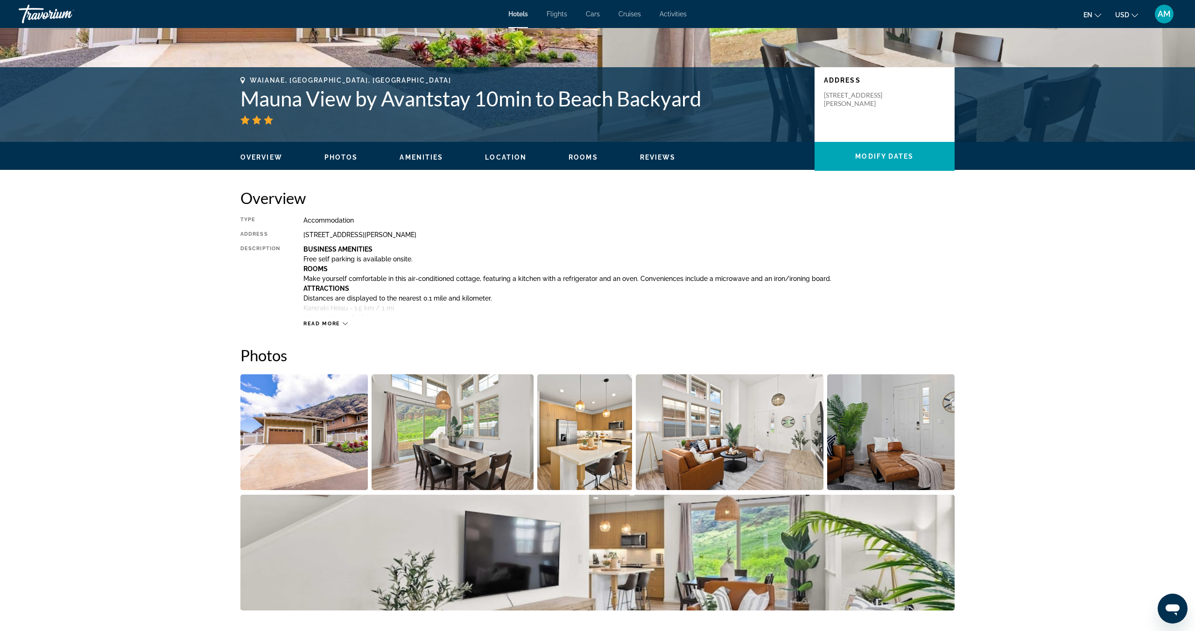
click at [345, 325] on icon "Main content" at bounding box center [344, 323] width 5 height 5
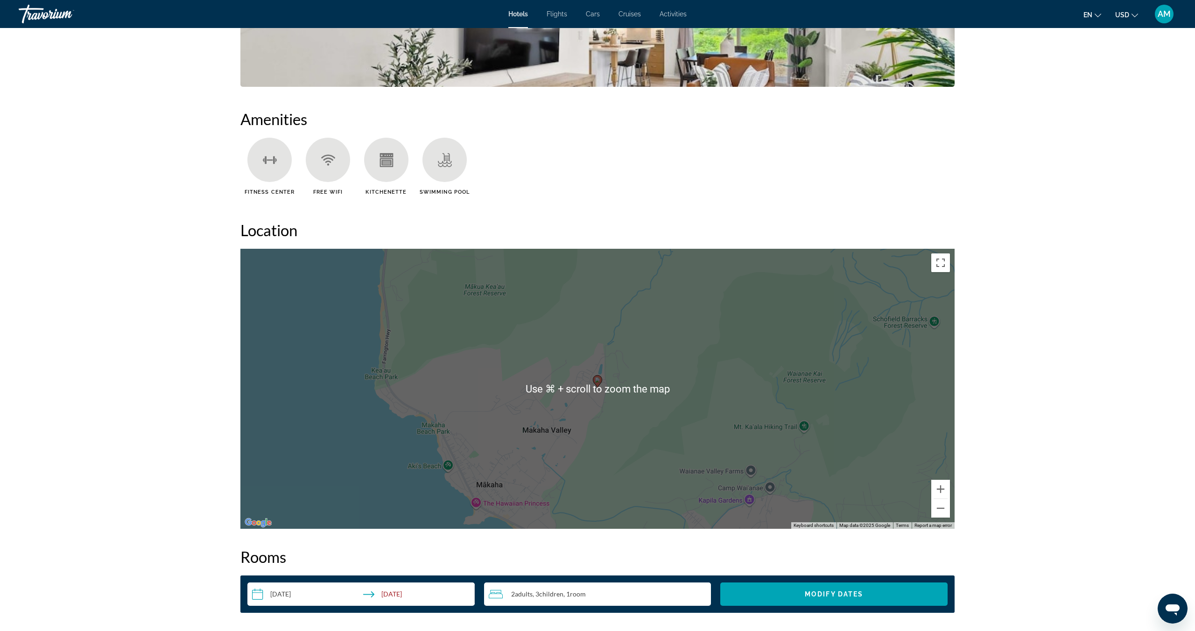
scroll to position [1005, 0]
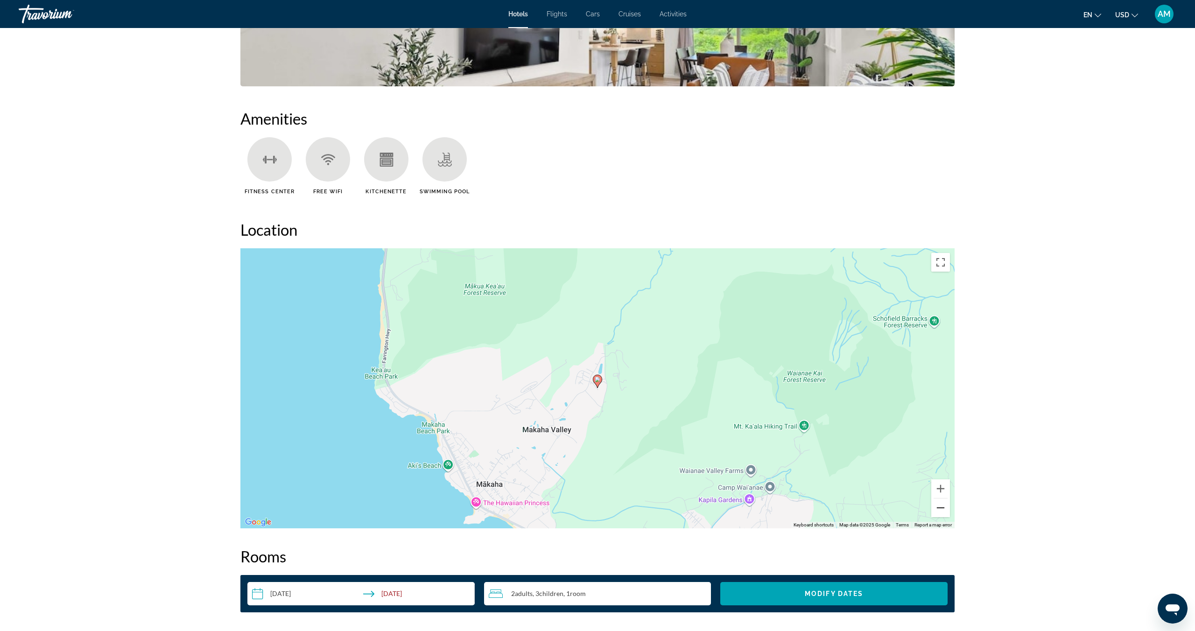
click at [944, 506] on button "Zoom out" at bounding box center [940, 507] width 19 height 19
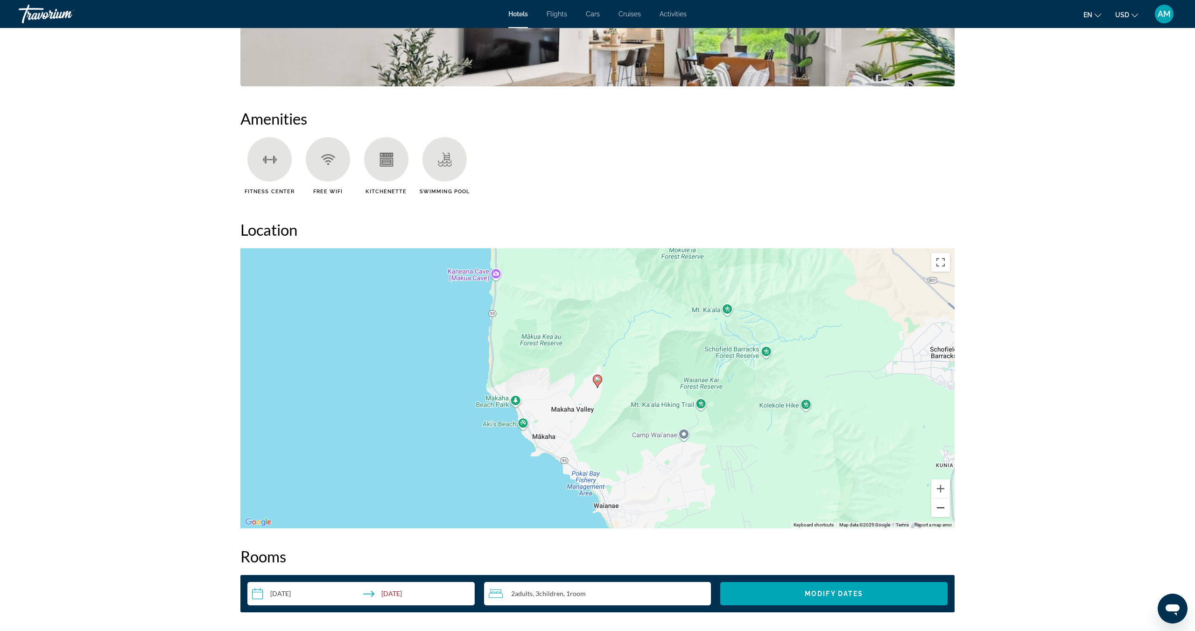
click at [944, 506] on button "Zoom out" at bounding box center [940, 507] width 19 height 19
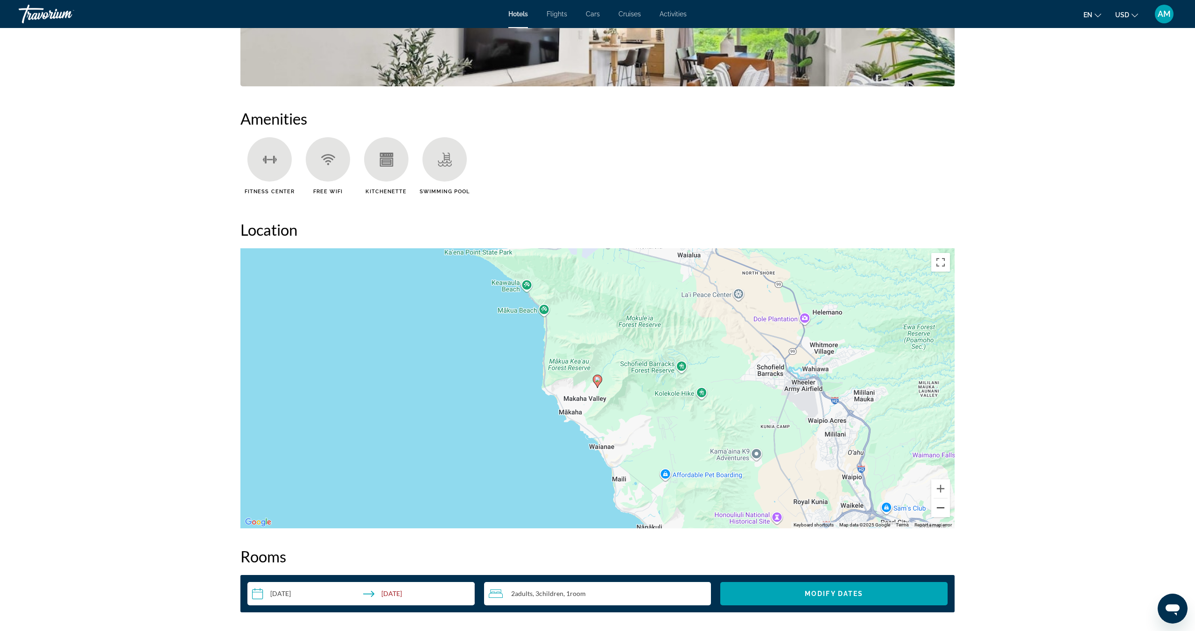
click at [944, 506] on button "Zoom out" at bounding box center [940, 507] width 19 height 19
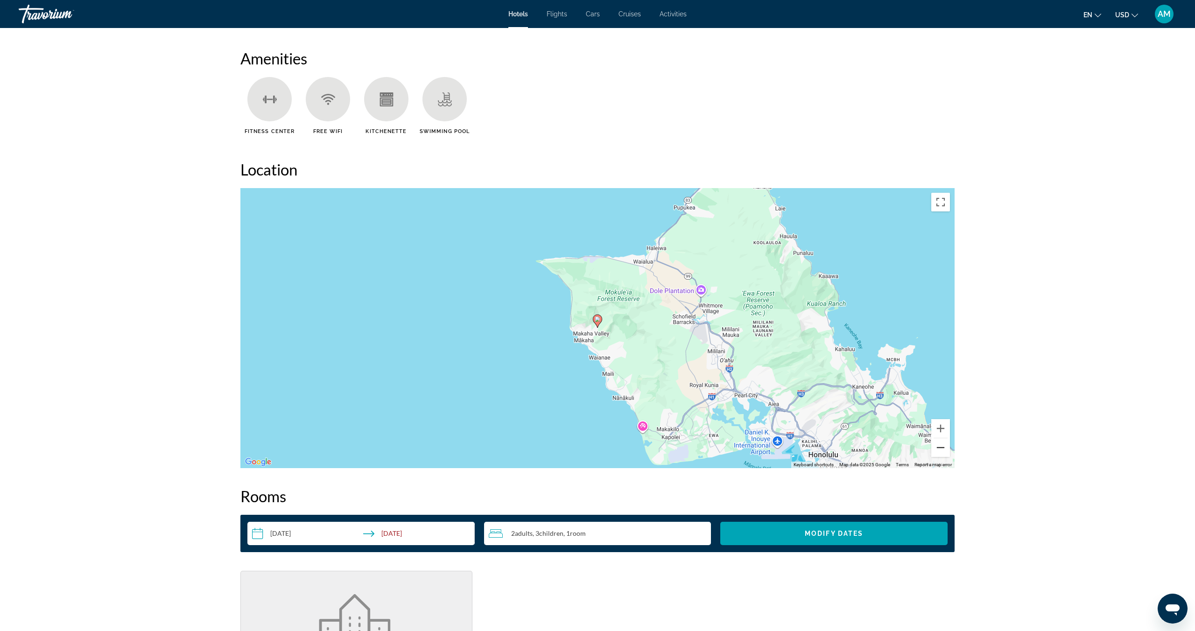
scroll to position [1066, 0]
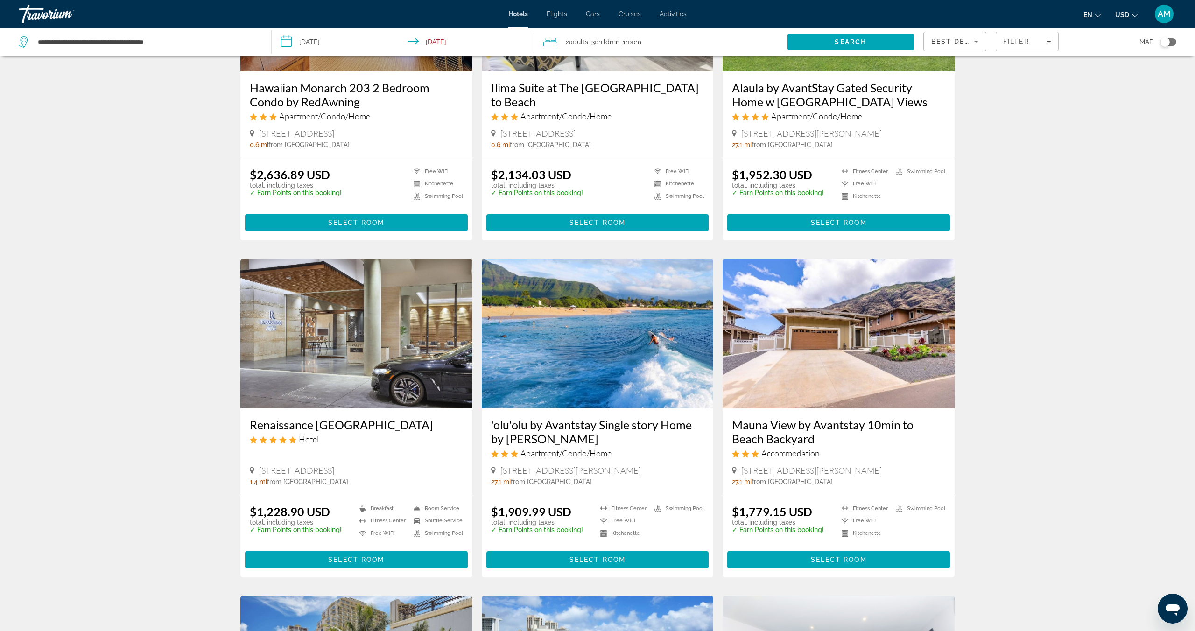
scroll to position [173, 0]
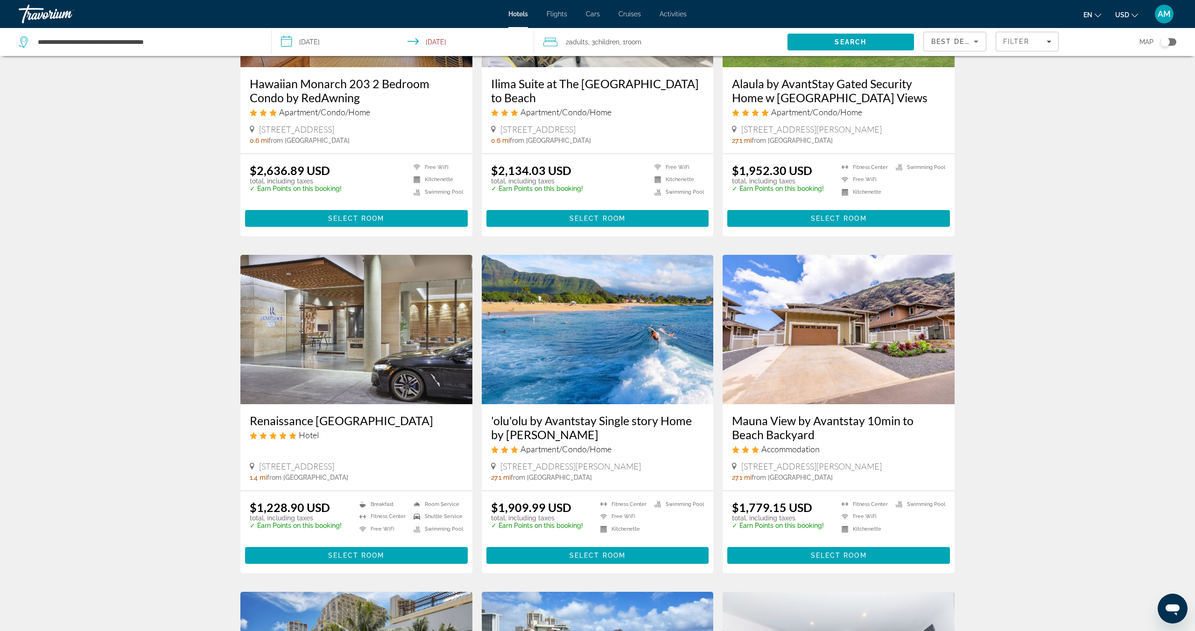
click at [347, 356] on img "Main content" at bounding box center [356, 329] width 232 height 149
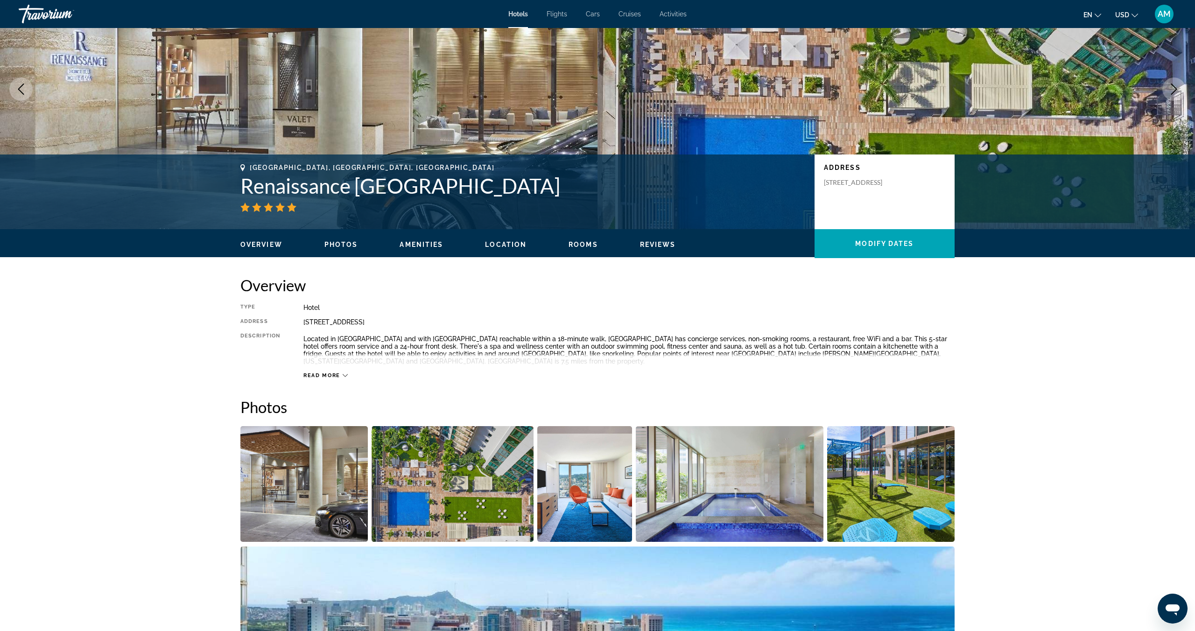
scroll to position [102, 0]
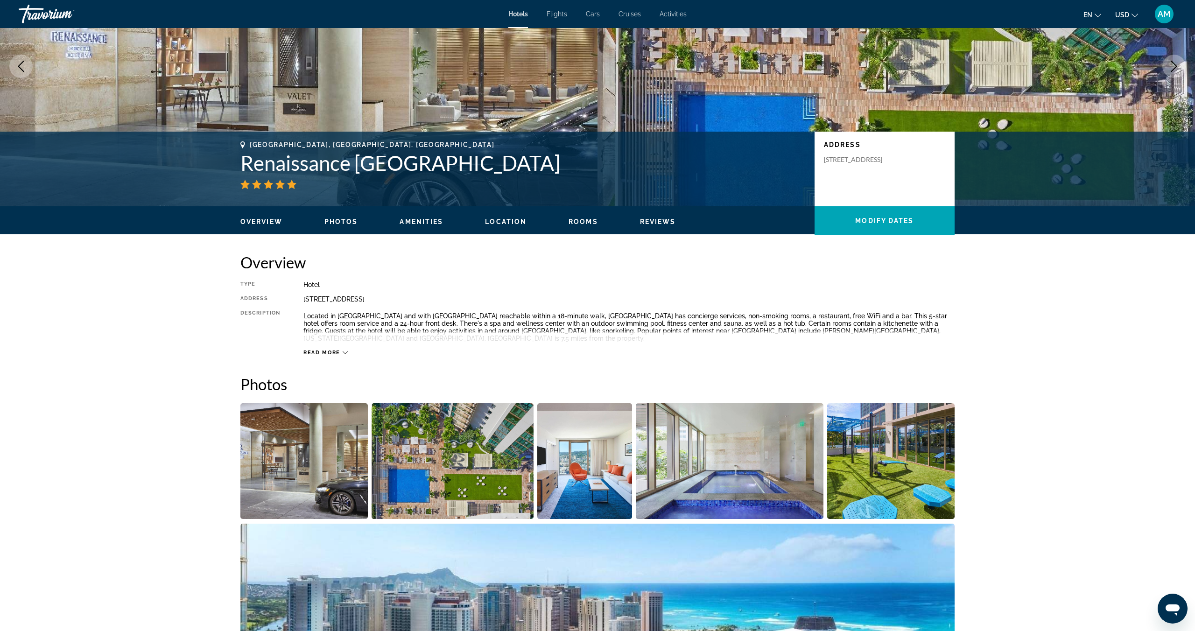
click at [339, 440] on img "Open full-screen image slider" at bounding box center [303, 461] width 127 height 116
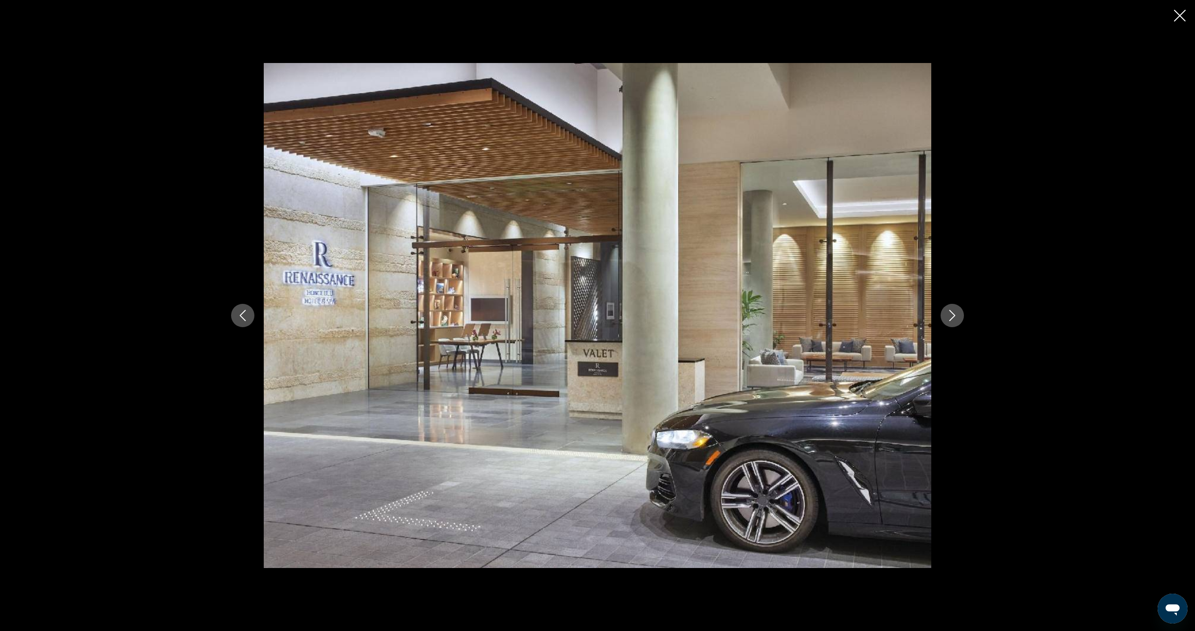
click at [951, 317] on icon "Next image" at bounding box center [952, 315] width 6 height 11
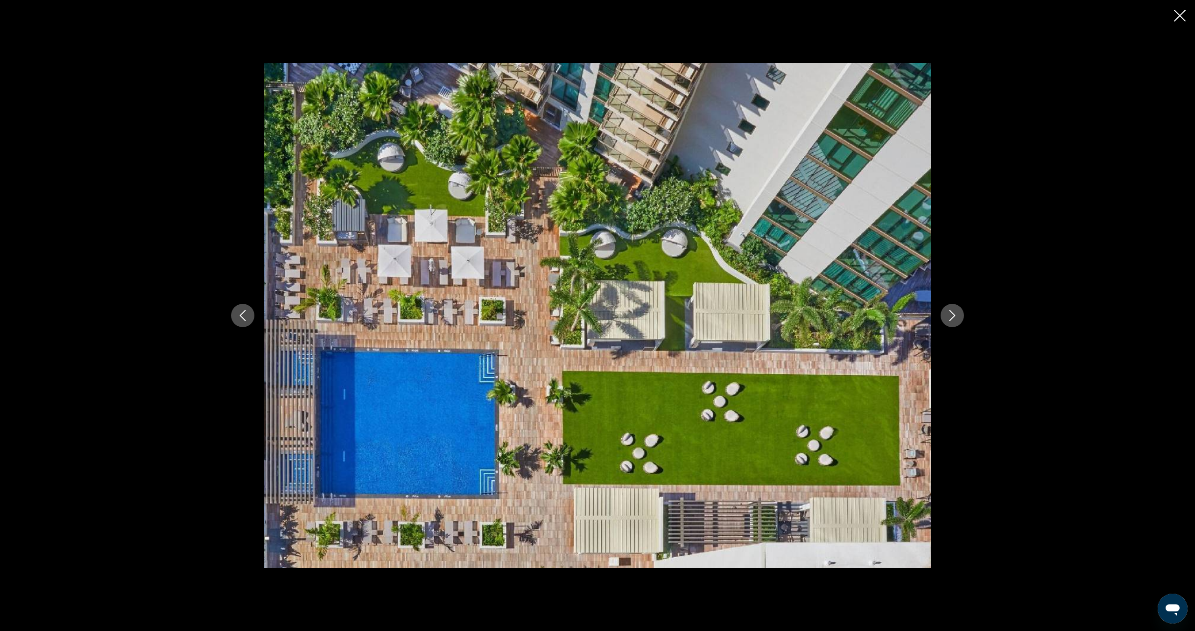
click at [951, 317] on icon "Next image" at bounding box center [952, 315] width 6 height 11
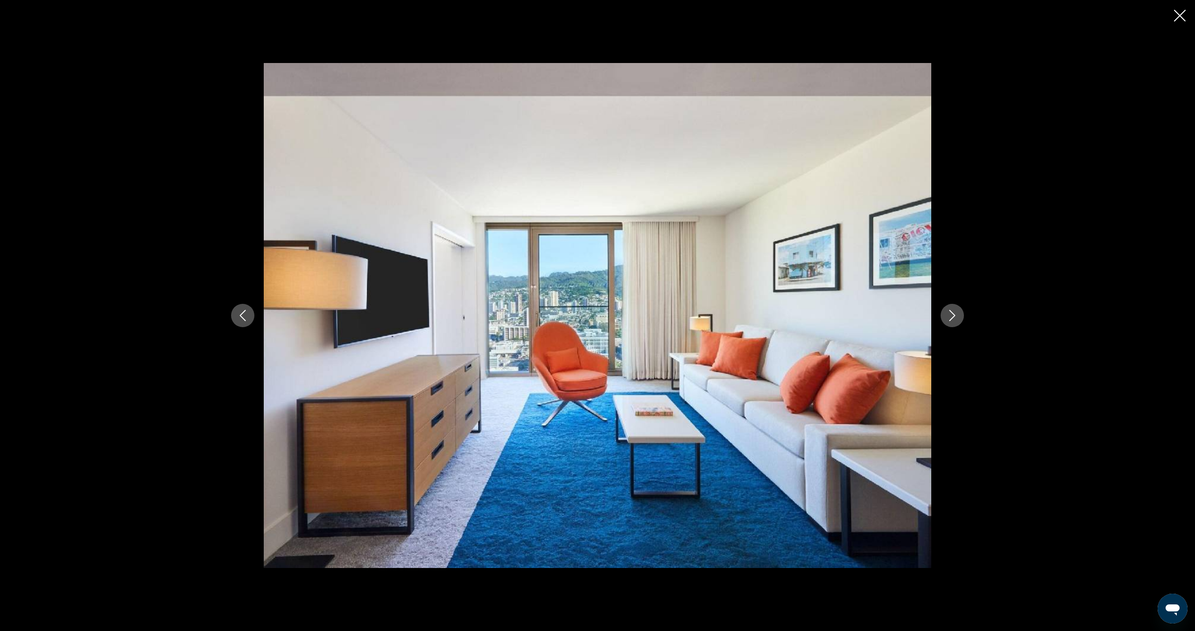
click at [951, 317] on icon "Next image" at bounding box center [952, 315] width 6 height 11
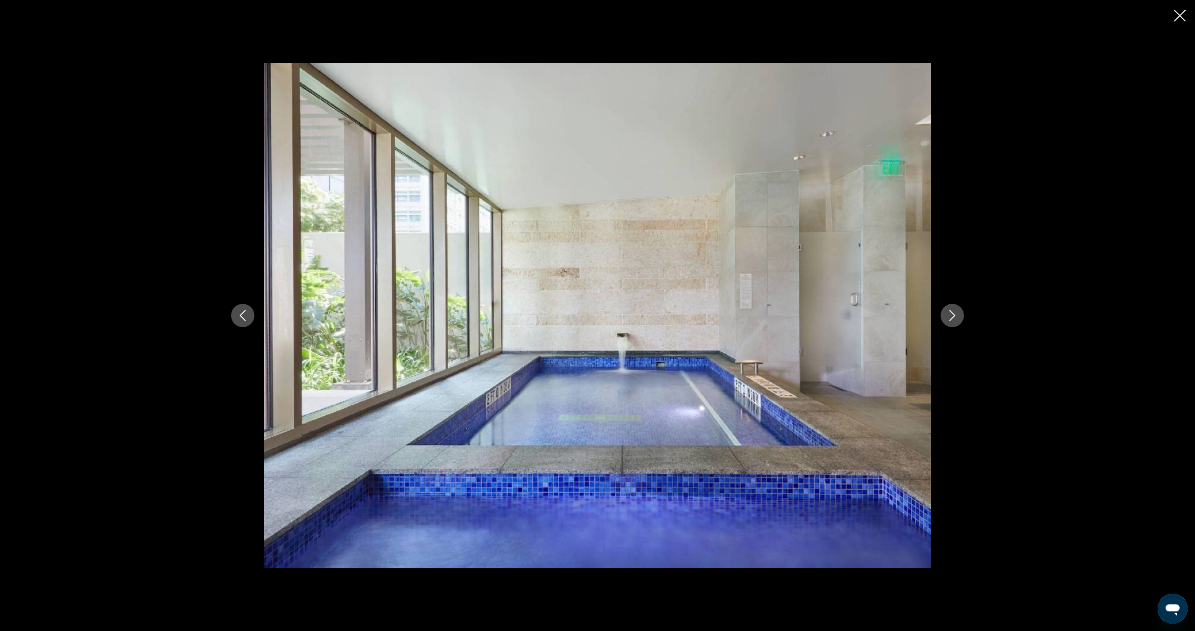
click at [951, 317] on icon "Next image" at bounding box center [952, 315] width 6 height 11
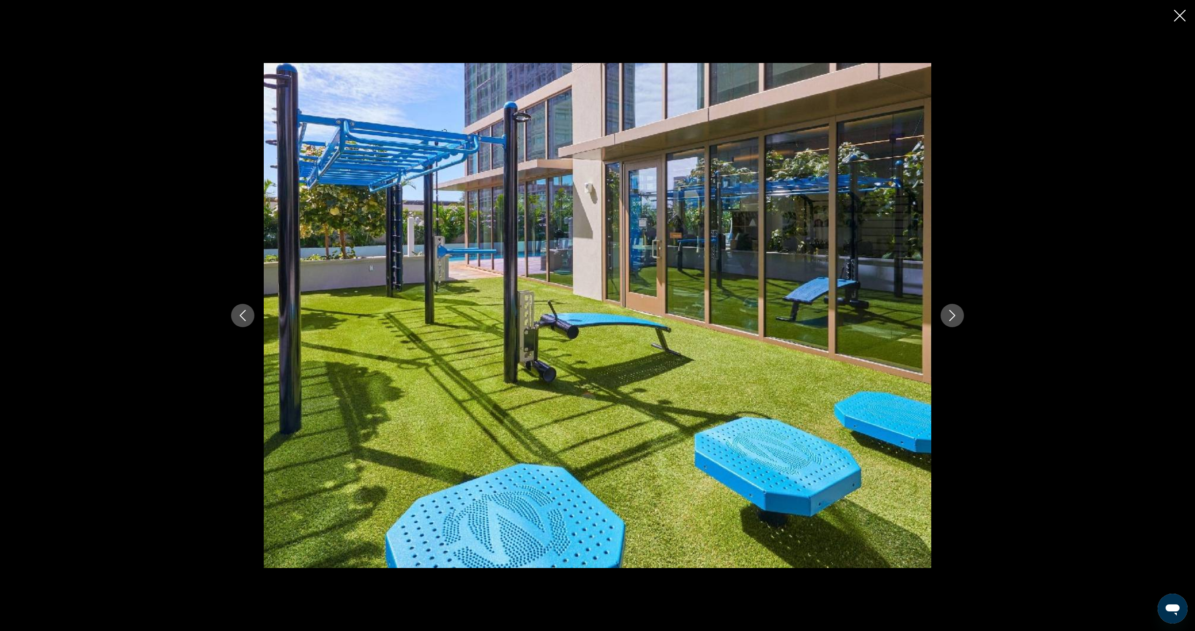
click at [951, 317] on icon "Next image" at bounding box center [952, 315] width 6 height 11
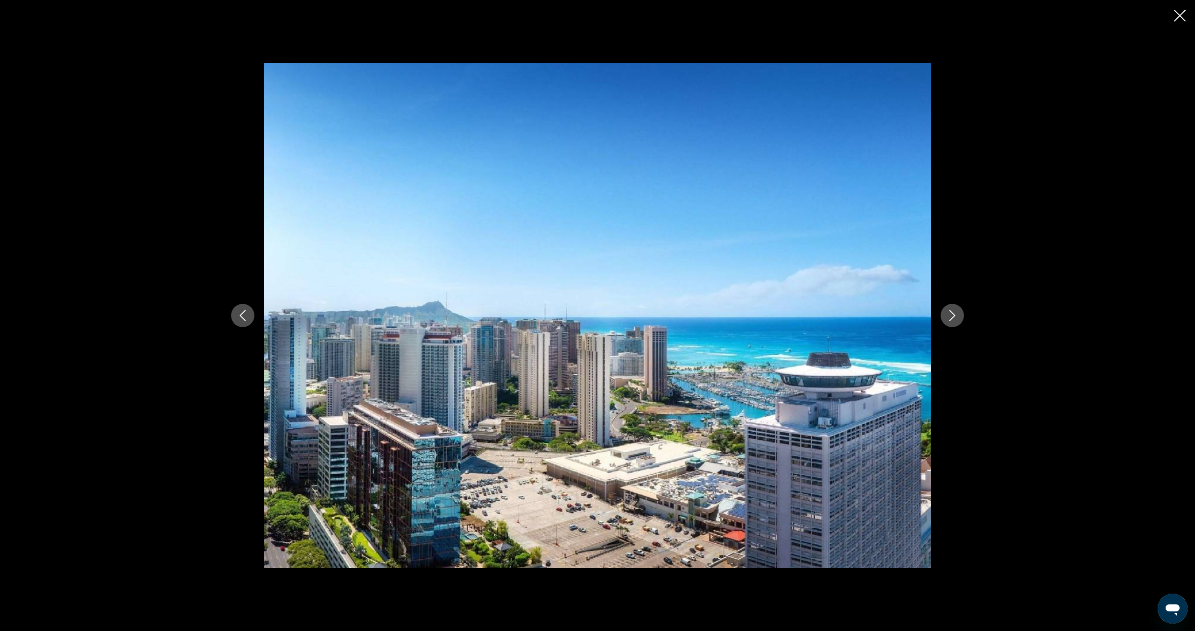
click at [951, 317] on icon "Next image" at bounding box center [952, 315] width 6 height 11
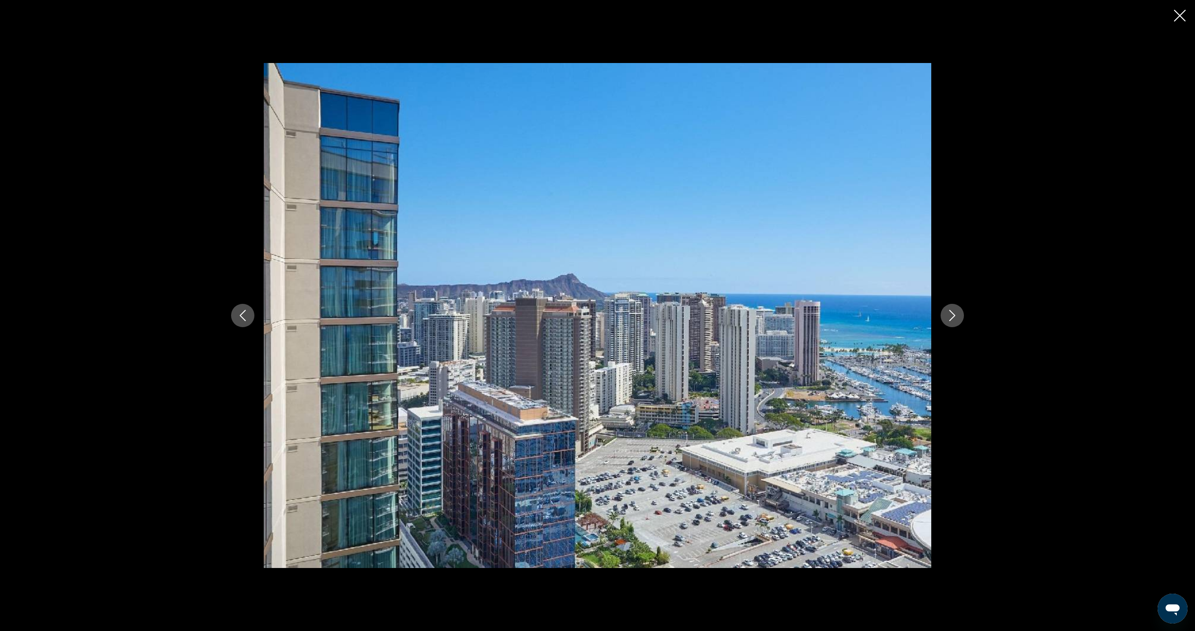
click at [951, 317] on icon "Next image" at bounding box center [952, 315] width 6 height 11
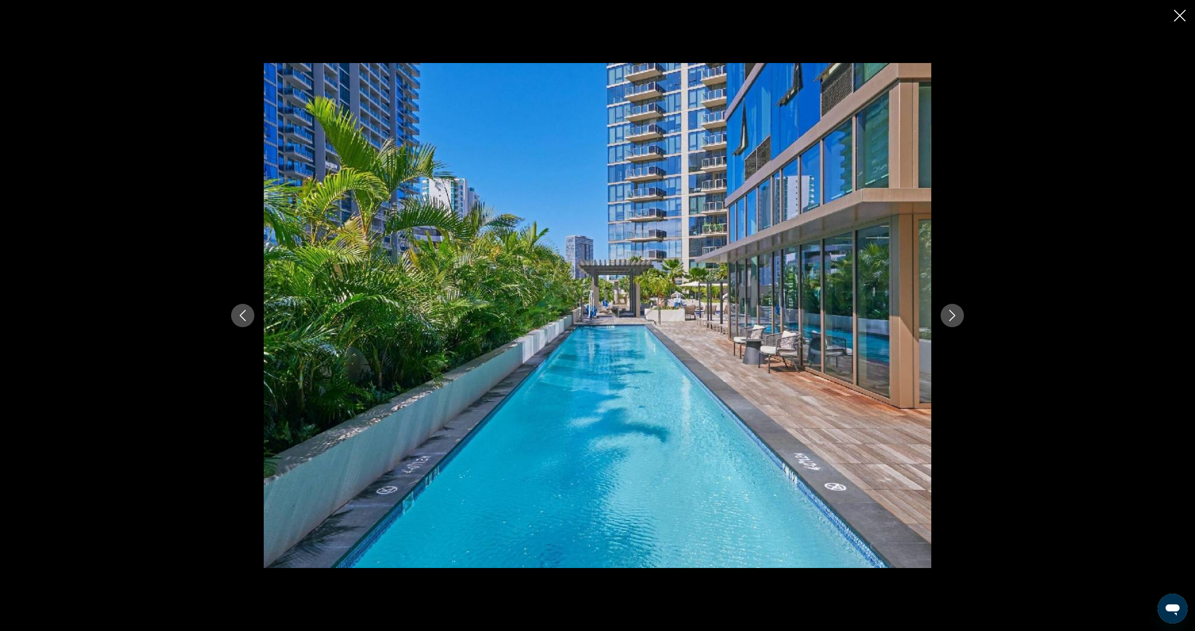
click at [951, 317] on icon "Next image" at bounding box center [952, 315] width 6 height 11
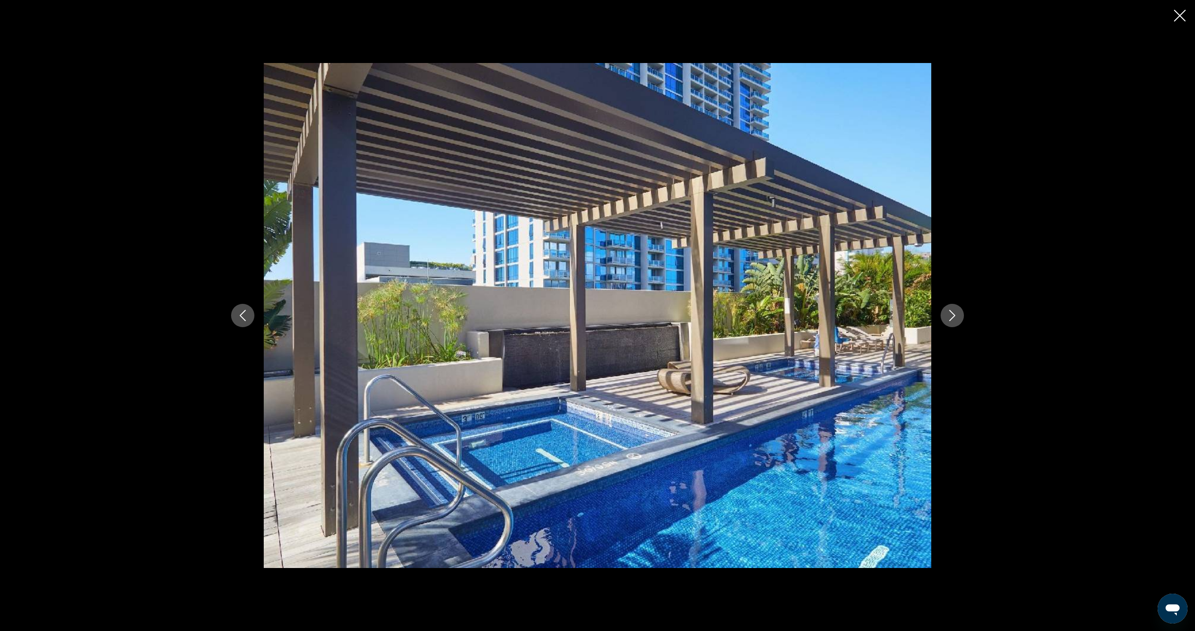
click at [951, 317] on icon "Next image" at bounding box center [952, 315] width 6 height 11
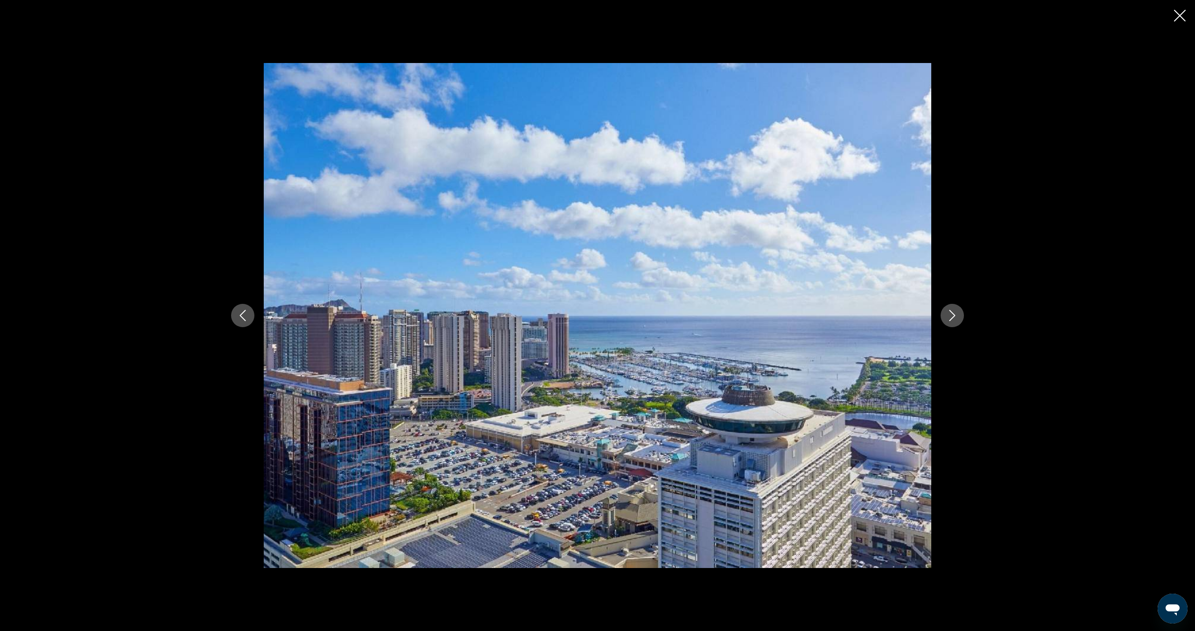
click at [951, 317] on icon "Next image" at bounding box center [952, 315] width 6 height 11
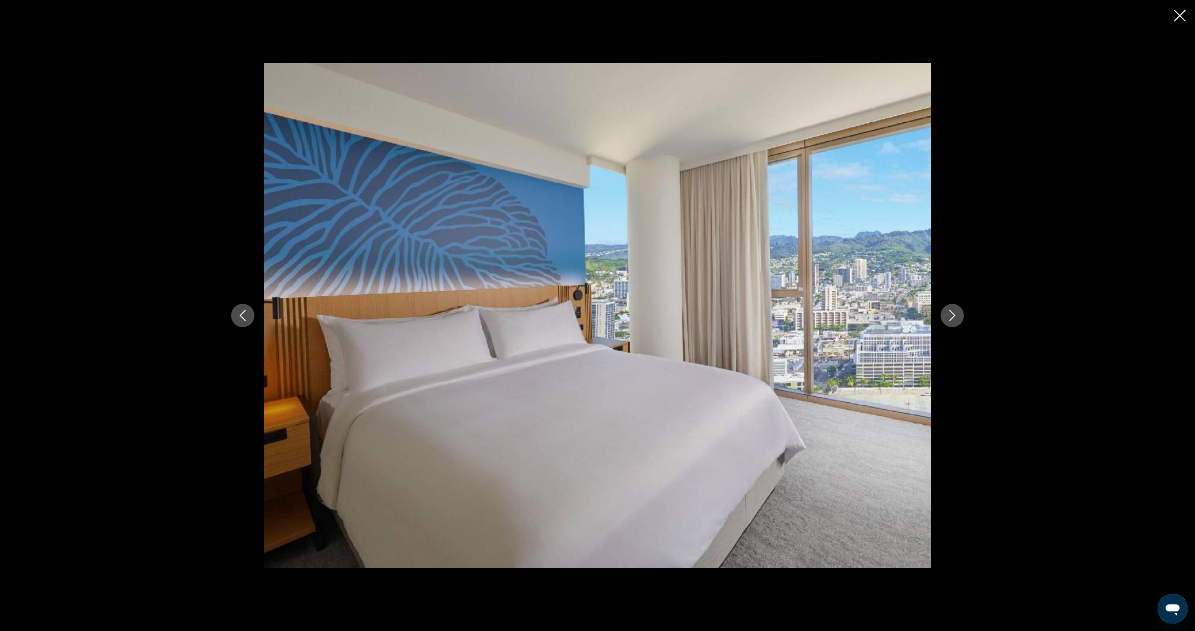
click at [957, 314] on button "Next image" at bounding box center [951, 315] width 23 height 23
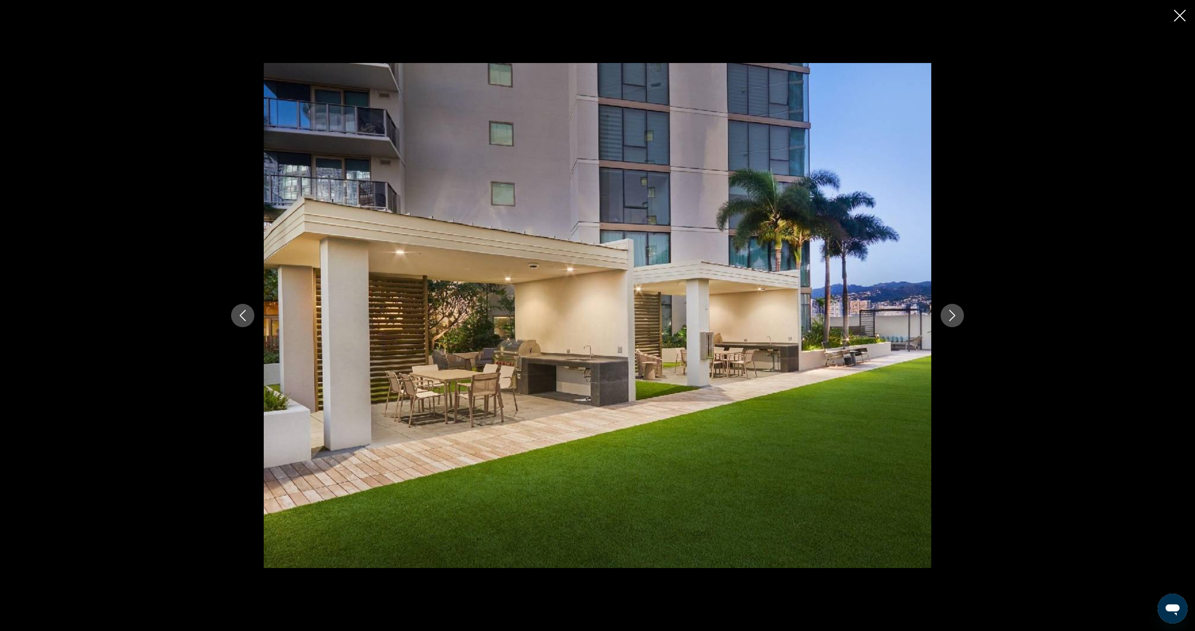
scroll to position [110, 0]
click at [957, 314] on icon "Next image" at bounding box center [951, 315] width 11 height 11
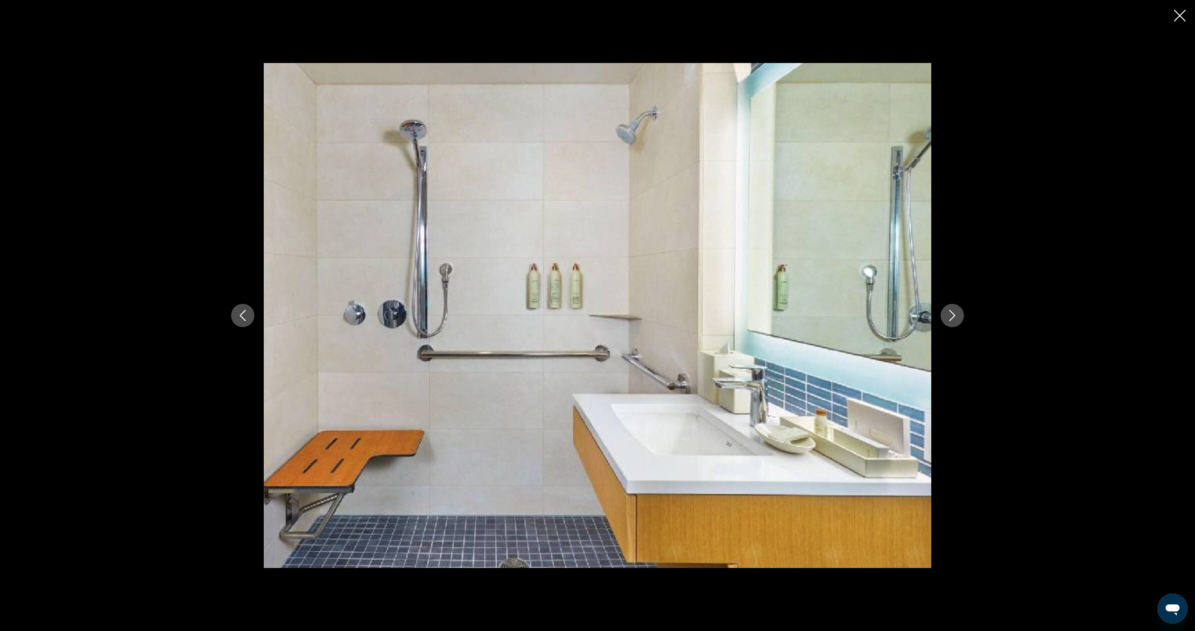
click at [957, 314] on icon "Next image" at bounding box center [951, 315] width 11 height 11
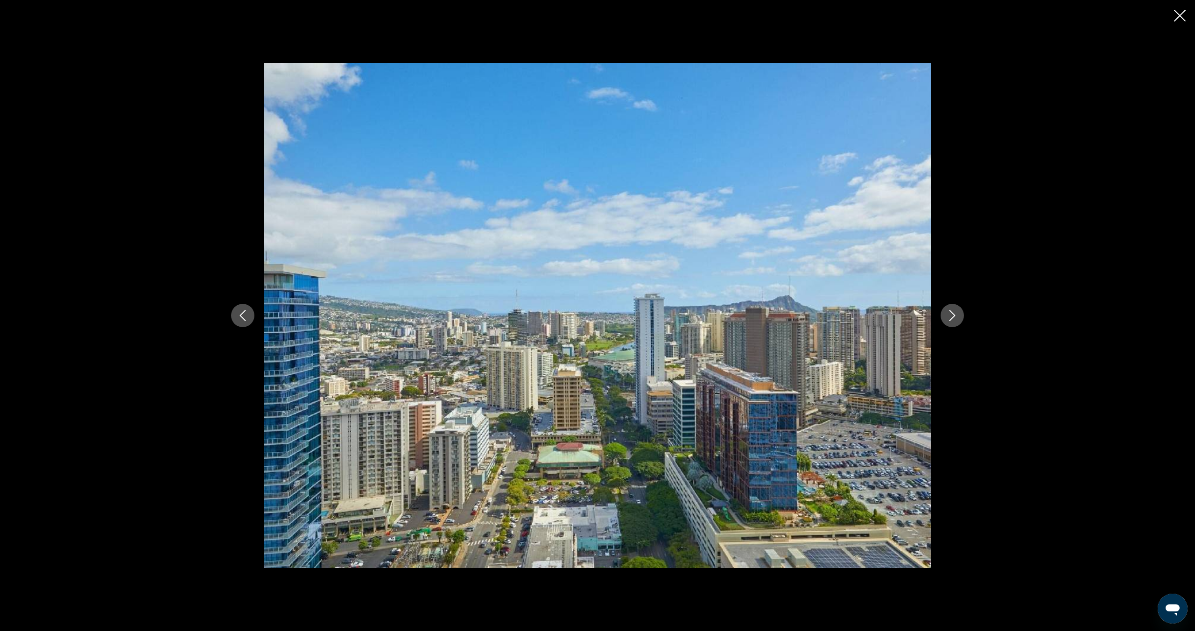
click at [957, 314] on icon "Next image" at bounding box center [951, 315] width 11 height 11
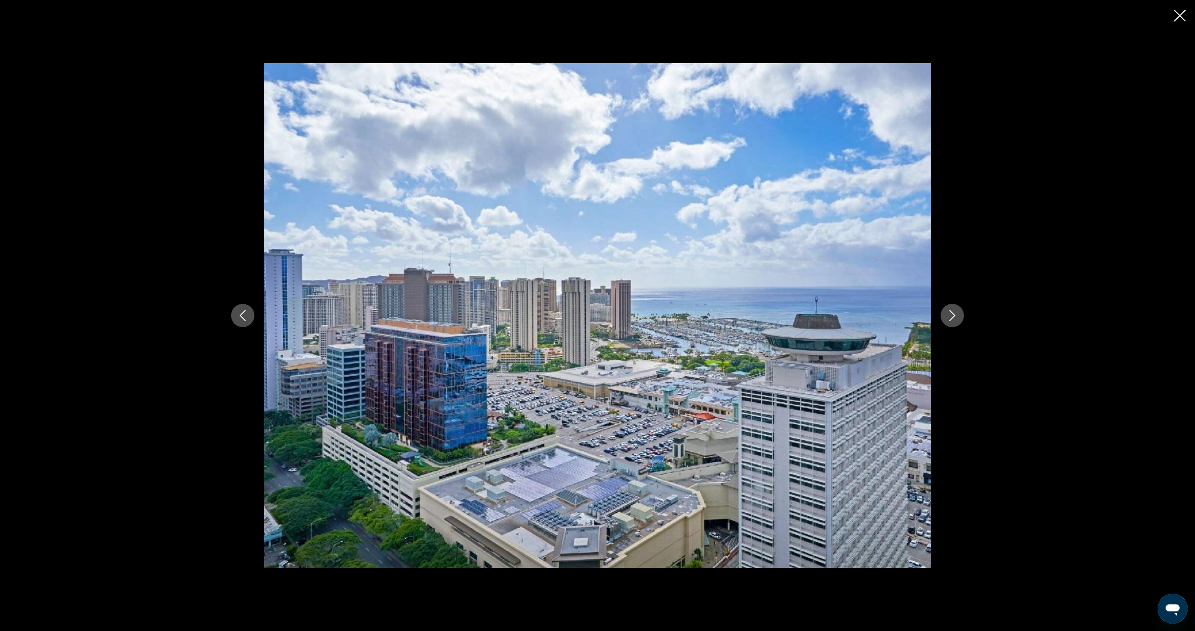
click at [957, 314] on icon "Next image" at bounding box center [951, 315] width 11 height 11
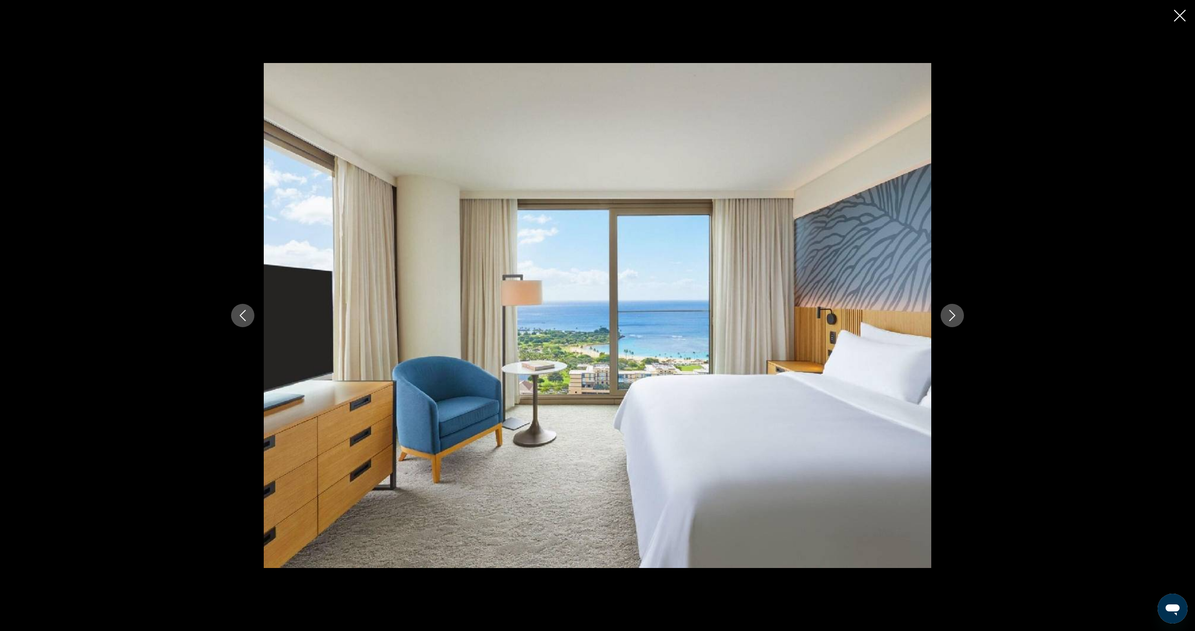
click at [957, 314] on icon "Next image" at bounding box center [951, 315] width 11 height 11
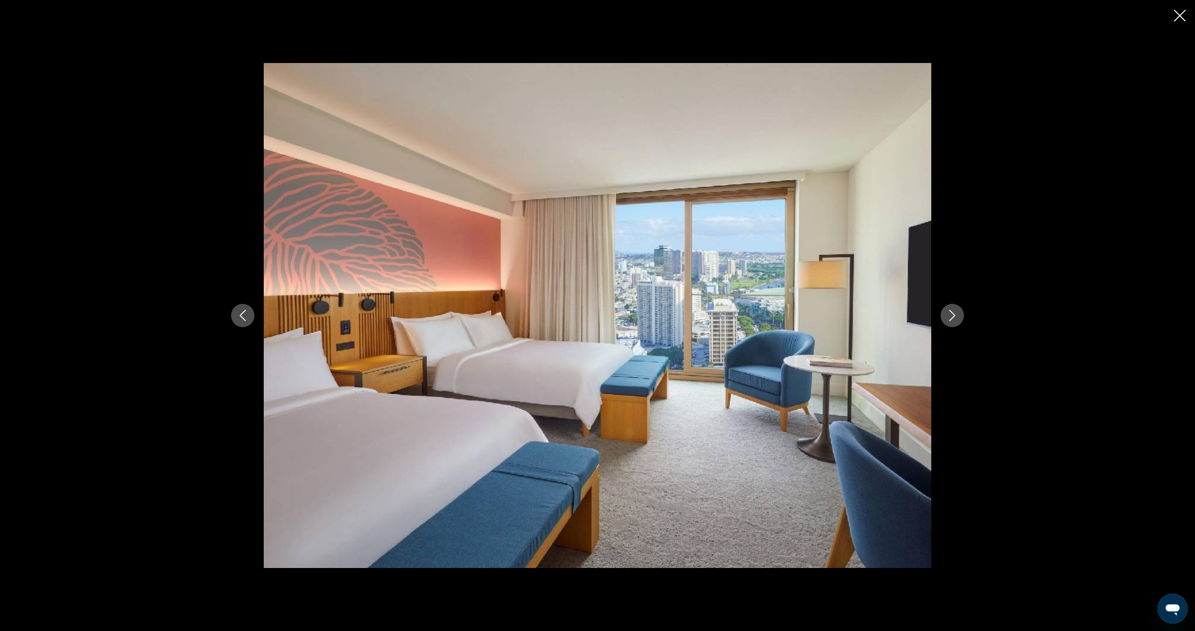
click at [957, 314] on icon "Next image" at bounding box center [951, 315] width 11 height 11
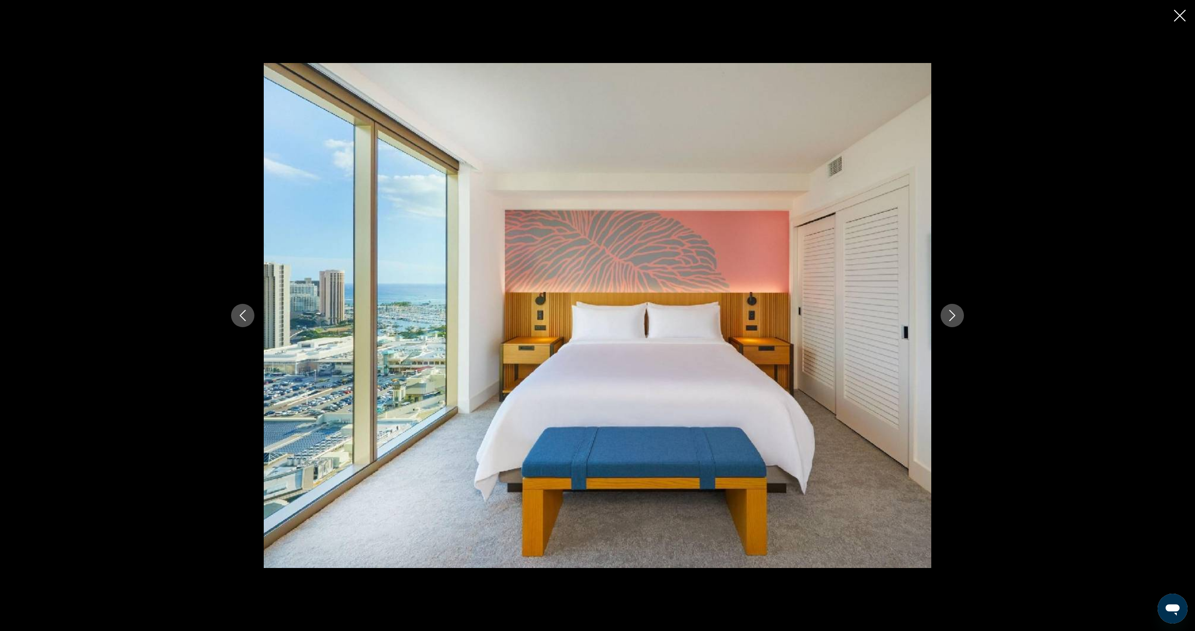
click at [957, 314] on icon "Next image" at bounding box center [951, 315] width 11 height 11
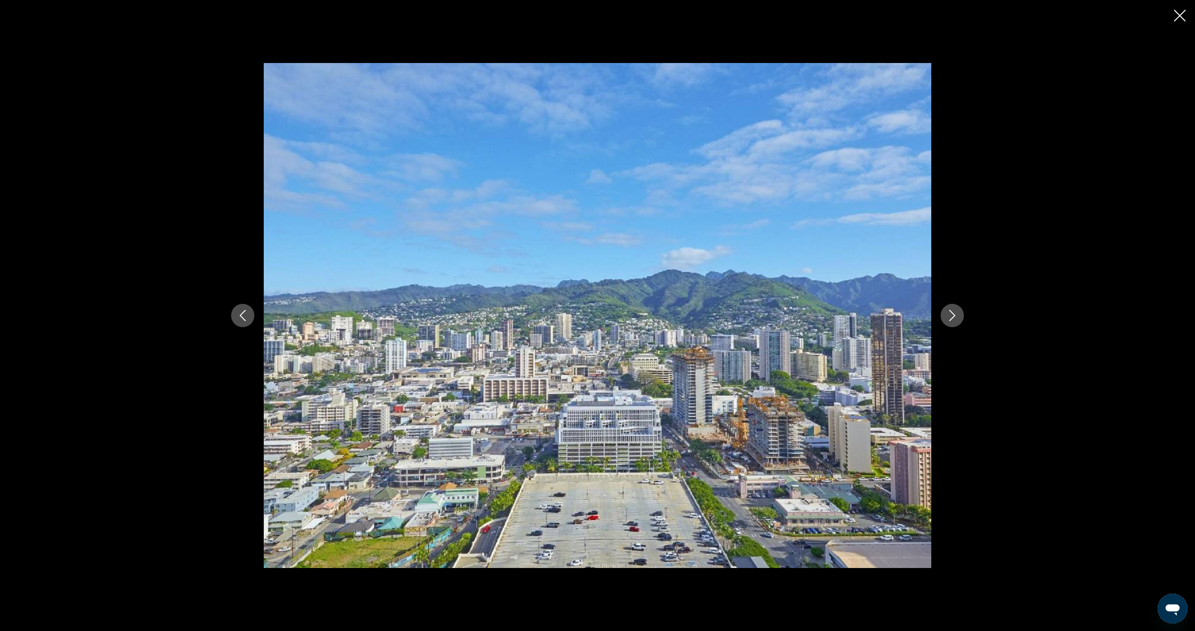
click at [957, 314] on icon "Next image" at bounding box center [951, 315] width 11 height 11
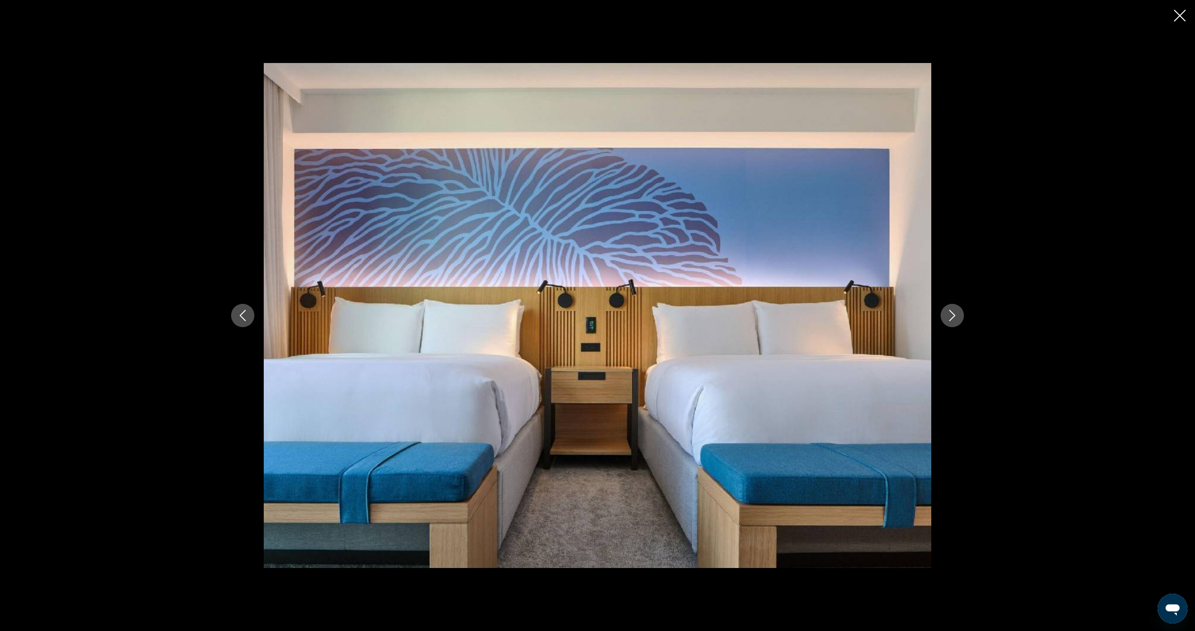
click at [957, 314] on icon "Next image" at bounding box center [951, 315] width 11 height 11
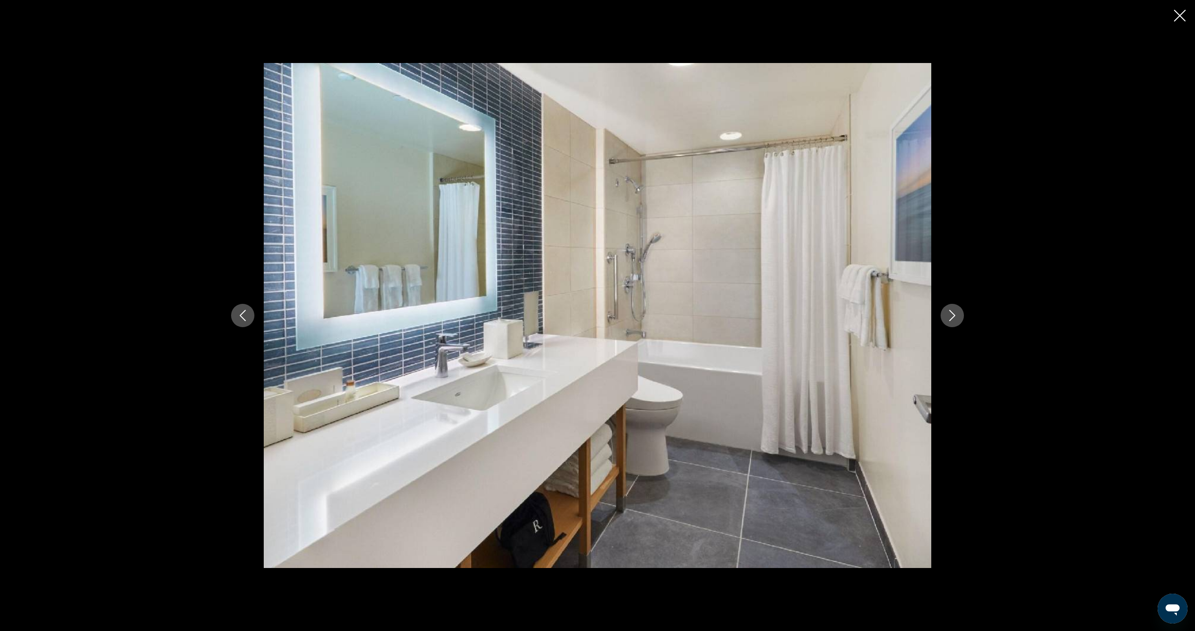
click at [957, 314] on icon "Next image" at bounding box center [951, 315] width 11 height 11
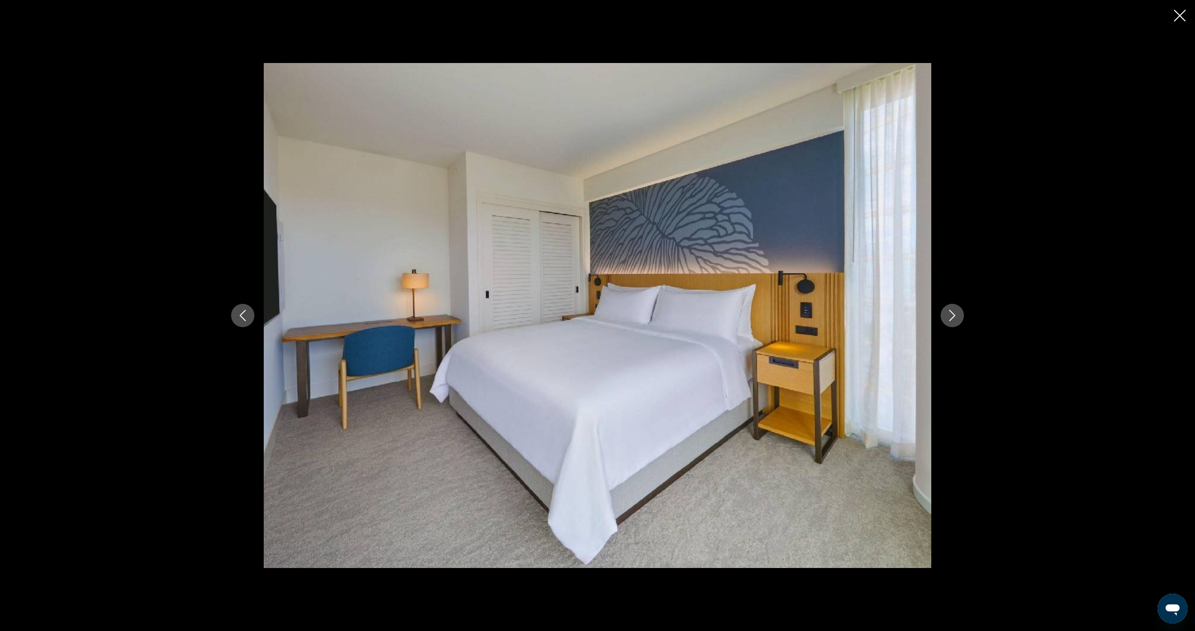
click at [957, 314] on icon "Next image" at bounding box center [951, 315] width 11 height 11
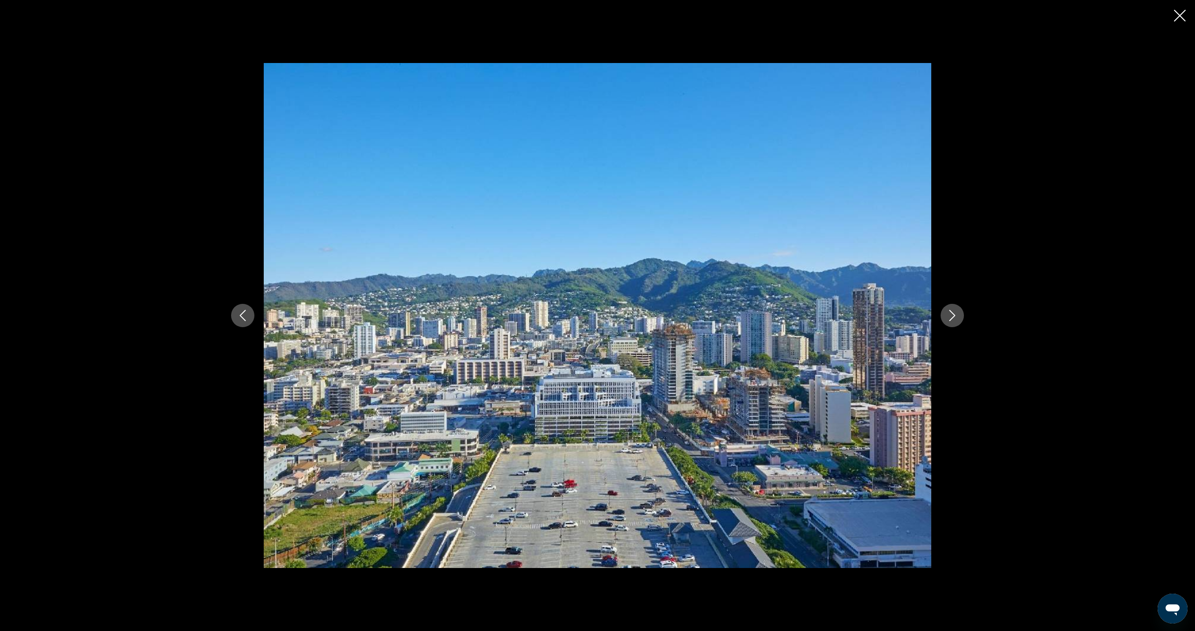
click at [957, 314] on icon "Next image" at bounding box center [951, 315] width 11 height 11
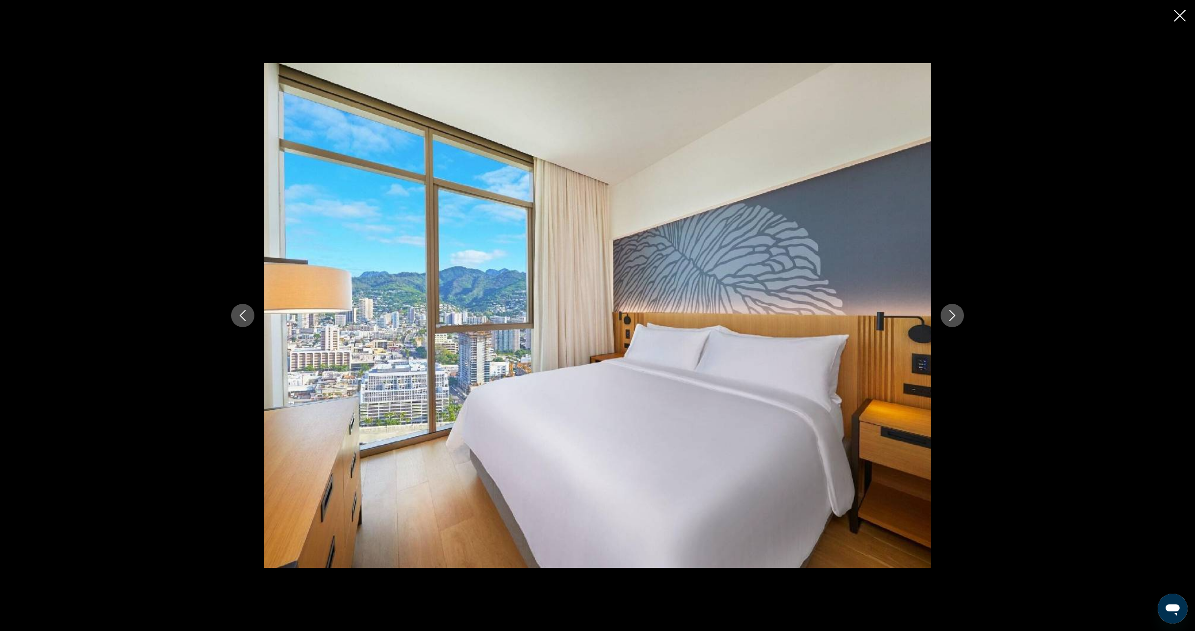
click at [957, 314] on icon "Next image" at bounding box center [951, 315] width 11 height 11
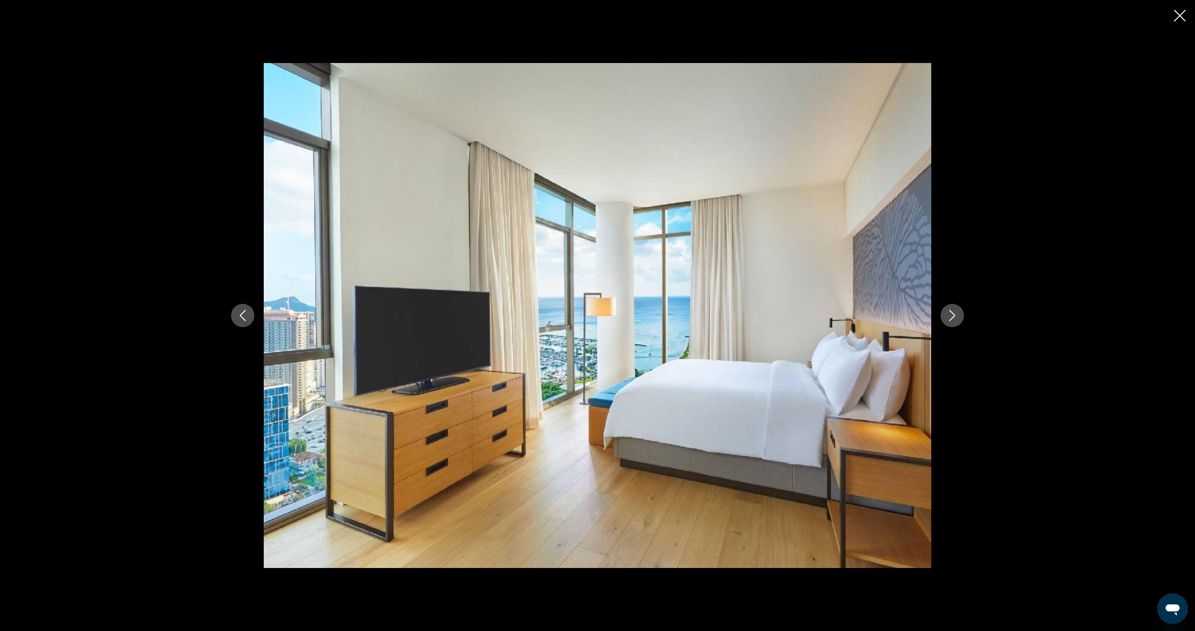
click at [957, 314] on icon "Next image" at bounding box center [951, 315] width 11 height 11
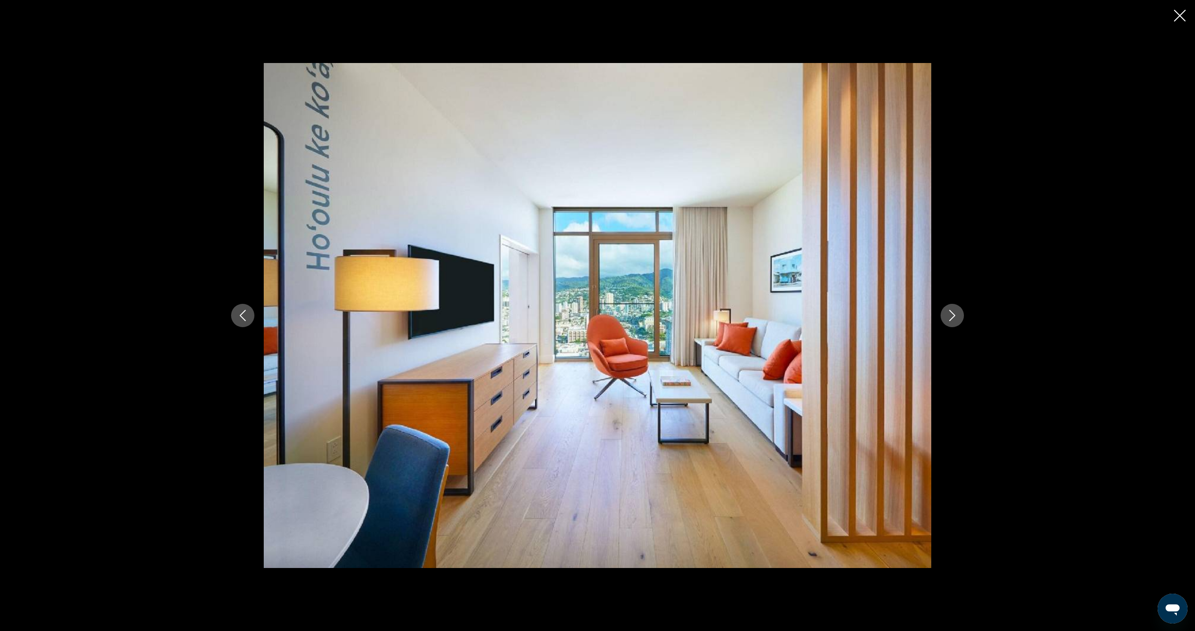
click at [957, 314] on icon "Next image" at bounding box center [951, 315] width 11 height 11
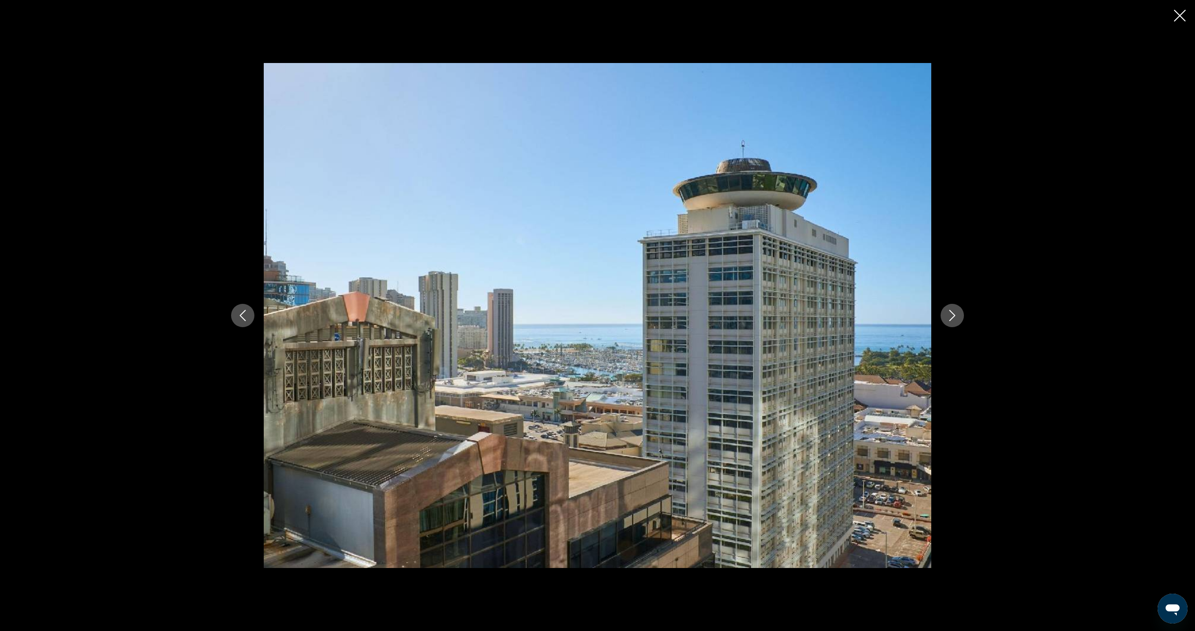
click at [957, 314] on icon "Next image" at bounding box center [951, 315] width 11 height 11
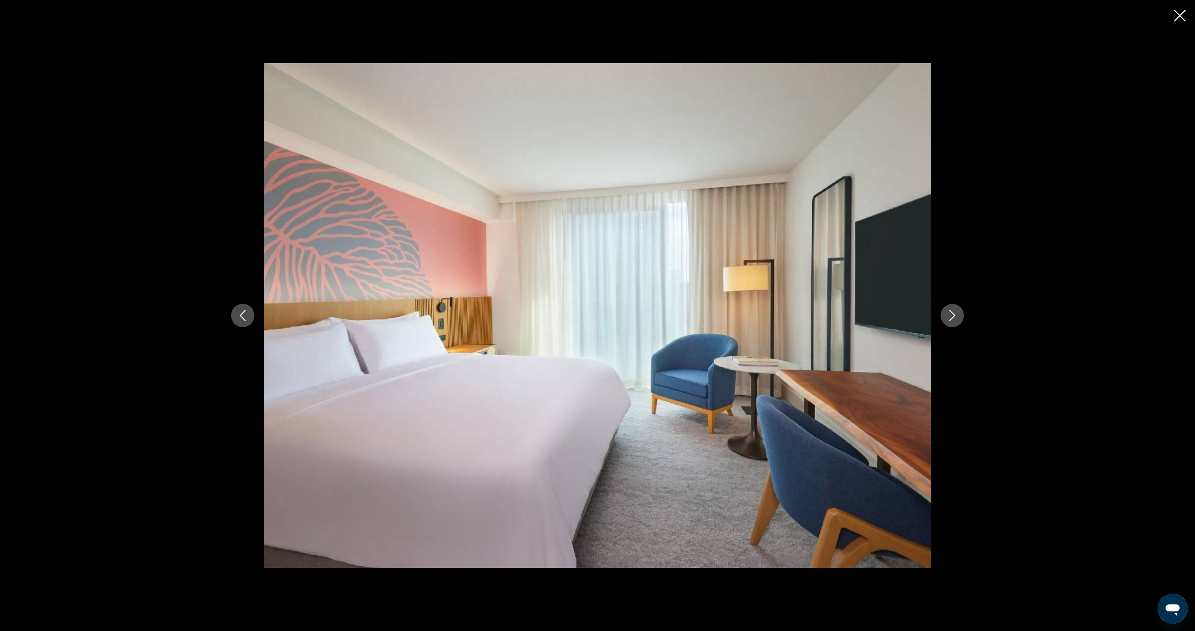
click at [957, 314] on icon "Next image" at bounding box center [951, 315] width 11 height 11
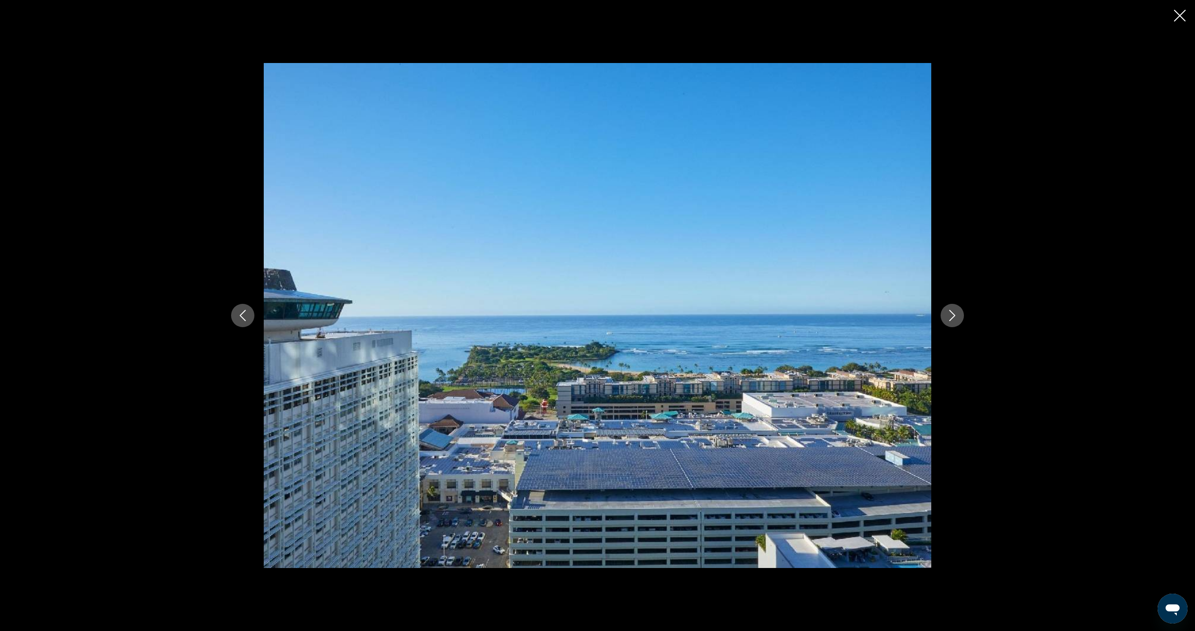
click at [957, 314] on icon "Next image" at bounding box center [951, 315] width 11 height 11
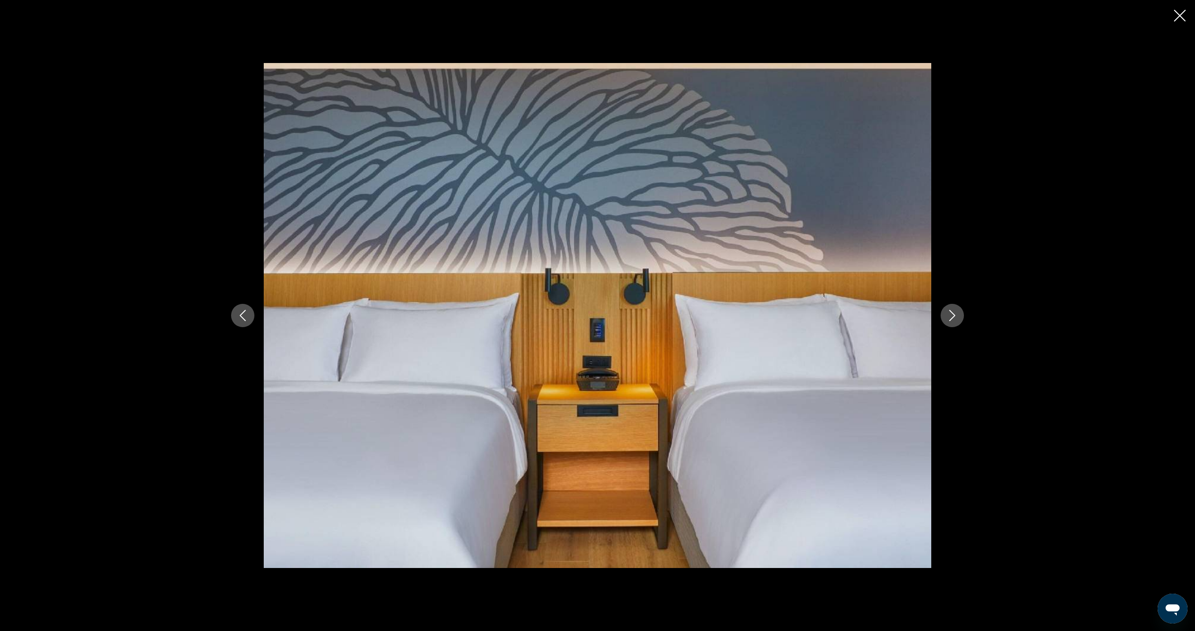
click at [957, 314] on icon "Next image" at bounding box center [951, 315] width 11 height 11
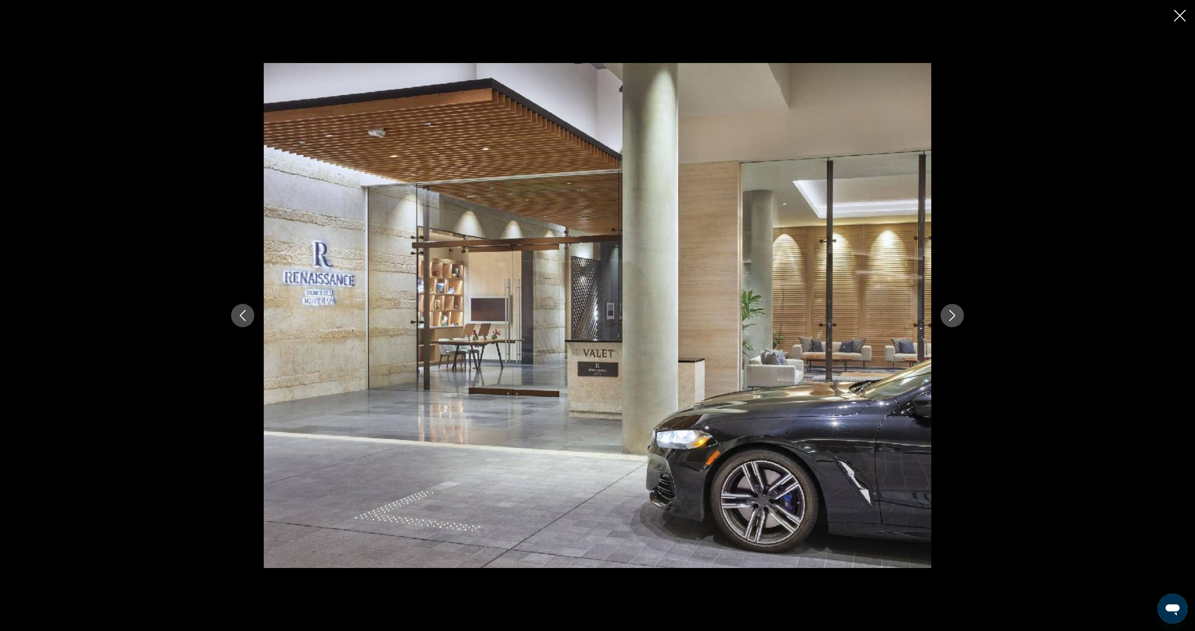
click at [1183, 16] on icon "Close slideshow" at bounding box center [1180, 16] width 12 height 12
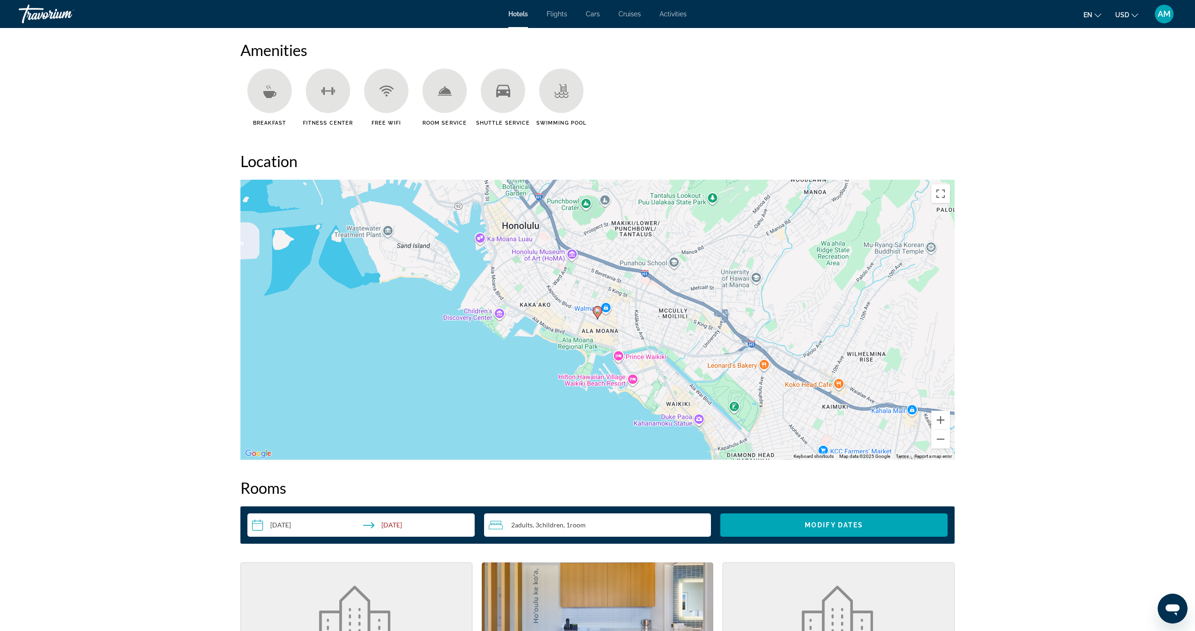
scroll to position [752, 0]
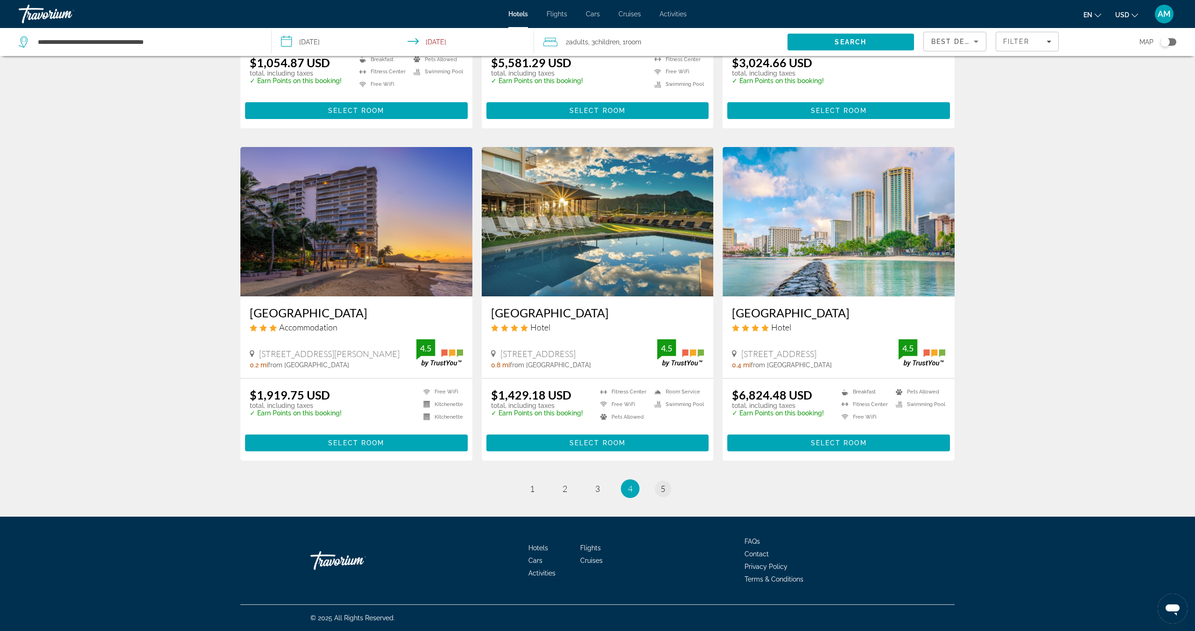
scroll to position [977, 0]
click at [662, 491] on span "5" at bounding box center [662, 488] width 5 height 10
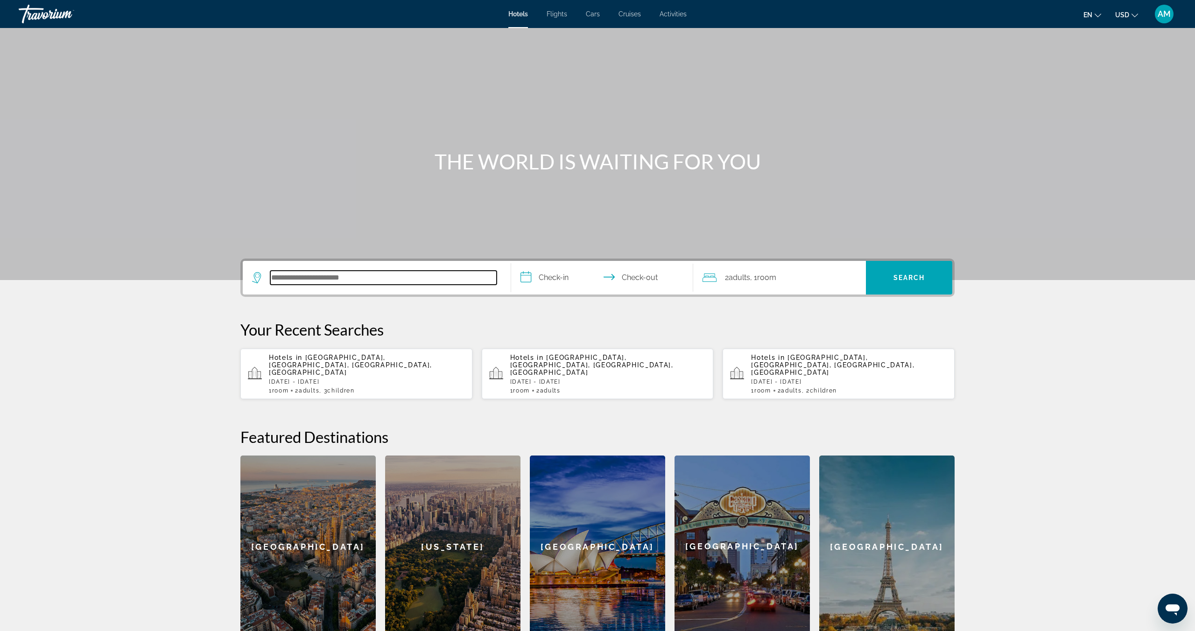
click at [315, 280] on input "Search hotel destination" at bounding box center [383, 278] width 226 height 14
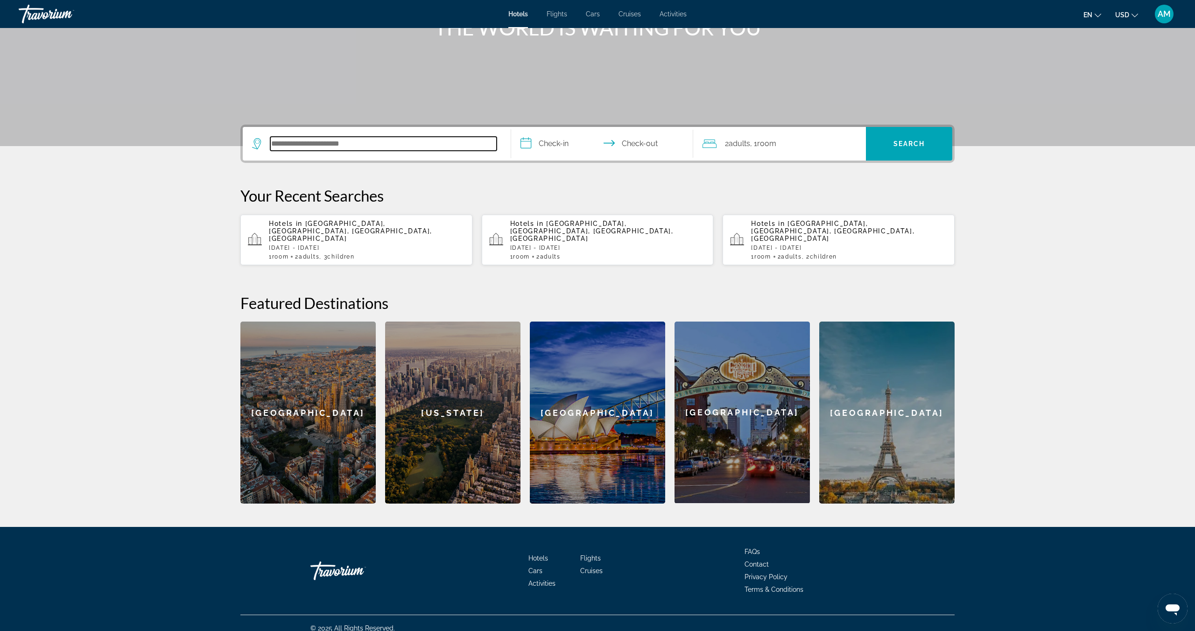
scroll to position [137, 0]
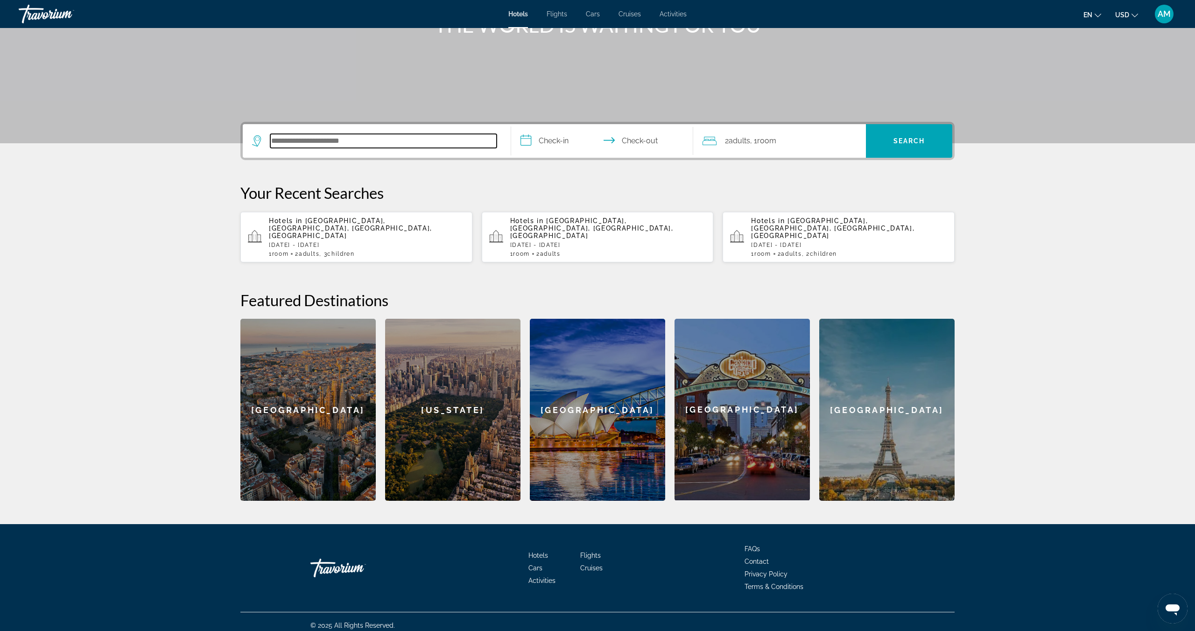
paste input "**********"
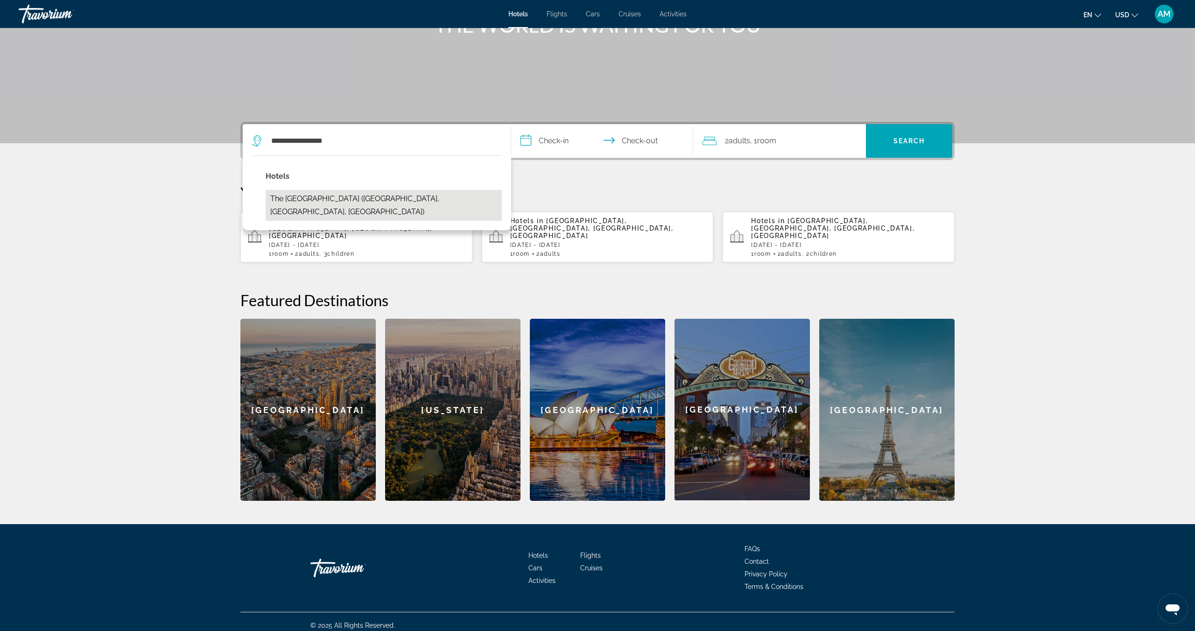
click at [331, 196] on button "The Twin Fin Hotel (Honolulu, HI, US)" at bounding box center [384, 205] width 236 height 31
type input "**********"
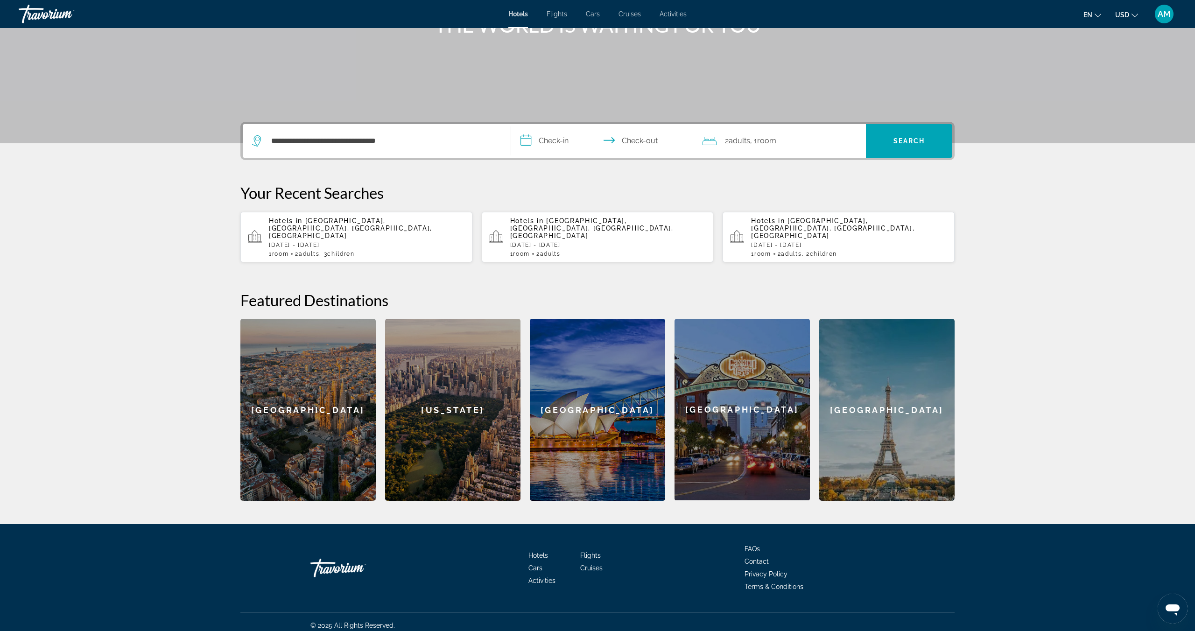
click at [550, 141] on input "**********" at bounding box center [604, 142] width 186 height 36
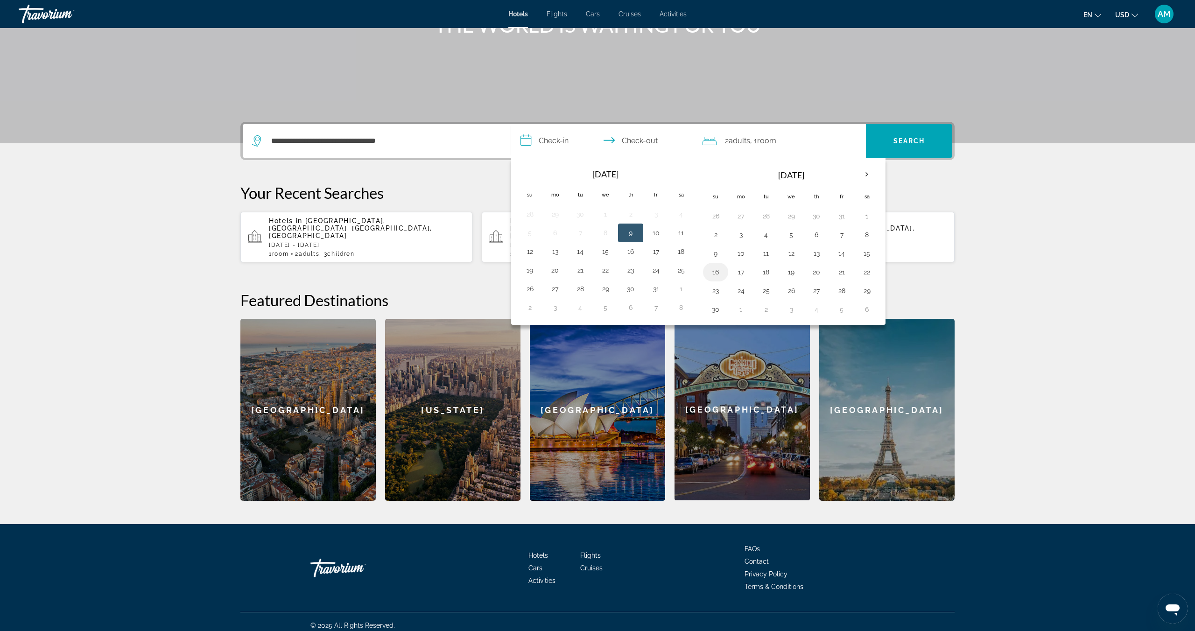
click at [713, 274] on button "16" at bounding box center [715, 272] width 15 height 13
click at [793, 274] on button "19" at bounding box center [790, 272] width 15 height 13
type input "**********"
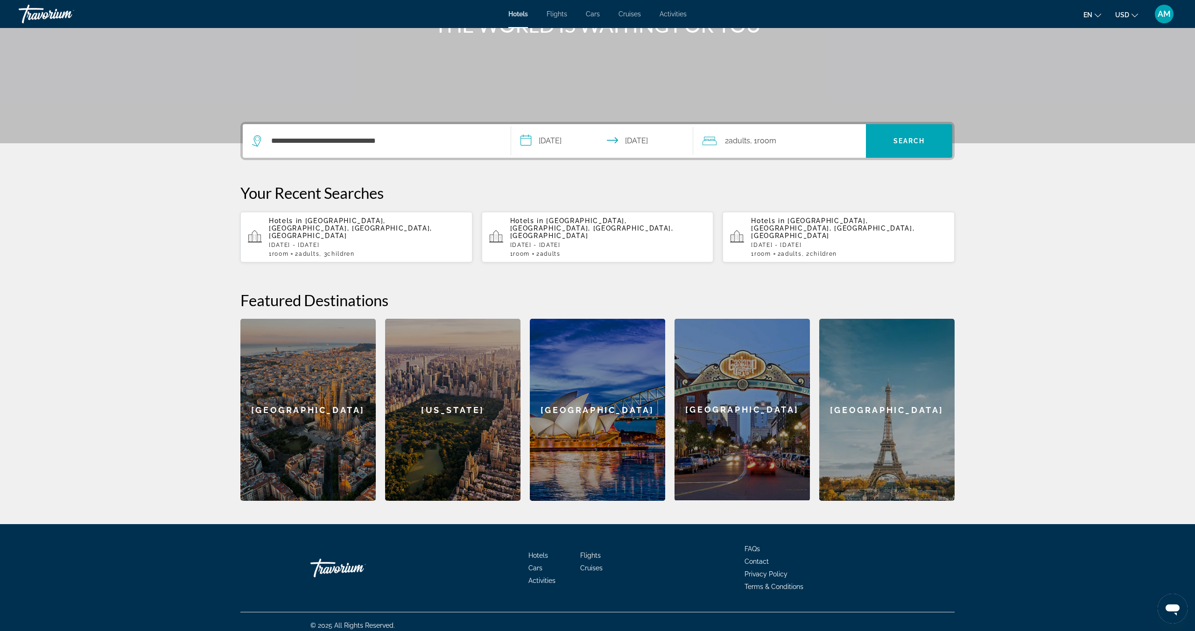
click at [759, 142] on span ", 1 Room rooms" at bounding box center [763, 140] width 26 height 13
click at [851, 202] on icon "Increment children" at bounding box center [852, 201] width 8 height 11
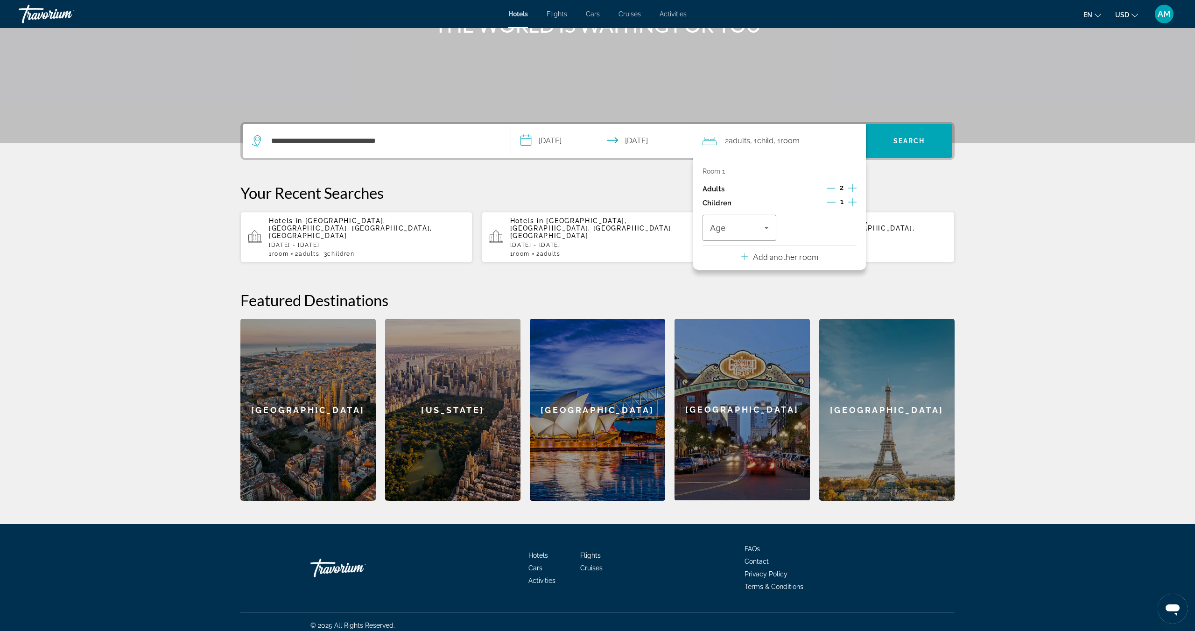
click at [851, 202] on icon "Increment children" at bounding box center [852, 201] width 8 height 11
click at [772, 224] on div "Age" at bounding box center [739, 228] width 74 height 26
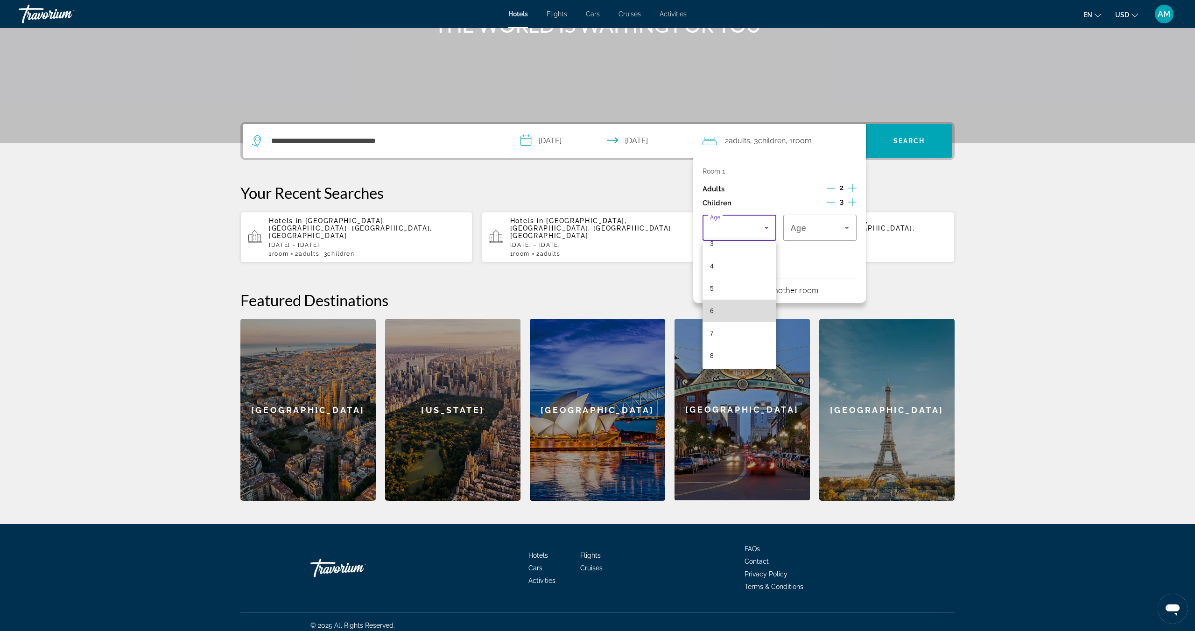
scroll to position [0, 0]
click at [723, 313] on mat-option "6" at bounding box center [739, 313] width 74 height 22
click at [813, 230] on div "6" at bounding box center [817, 227] width 54 height 11
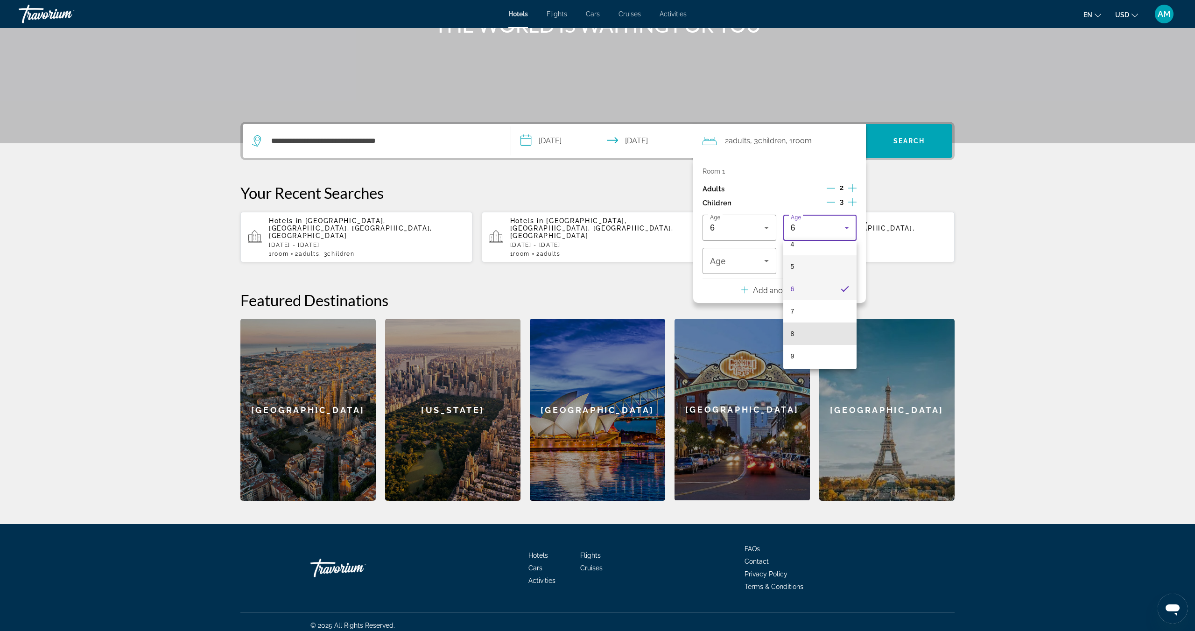
click at [804, 339] on mat-option "8" at bounding box center [820, 333] width 74 height 22
click at [741, 269] on div "8" at bounding box center [739, 261] width 59 height 26
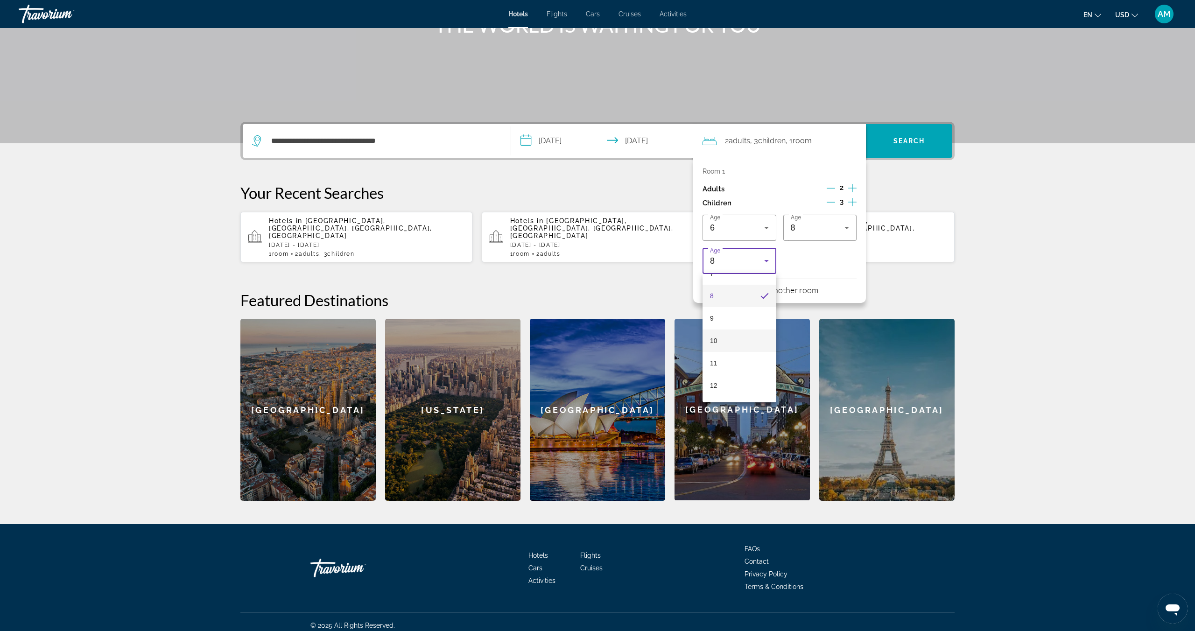
scroll to position [173, 0]
click at [730, 337] on mat-option "10" at bounding box center [739, 339] width 74 height 22
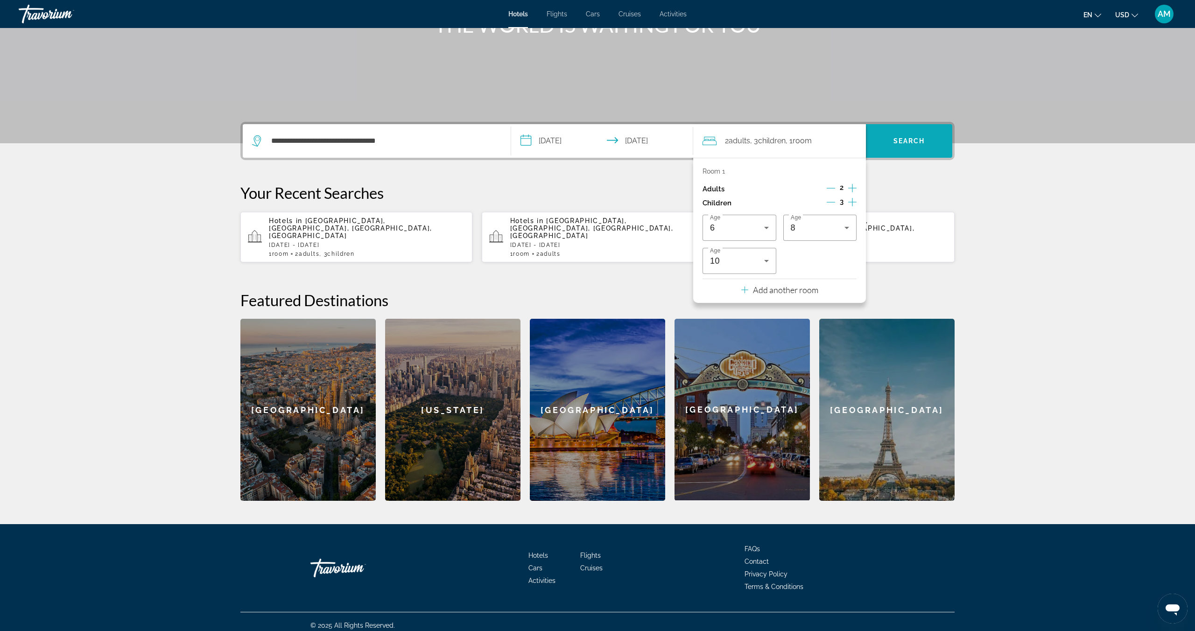
click at [909, 142] on span "Search" at bounding box center [909, 140] width 32 height 7
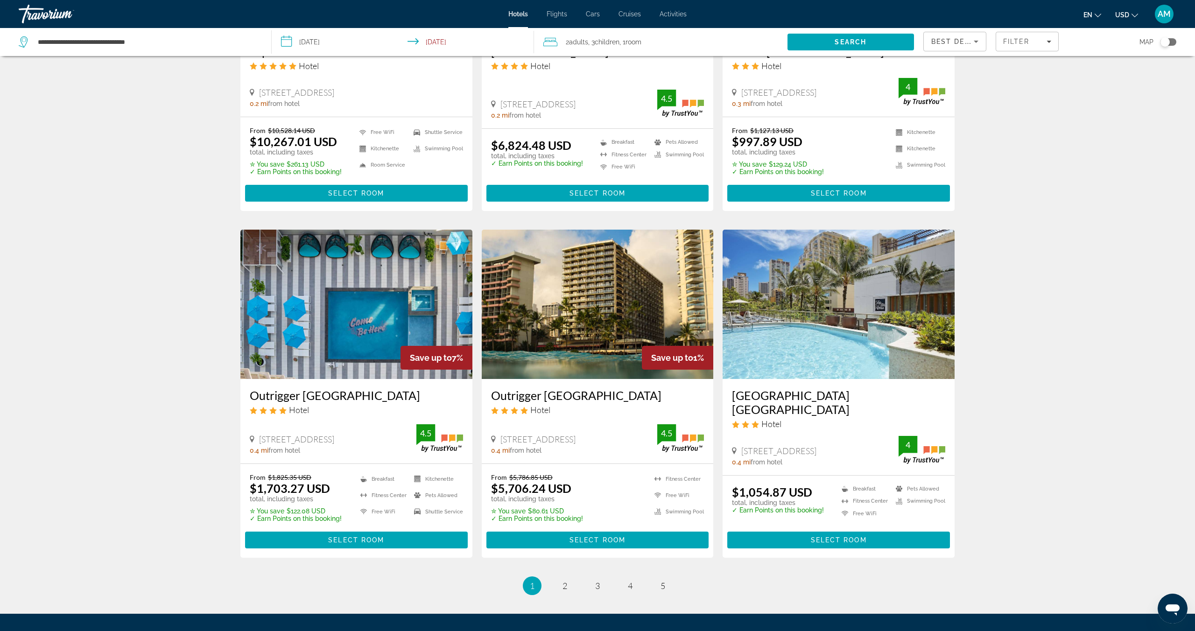
scroll to position [988, 0]
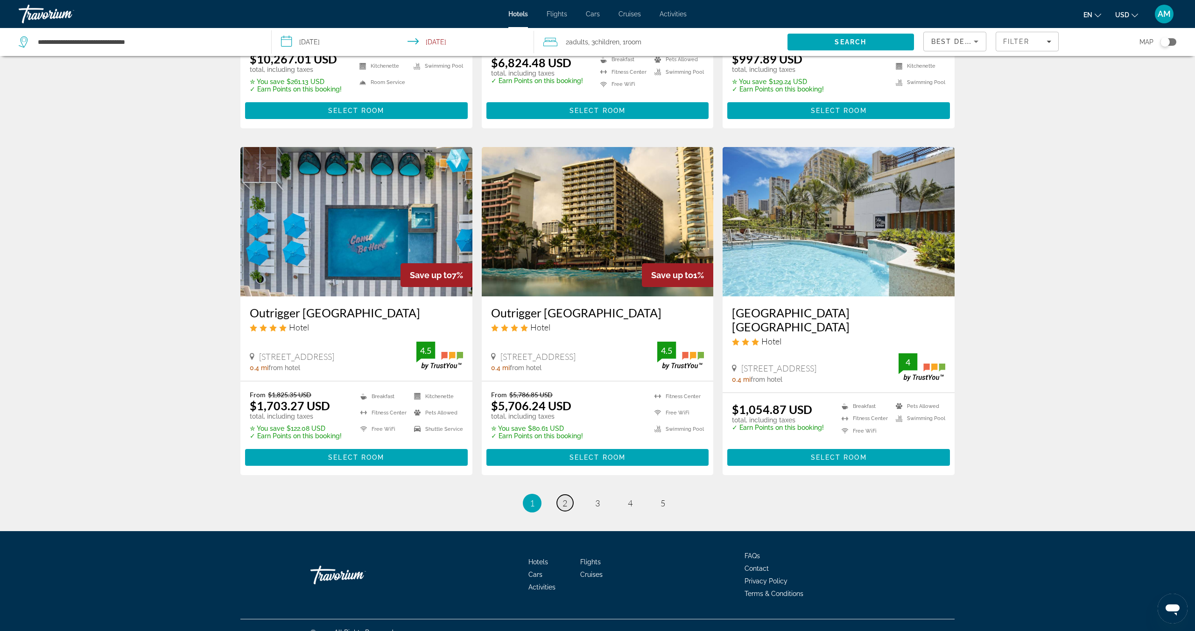
click at [560, 495] on link "page 2" at bounding box center [565, 503] width 16 height 16
